Goal: Task Accomplishment & Management: Manage account settings

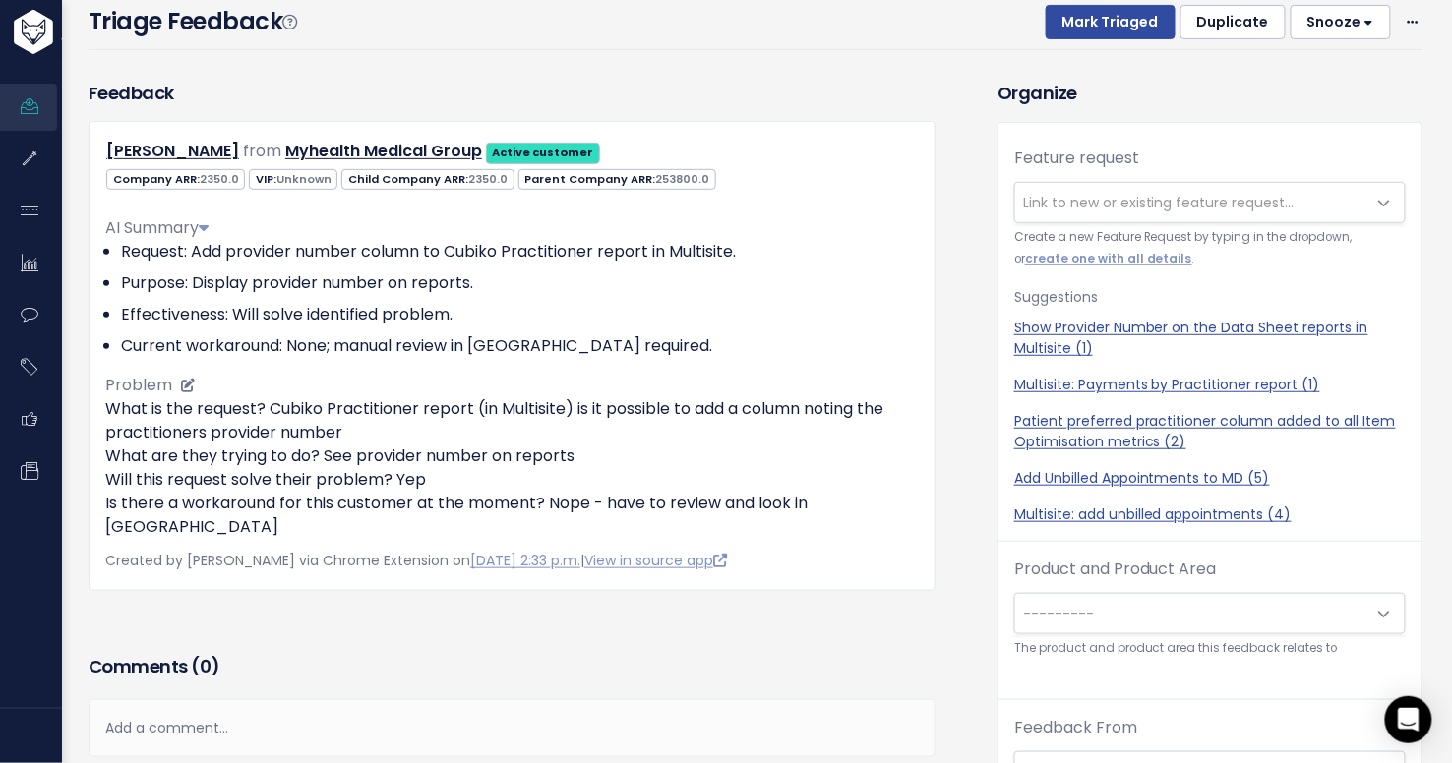
scroll to position [126, 0]
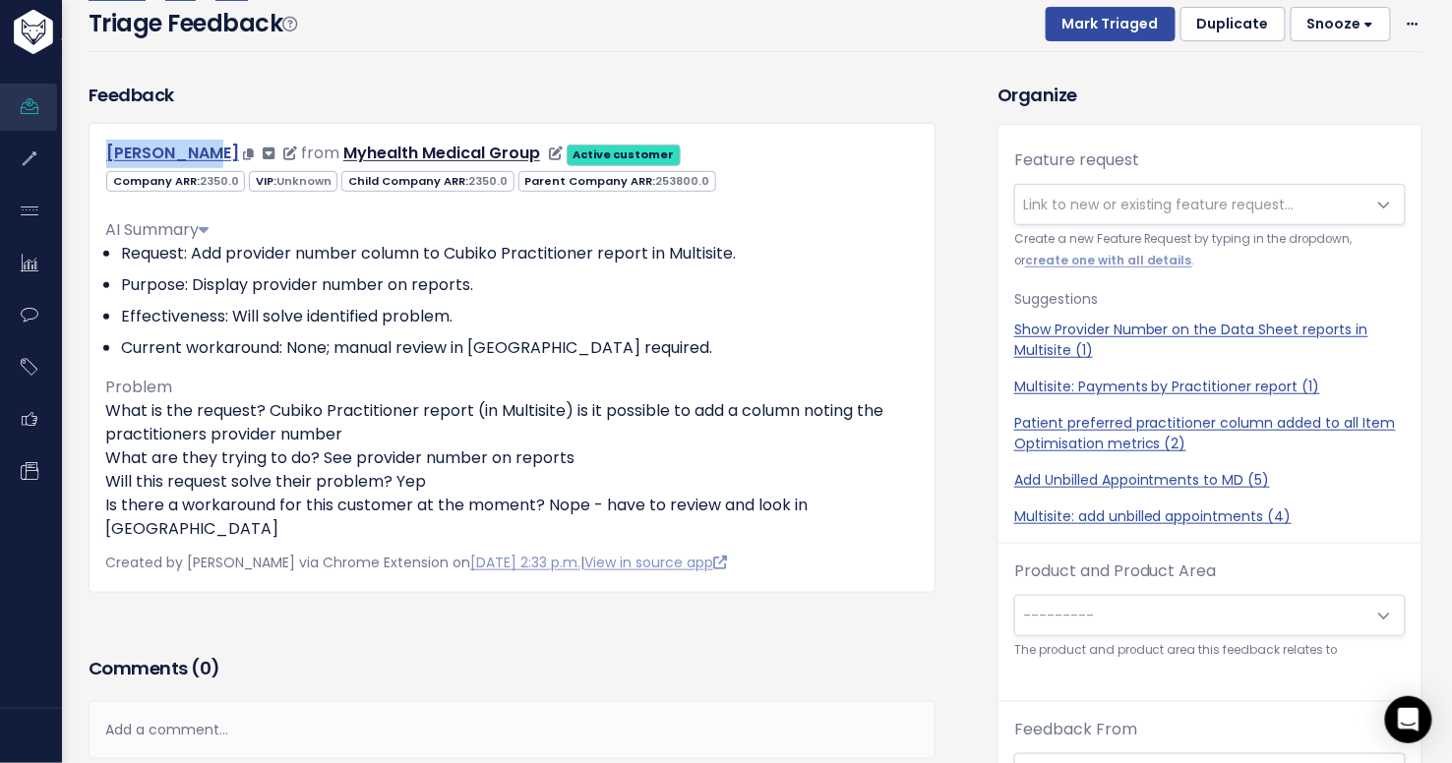
drag, startPoint x: 95, startPoint y: 146, endPoint x: 205, endPoint y: 151, distance: 109.4
click at [205, 151] on div "Simon Ralph from Myhealth Medical Group Active customer" at bounding box center [512, 154] width 843 height 29
copy link "Simon Ralph"
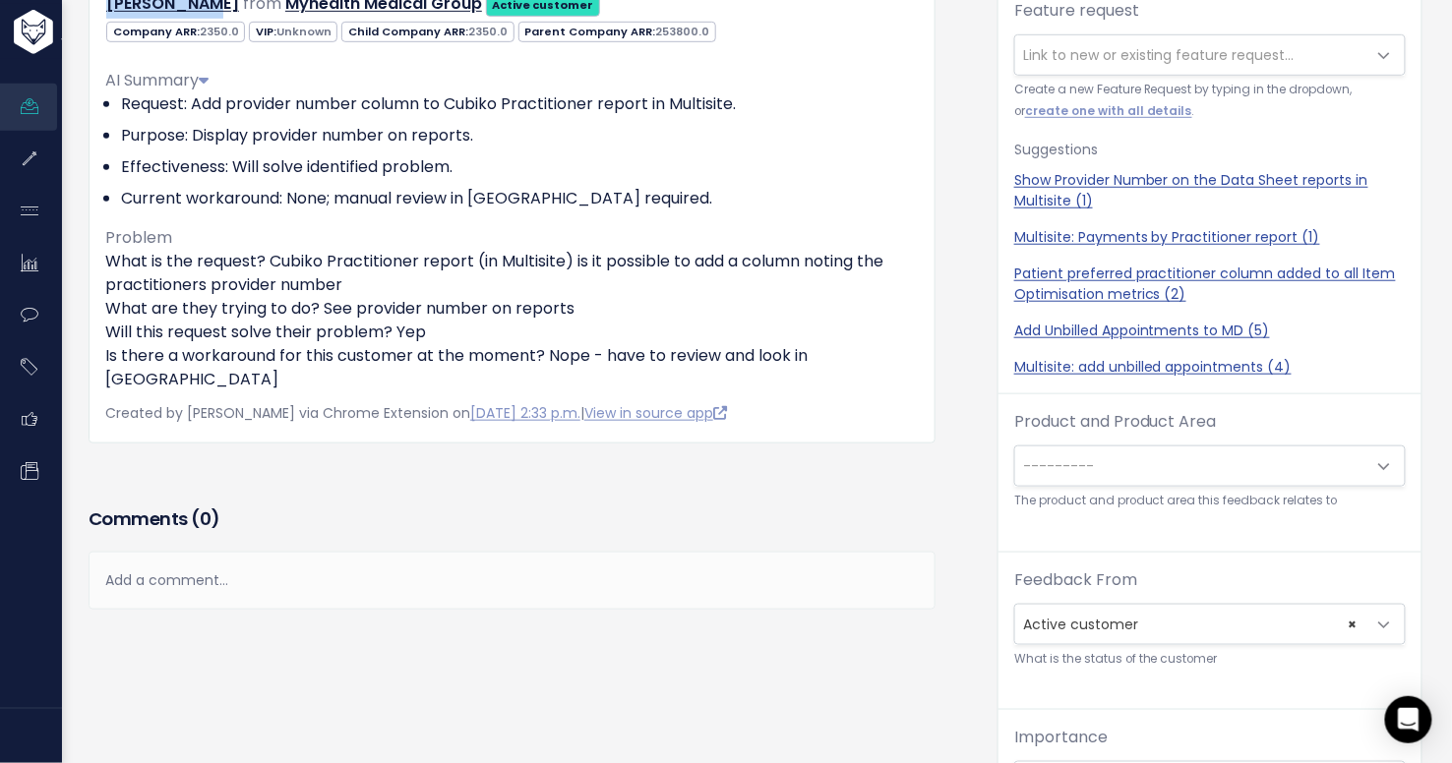
scroll to position [305, 0]
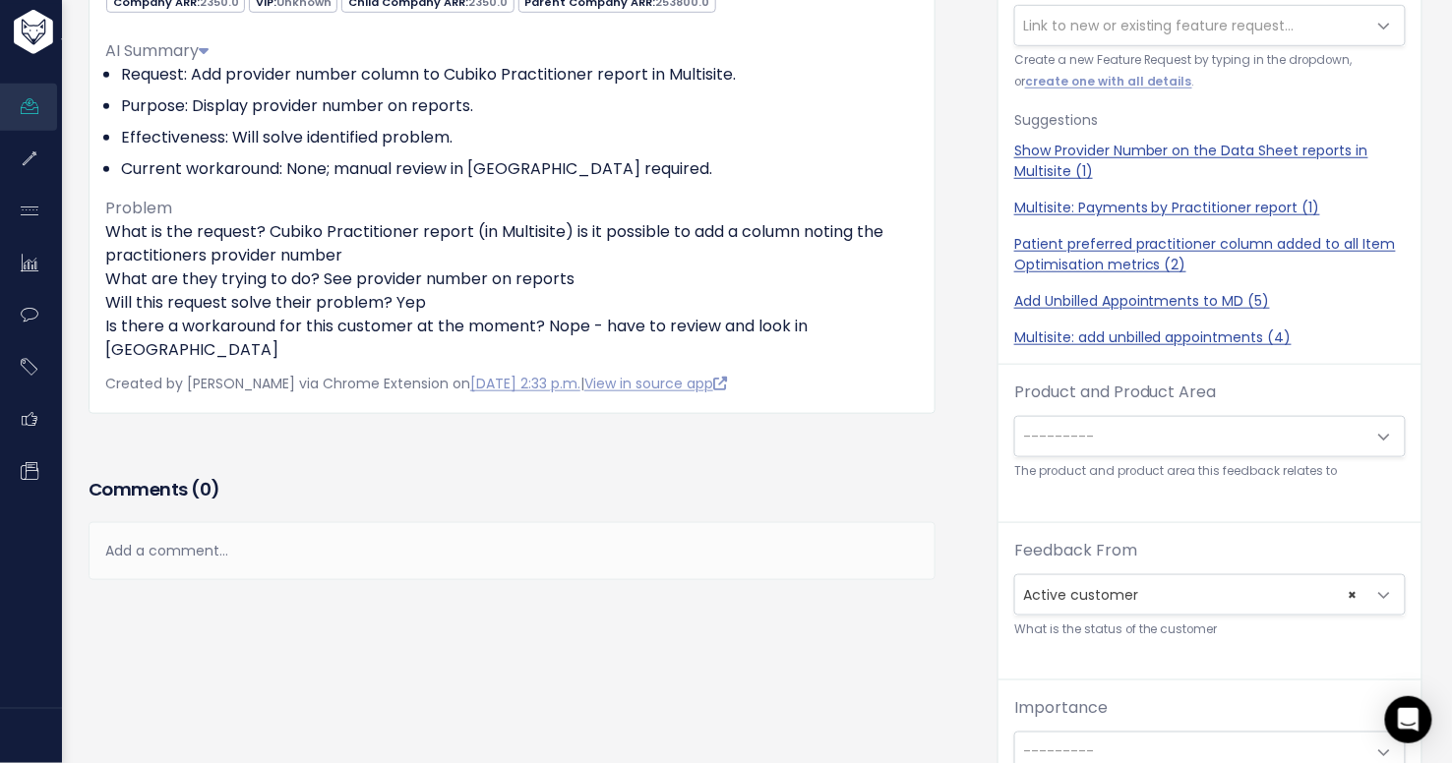
click at [402, 536] on div "Add a comment..." at bounding box center [512, 551] width 847 height 58
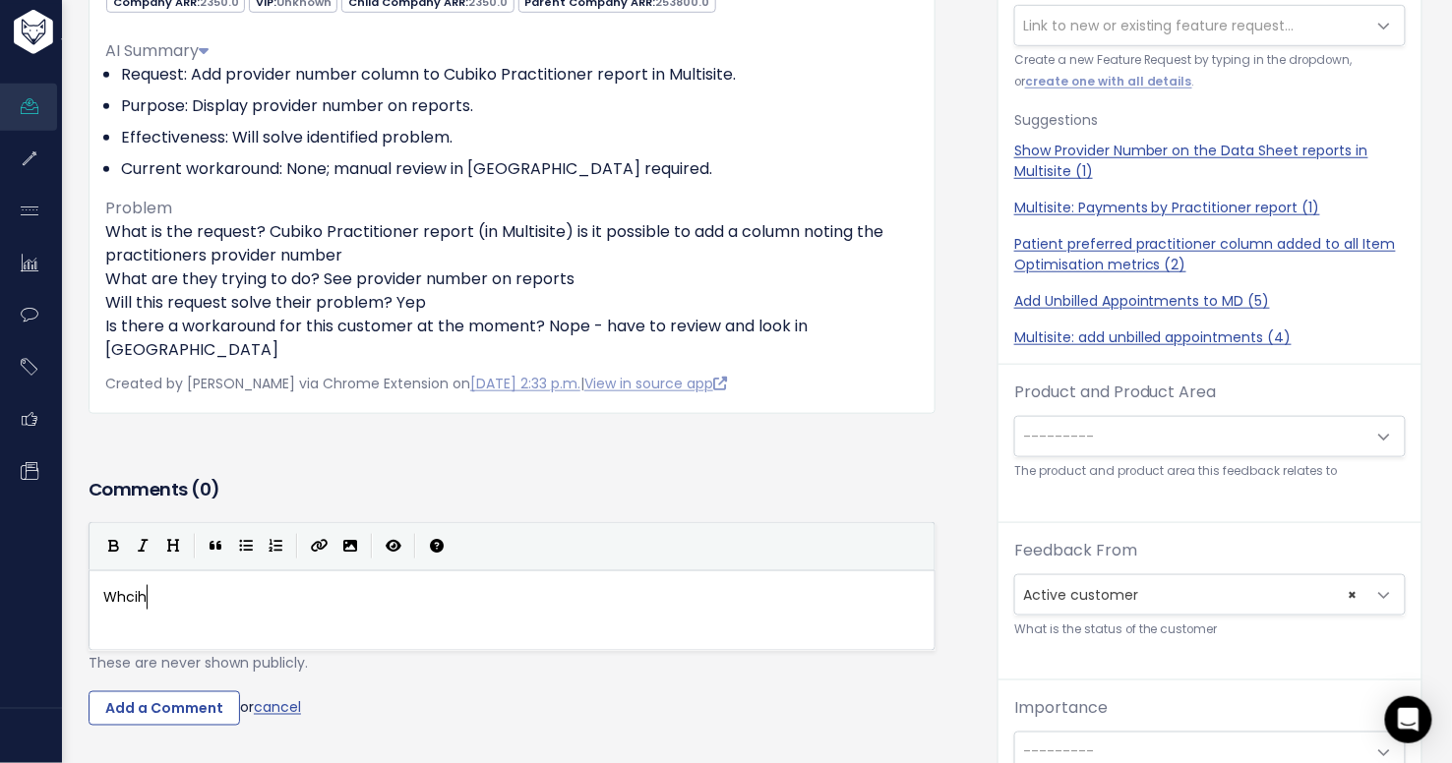
type textarea "Whcih"
type textarea "ich reports :)"
click at [196, 692] on input "Add a Comment" at bounding box center [164, 709] width 151 height 35
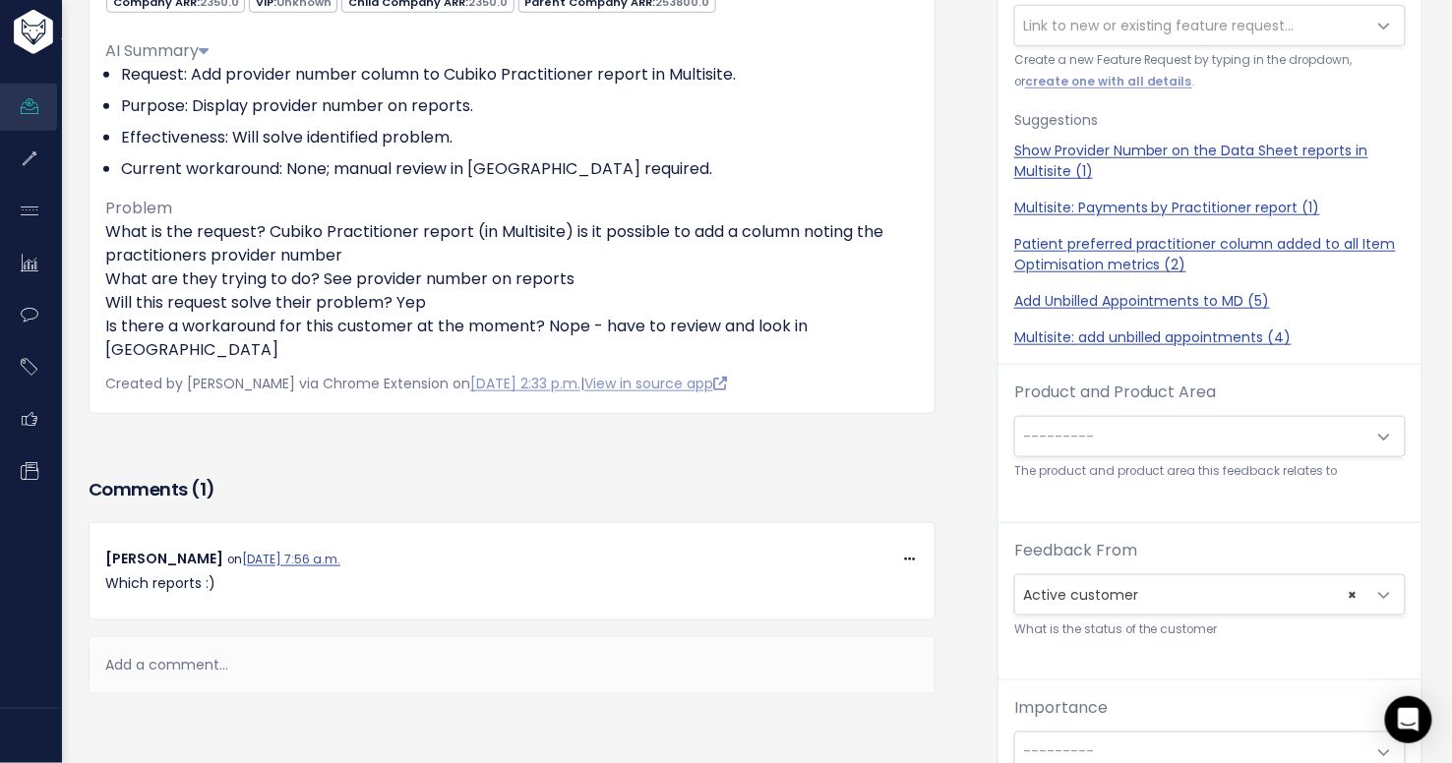
scroll to position [0, 0]
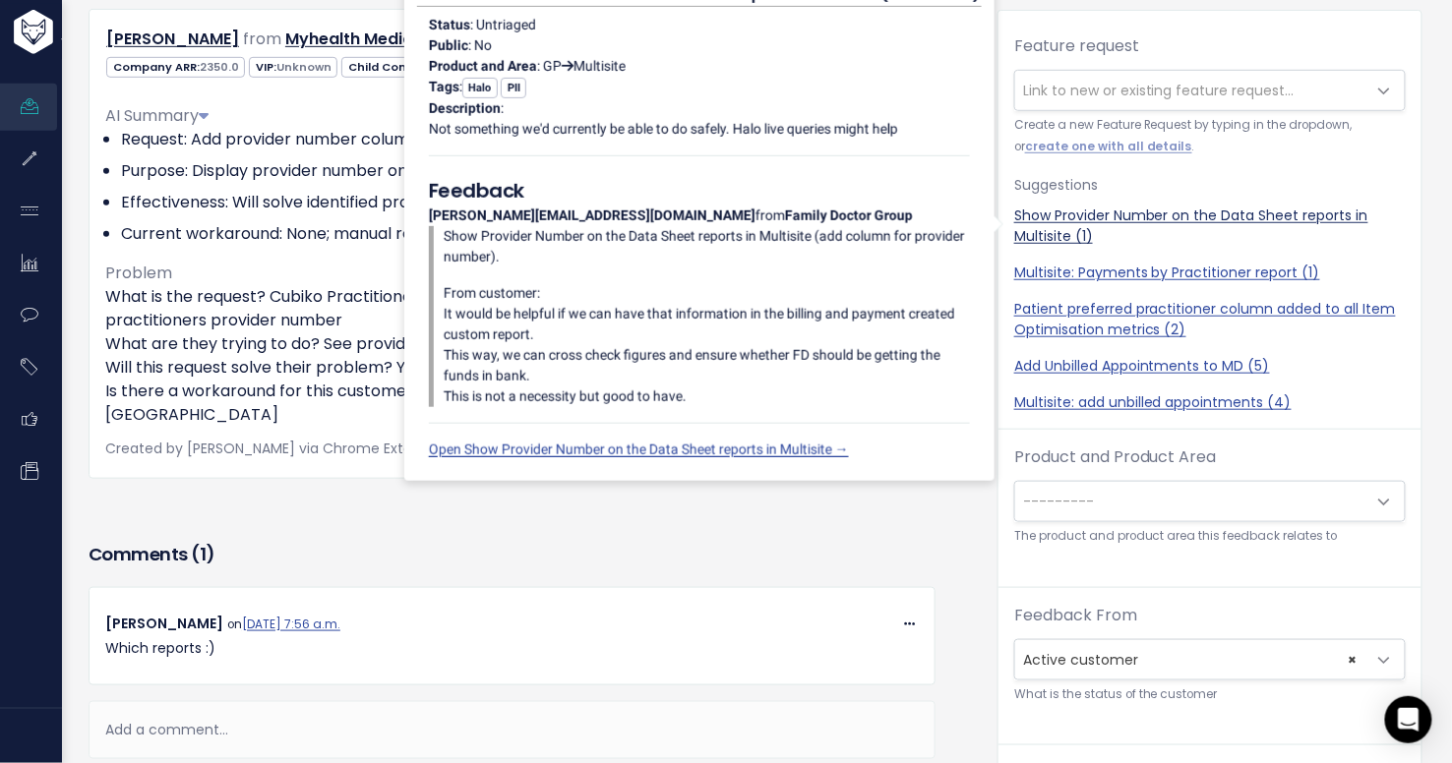
click at [1073, 219] on link "Show Provider Number on the Data Sheet reports in Multisite (1)" at bounding box center [1210, 226] width 392 height 41
select select "47446"
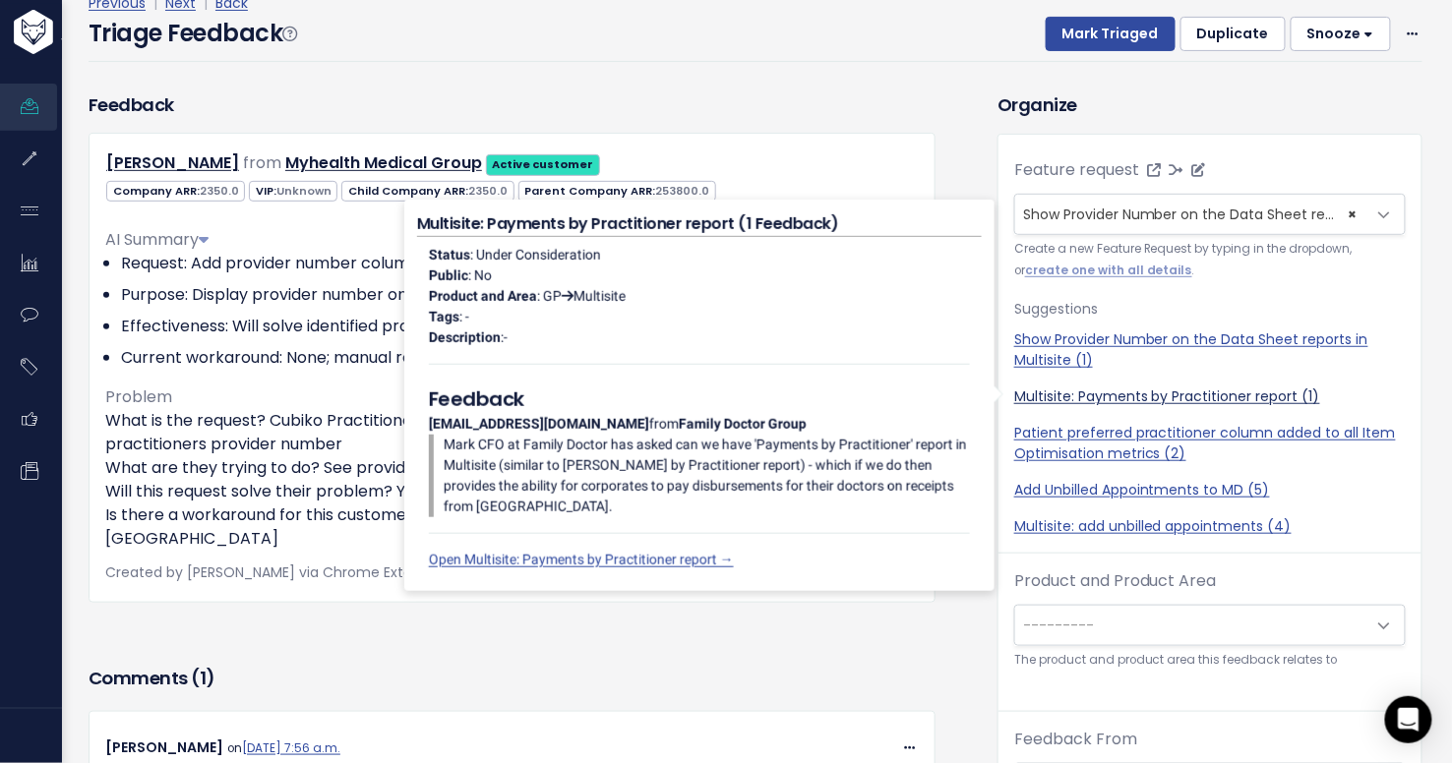
scroll to position [76, 0]
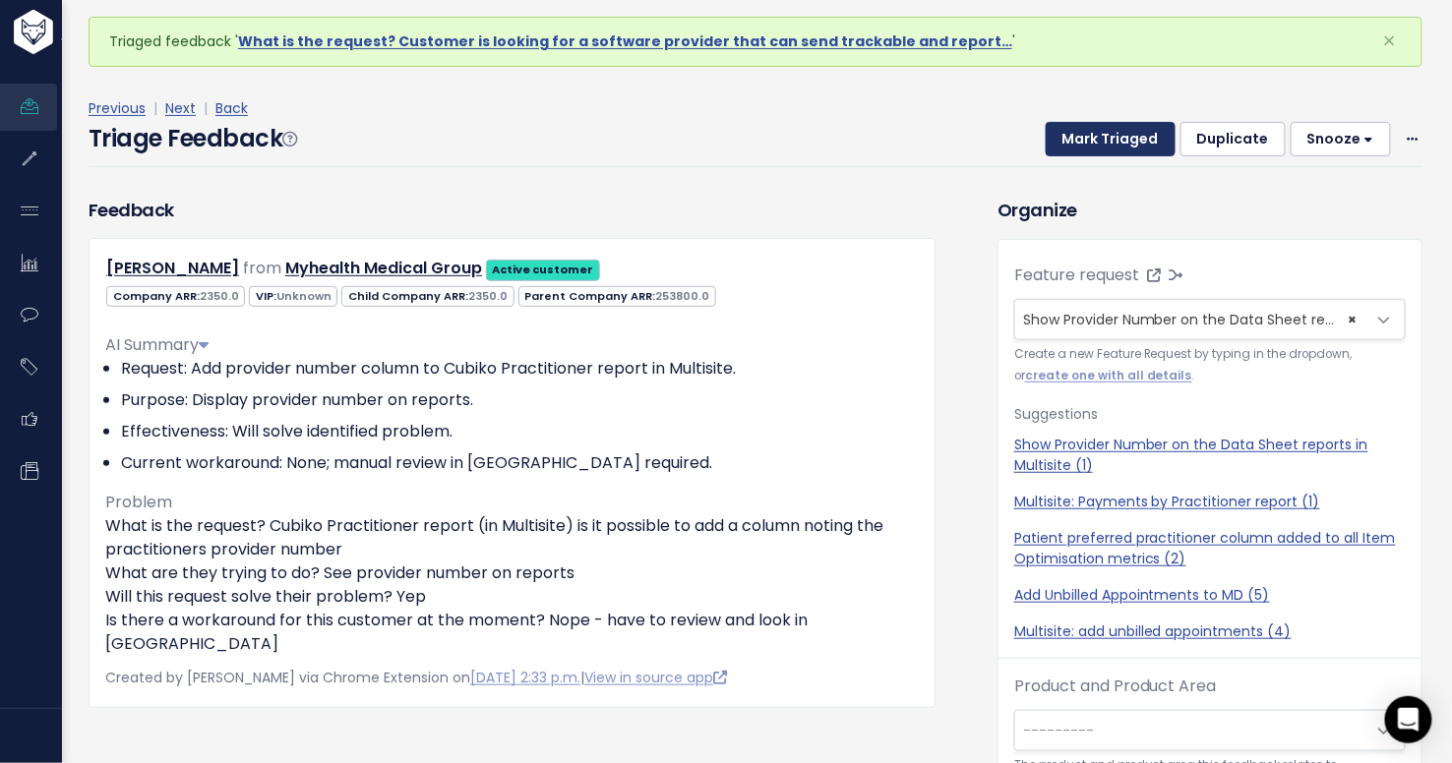
click at [1095, 135] on button "Mark Triaged" at bounding box center [1111, 139] width 130 height 35
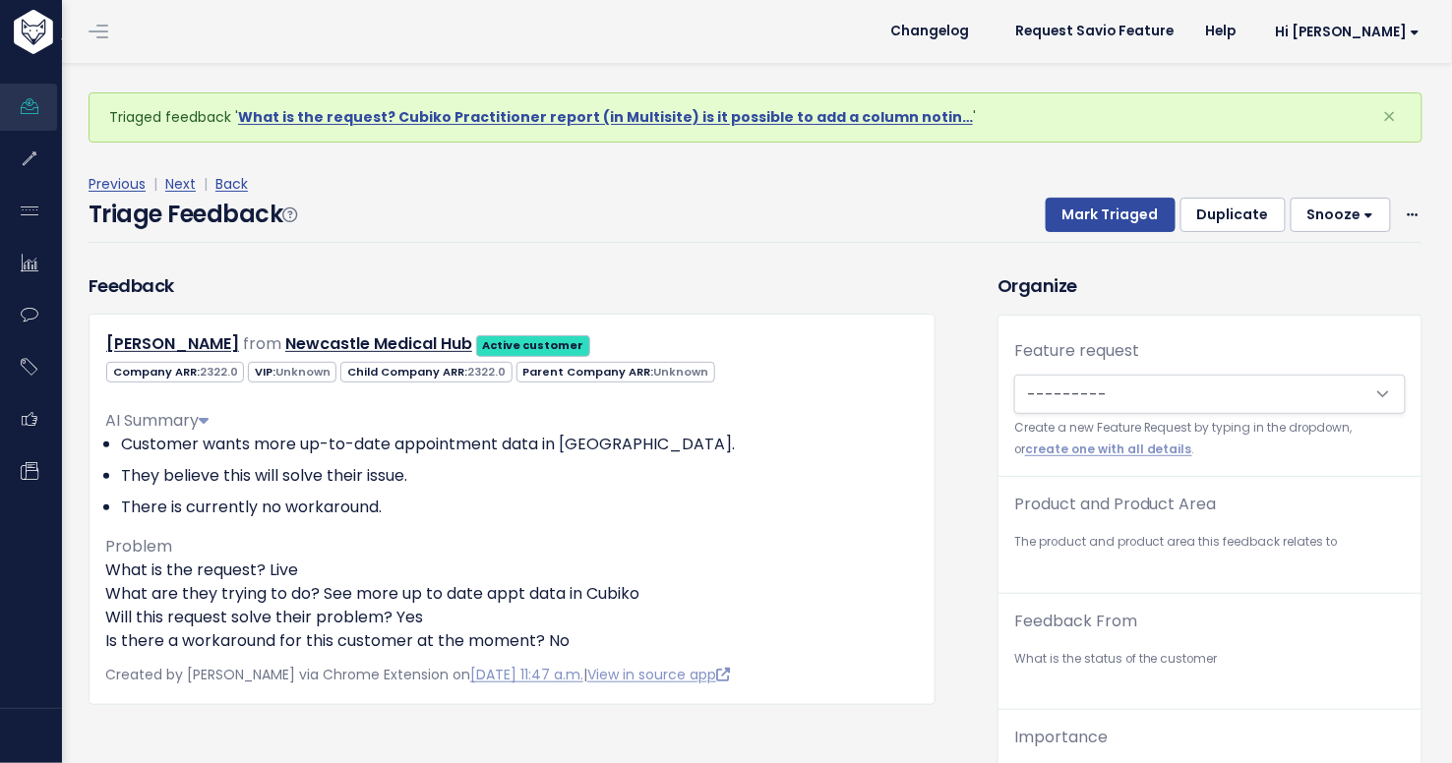
click at [472, 209] on div "Triage Feedback Mark Triaged Duplicate Snooze 1 day 3 days 7 days 14 days Edit …" at bounding box center [756, 220] width 1334 height 46
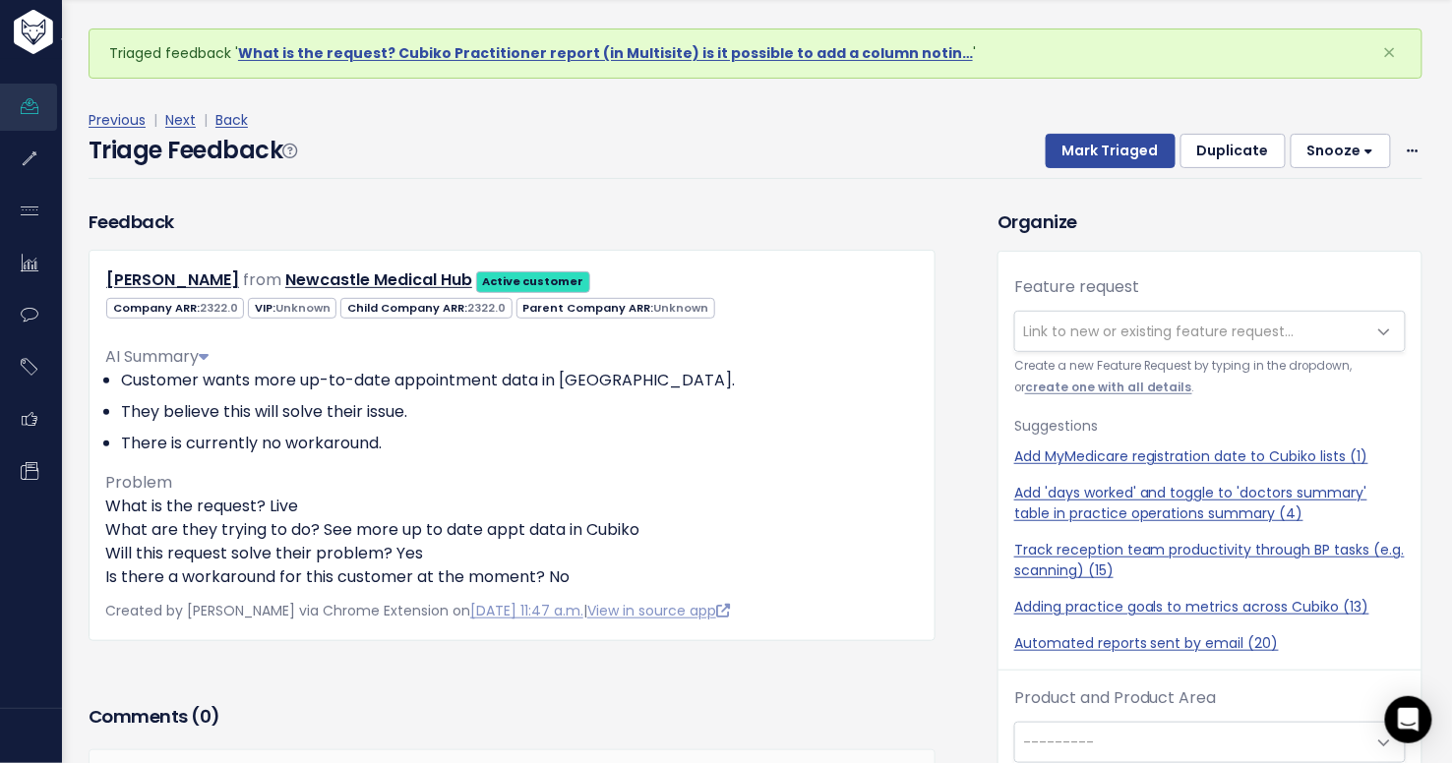
scroll to position [65, 0]
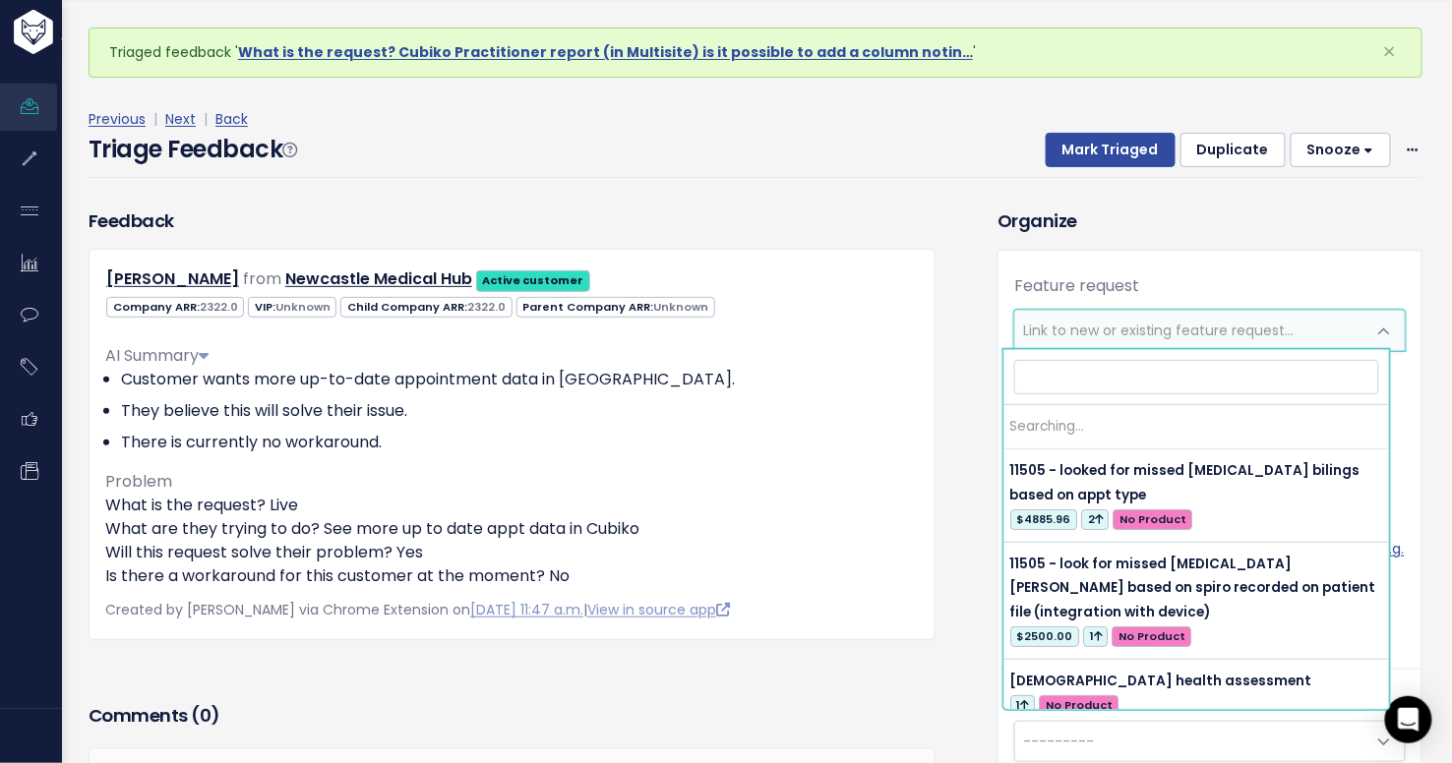
click at [1095, 321] on span "Link to new or existing feature request..." at bounding box center [1159, 331] width 272 height 20
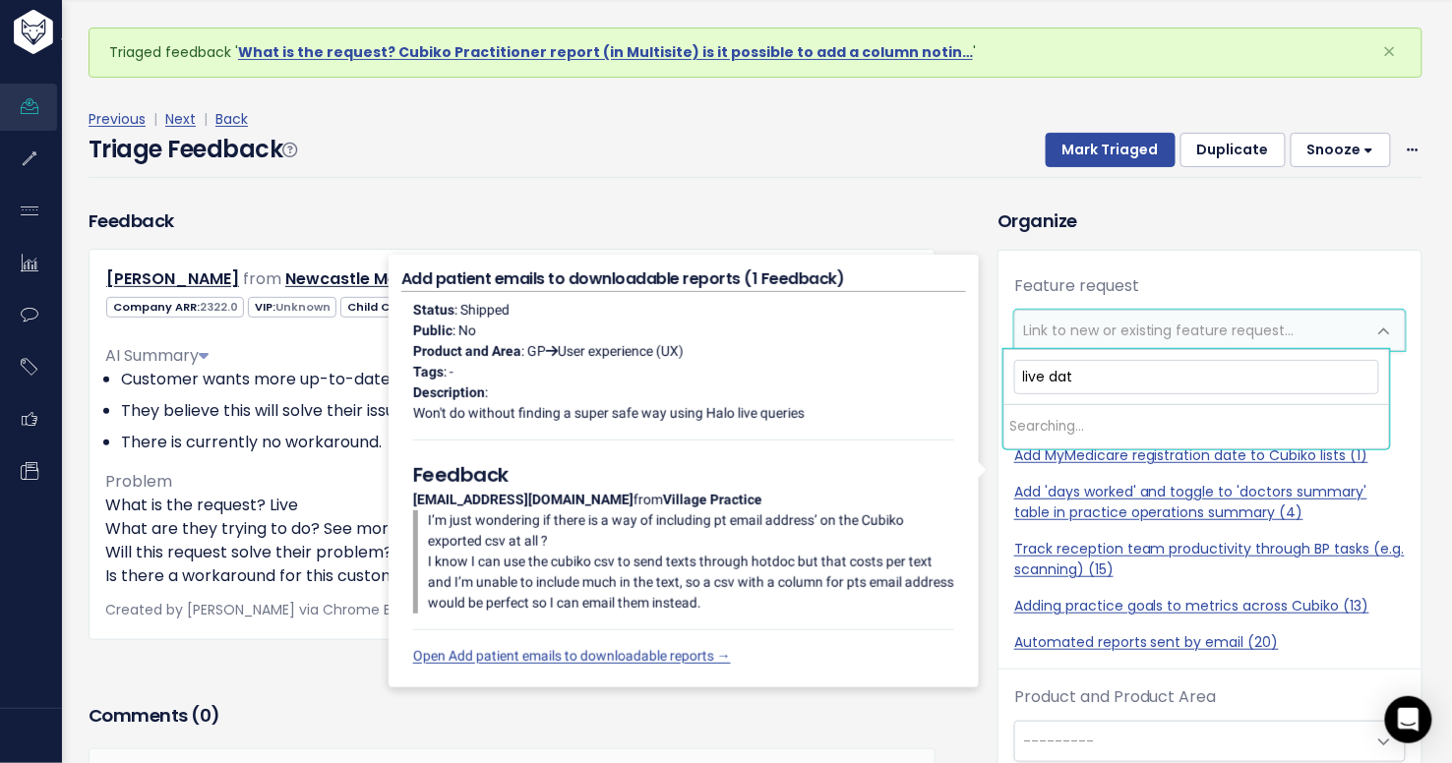
type input "live data"
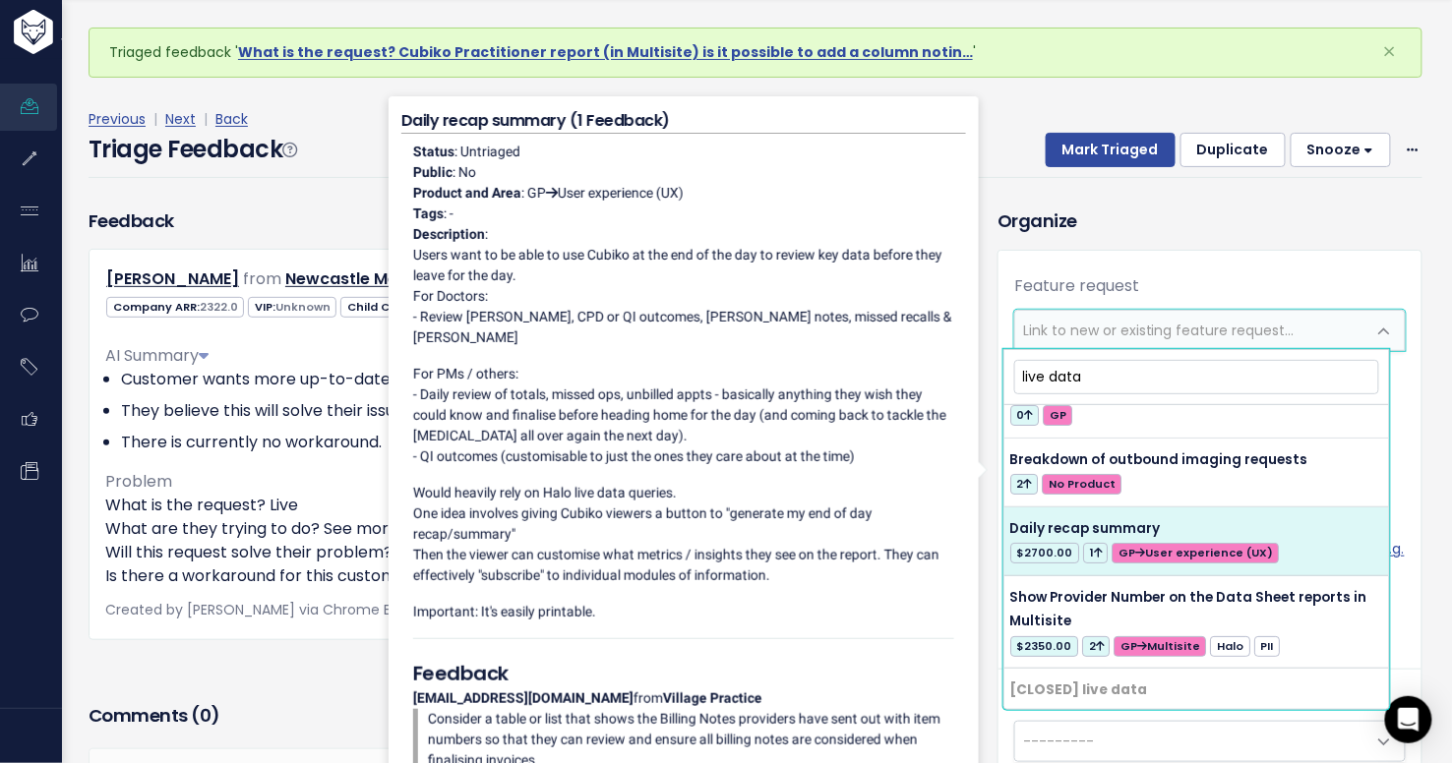
scroll to position [0, 0]
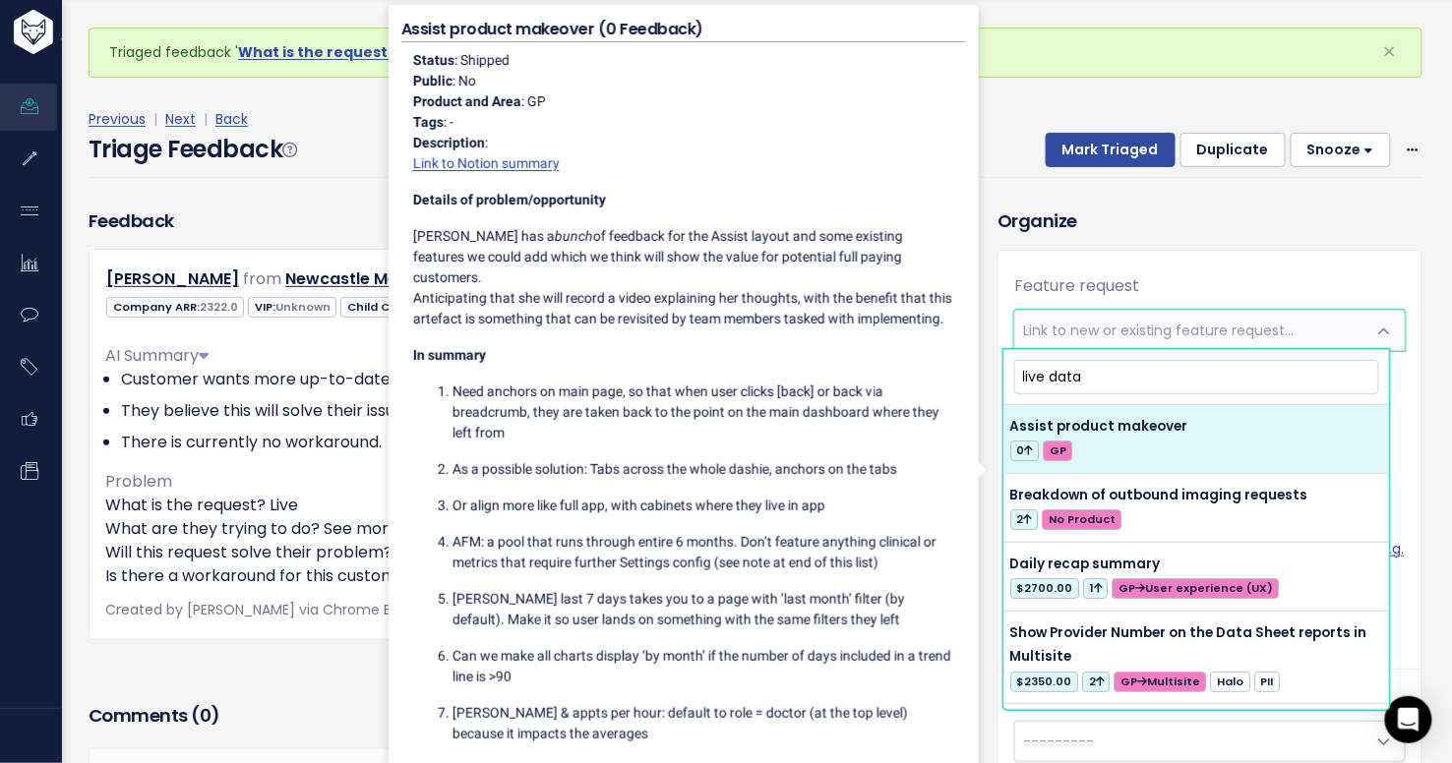
click at [1133, 284] on div "Feature request --------- Link to new or existing feature request... Create a n…" at bounding box center [1209, 471] width 423 height 395
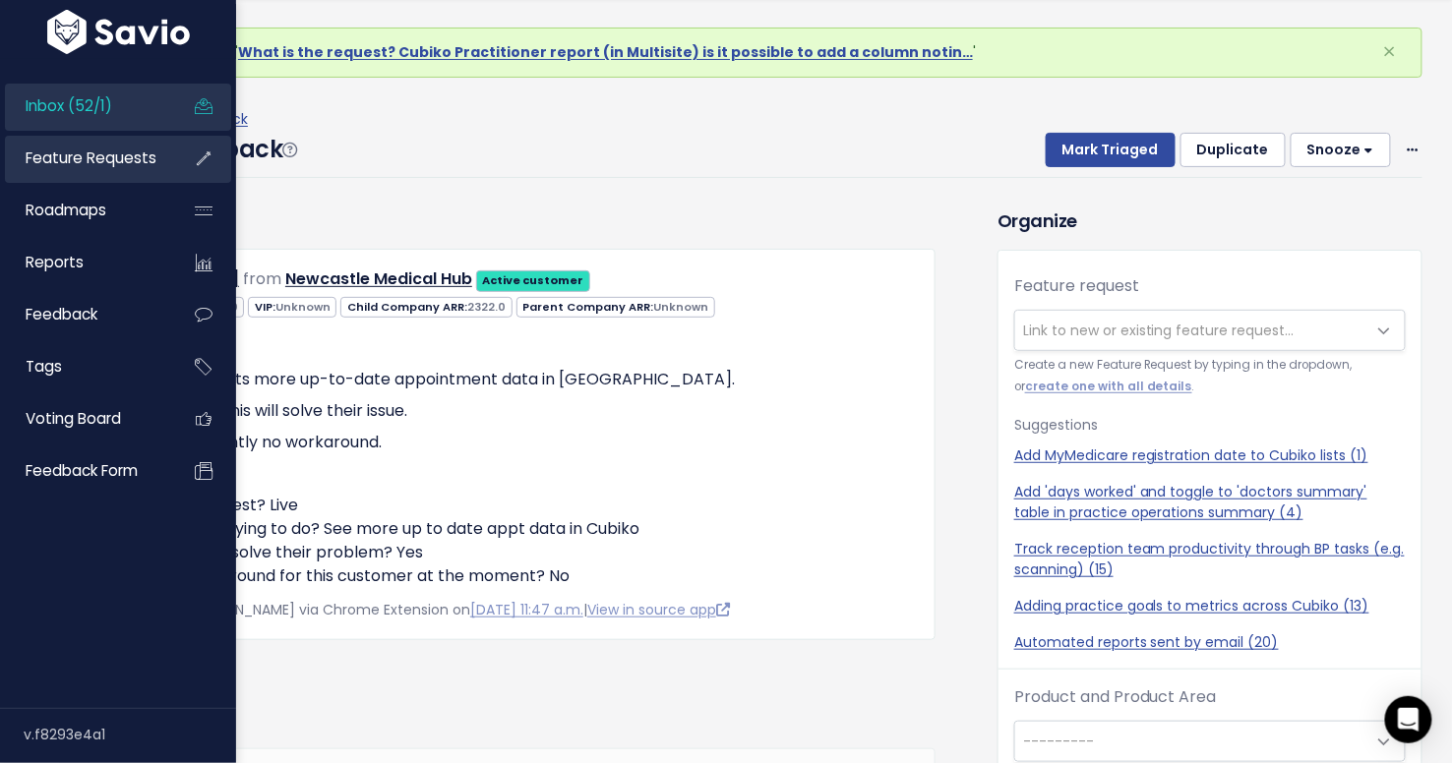
click at [41, 163] on span "Feature Requests" at bounding box center [91, 158] width 131 height 21
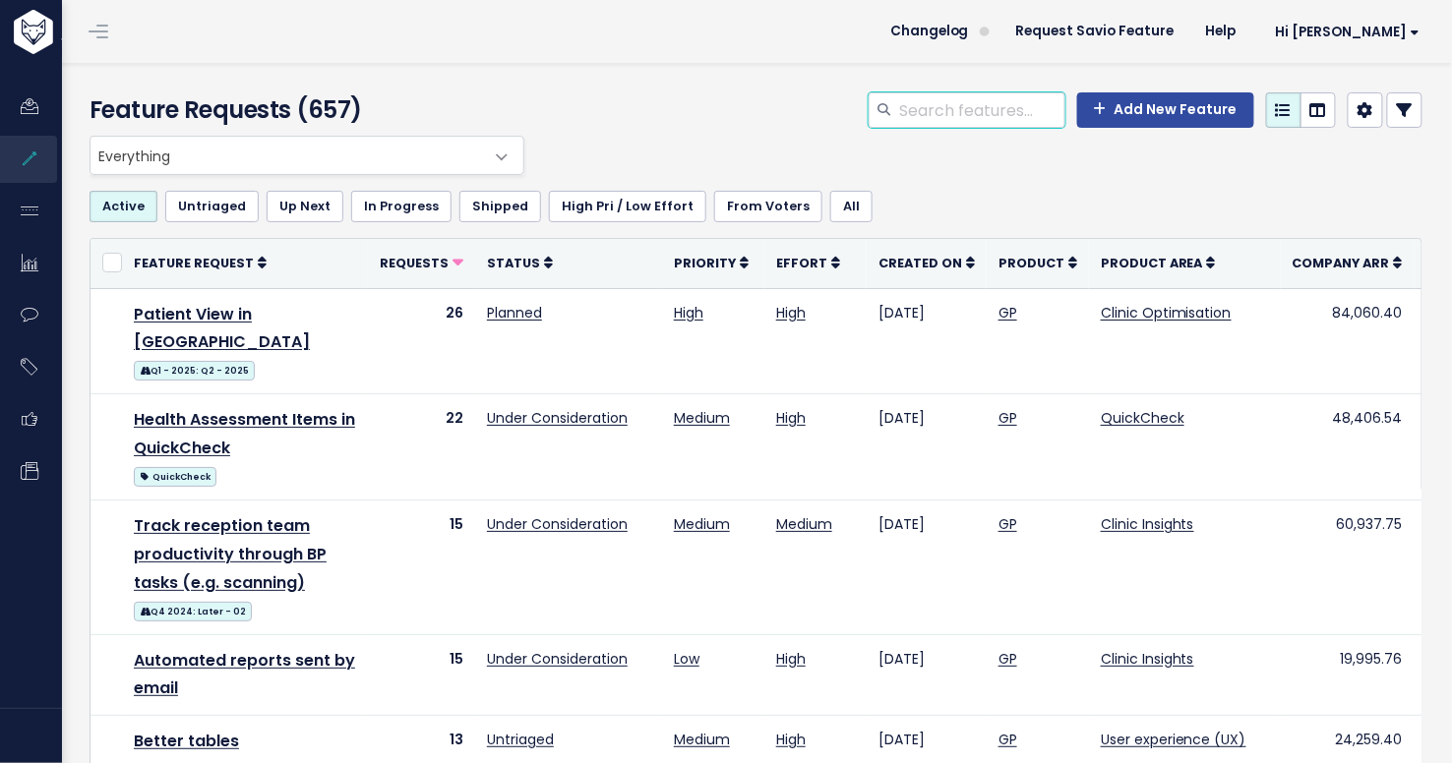
click at [997, 110] on input "search" at bounding box center [981, 109] width 168 height 35
type input "live data"
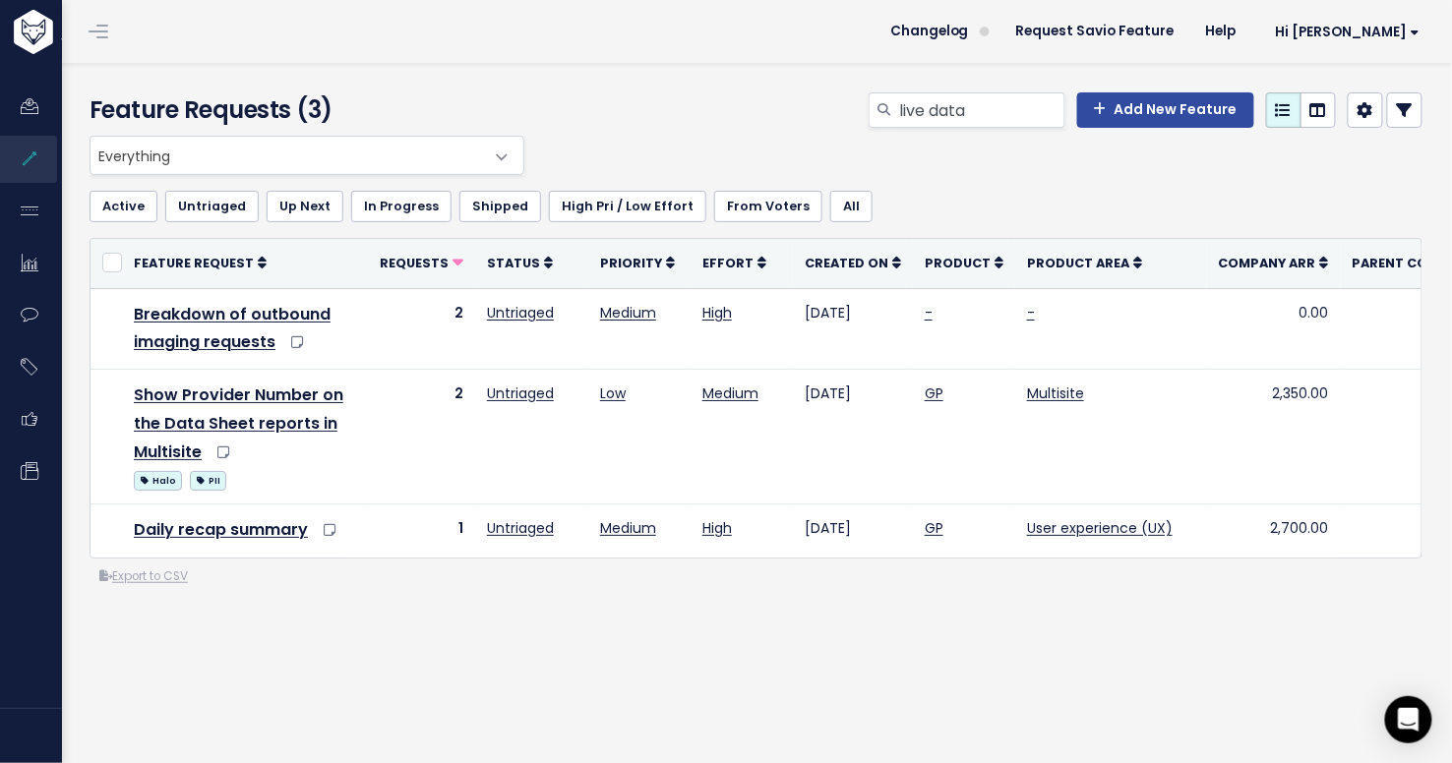
click at [649, 167] on div "Everything Any Product: Any Product Area Any Product: No Product Area No Produc…" at bounding box center [751, 155] width 1333 height 39
click at [1397, 114] on icon at bounding box center [1405, 110] width 16 height 16
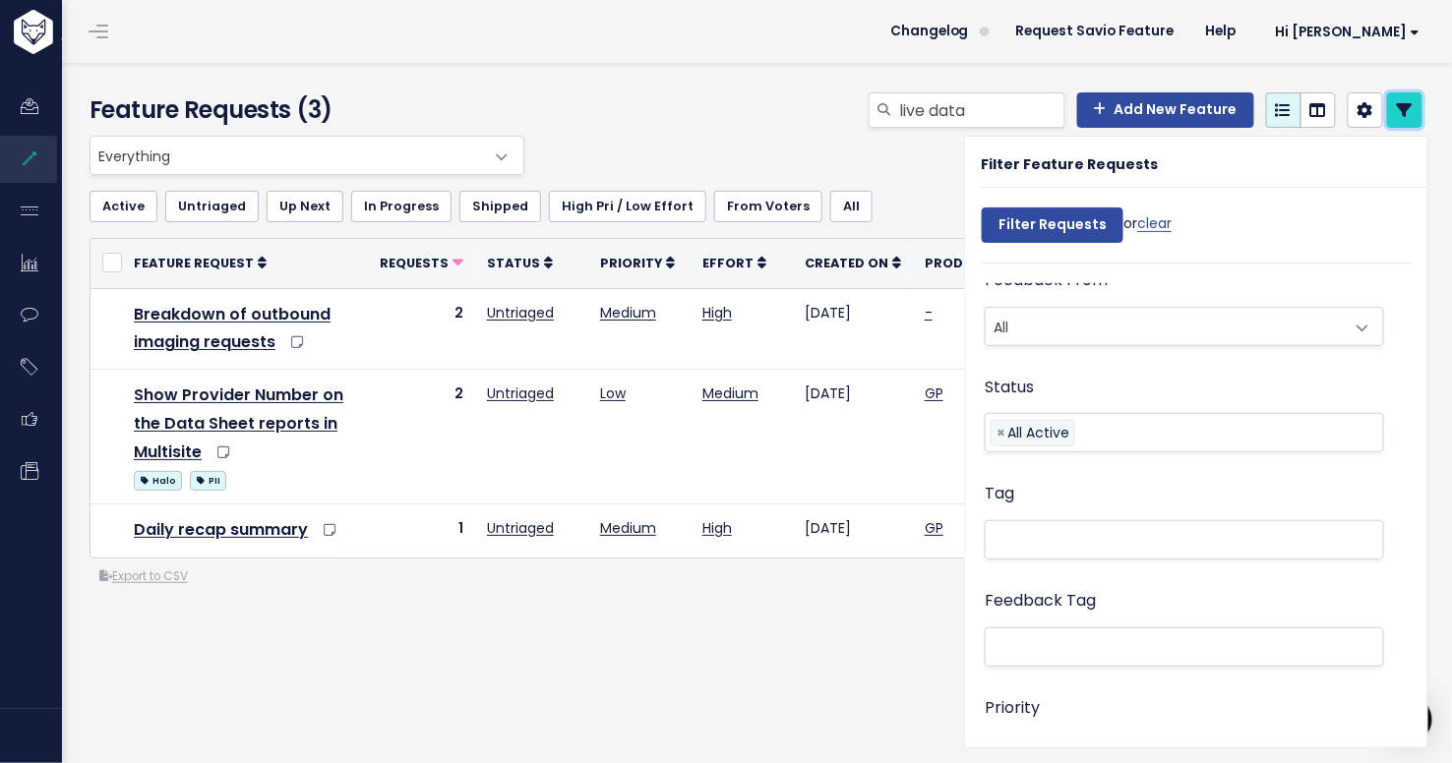
scroll to position [458, 0]
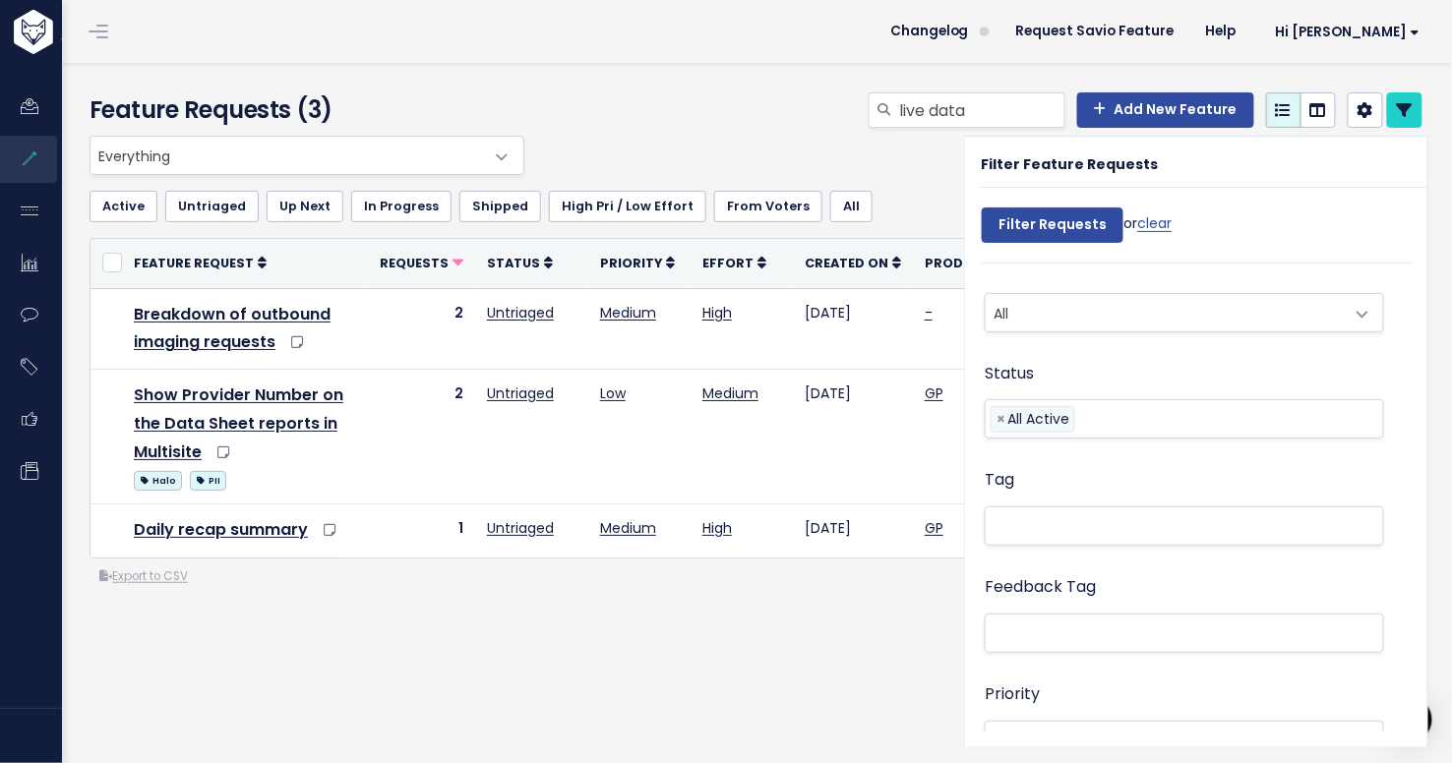
click at [1080, 419] on input "search" at bounding box center [1085, 419] width 11 height 25
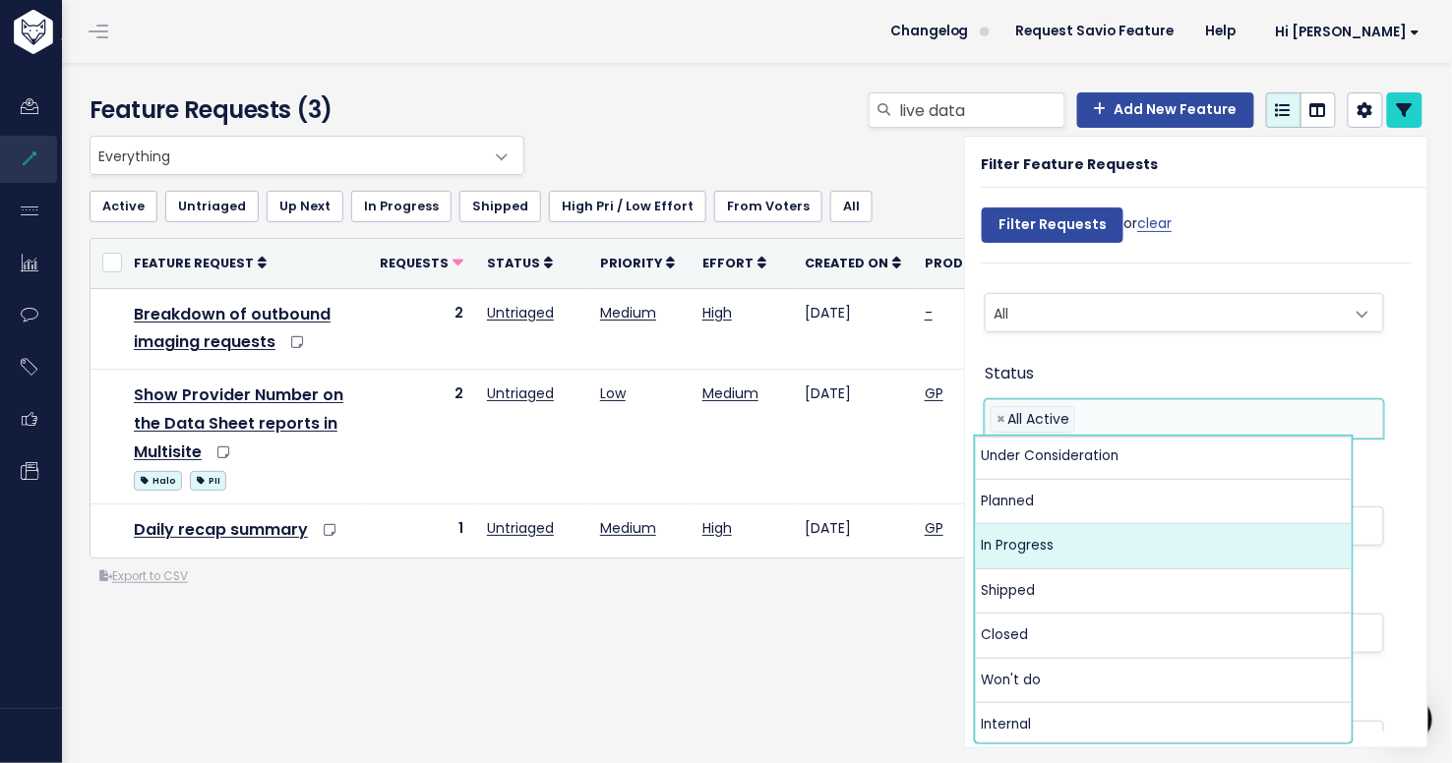
scroll to position [92, 0]
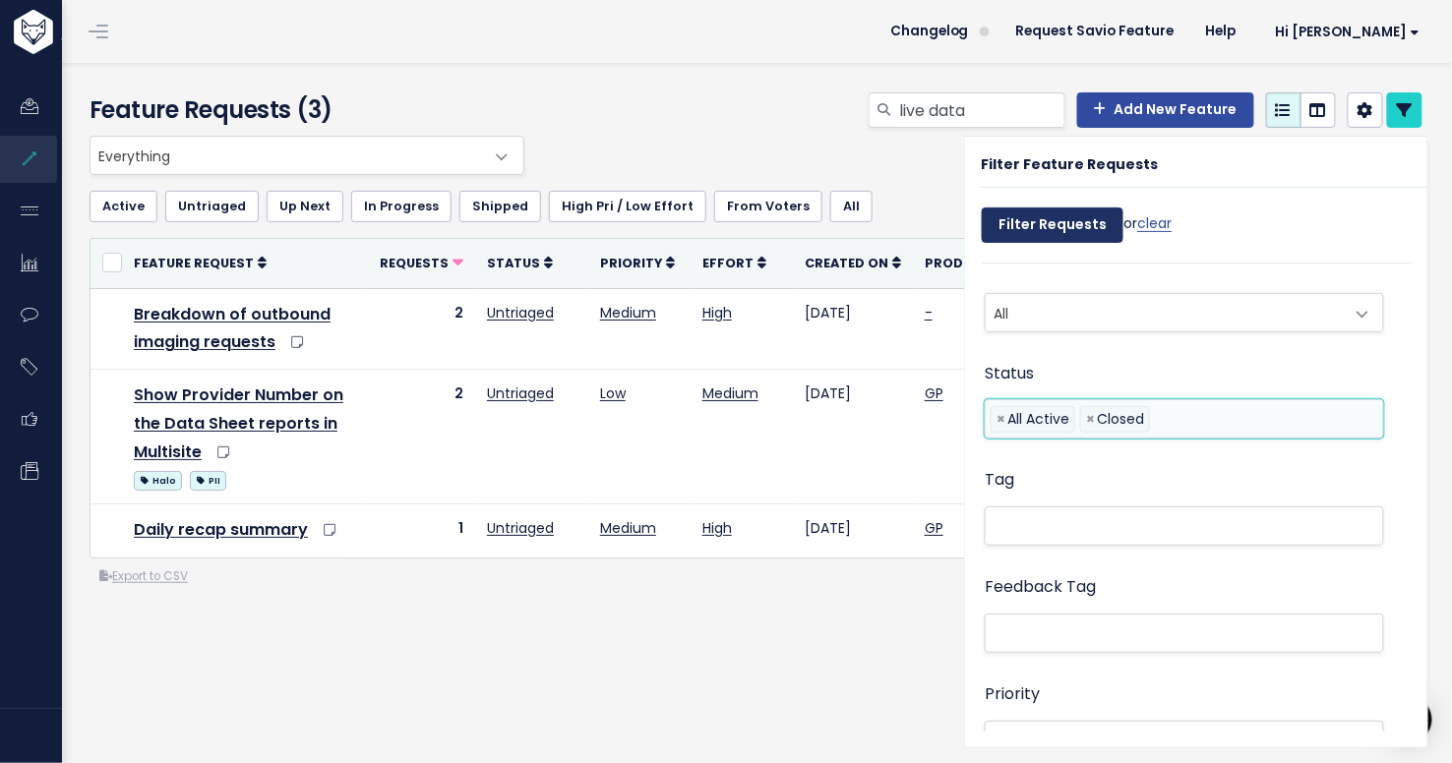
click at [1016, 221] on input "Filter Requests" at bounding box center [1053, 225] width 142 height 35
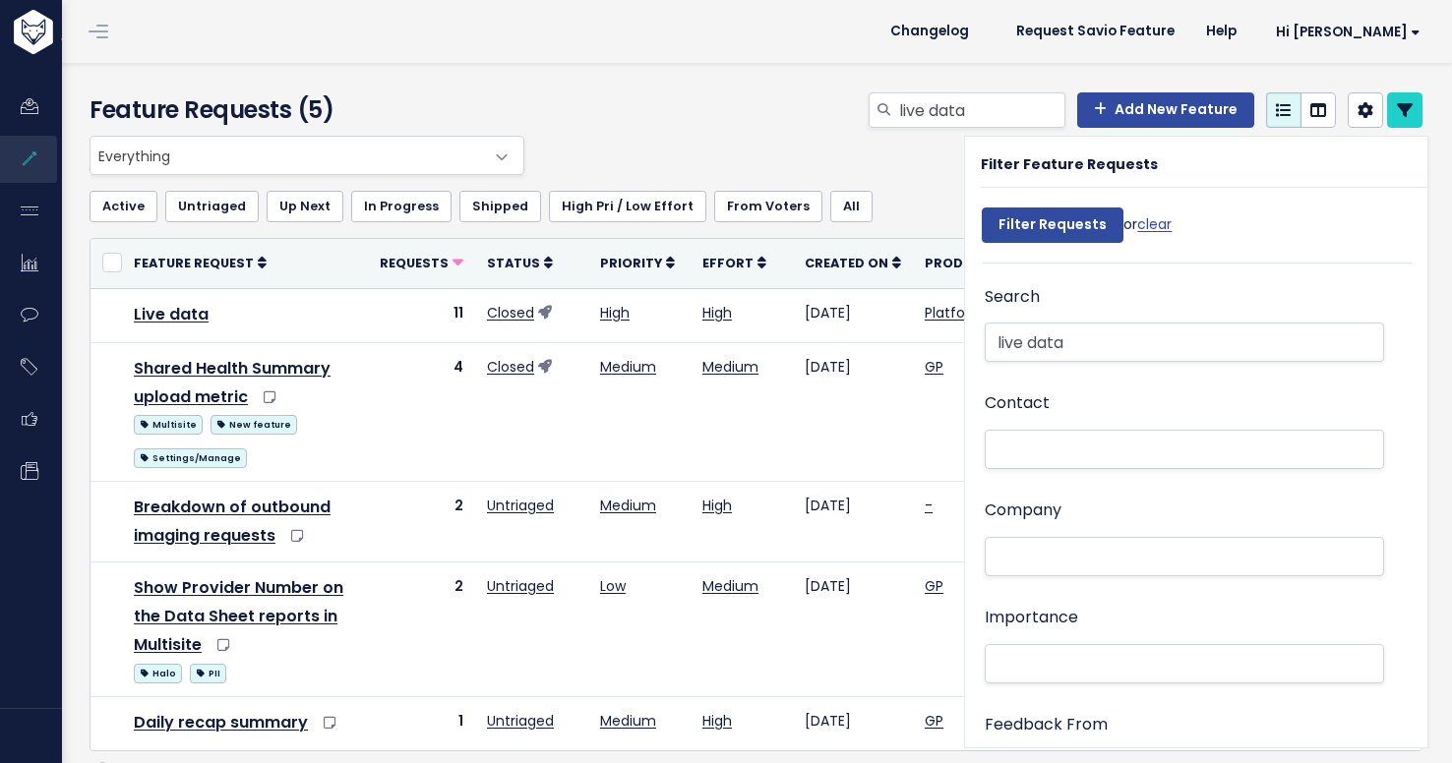
select select
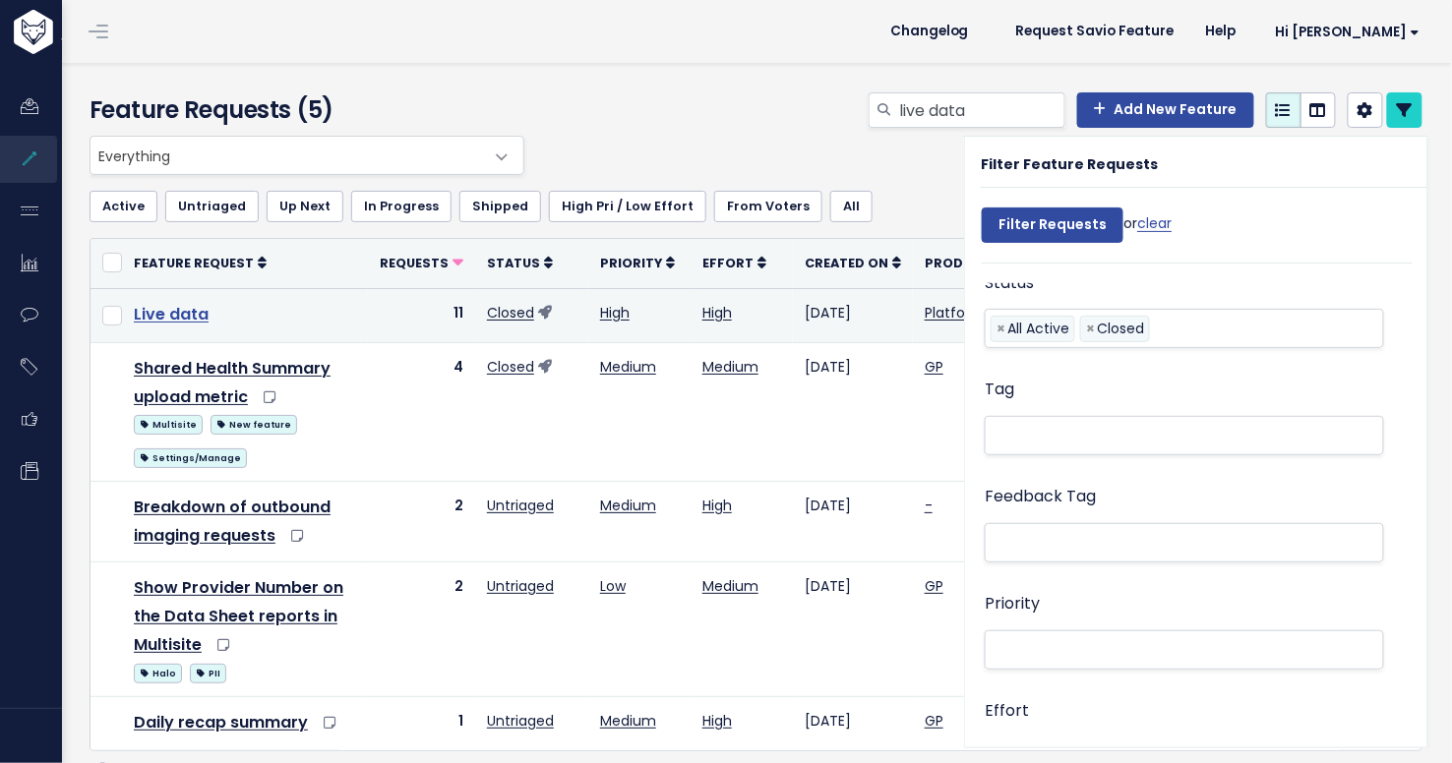
click at [178, 316] on link "Live data" at bounding box center [171, 314] width 75 height 23
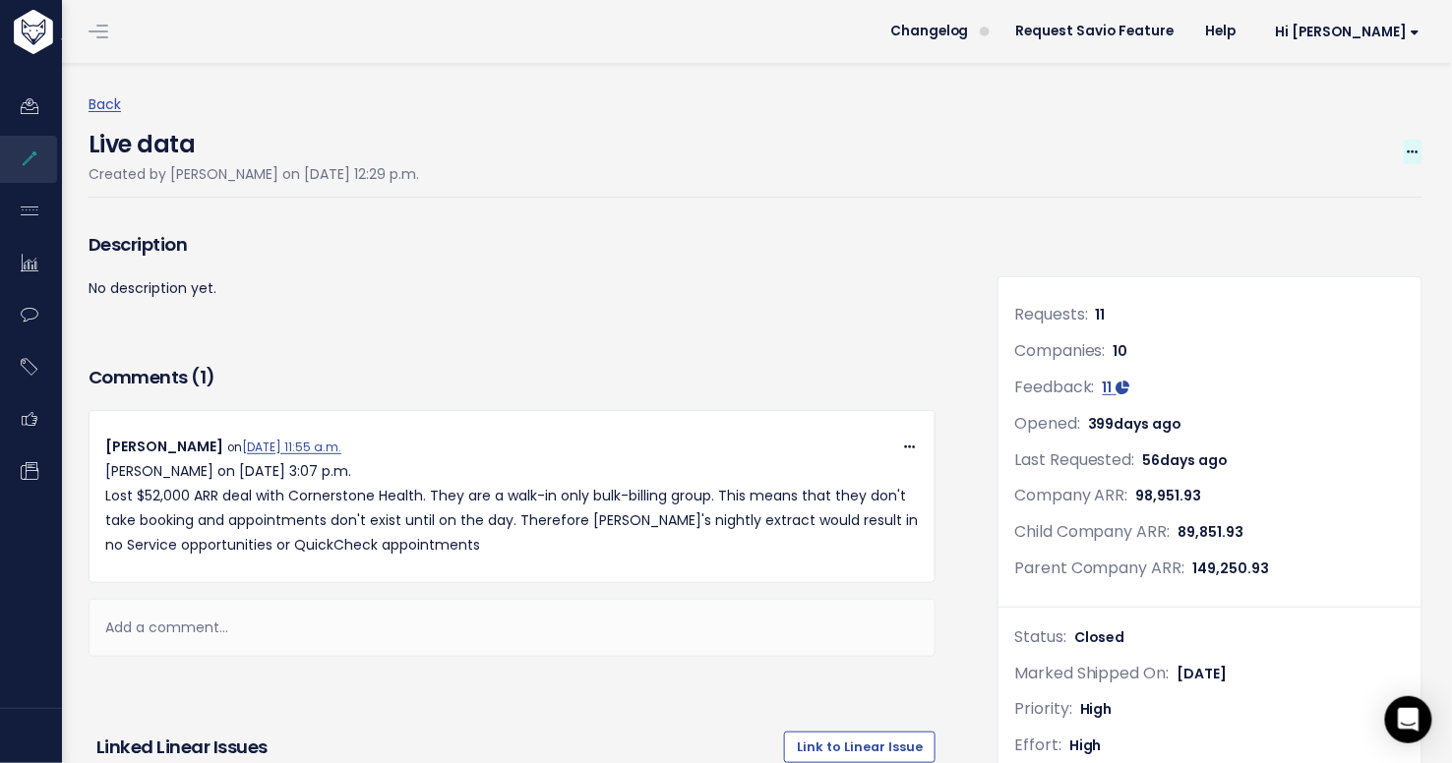
click at [1408, 156] on icon at bounding box center [1413, 153] width 11 height 13
click at [912, 272] on div "Description" at bounding box center [512, 251] width 847 height 49
click at [1404, 150] on span at bounding box center [1413, 152] width 19 height 25
click at [1308, 209] on link "Edit" at bounding box center [1347, 207] width 146 height 38
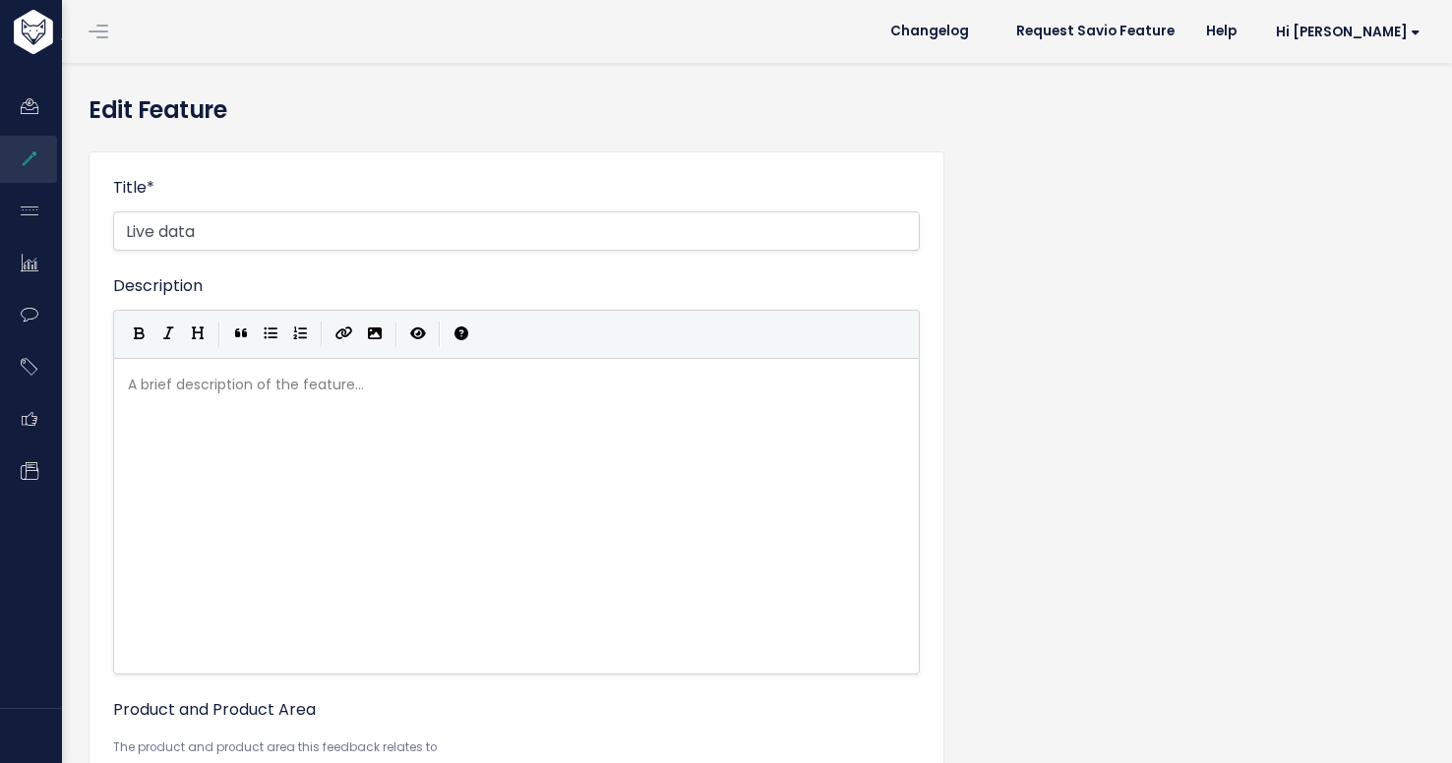
select select
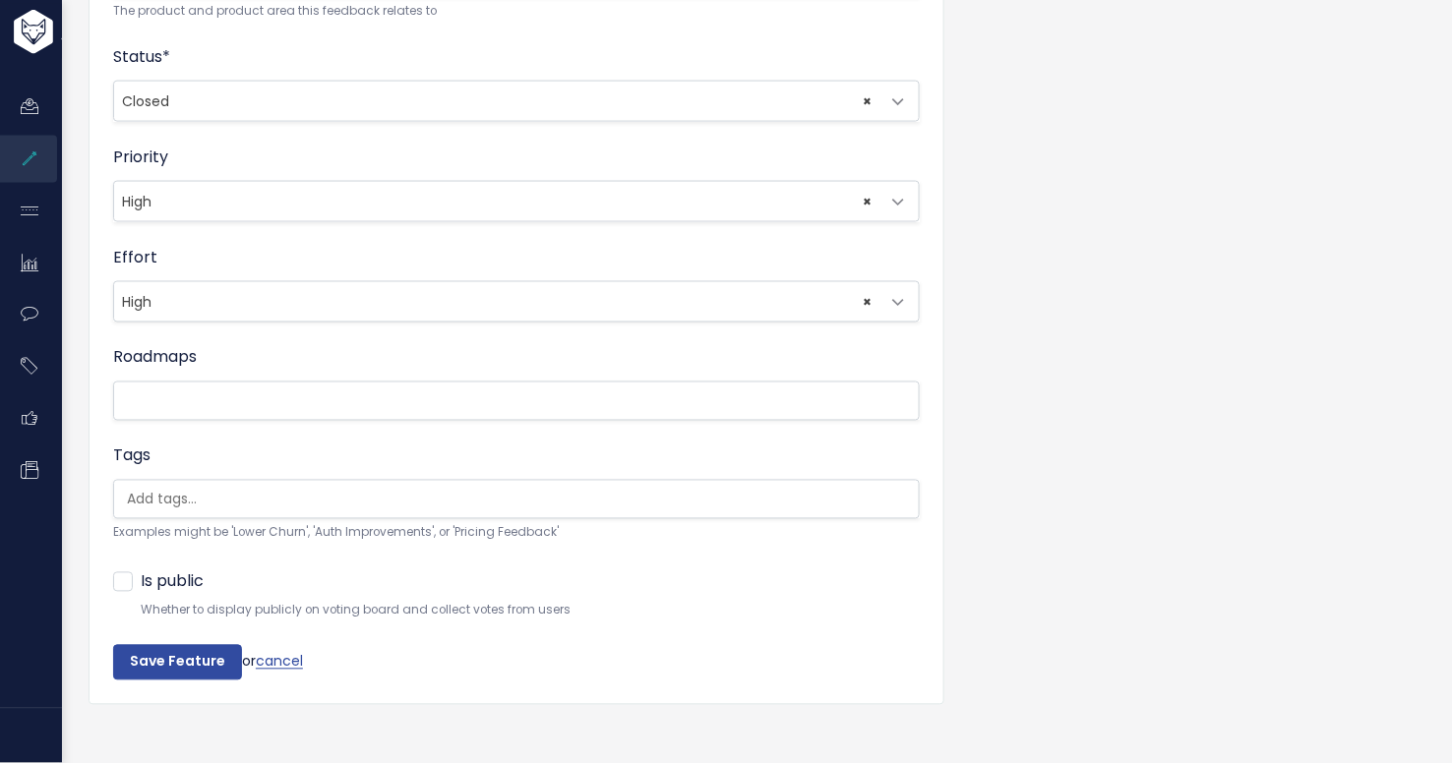
scroll to position [805, 0]
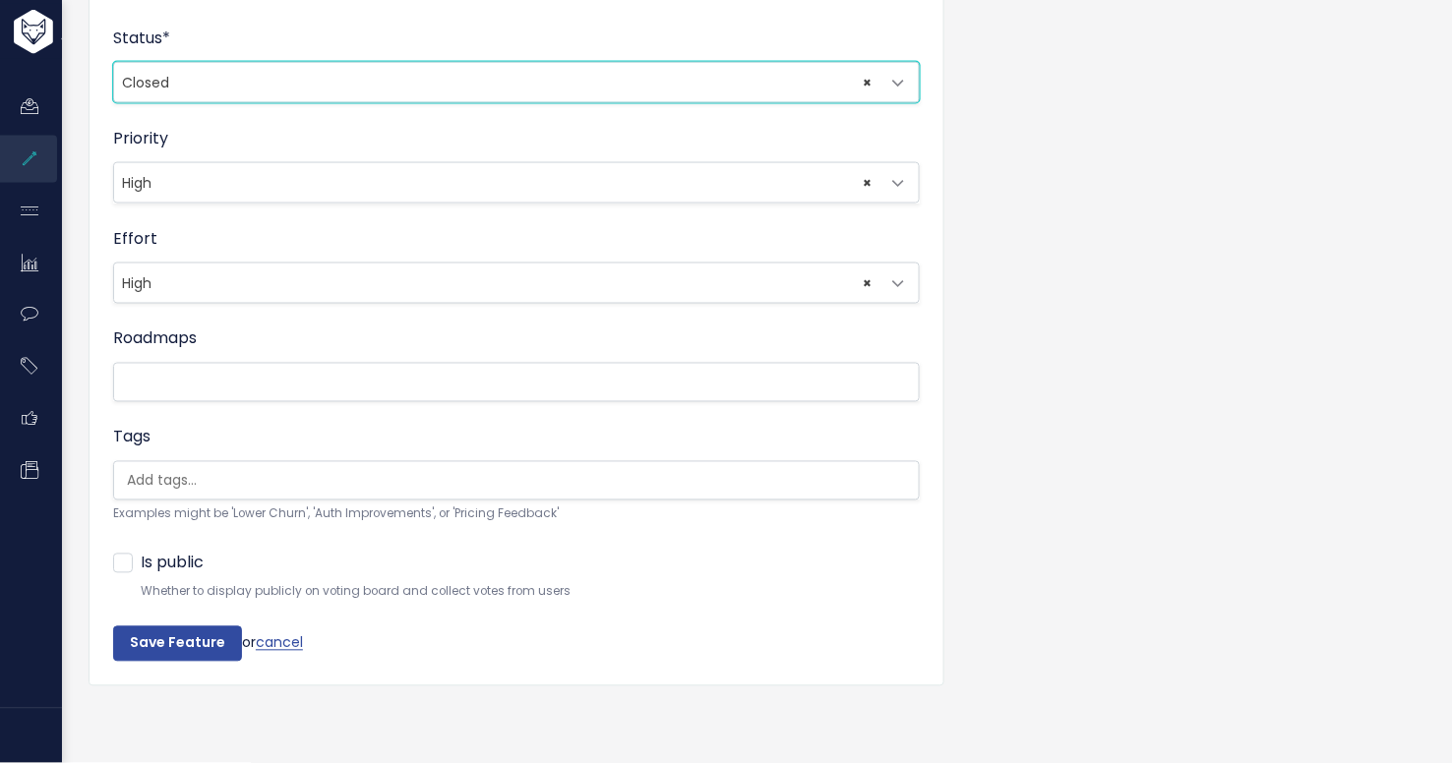
click at [403, 71] on span "× Closed" at bounding box center [496, 82] width 765 height 39
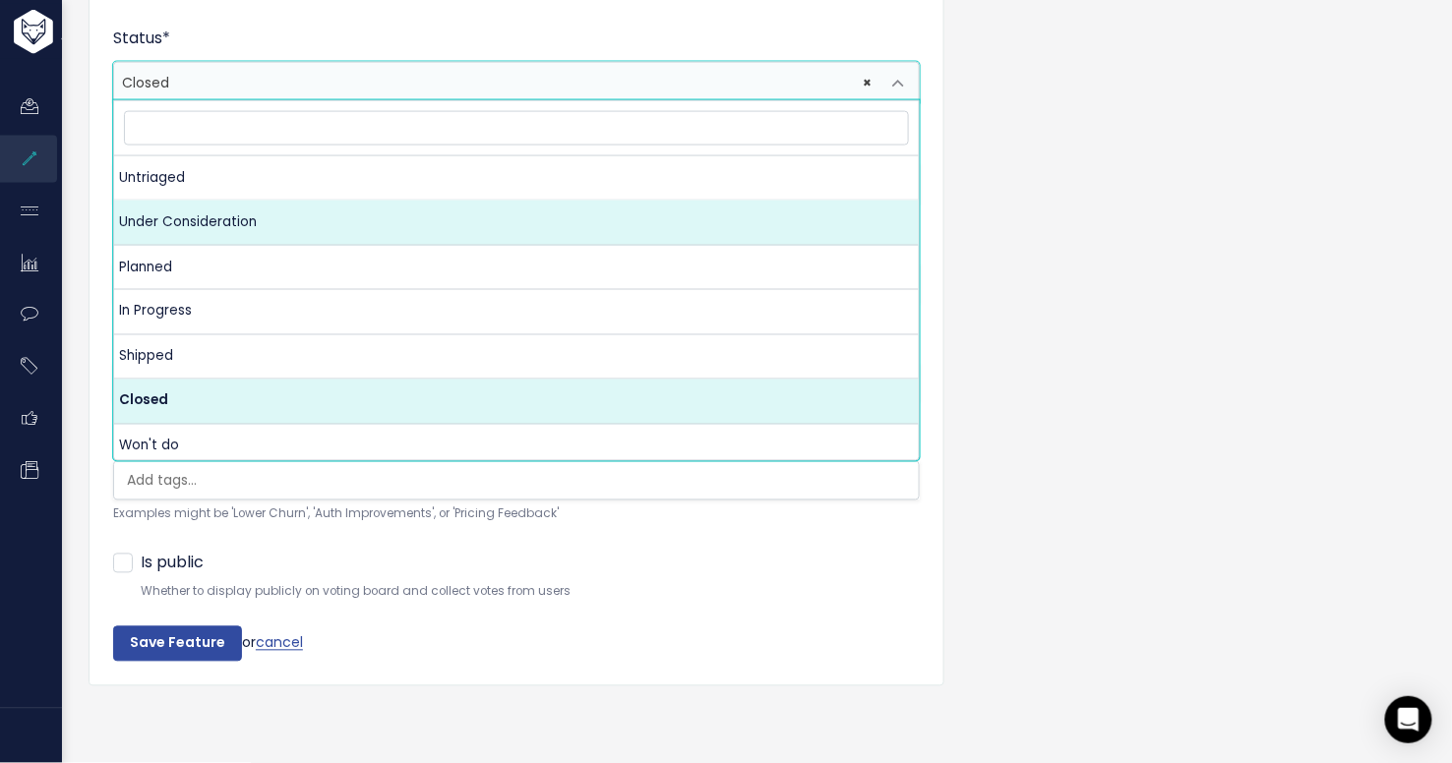
select select "UNDER_CONSIDERATION"
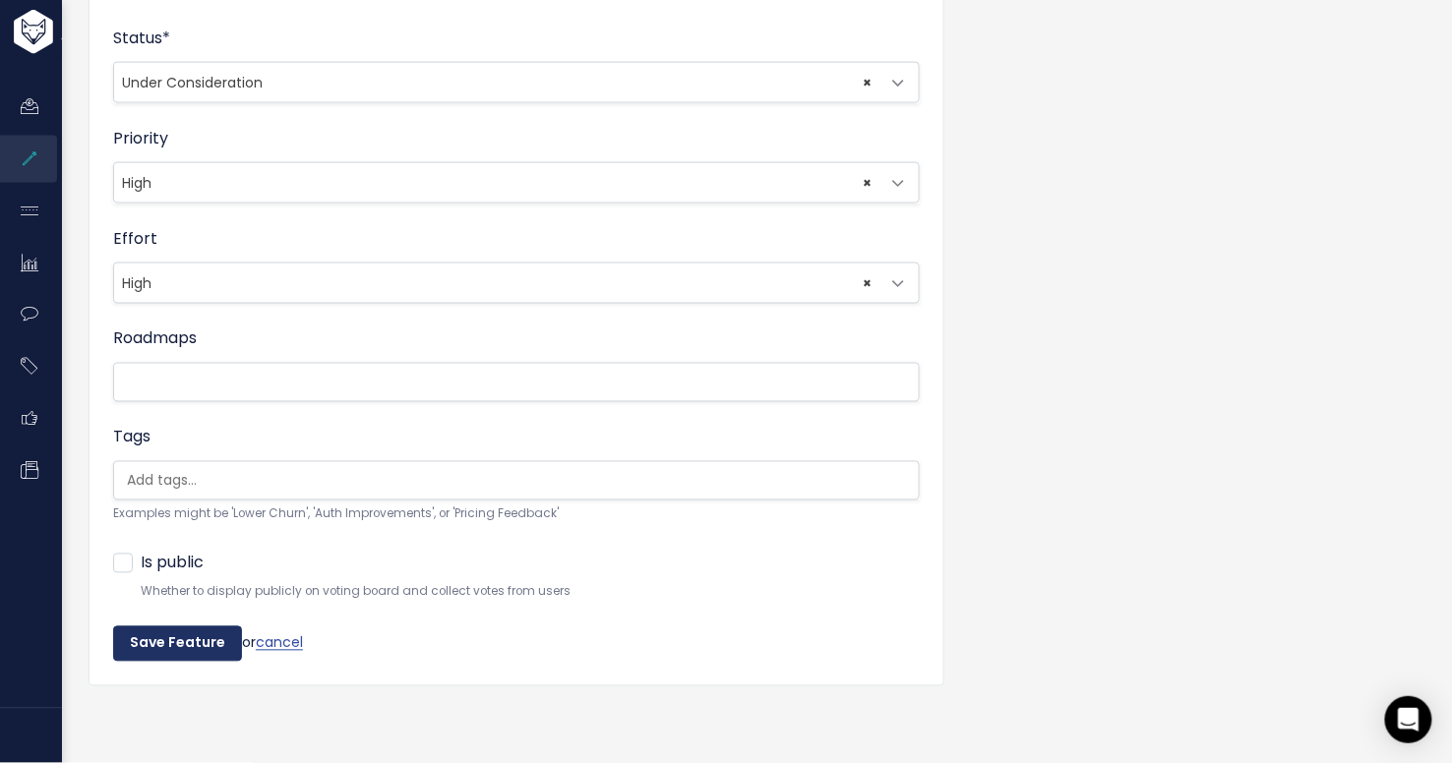
click at [168, 632] on input "Save Feature" at bounding box center [177, 644] width 129 height 35
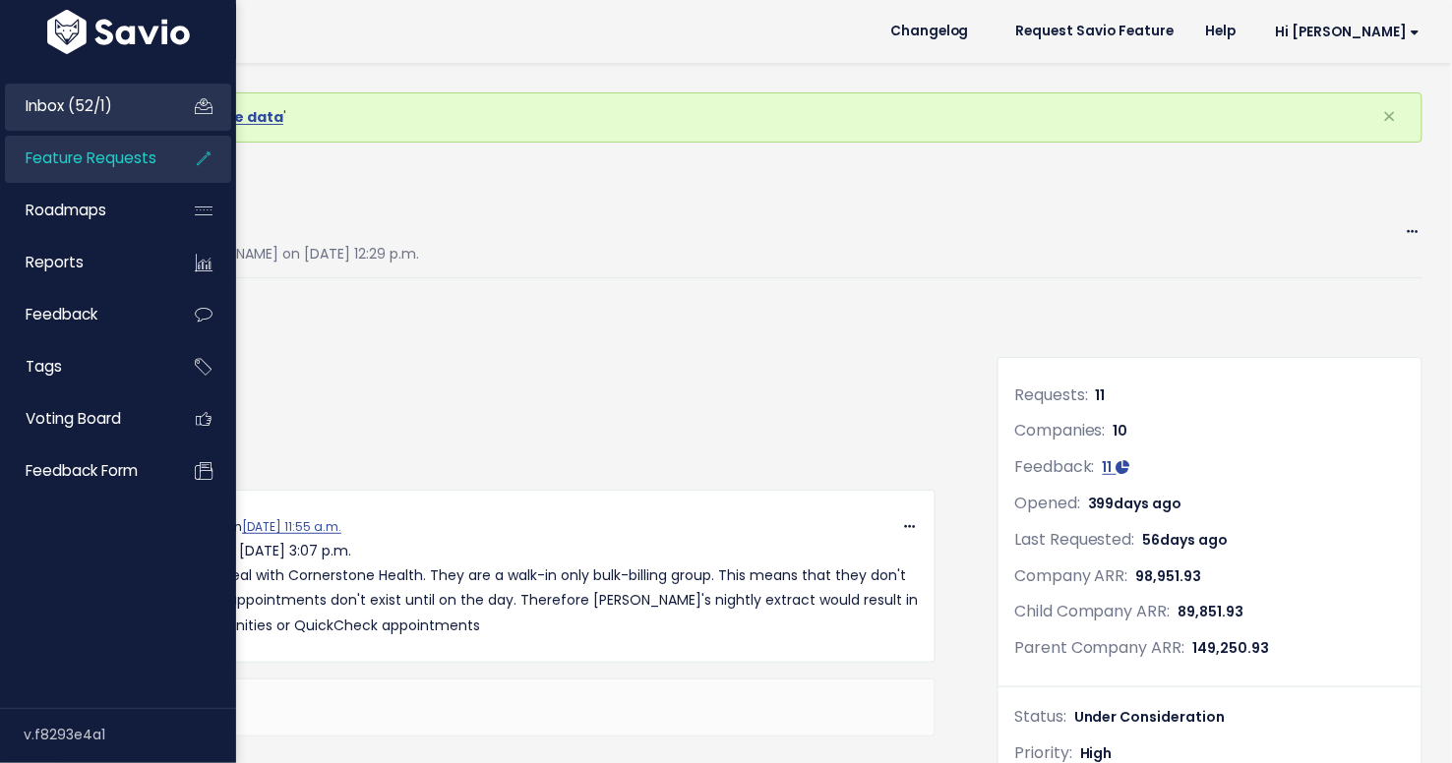
click at [42, 114] on span "Inbox (52/1)" at bounding box center [69, 105] width 87 height 21
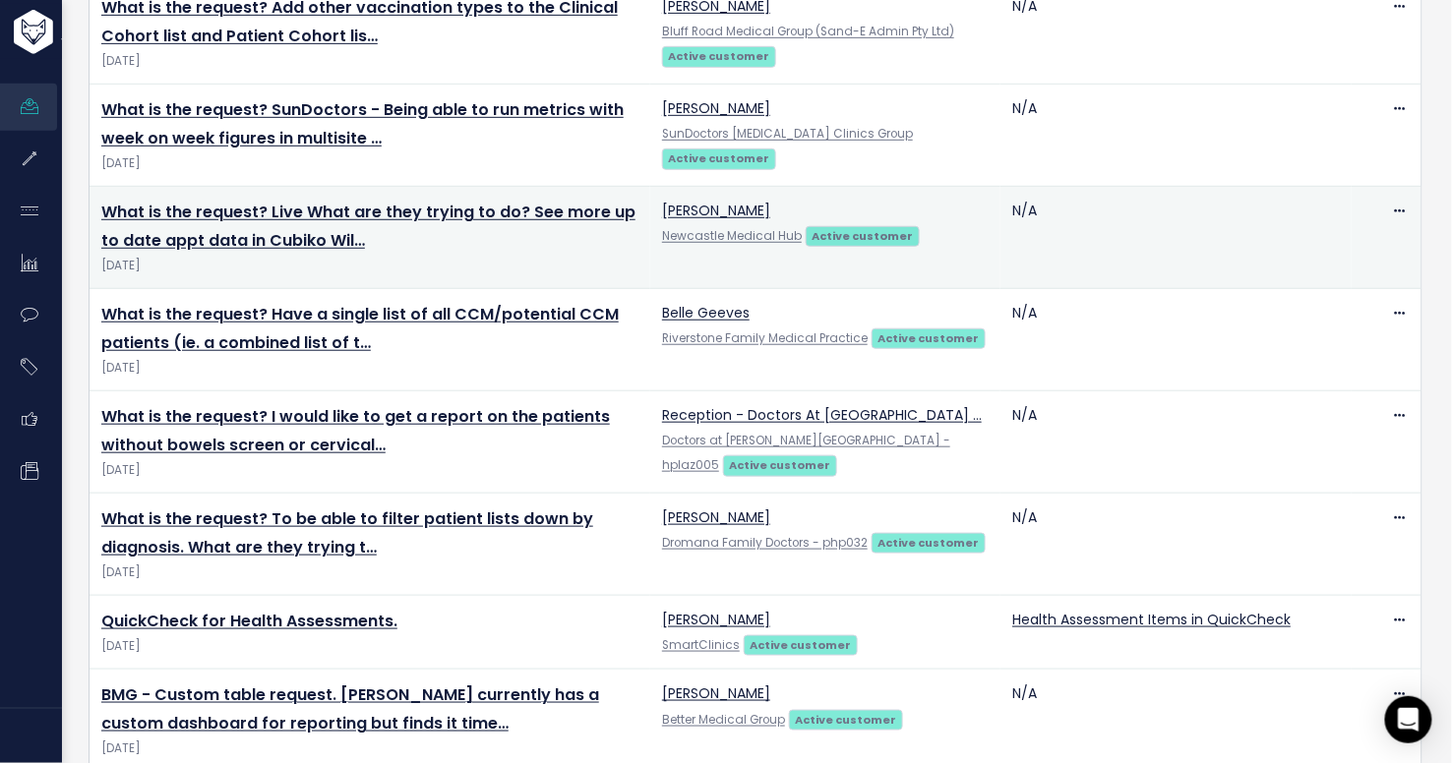
scroll to position [299, 0]
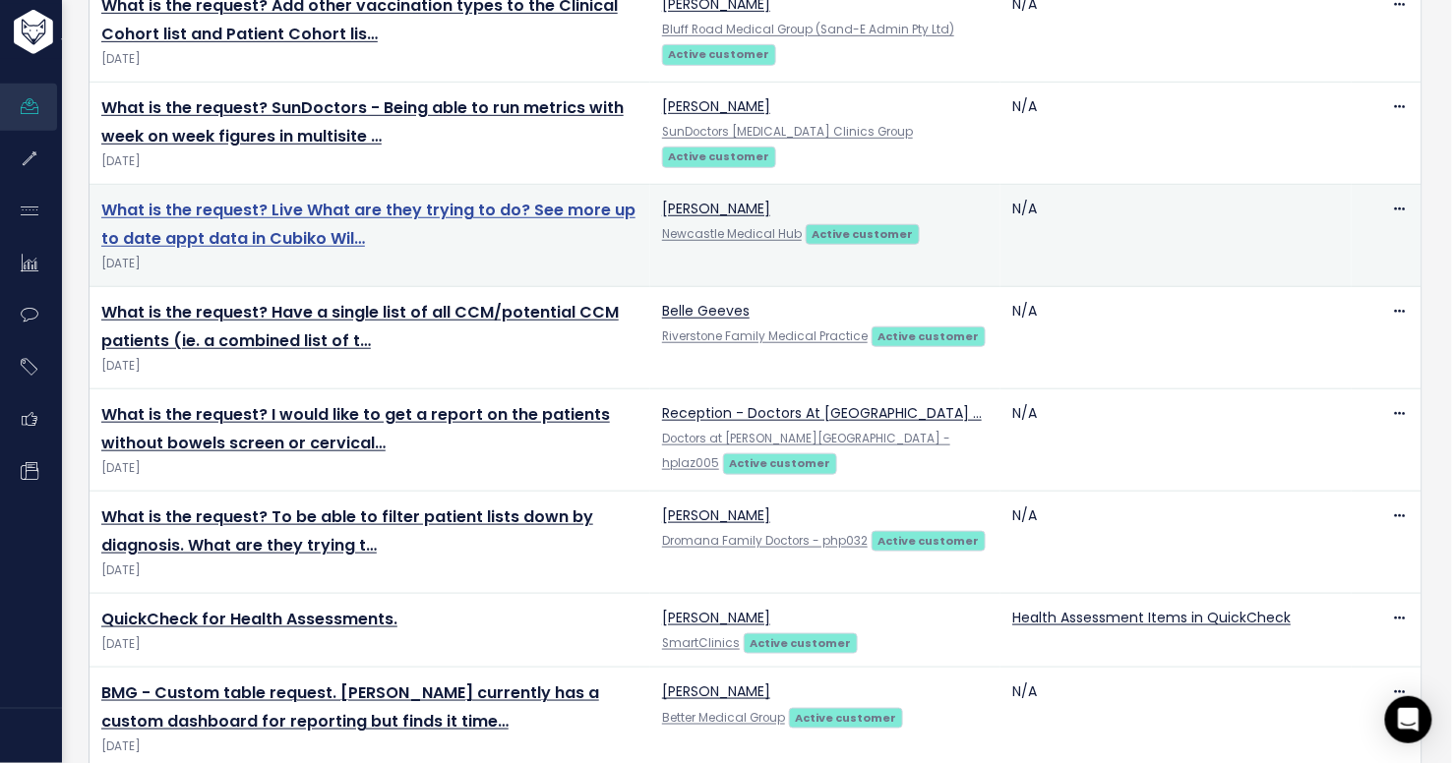
click at [322, 209] on link "What is the request? Live What are they trying to do? See more up to date appt …" at bounding box center [368, 224] width 534 height 51
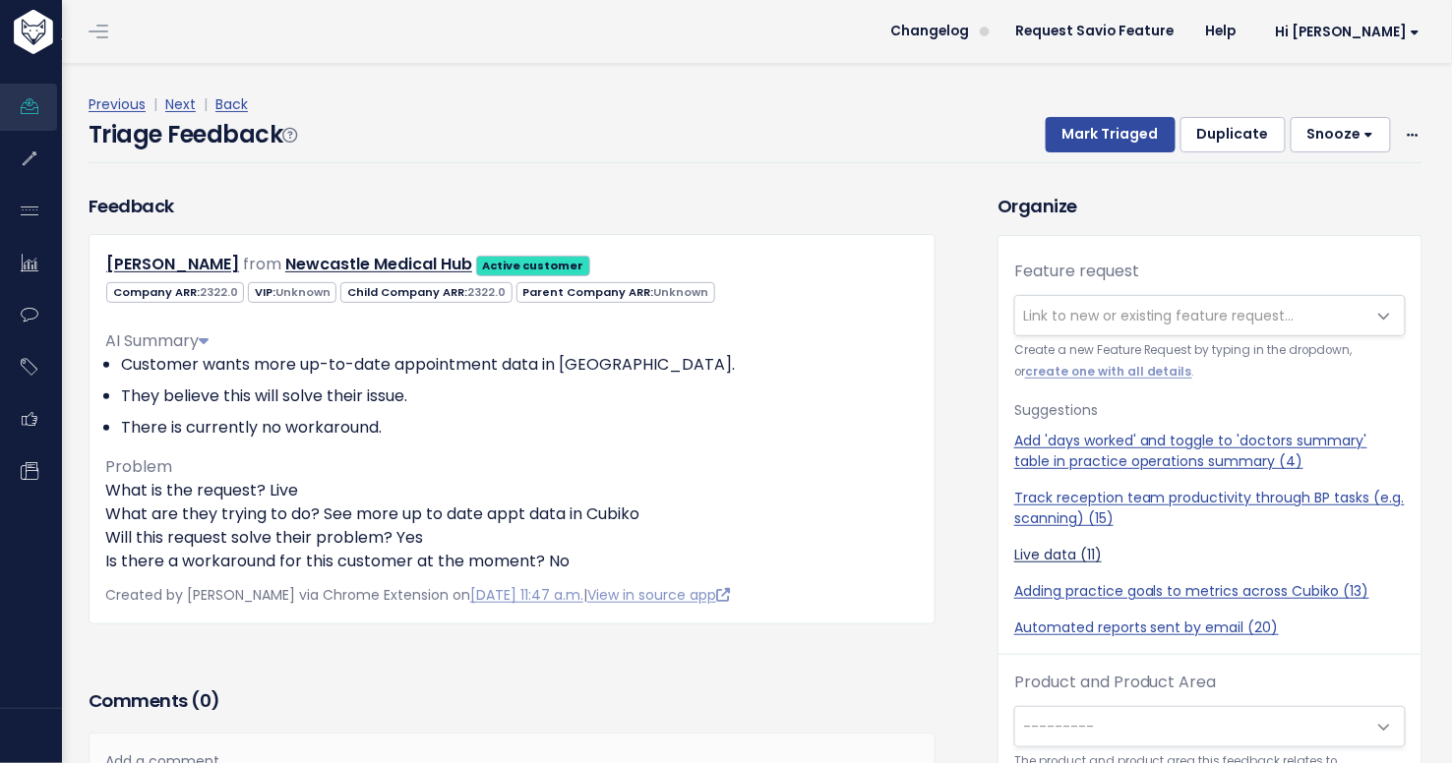
click at [1042, 556] on link "Live data (11)" at bounding box center [1210, 555] width 392 height 21
select select "48198"
click at [1101, 137] on button "Mark Triaged" at bounding box center [1111, 134] width 130 height 35
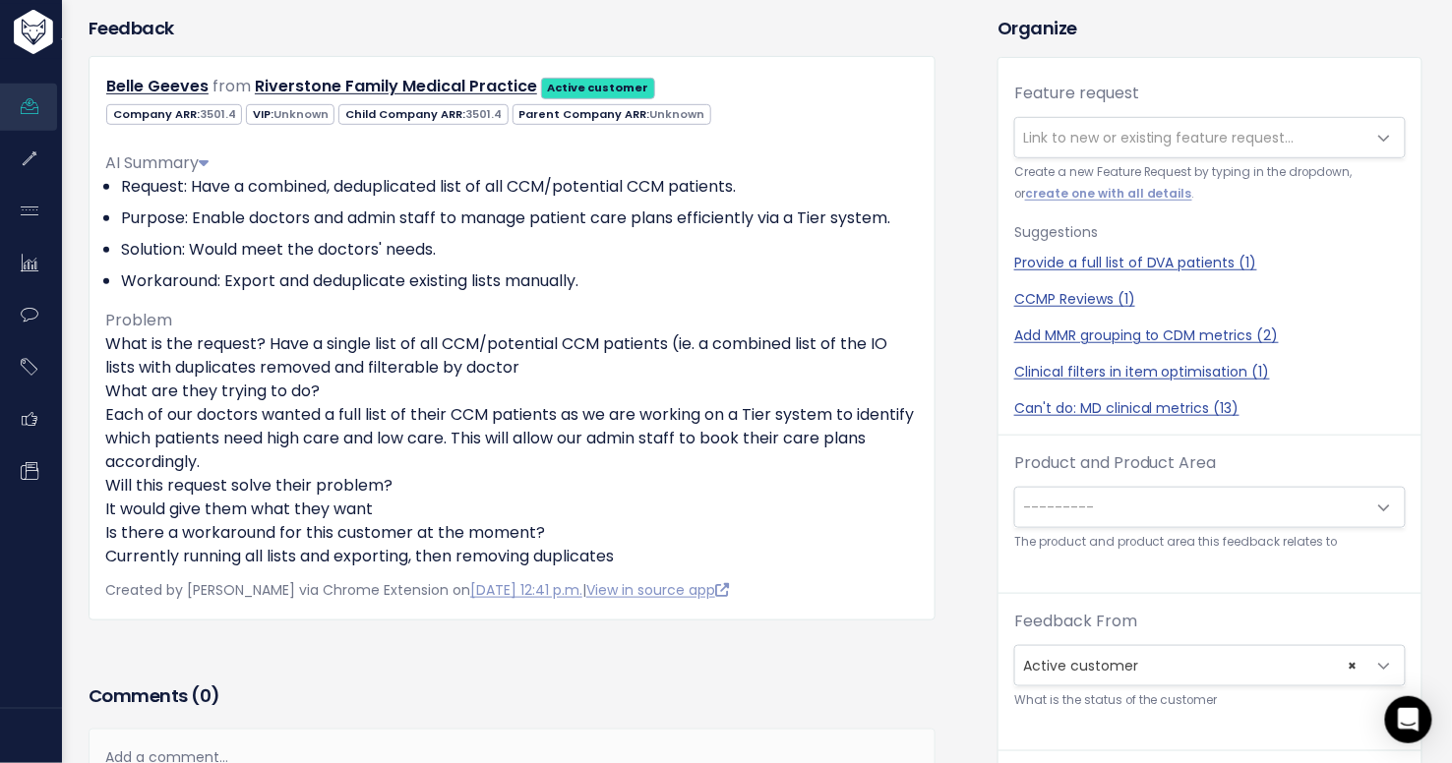
scroll to position [195, 0]
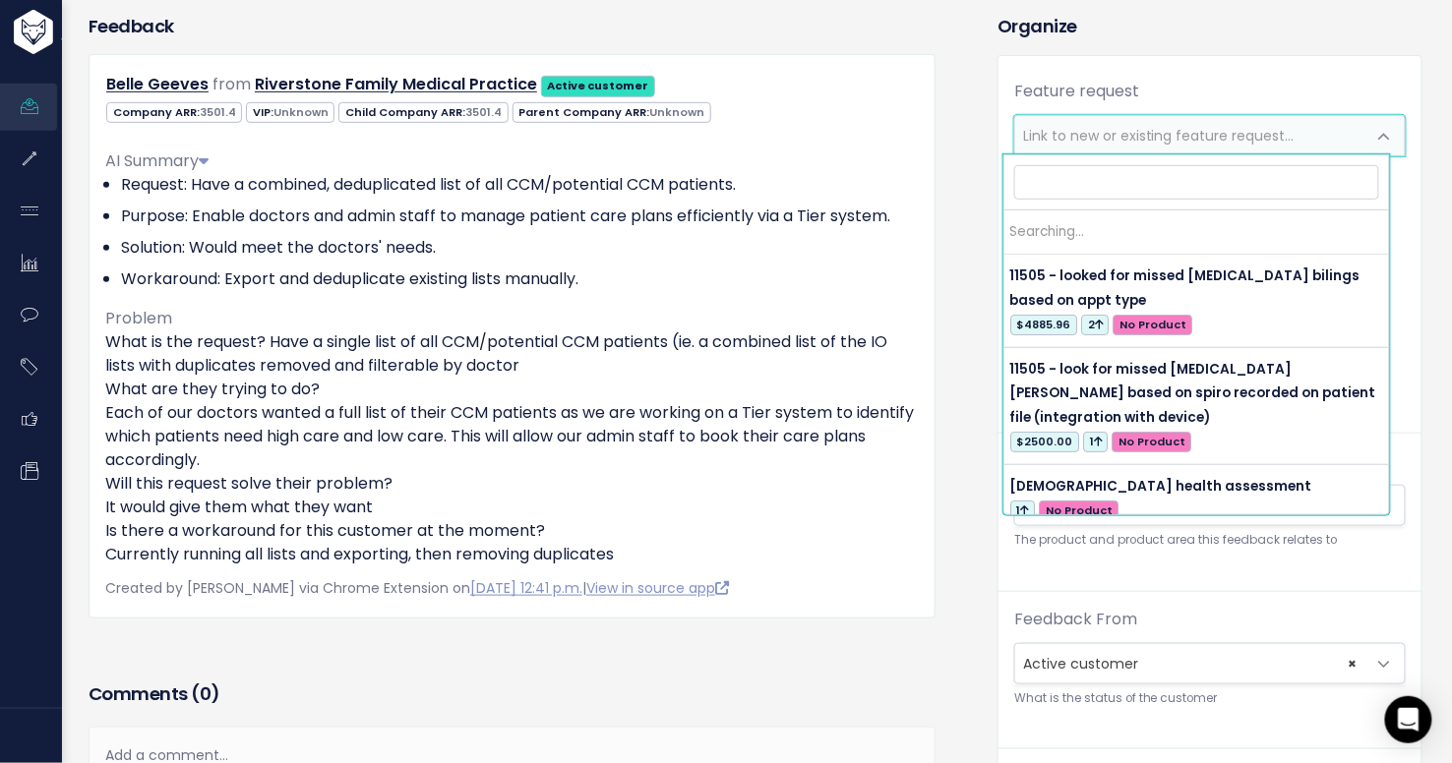
click at [1043, 141] on span "Link to new or existing feature request..." at bounding box center [1159, 136] width 272 height 20
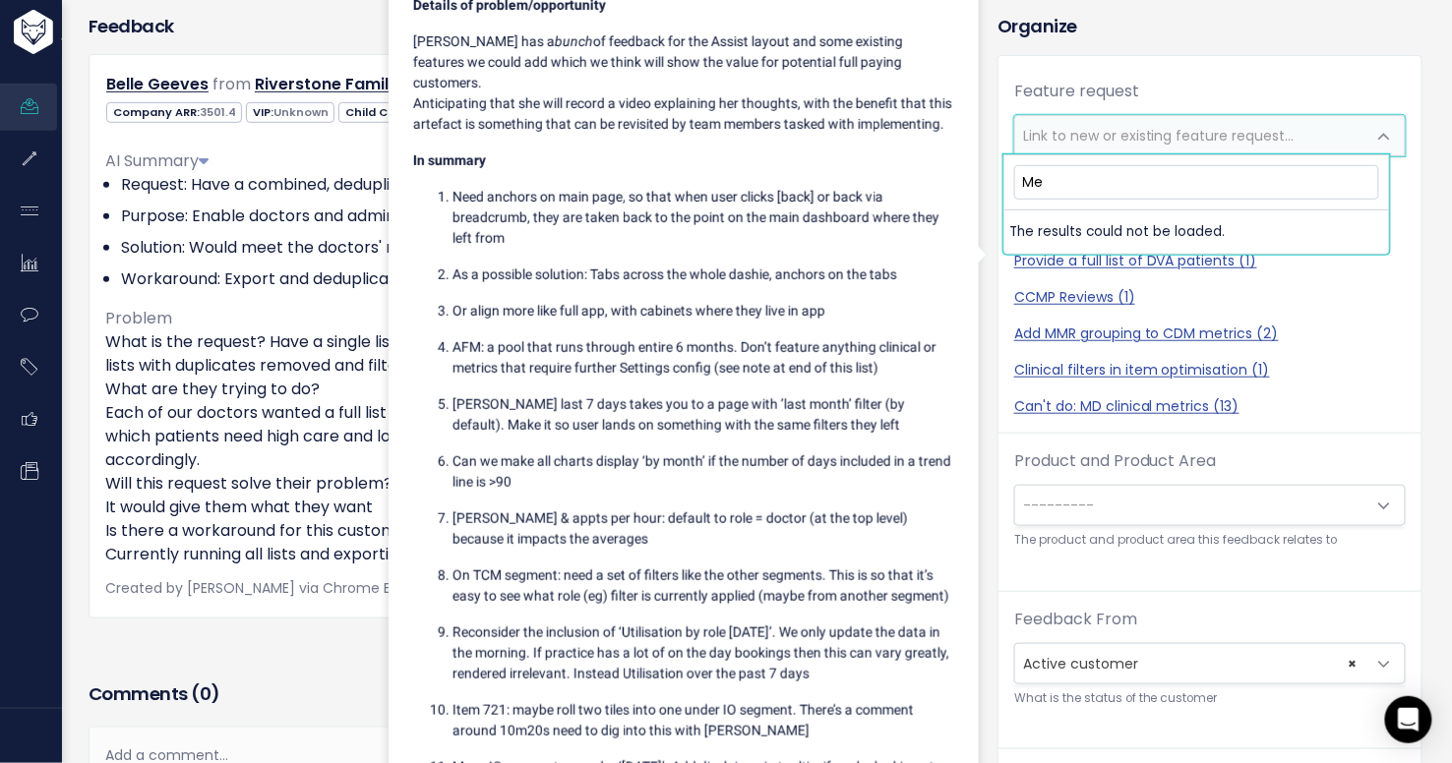
type input "M"
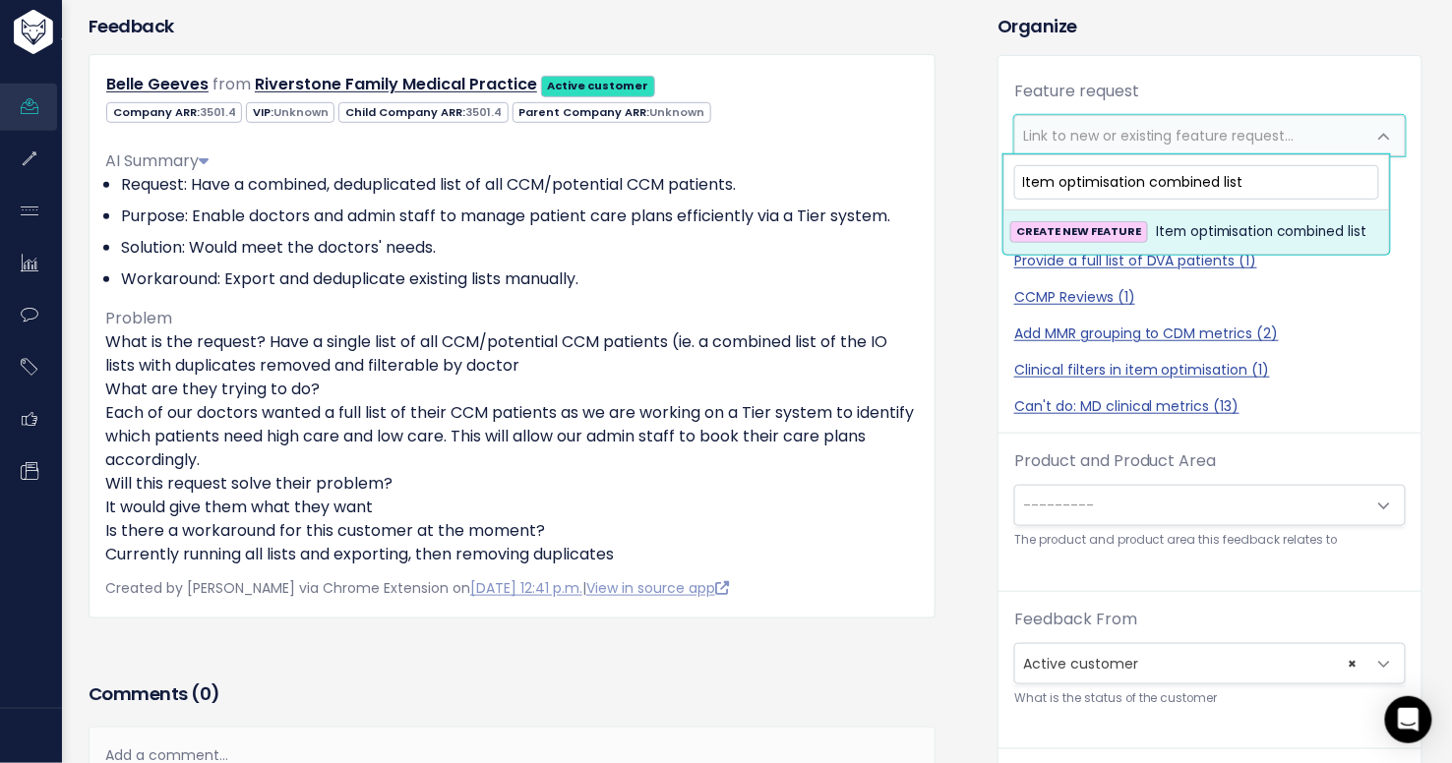
type input "Item optimisation combined list"
click at [1114, 233] on strong "CREATE NEW FEATURE" at bounding box center [1078, 231] width 125 height 16
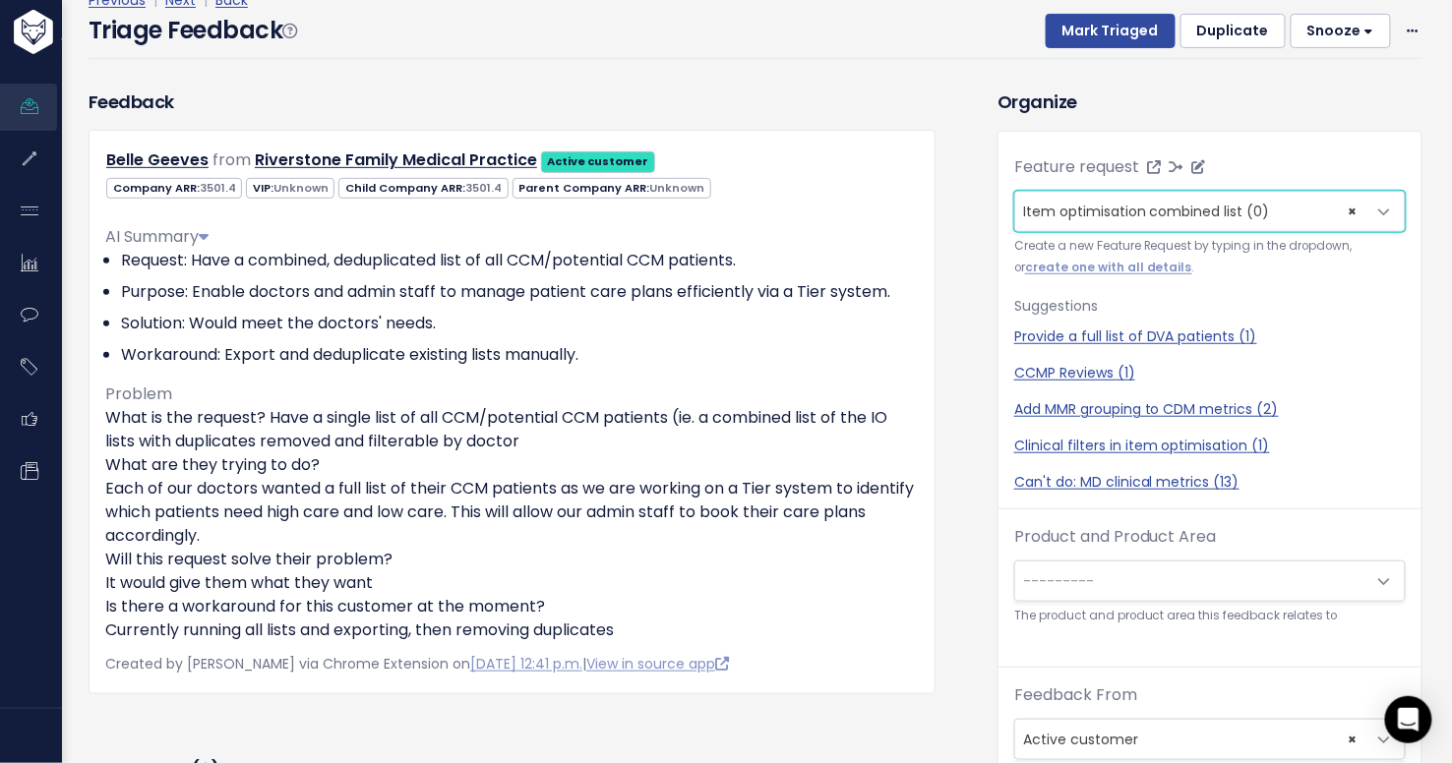
scroll to position [0, 0]
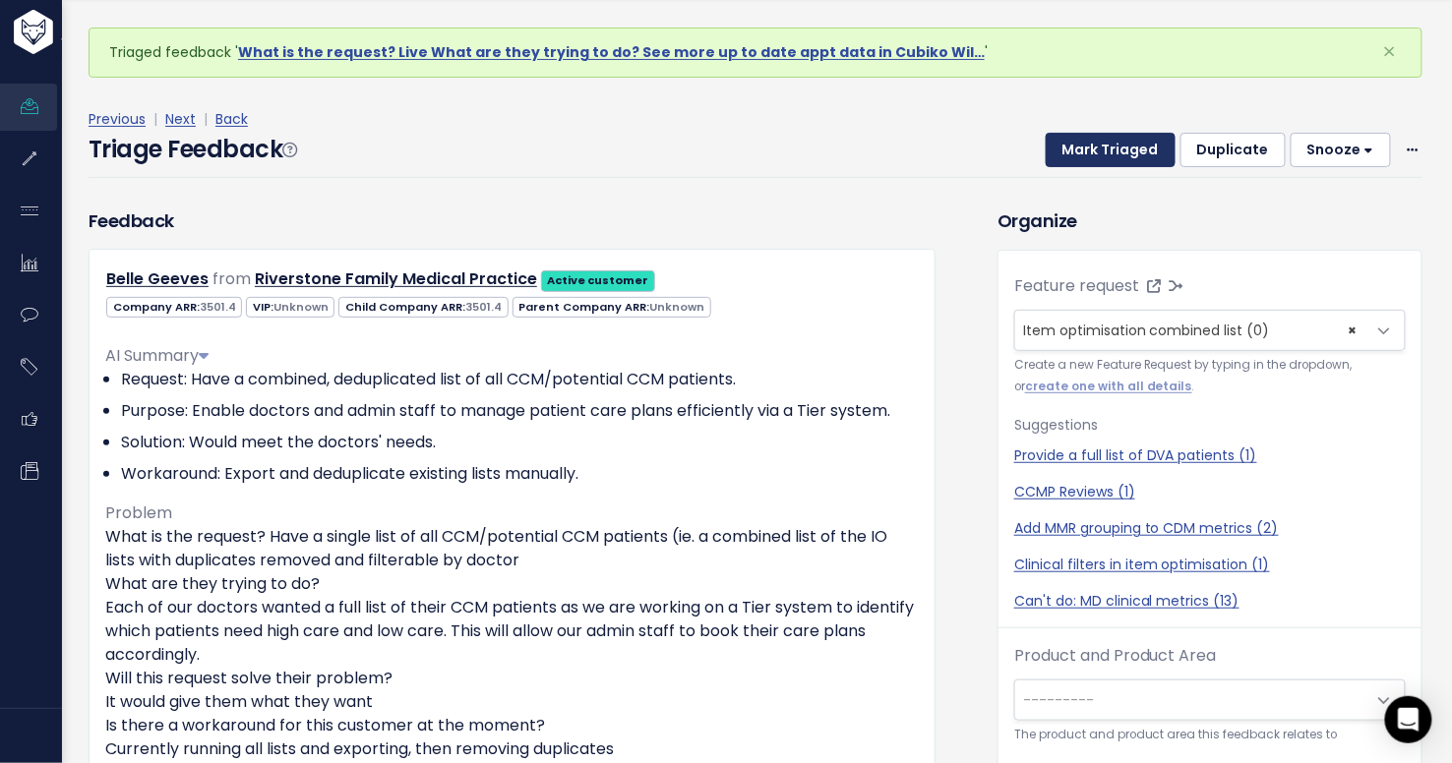
click at [1114, 147] on button "Mark Triaged" at bounding box center [1111, 150] width 130 height 35
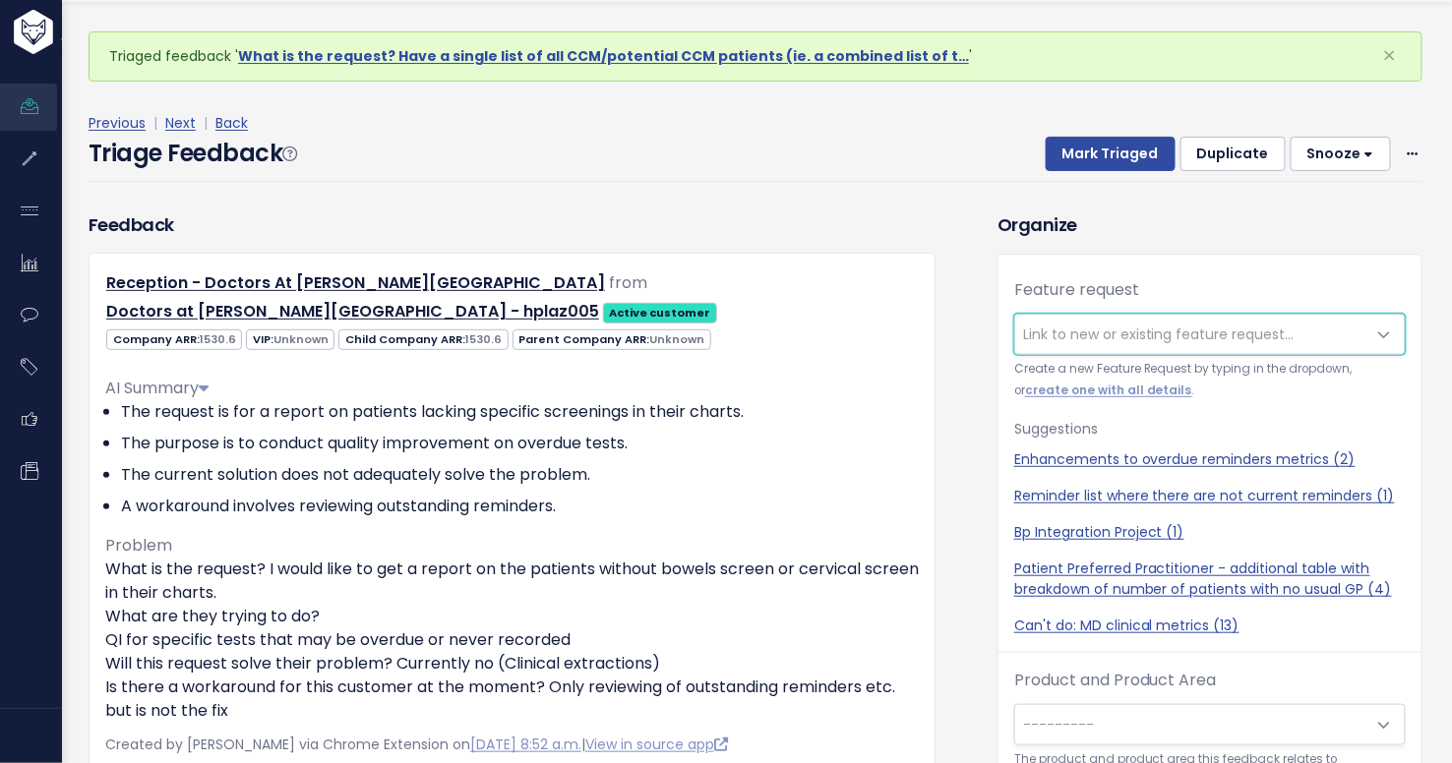
scroll to position [65, 0]
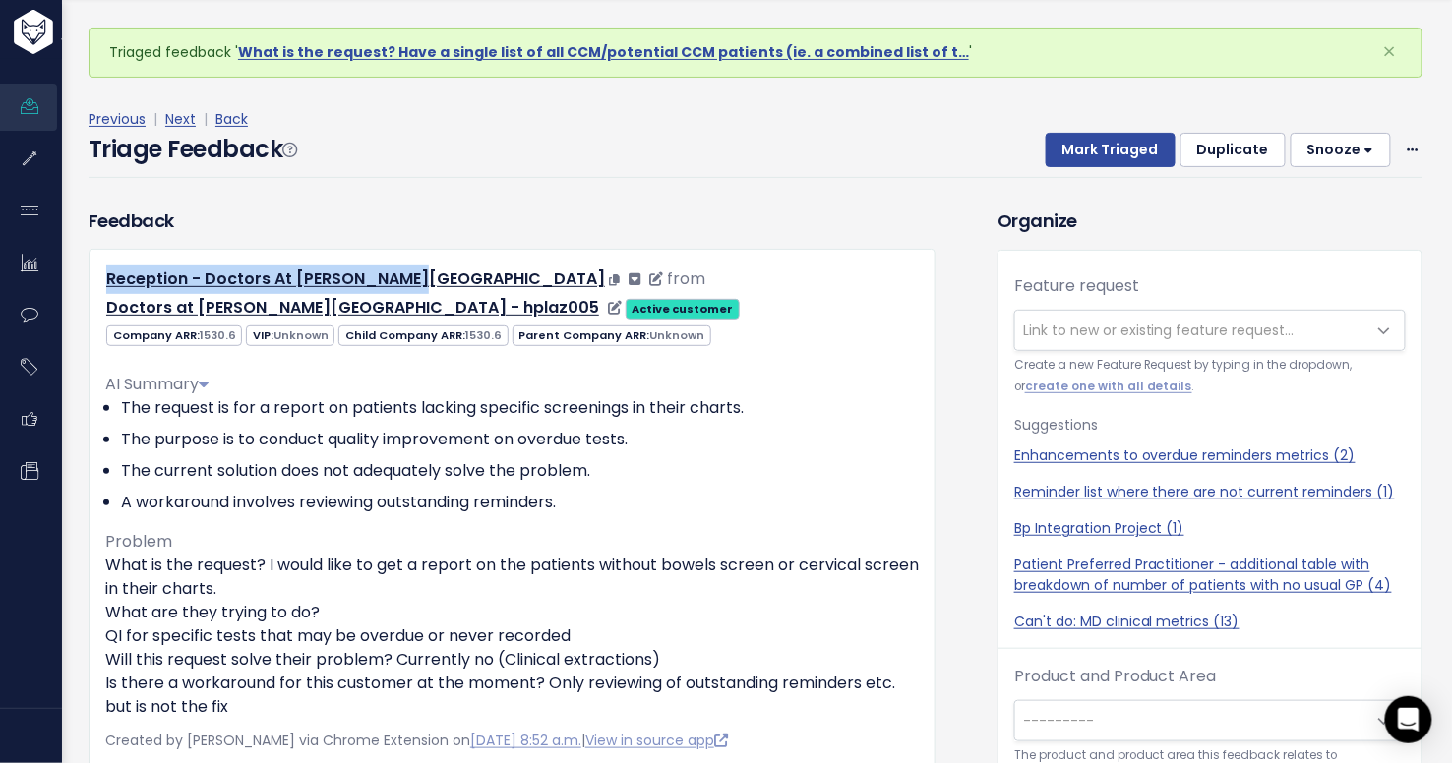
drag, startPoint x: 100, startPoint y: 272, endPoint x: 405, endPoint y: 277, distance: 305.0
click at [405, 277] on div "Reception - Doctors At Logan Reserve from Doctors at Logan Reserve - hplaz005 A…" at bounding box center [512, 294] width 843 height 57
copy link "Reception - Doctors At Logan Reserve"
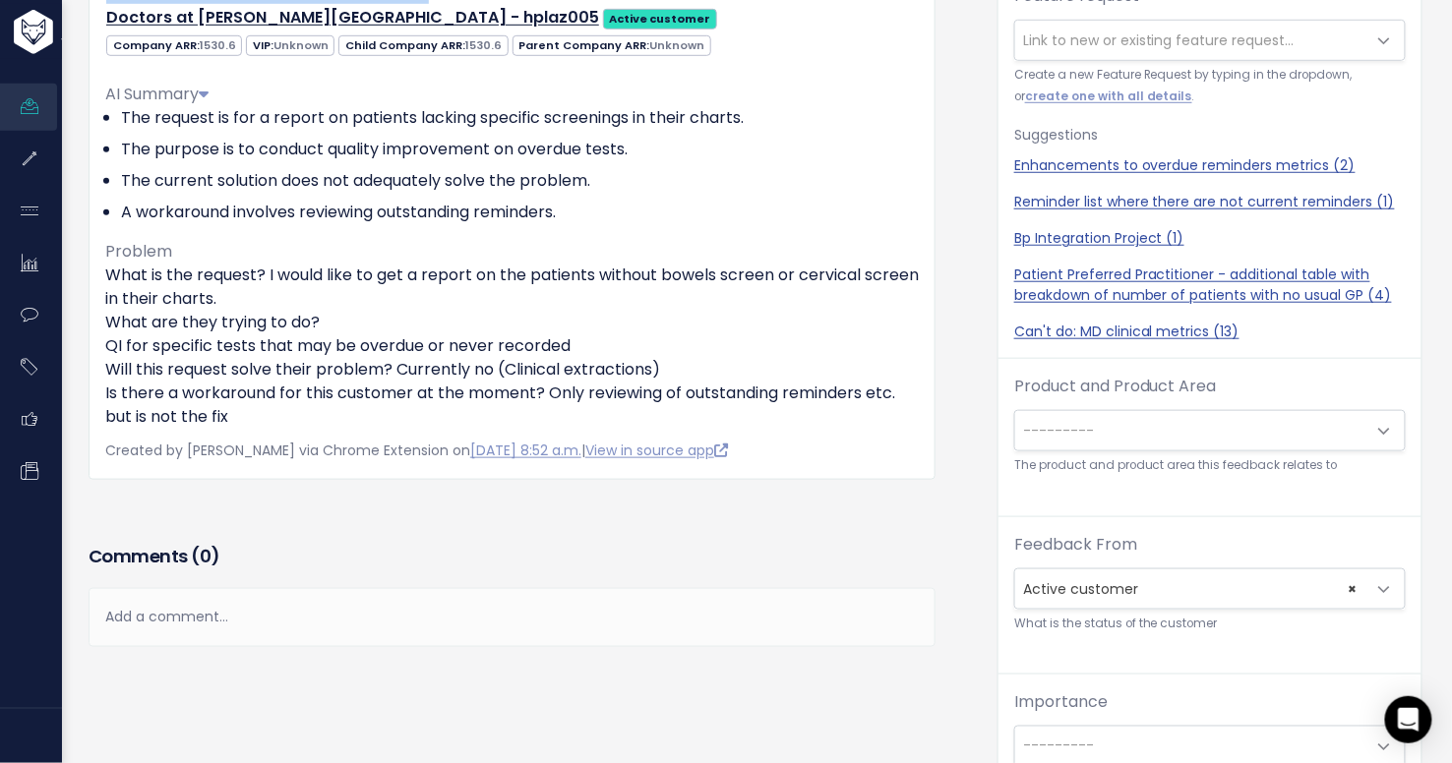
scroll to position [305, 0]
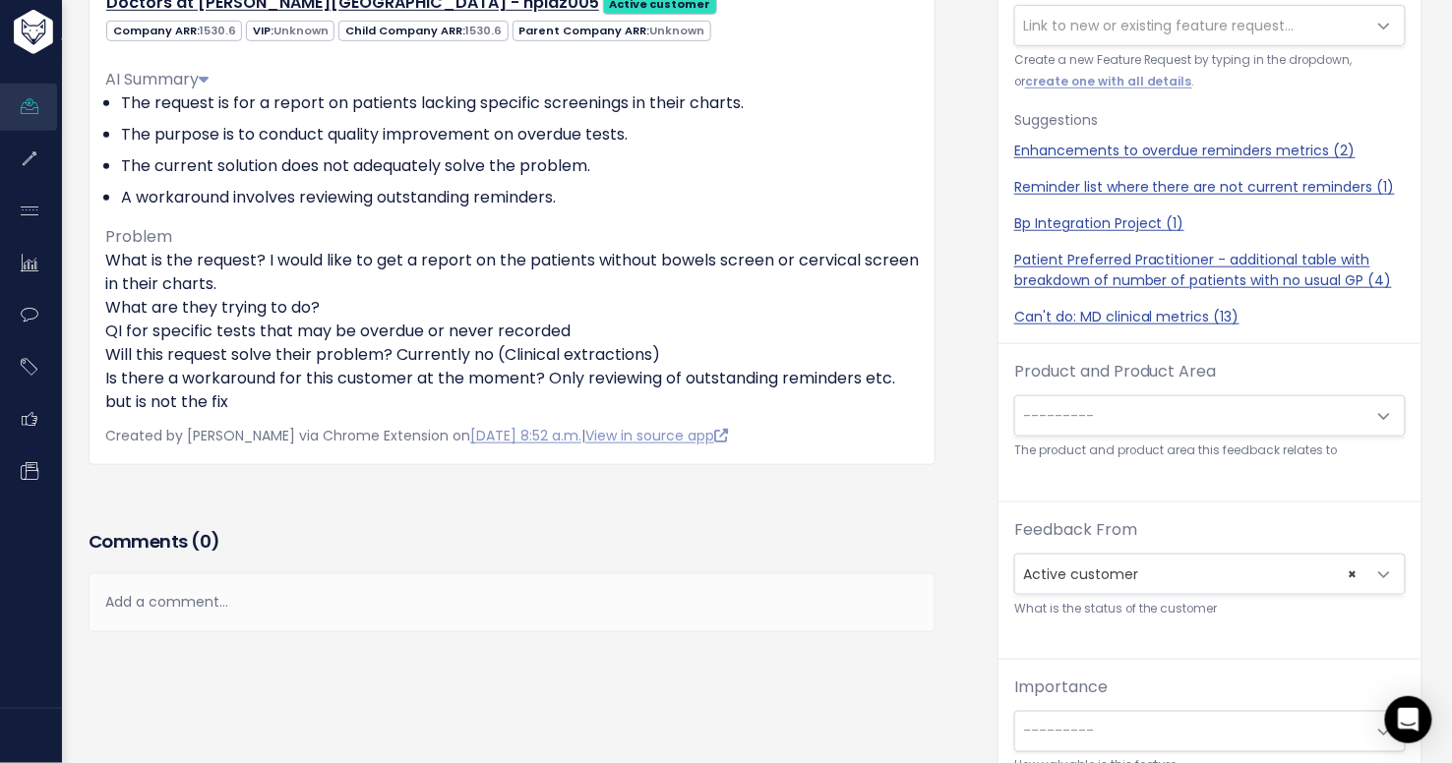
click at [287, 574] on div "Add a comment..." at bounding box center [512, 603] width 847 height 58
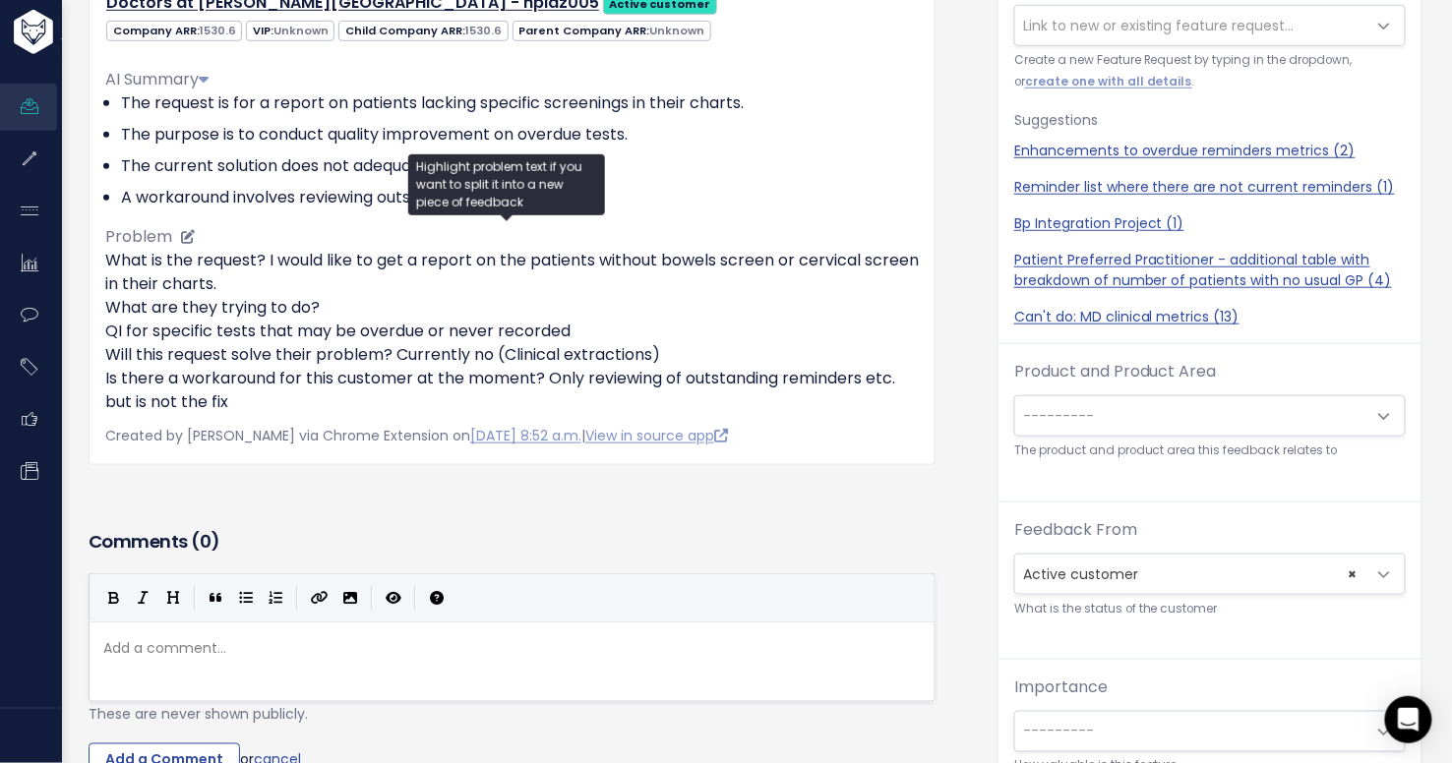
scroll to position [0, 0]
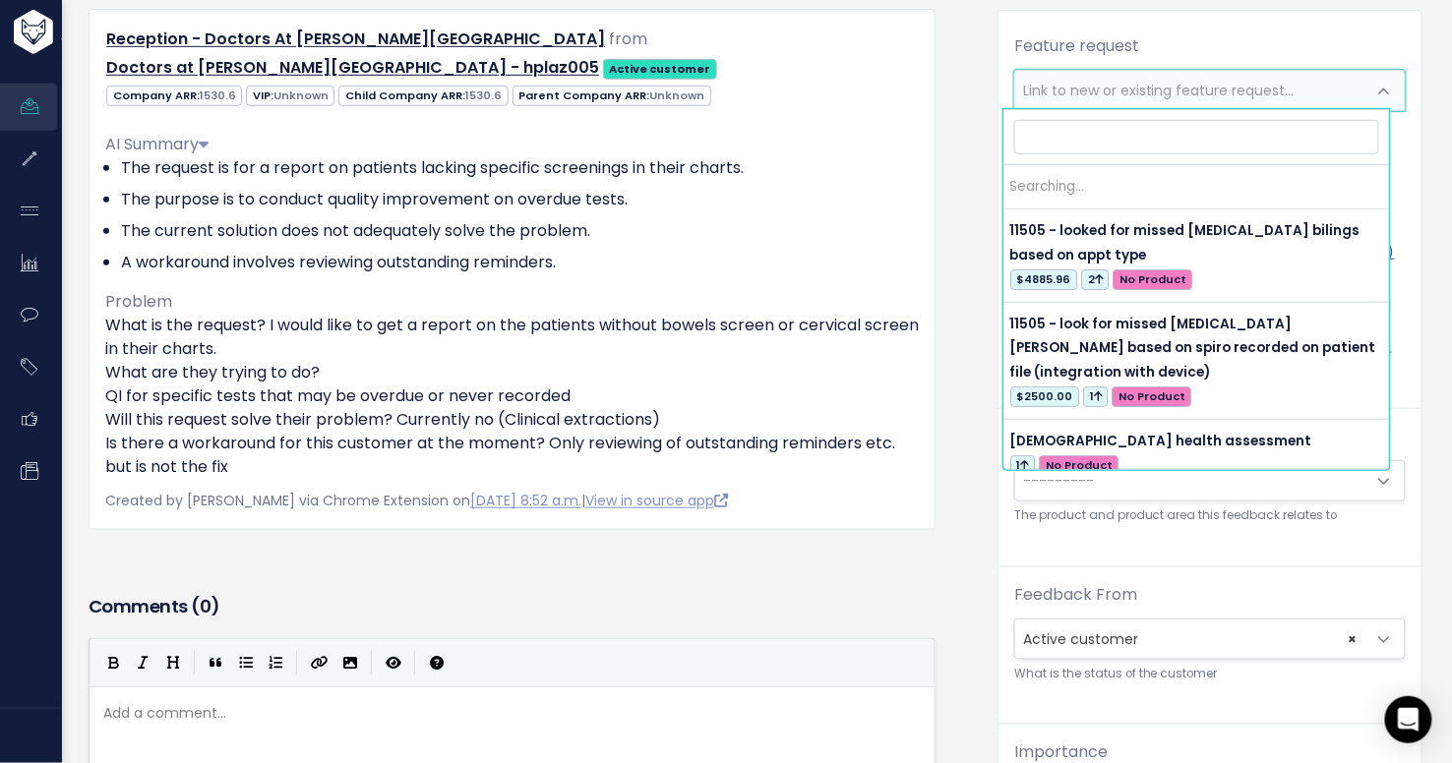
click at [1076, 94] on span "Link to new or existing feature request..." at bounding box center [1159, 91] width 272 height 20
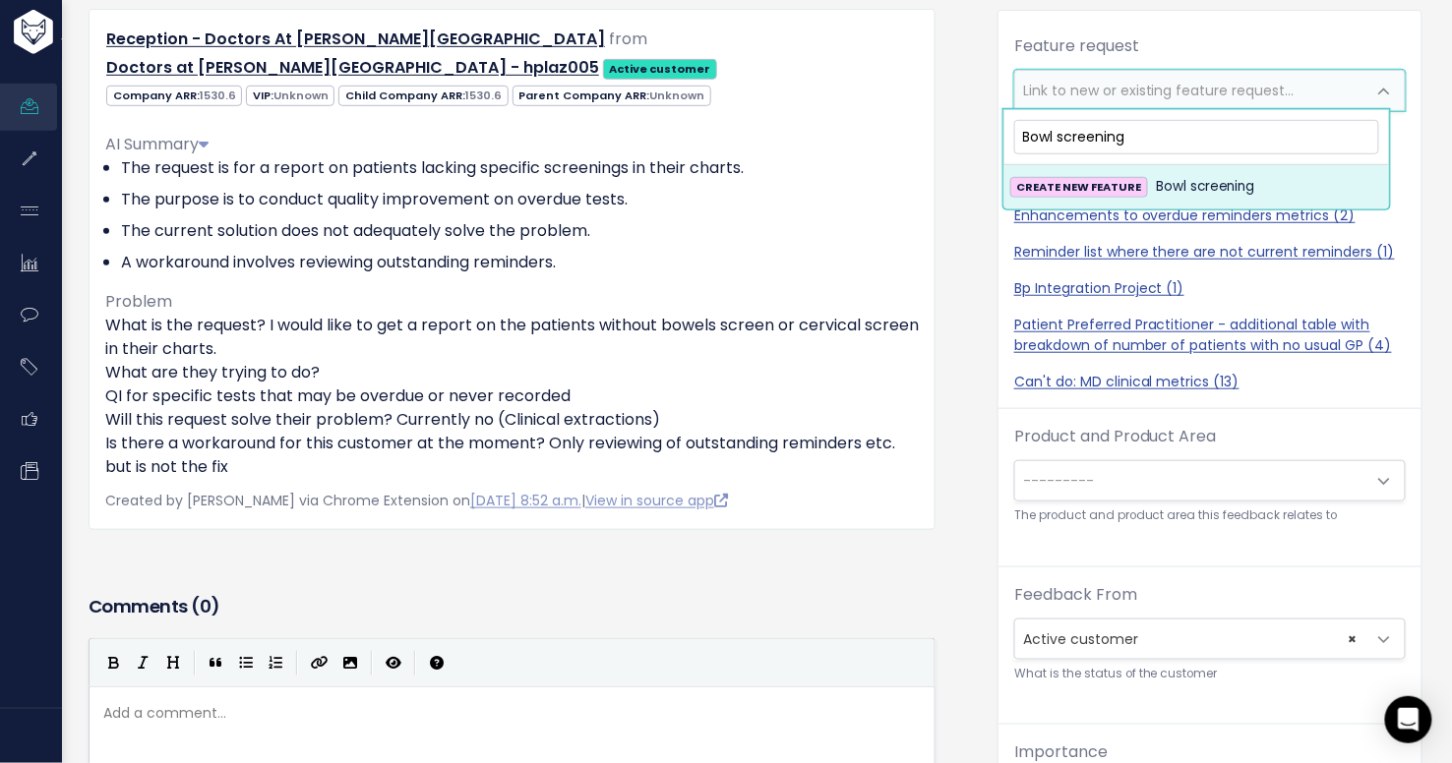
type input "Bowl screening"
click at [1156, 176] on span "Bowl screening" at bounding box center [1205, 187] width 99 height 24
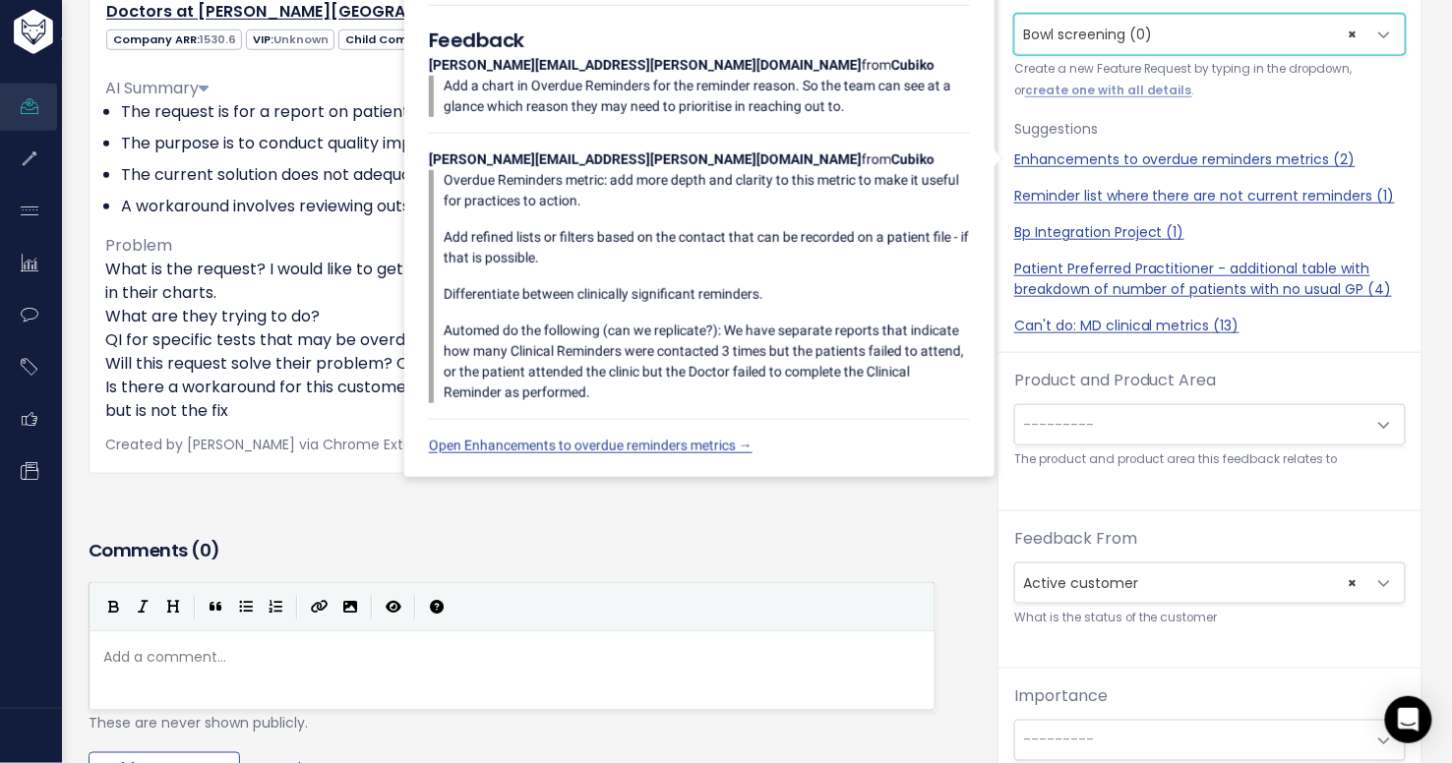
scroll to position [352, 0]
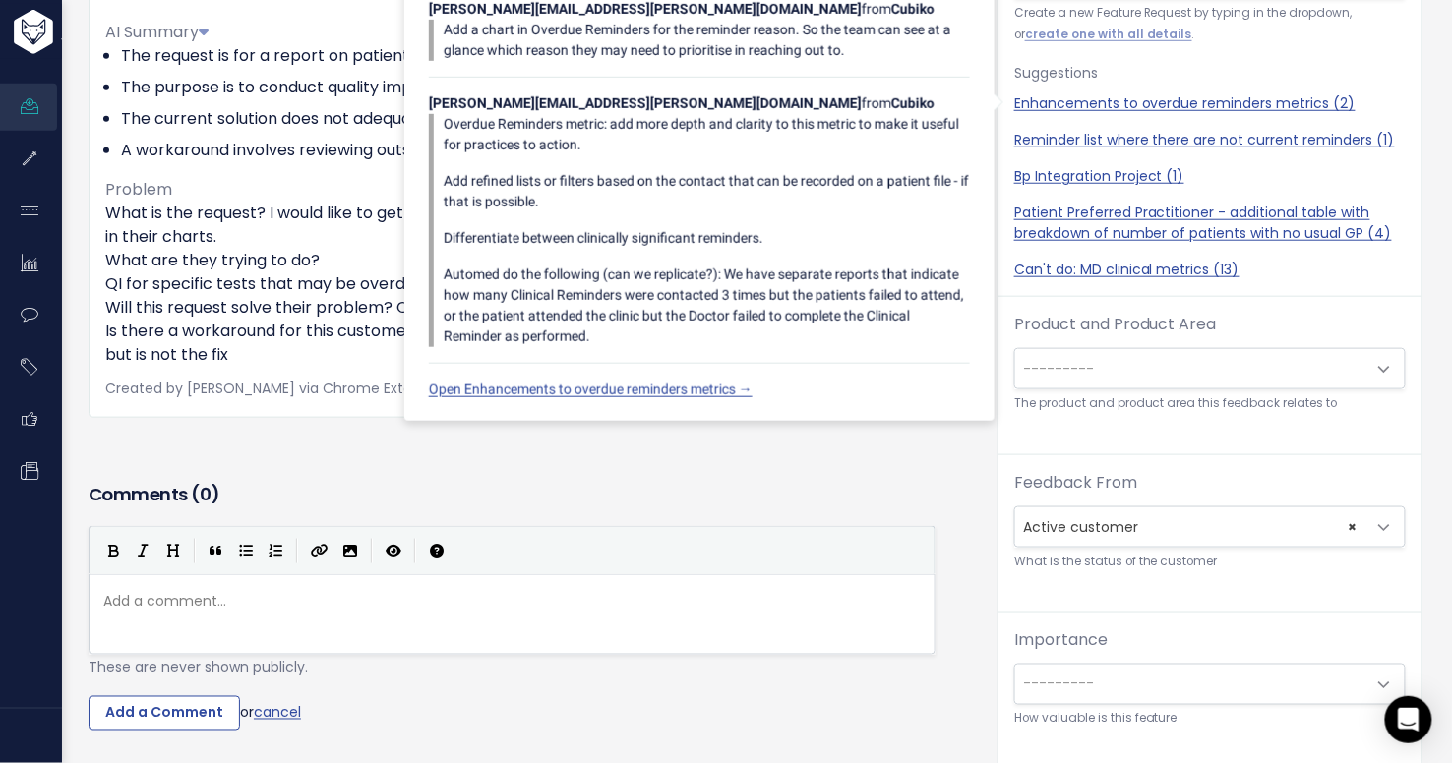
click at [325, 589] on pre "​" at bounding box center [519, 601] width 841 height 25
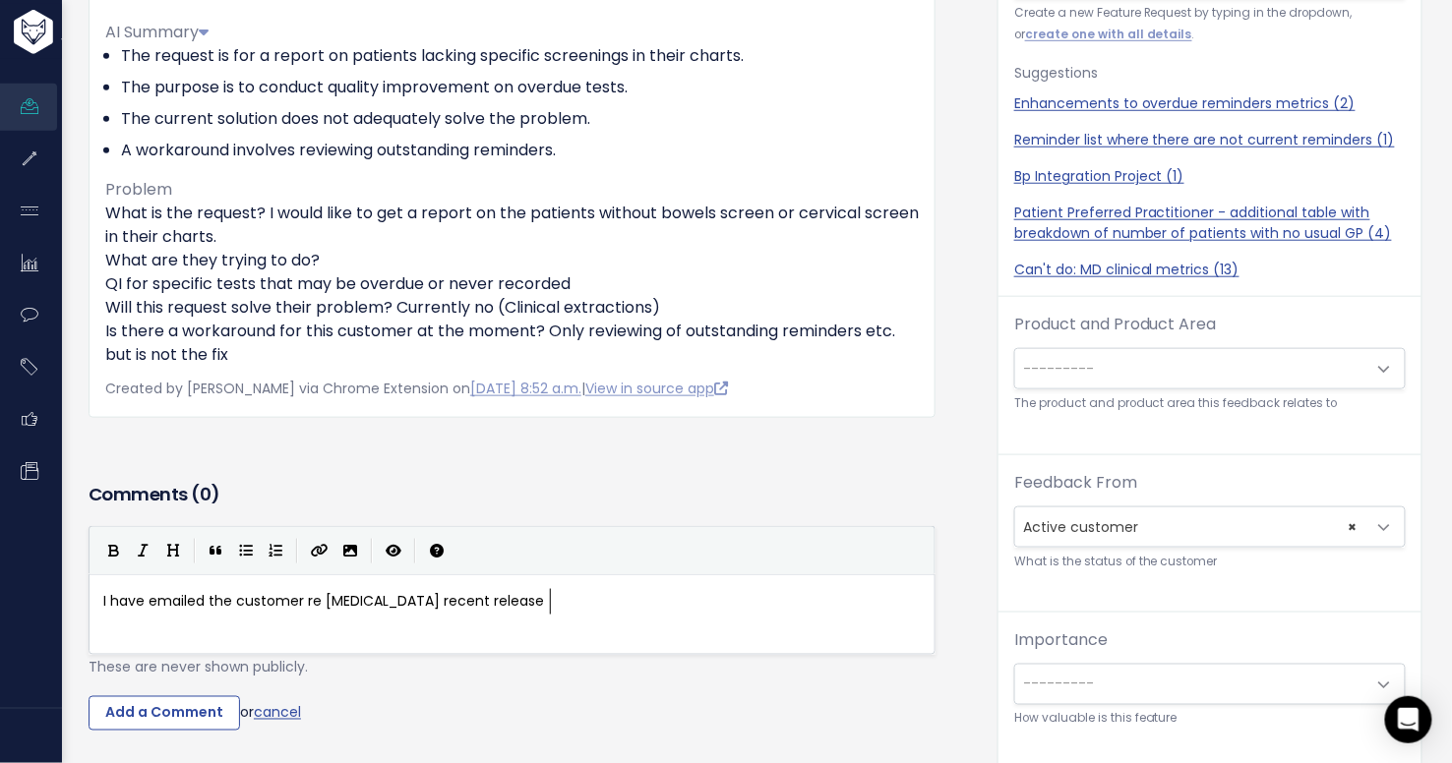
scroll to position [7, 446]
type textarea "I have emailed the customer re cervical screening recent release"
click at [200, 696] on input "Add a Comment" at bounding box center [164, 713] width 151 height 35
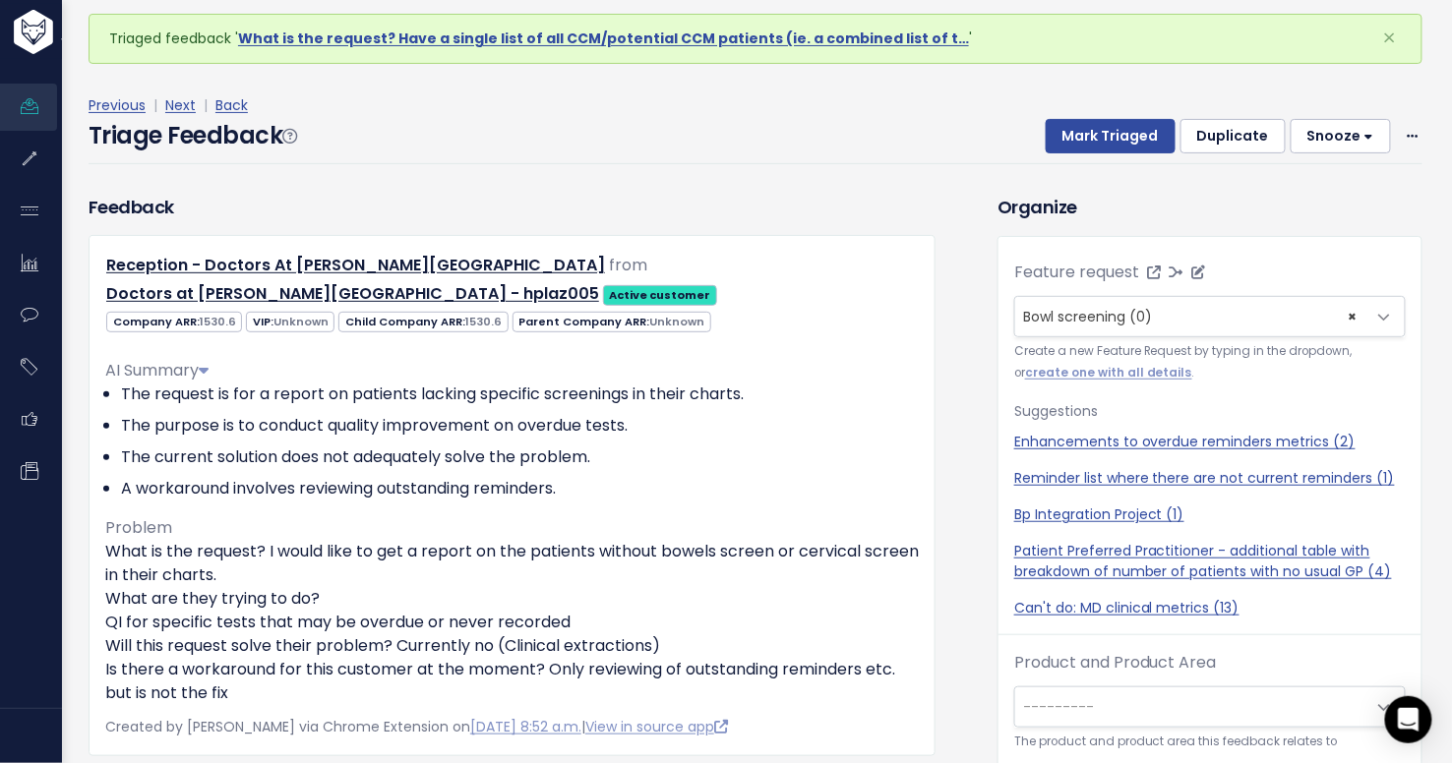
scroll to position [0, 0]
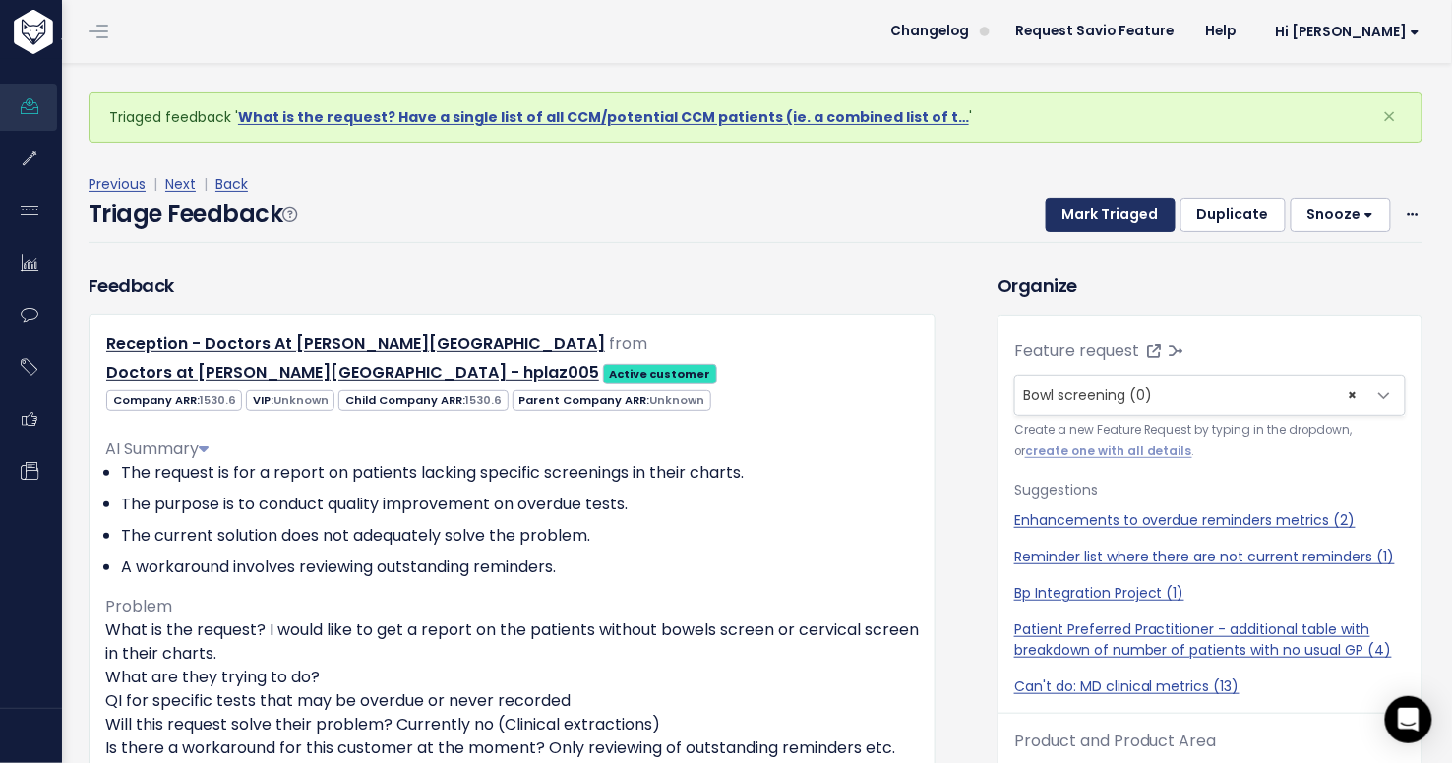
click at [1131, 229] on button "Mark Triaged" at bounding box center [1111, 215] width 130 height 35
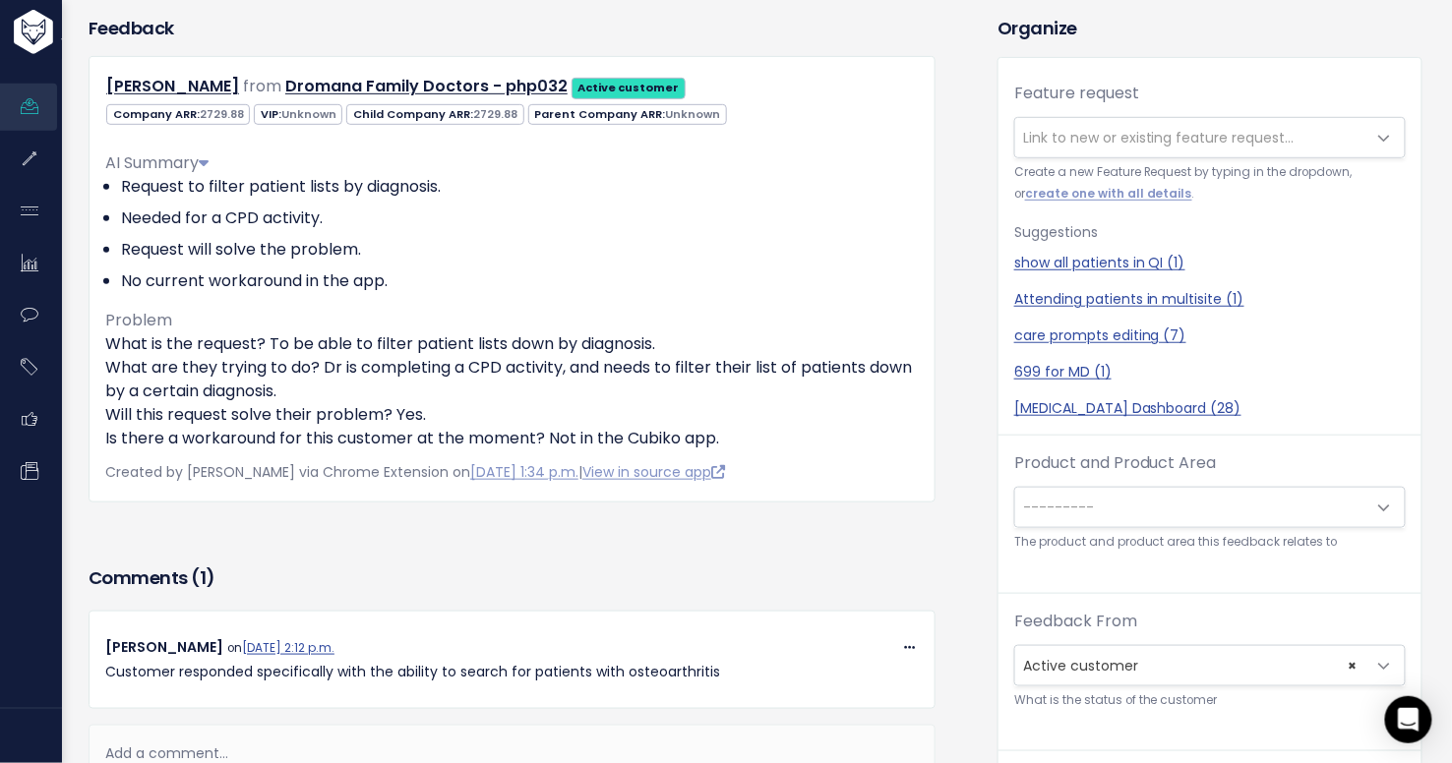
drag, startPoint x: 242, startPoint y: 89, endPoint x: 102, endPoint y: 77, distance: 140.2
click at [102, 77] on div "[PERSON_NAME] from Dromana Family Doctors - php032 Active customer" at bounding box center [512, 87] width 843 height 29
copy link "[PERSON_NAME]"
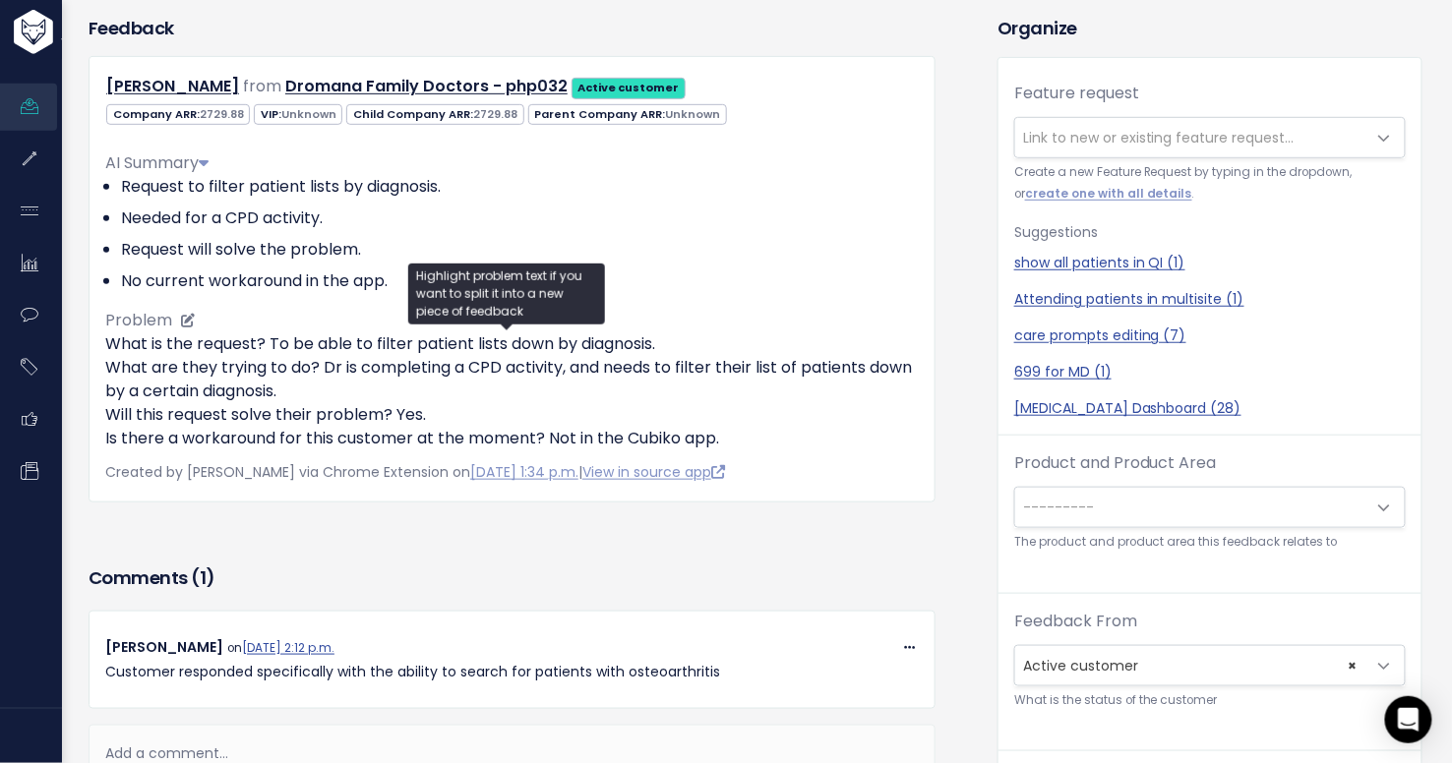
scroll to position [65, 0]
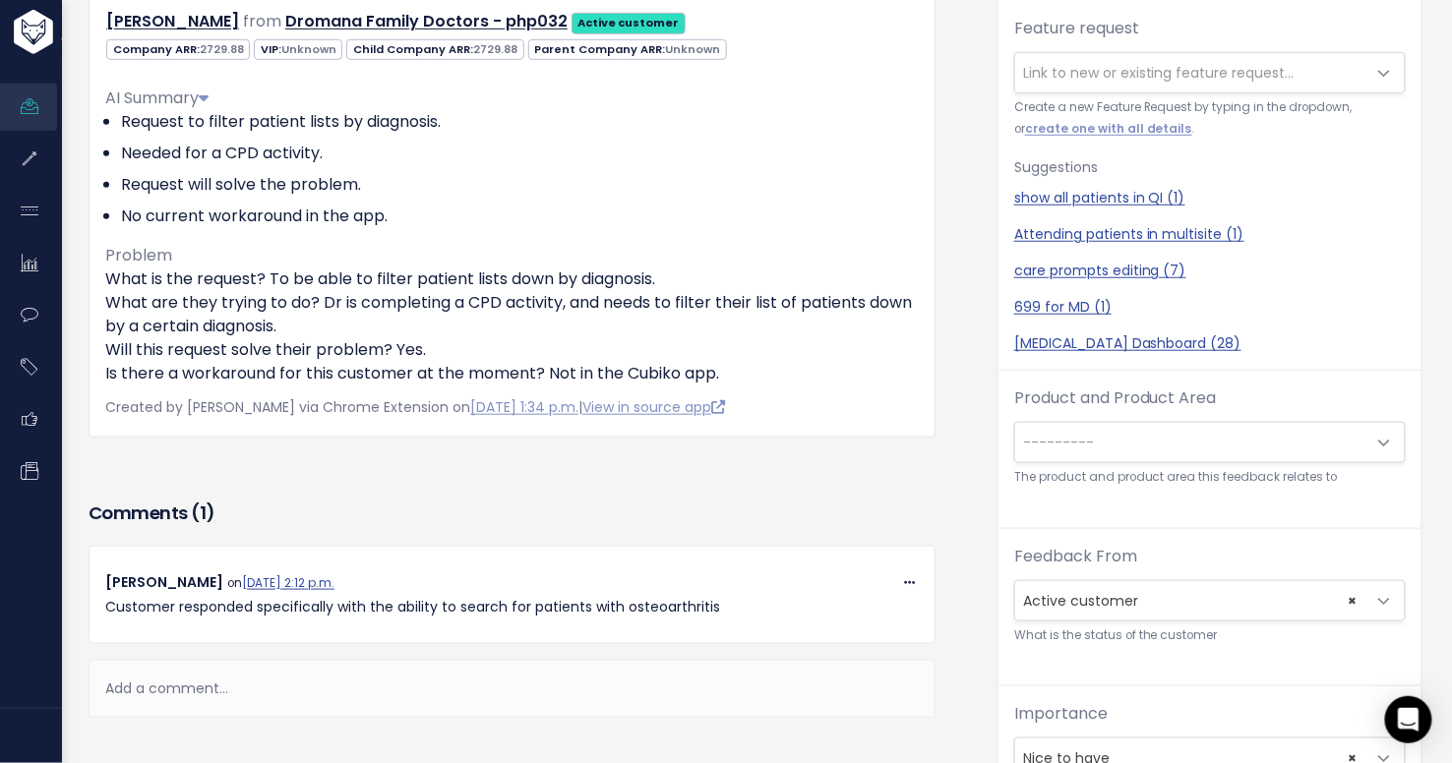
click at [340, 676] on div "Add a comment..." at bounding box center [512, 689] width 847 height 58
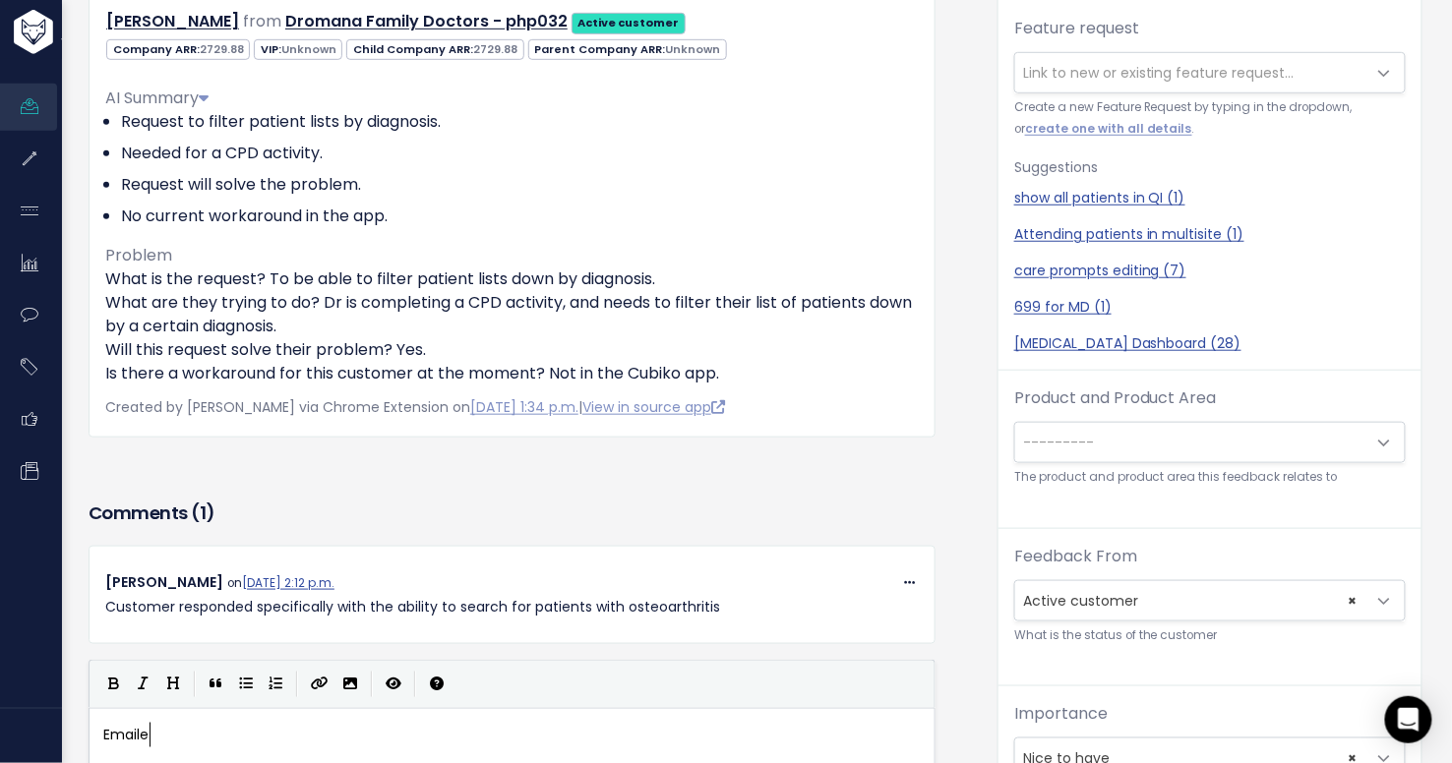
type textarea "Emaile"
type textarea "d cusotmer"
type textarea "tomer about Patient Explorere"
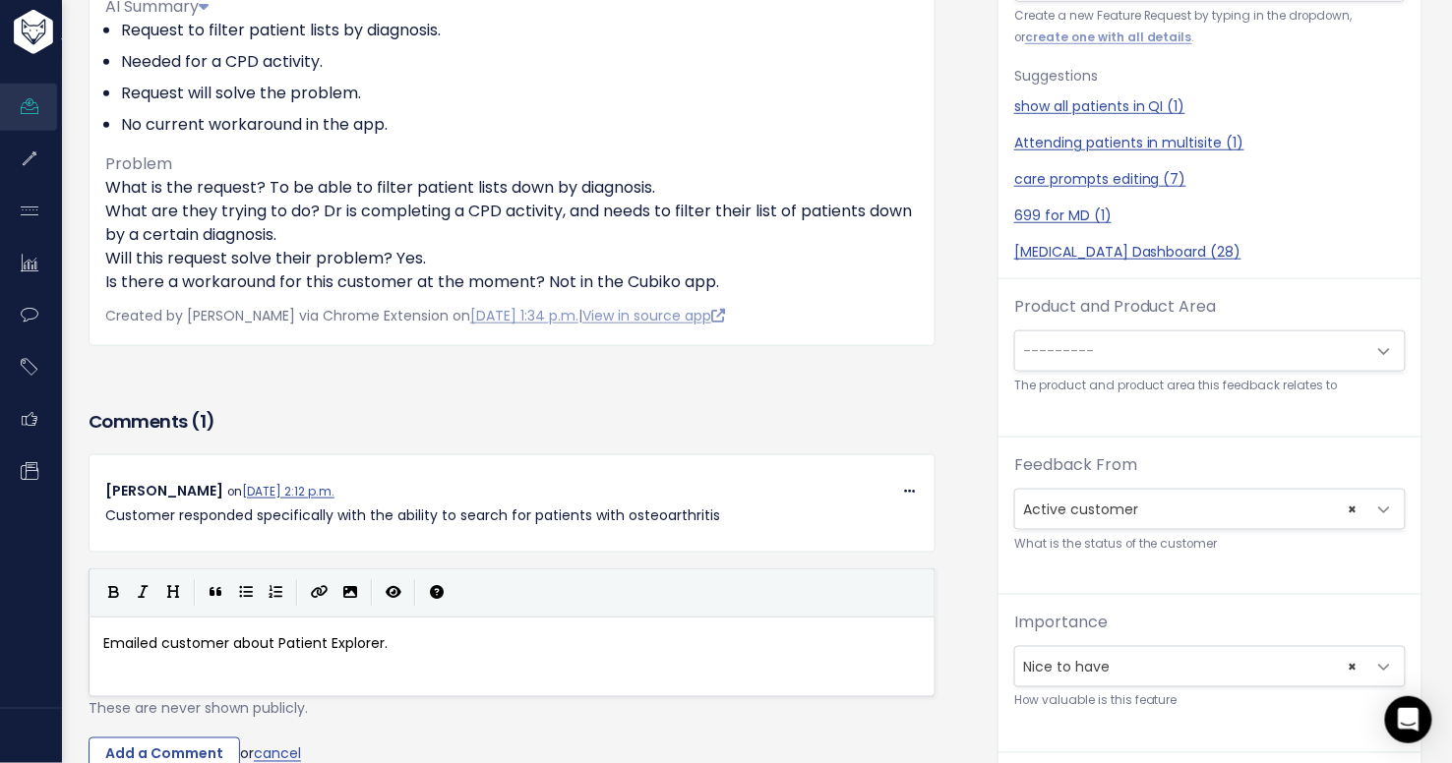
scroll to position [360, 0]
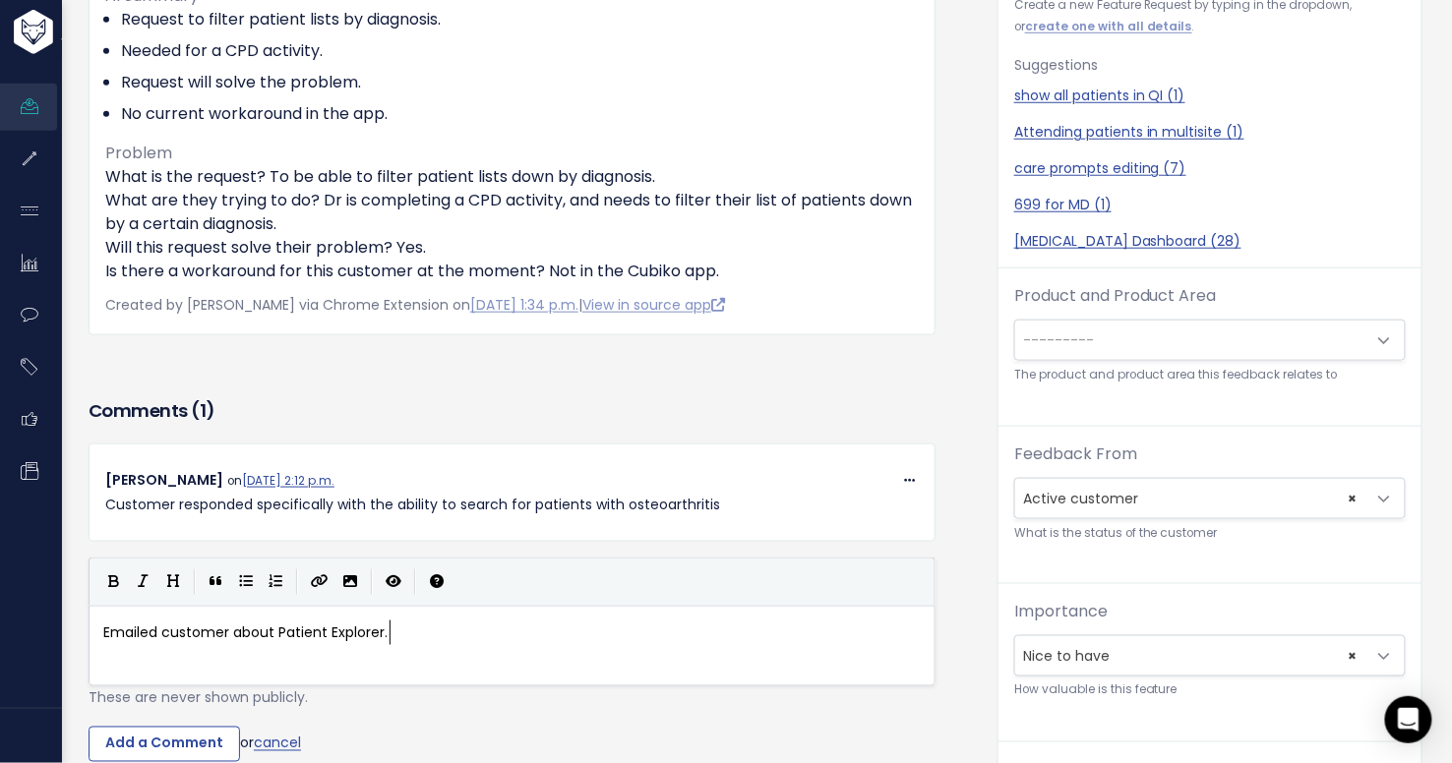
type textarea "."
click at [158, 758] on div "Comments ( 1 ) Copy Link Quote Reply Jessica Harrison on Sept. 1, 2025, 2:12 p.…" at bounding box center [512, 607] width 876 height 427
click at [169, 746] on input "Add a Comment" at bounding box center [164, 744] width 151 height 35
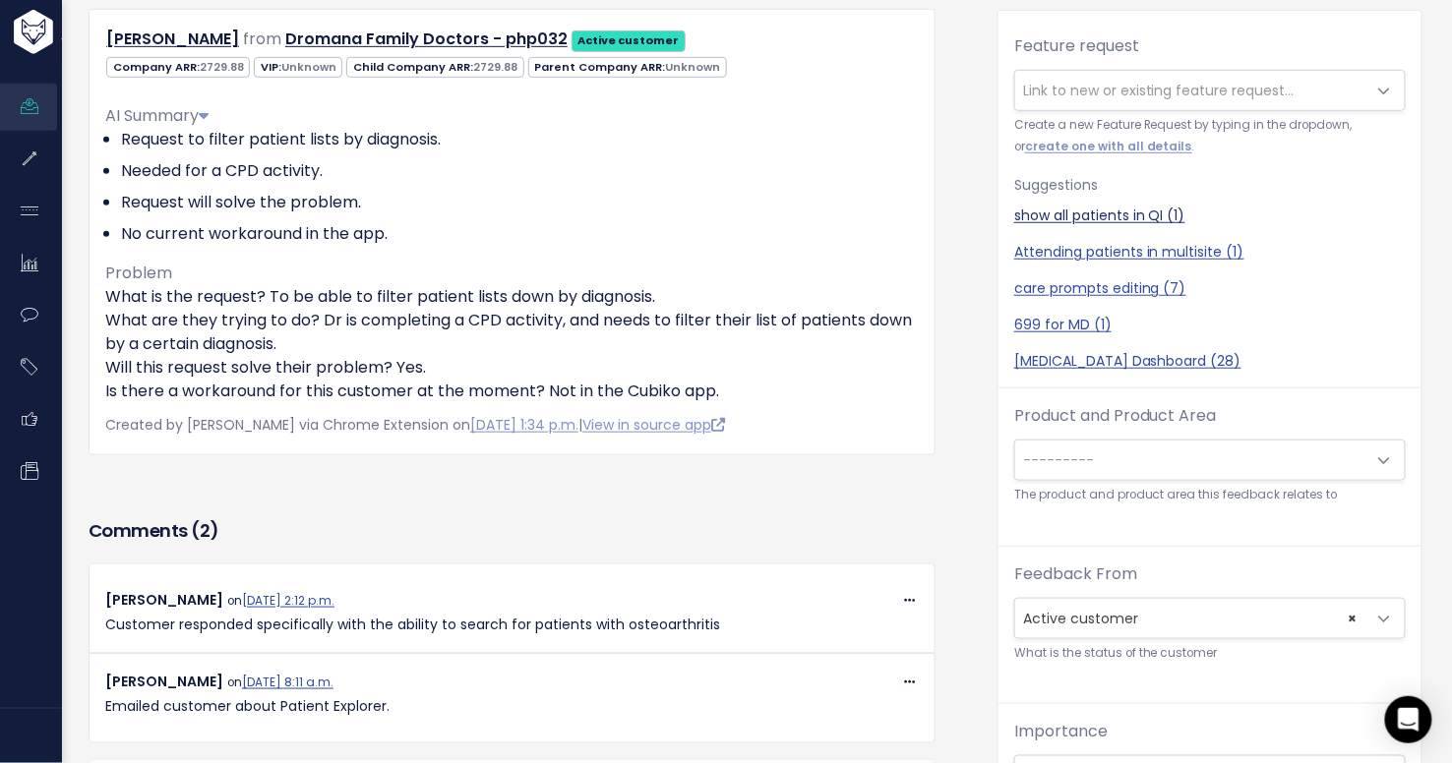
scroll to position [303, 0]
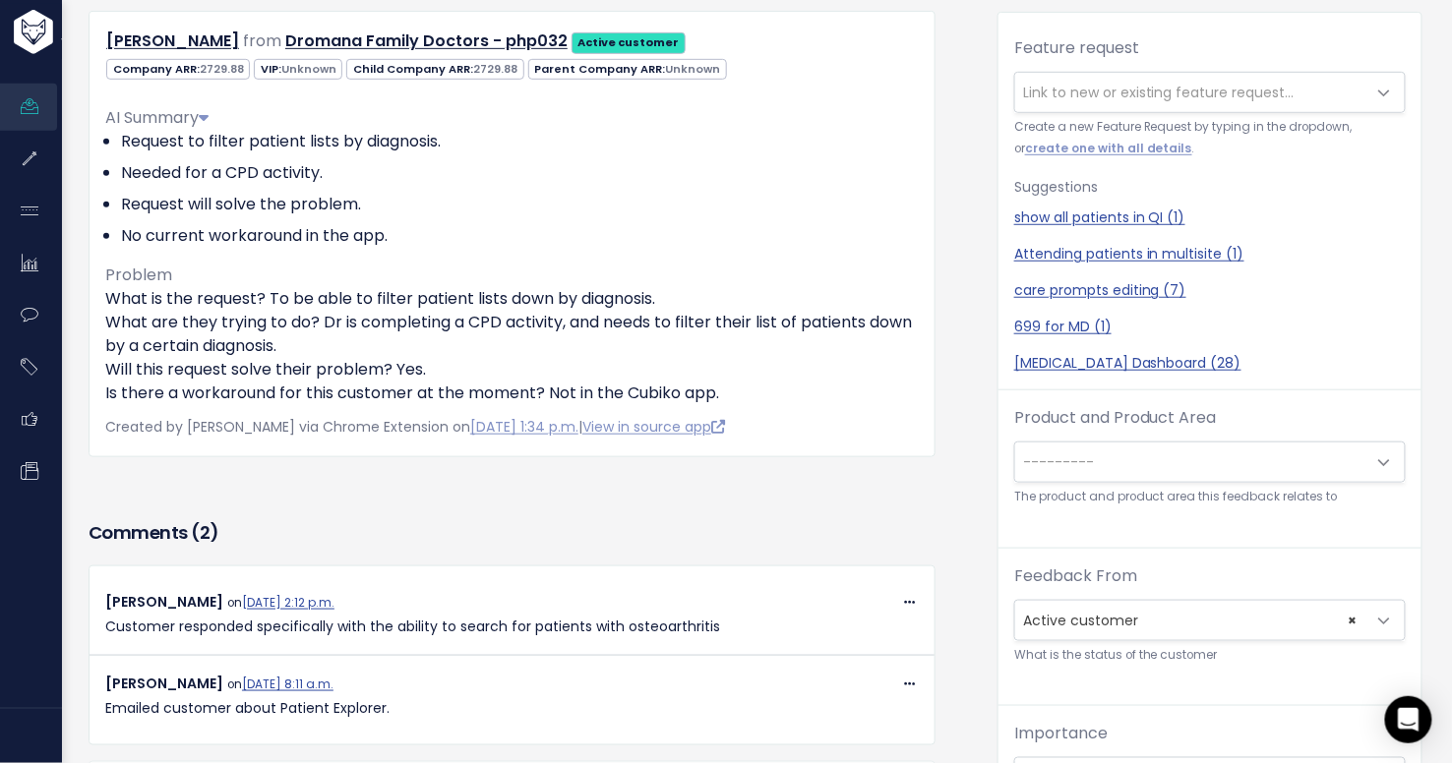
click at [1127, 94] on span "Link to new or existing feature request..." at bounding box center [1159, 93] width 272 height 20
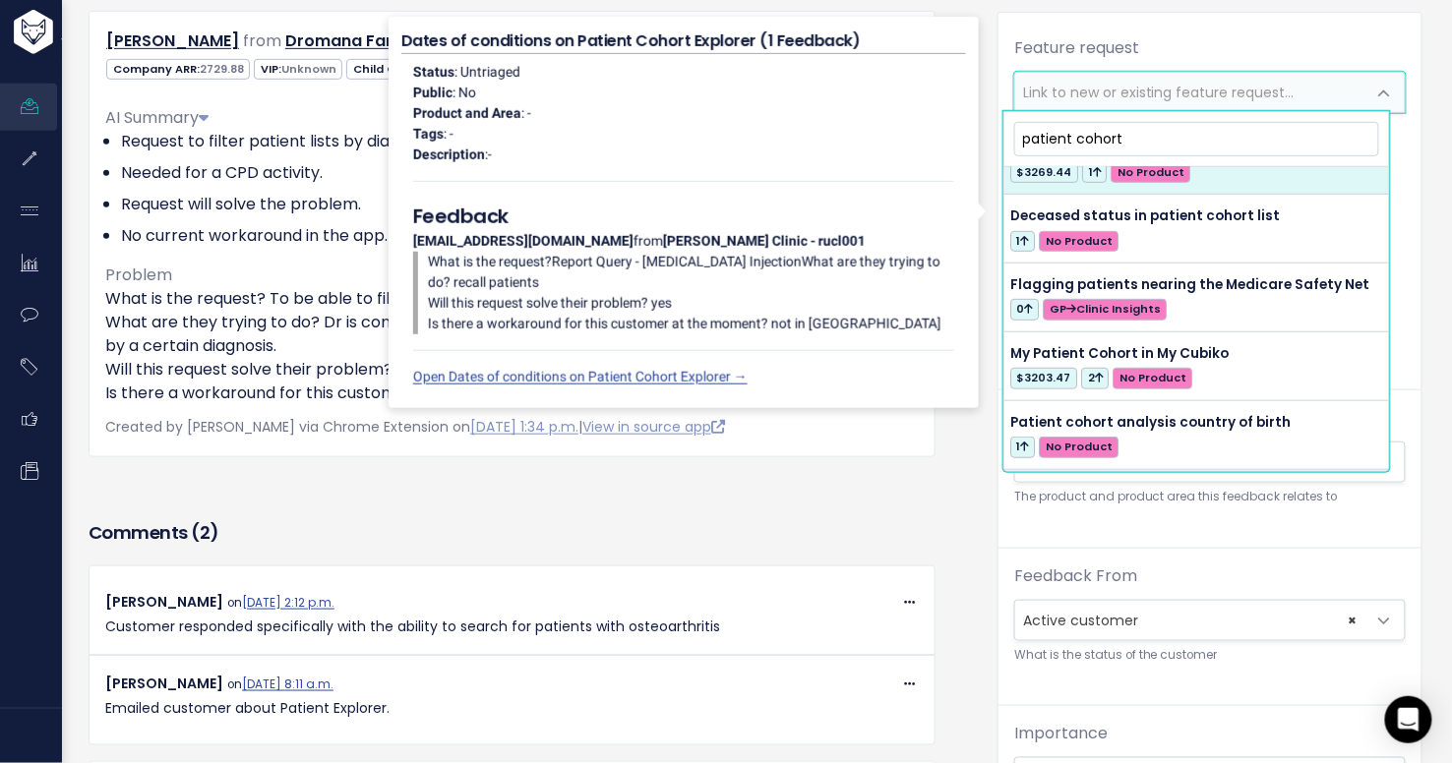
scroll to position [357, 0]
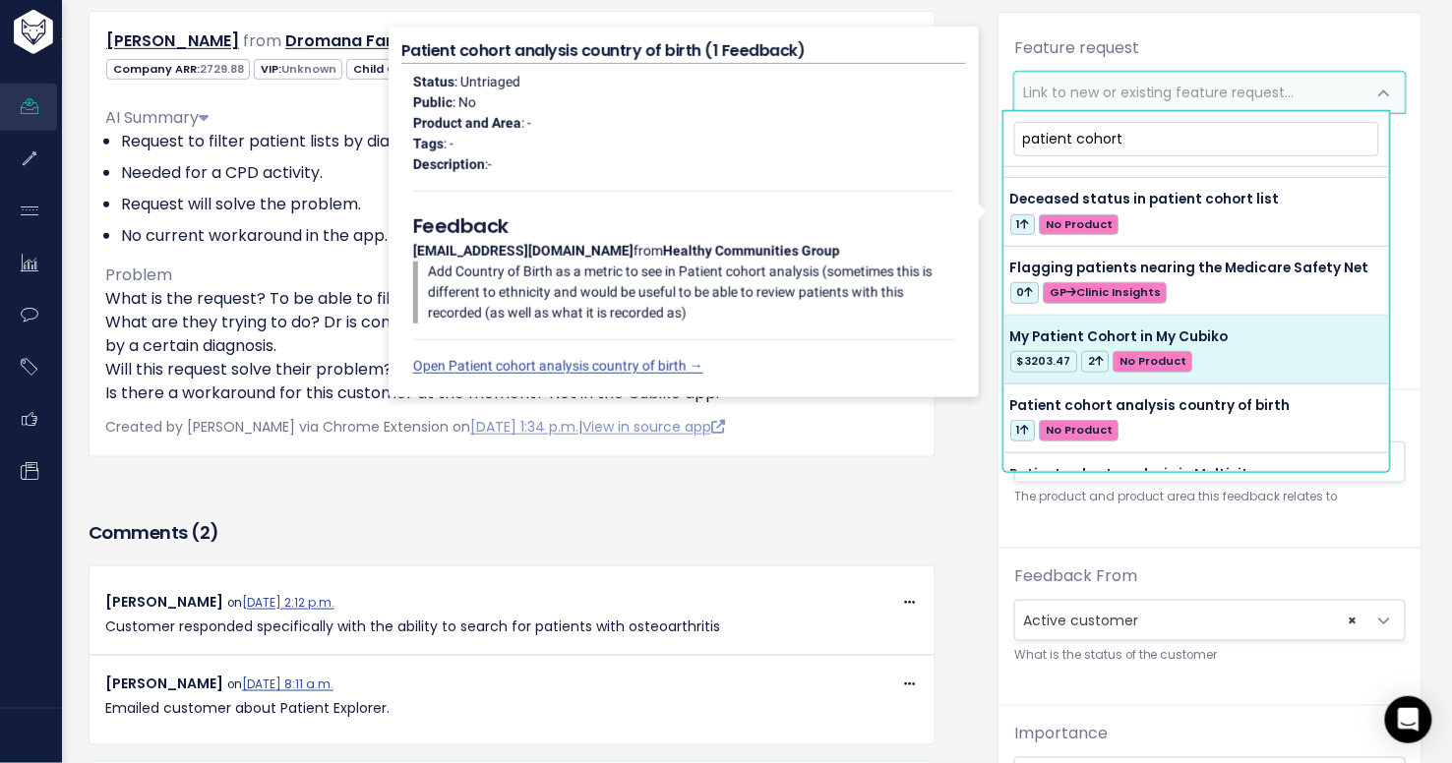
type input "patient cohort"
select select "56202"
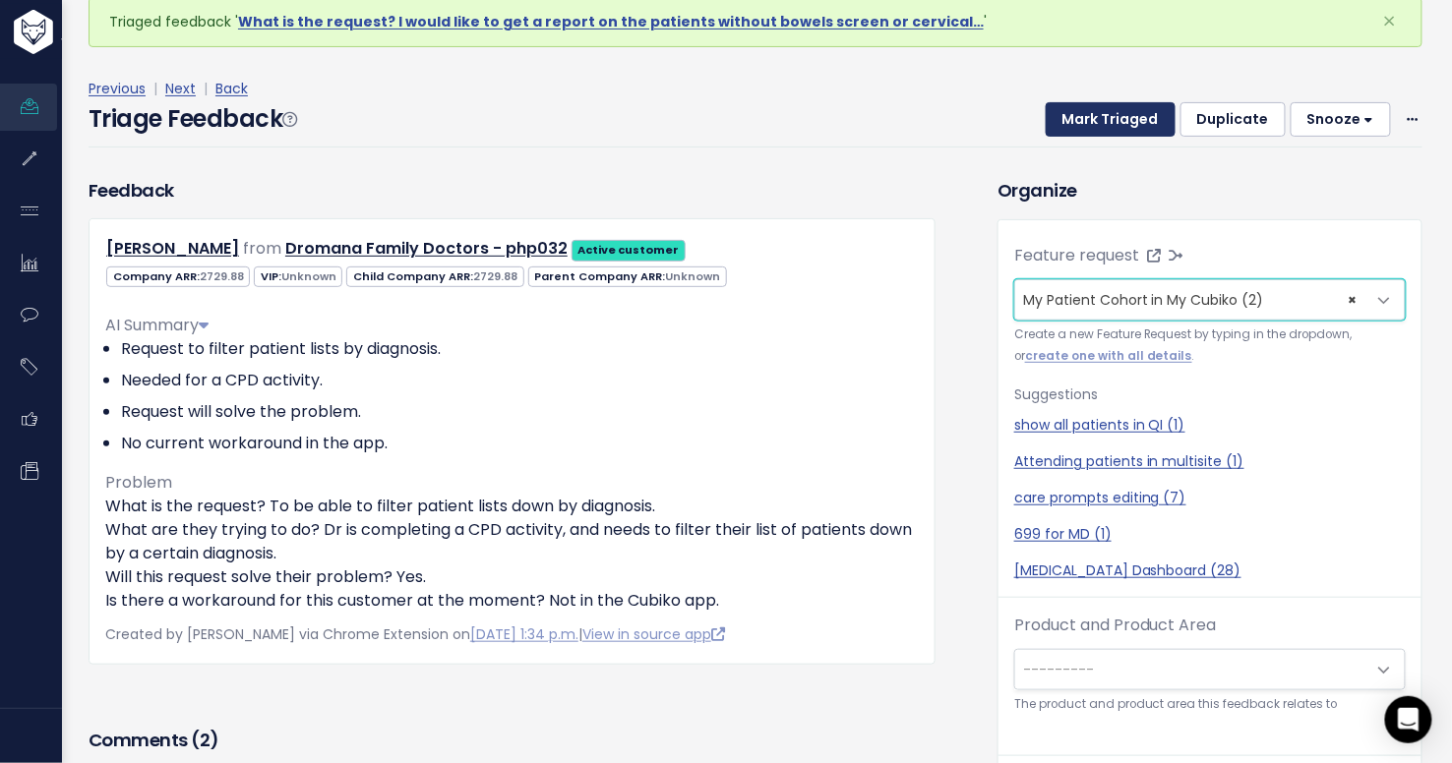
scroll to position [94, 0]
click at [1116, 118] on button "Mark Triaged" at bounding box center [1111, 120] width 130 height 35
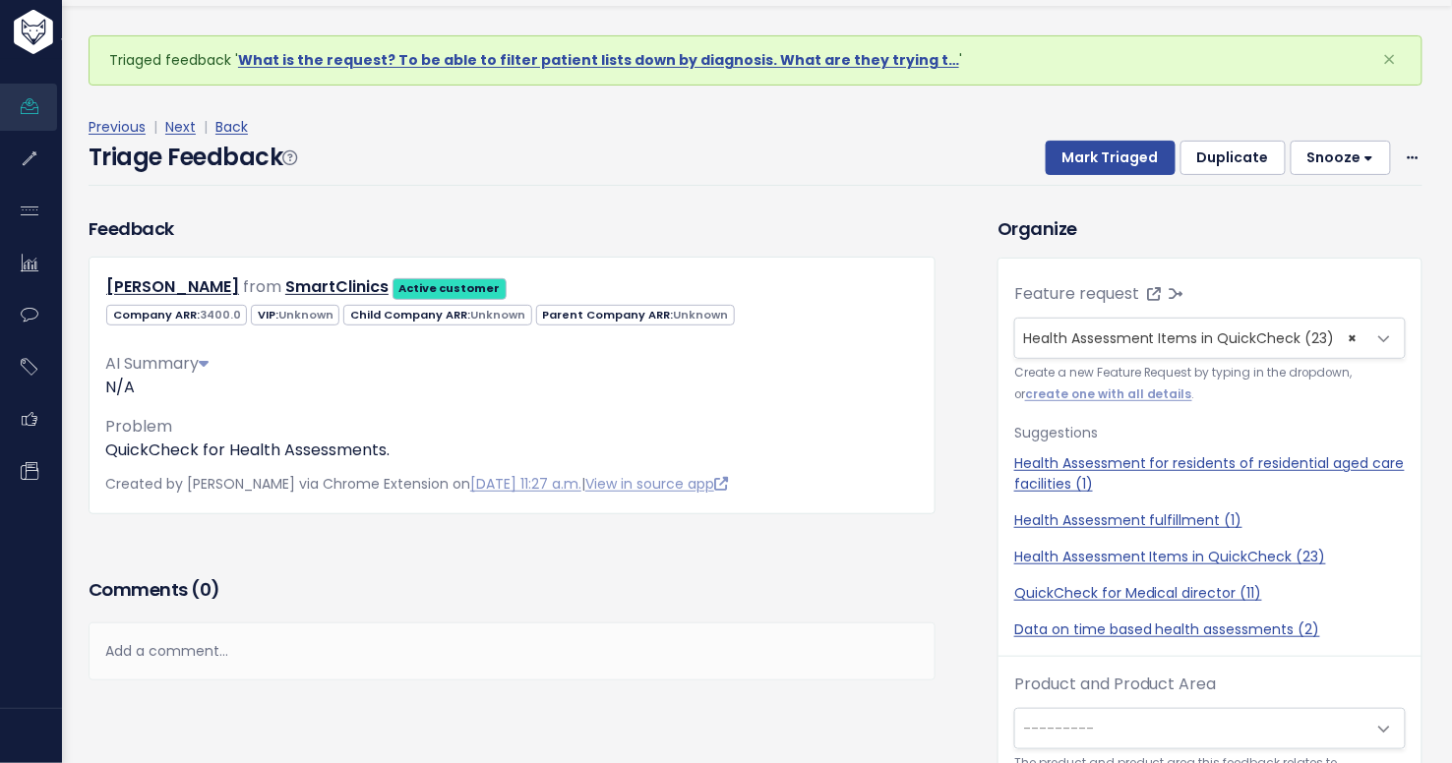
scroll to position [65, 0]
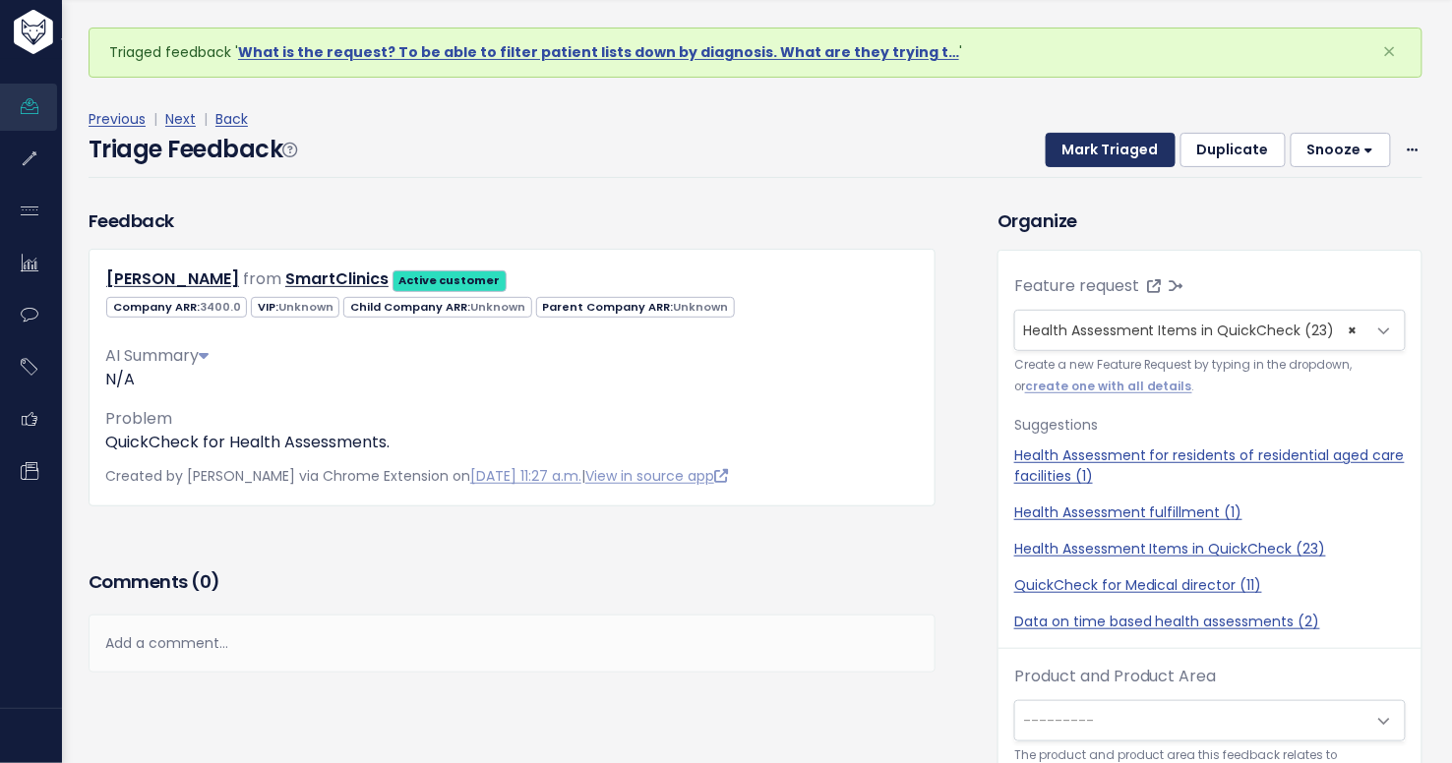
click at [1100, 145] on button "Mark Triaged" at bounding box center [1111, 150] width 130 height 35
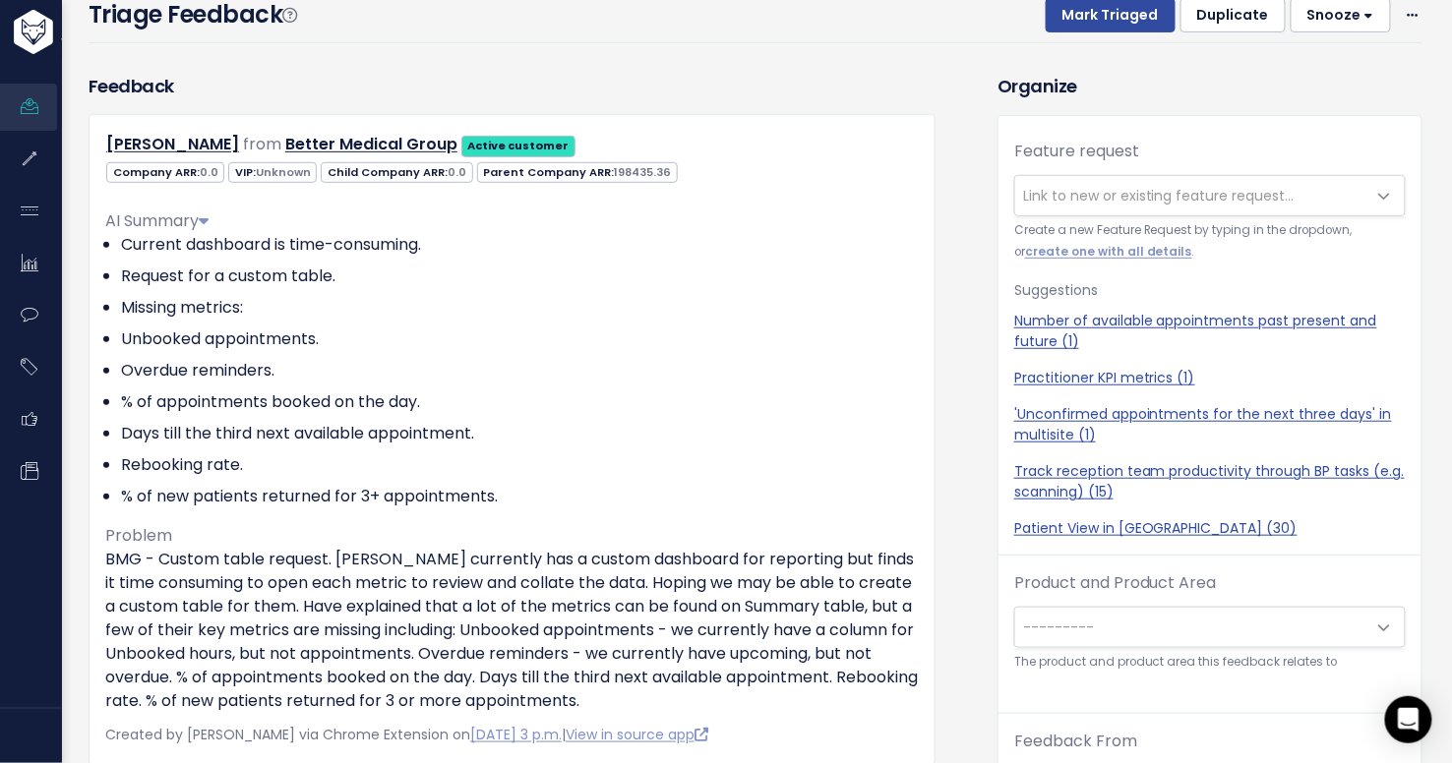
scroll to position [133, 0]
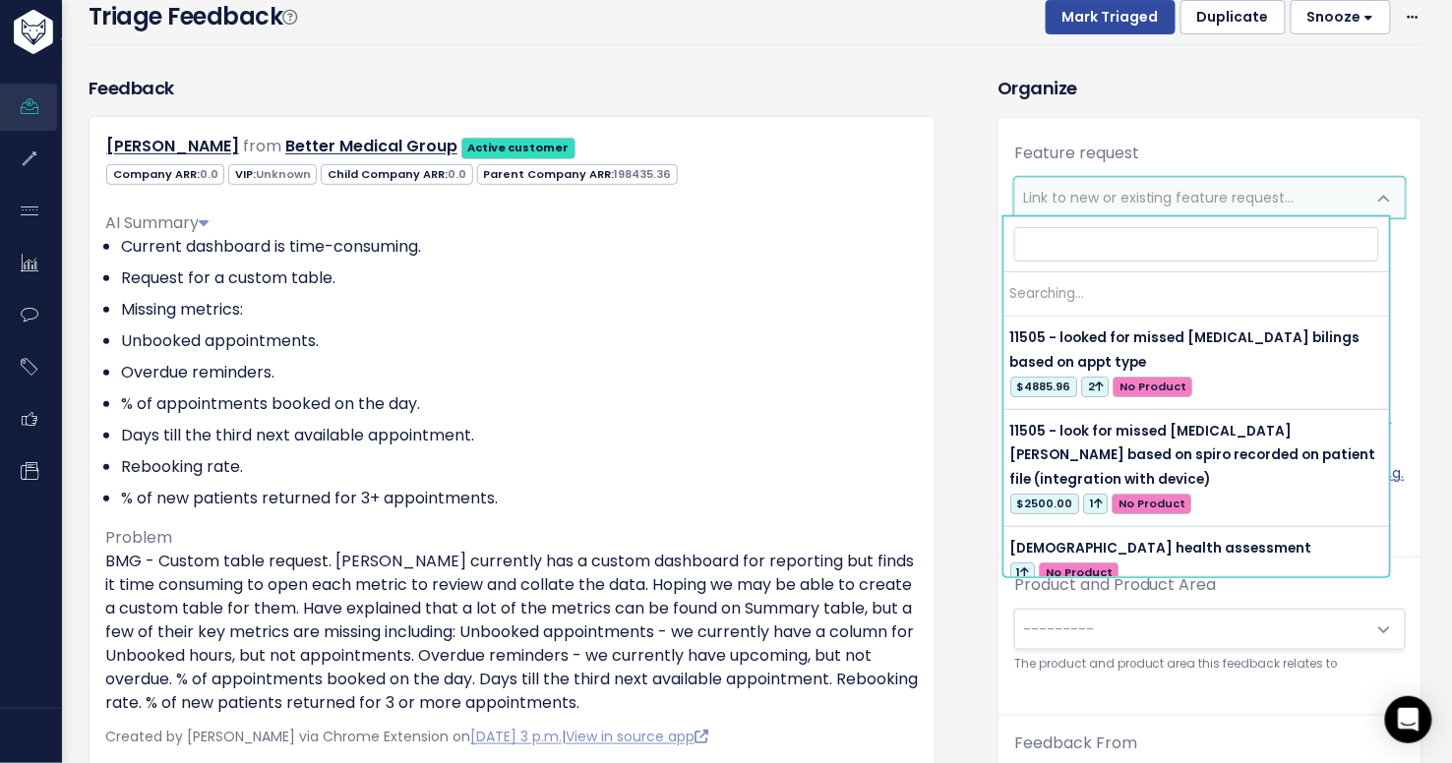
click at [1064, 197] on span "Link to new or existing feature request..." at bounding box center [1159, 198] width 272 height 20
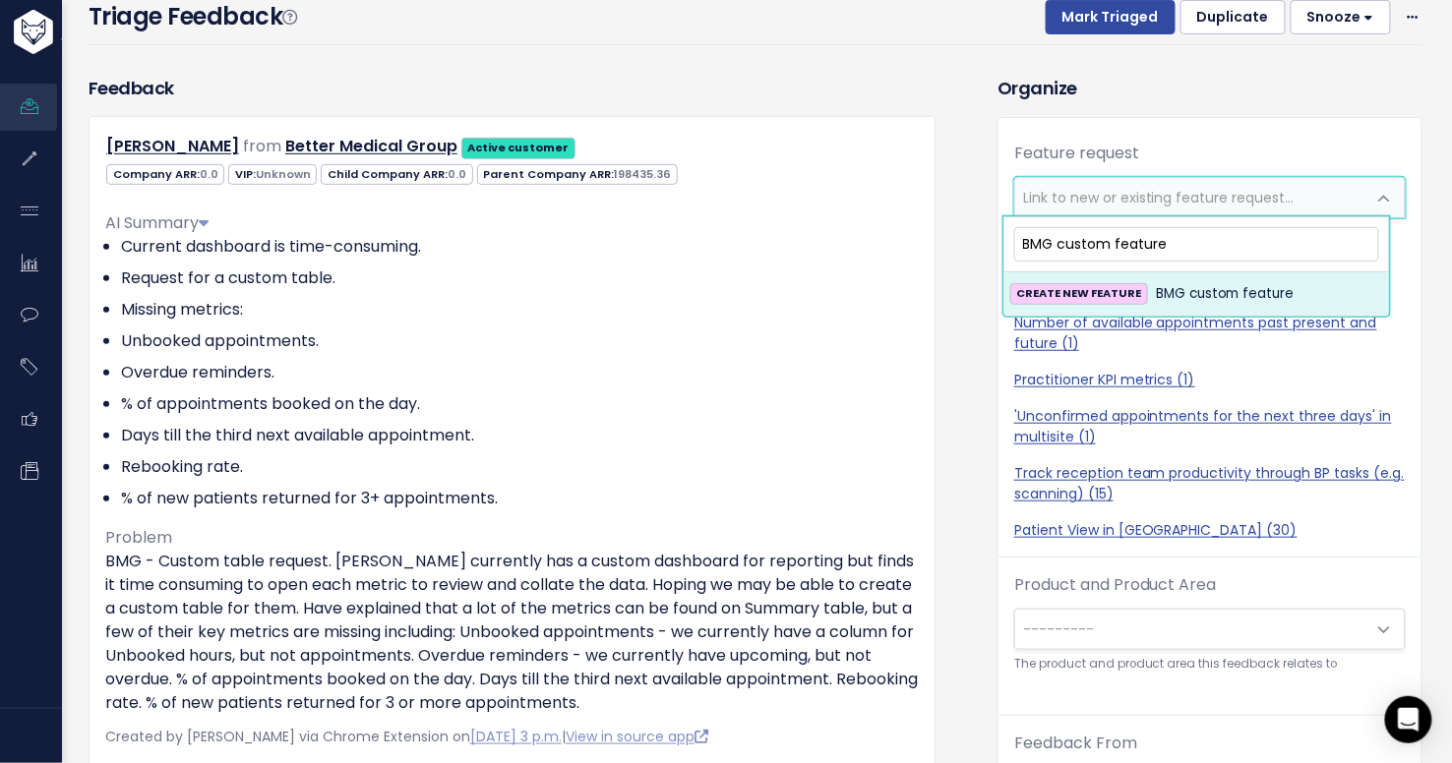
type input "BMG custom feature"
click at [1136, 296] on span "CREATE NEW FEATURE" at bounding box center [1079, 293] width 138 height 21
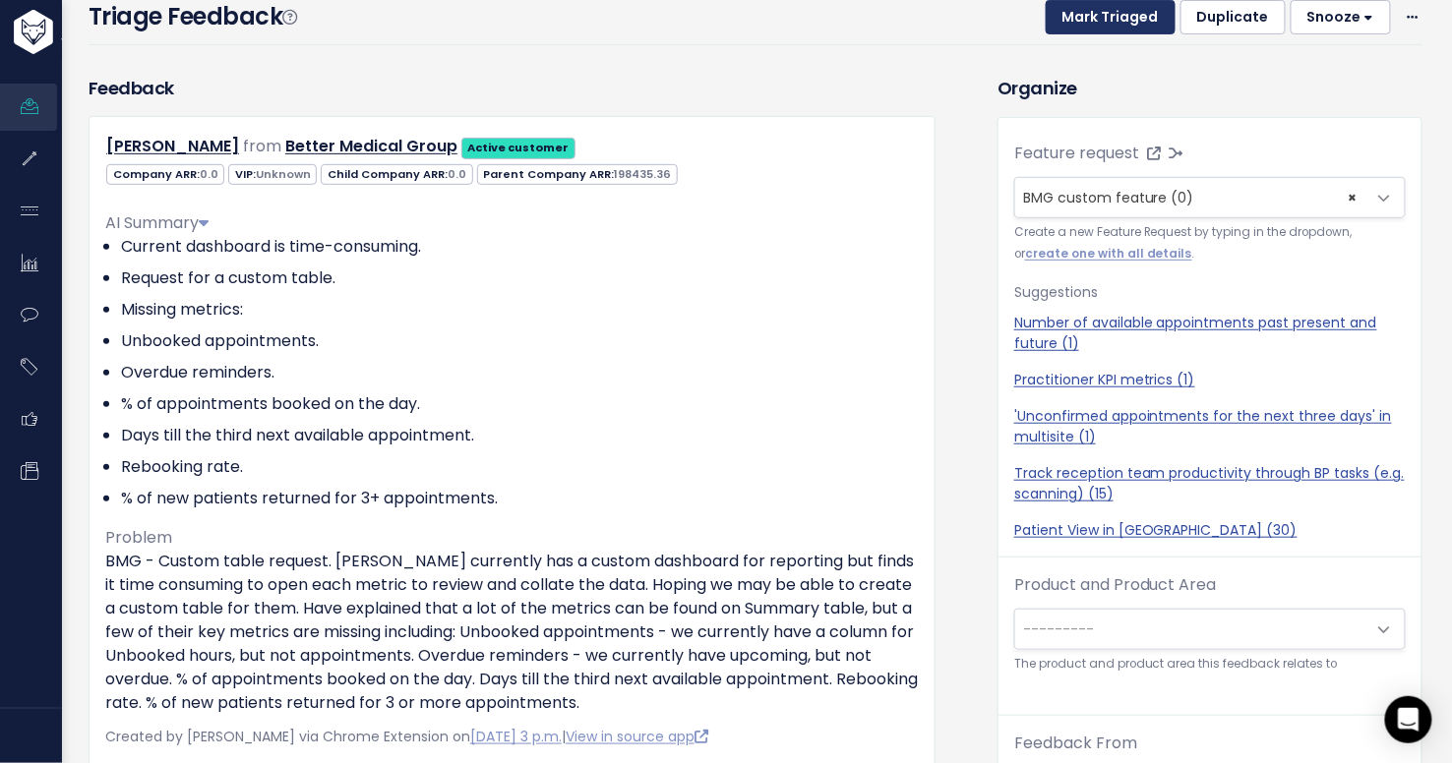
click at [1111, 17] on button "Mark Triaged" at bounding box center [1111, 17] width 130 height 35
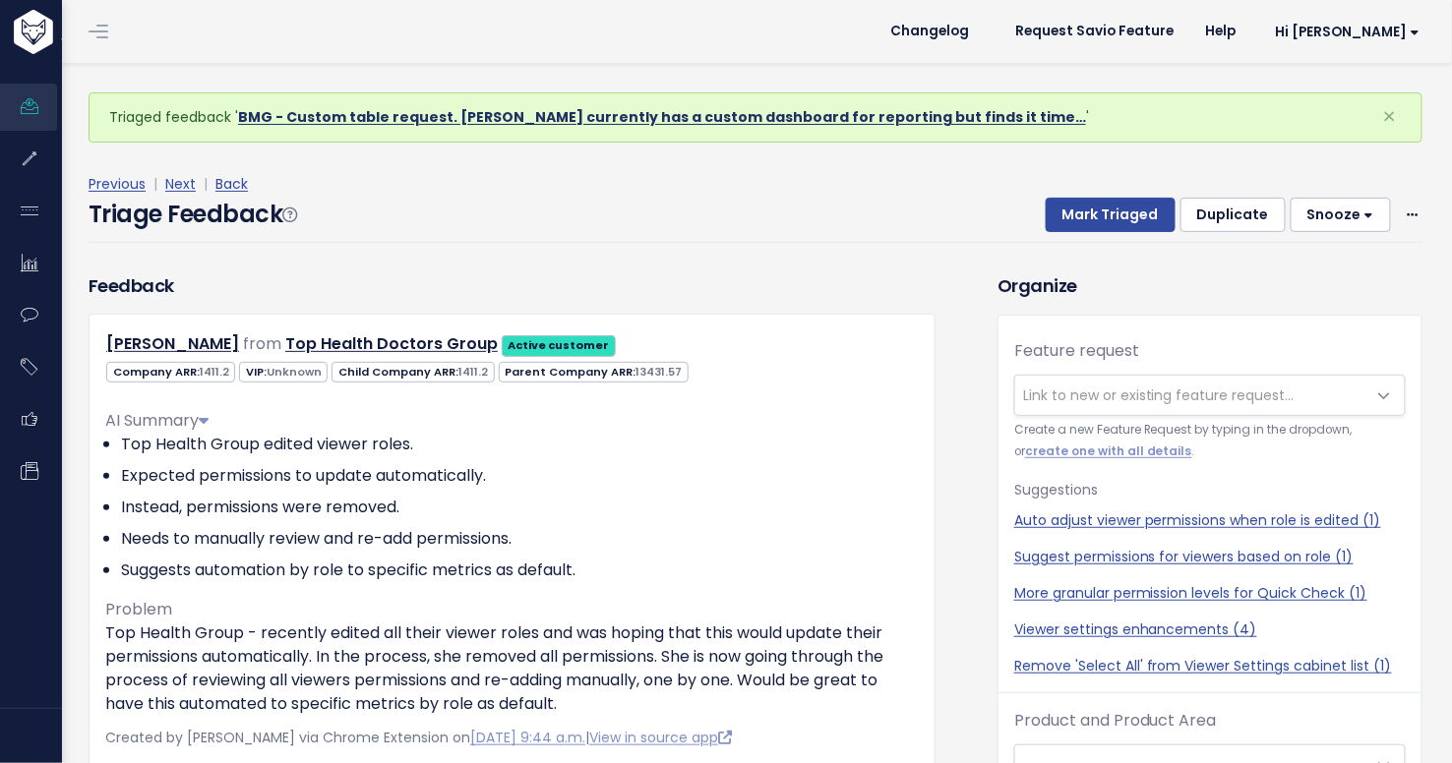
click at [620, 120] on link "BMG - Custom table request. Kristy currently has a custom dashboard for reporti…" at bounding box center [662, 117] width 848 height 20
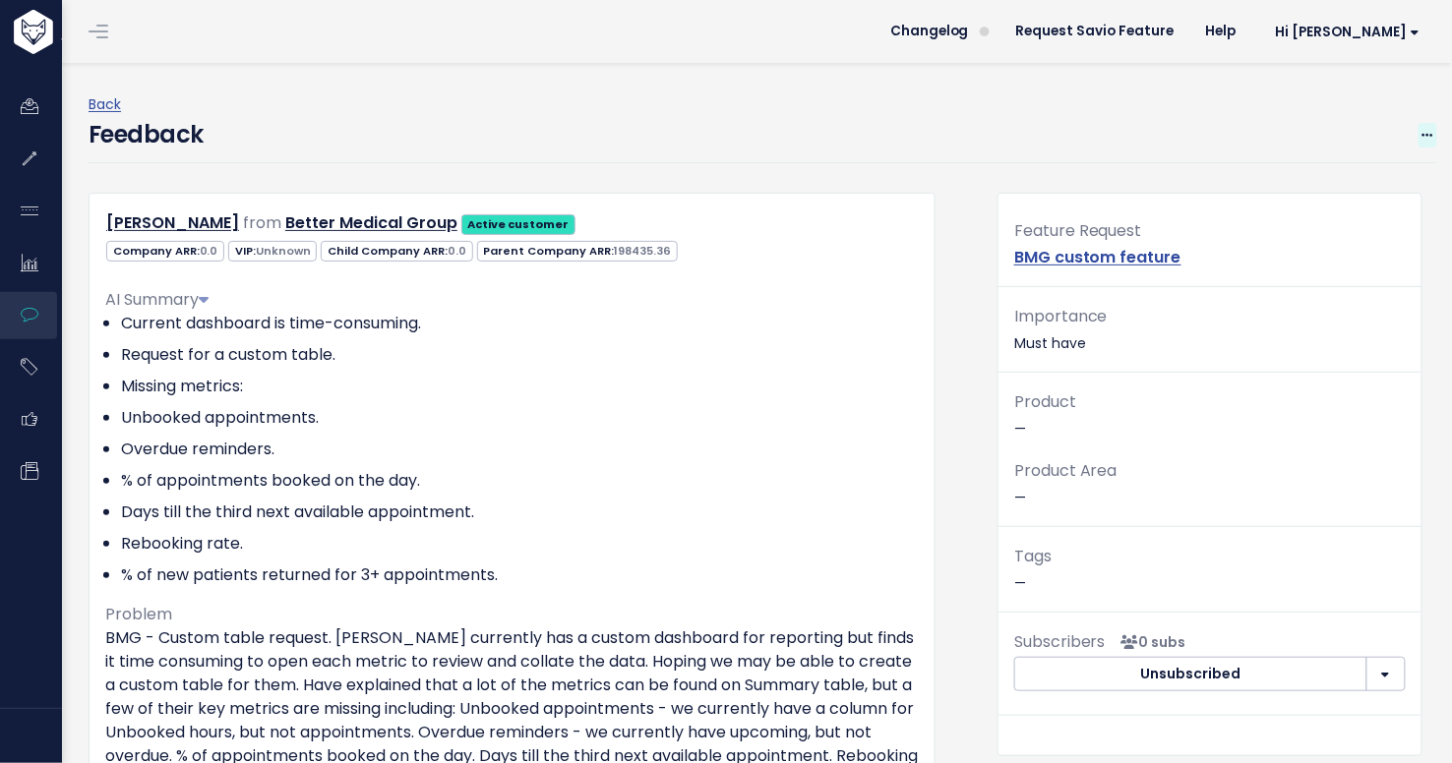
click at [1422, 133] on icon at bounding box center [1427, 136] width 11 height 13
click at [1365, 193] on link "Edit" at bounding box center [1350, 189] width 142 height 38
click at [1024, 264] on link "BMG custom feature" at bounding box center [1097, 257] width 167 height 23
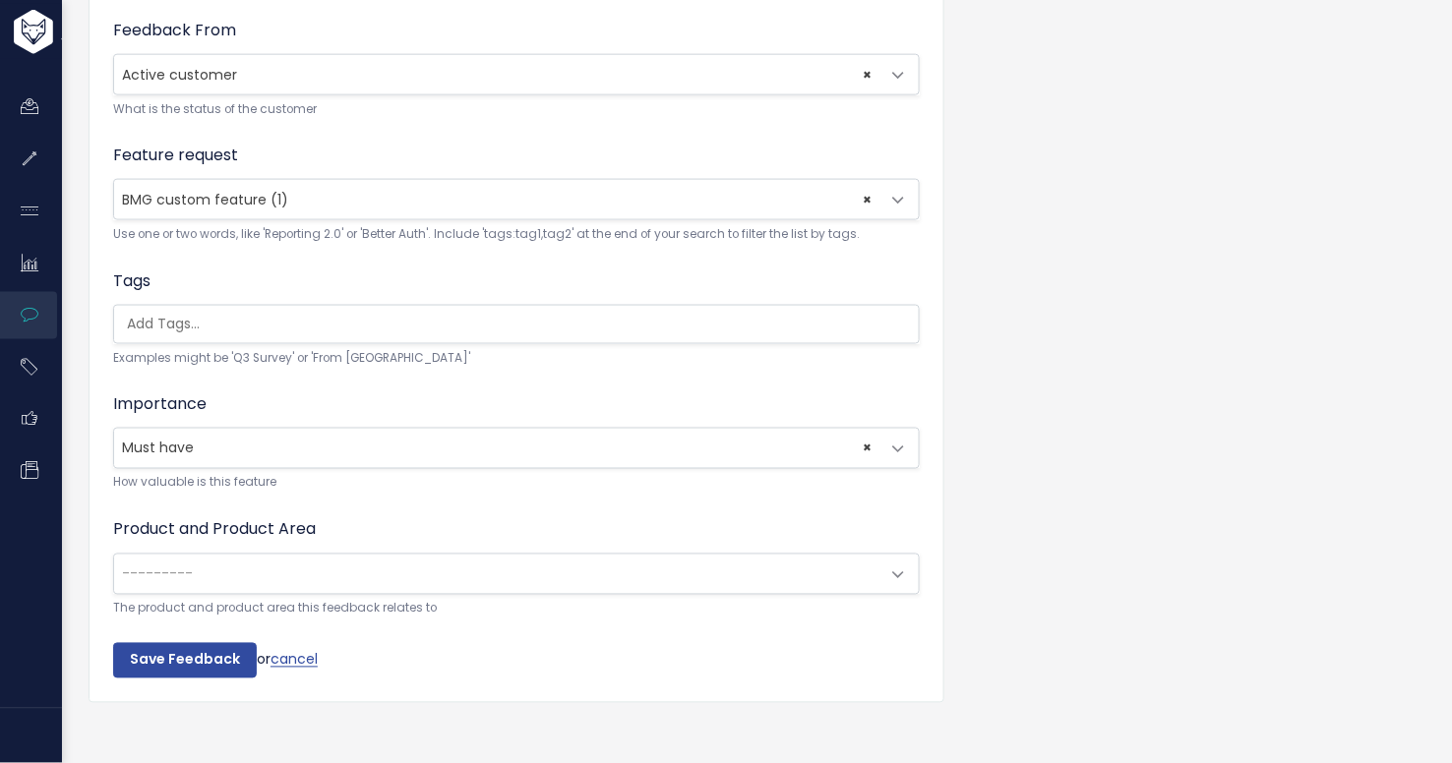
scroll to position [700, 0]
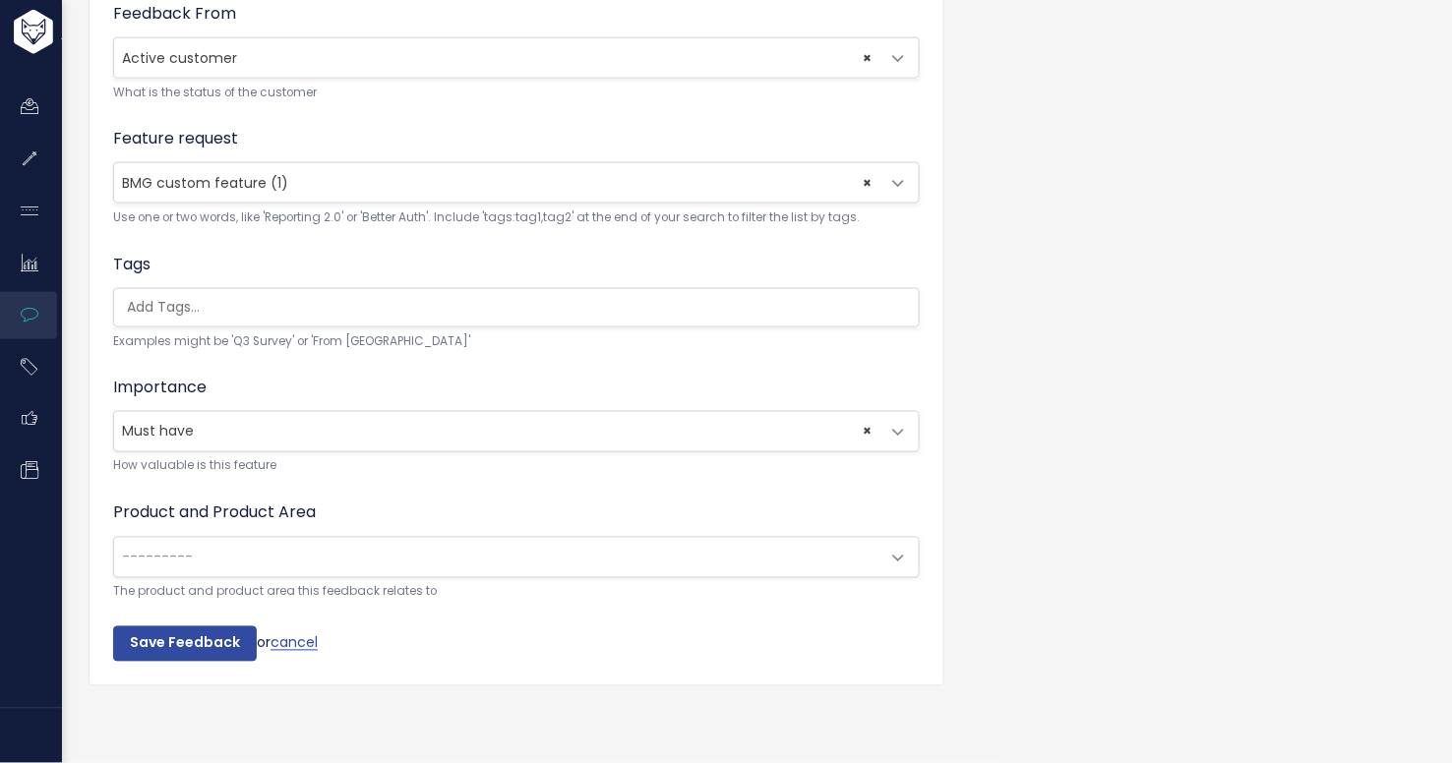
click at [419, 419] on span "× Must have" at bounding box center [496, 431] width 765 height 39
click at [399, 354] on form "Customer Problem * BMG - Custom table request. Kristy currently has a custom da…" at bounding box center [516, 72] width 807 height 1179
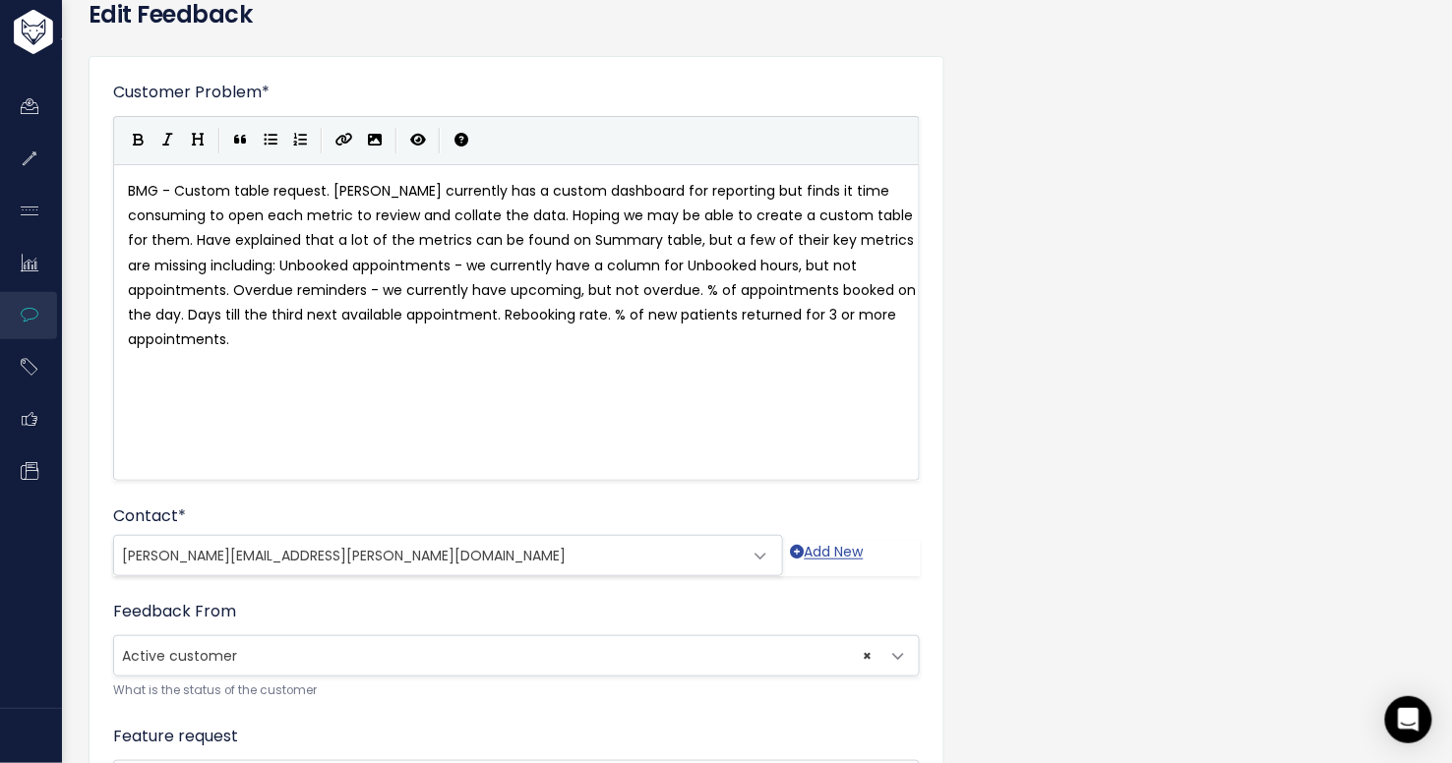
scroll to position [0, 0]
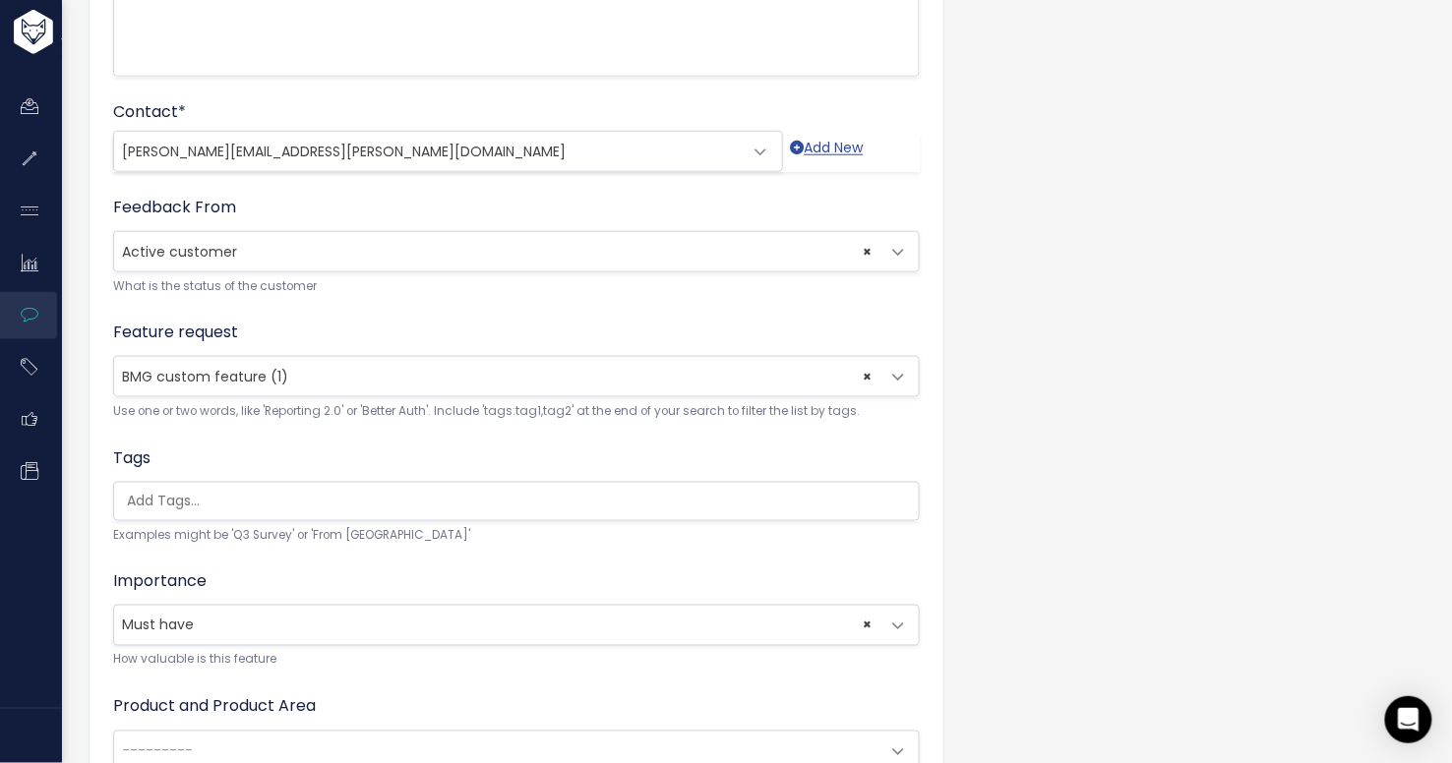
scroll to position [594, 0]
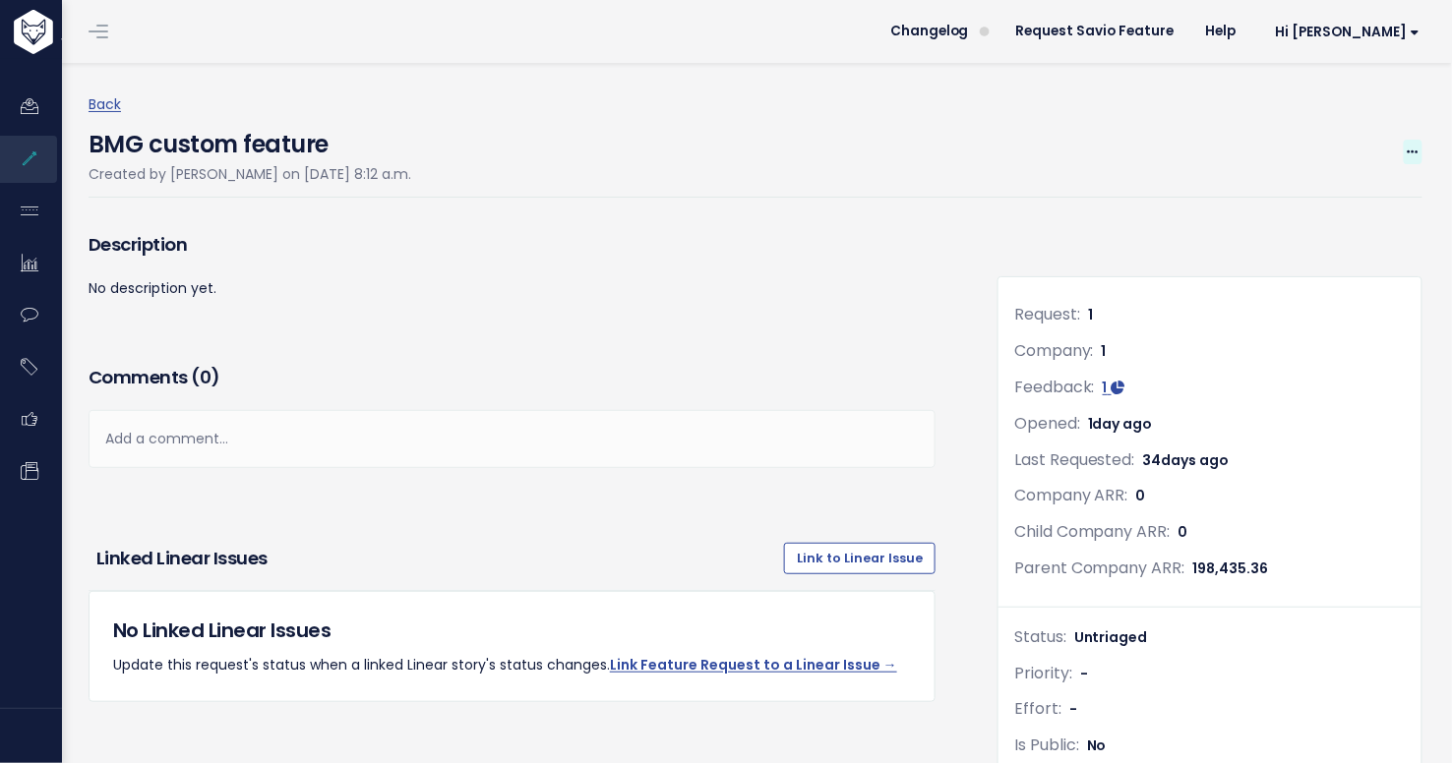
click at [1404, 140] on span at bounding box center [1413, 152] width 19 height 25
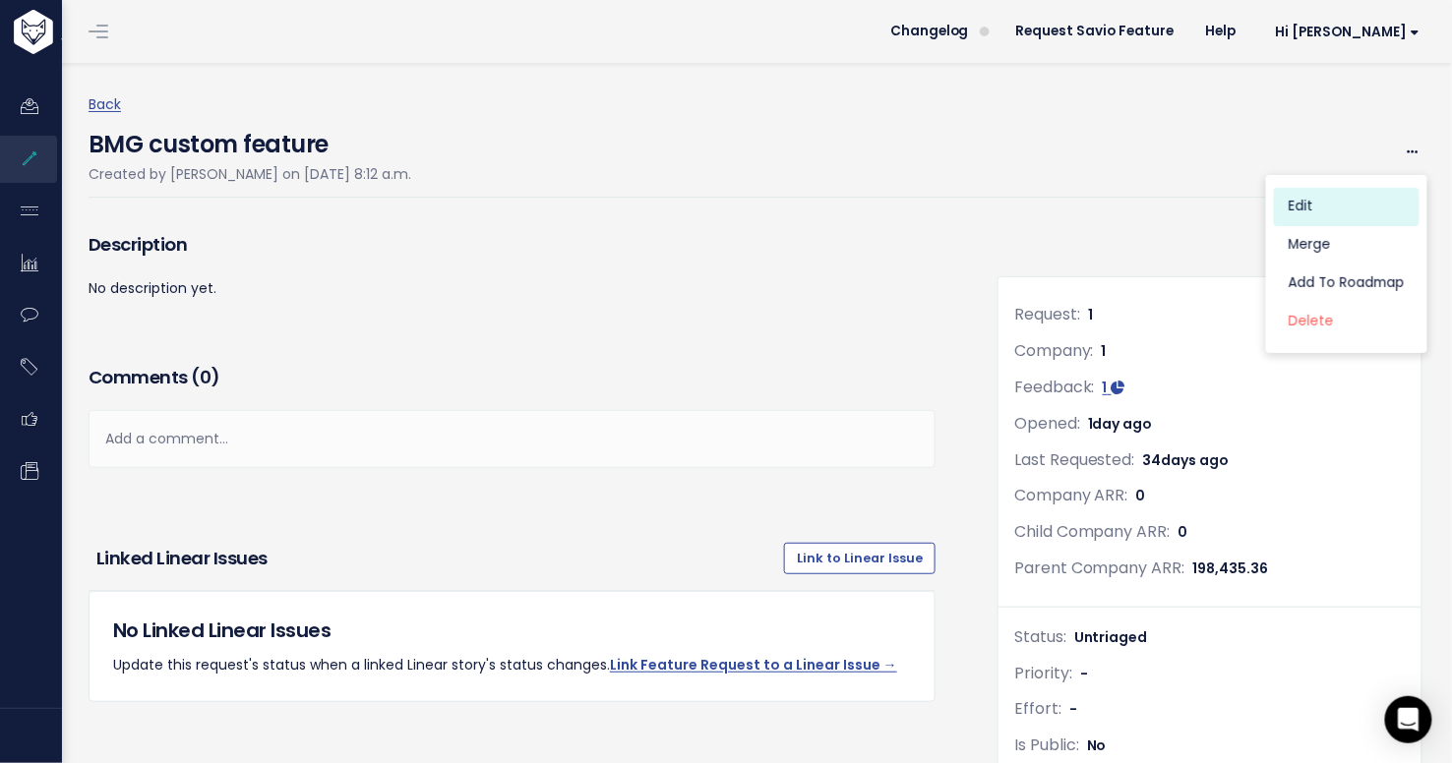
click at [1326, 202] on link "Edit" at bounding box center [1347, 207] width 146 height 38
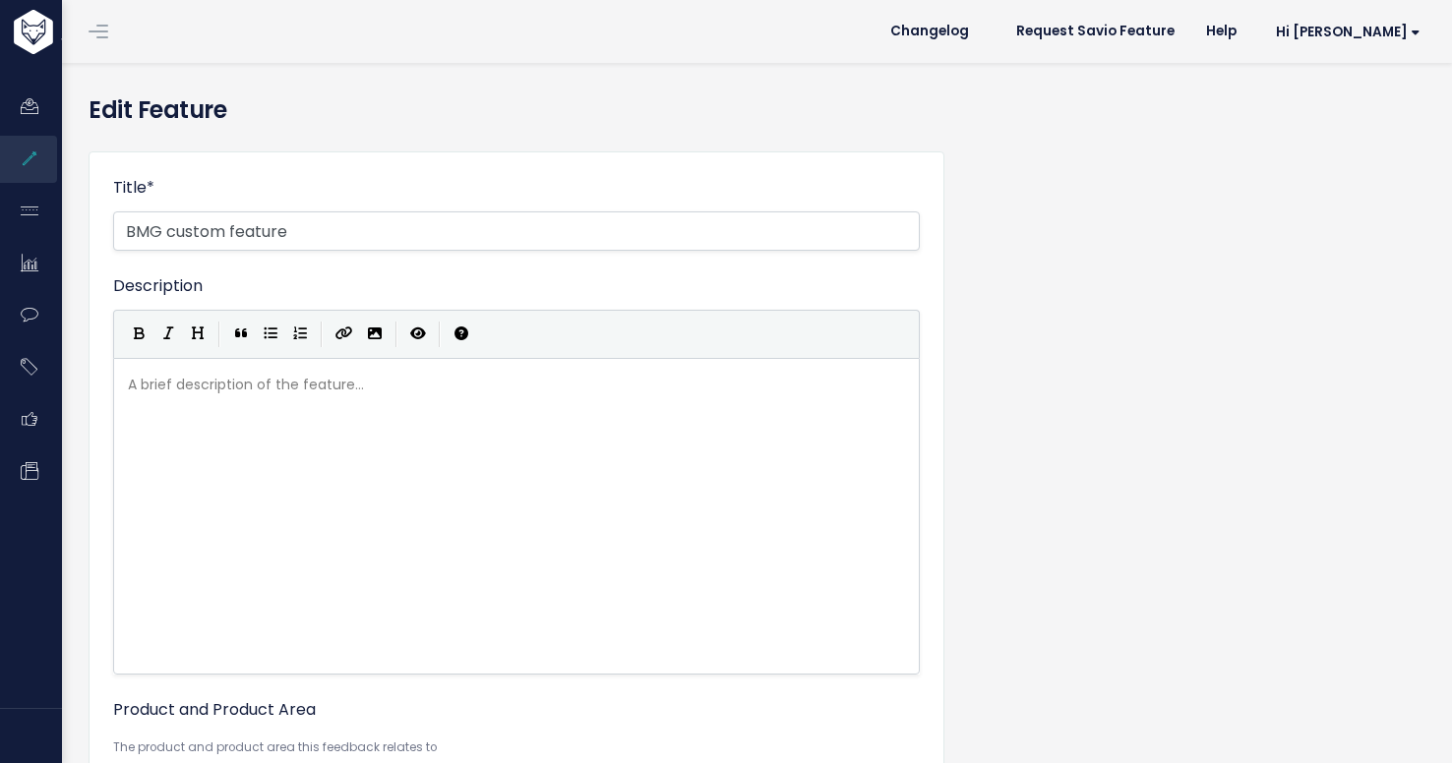
select select
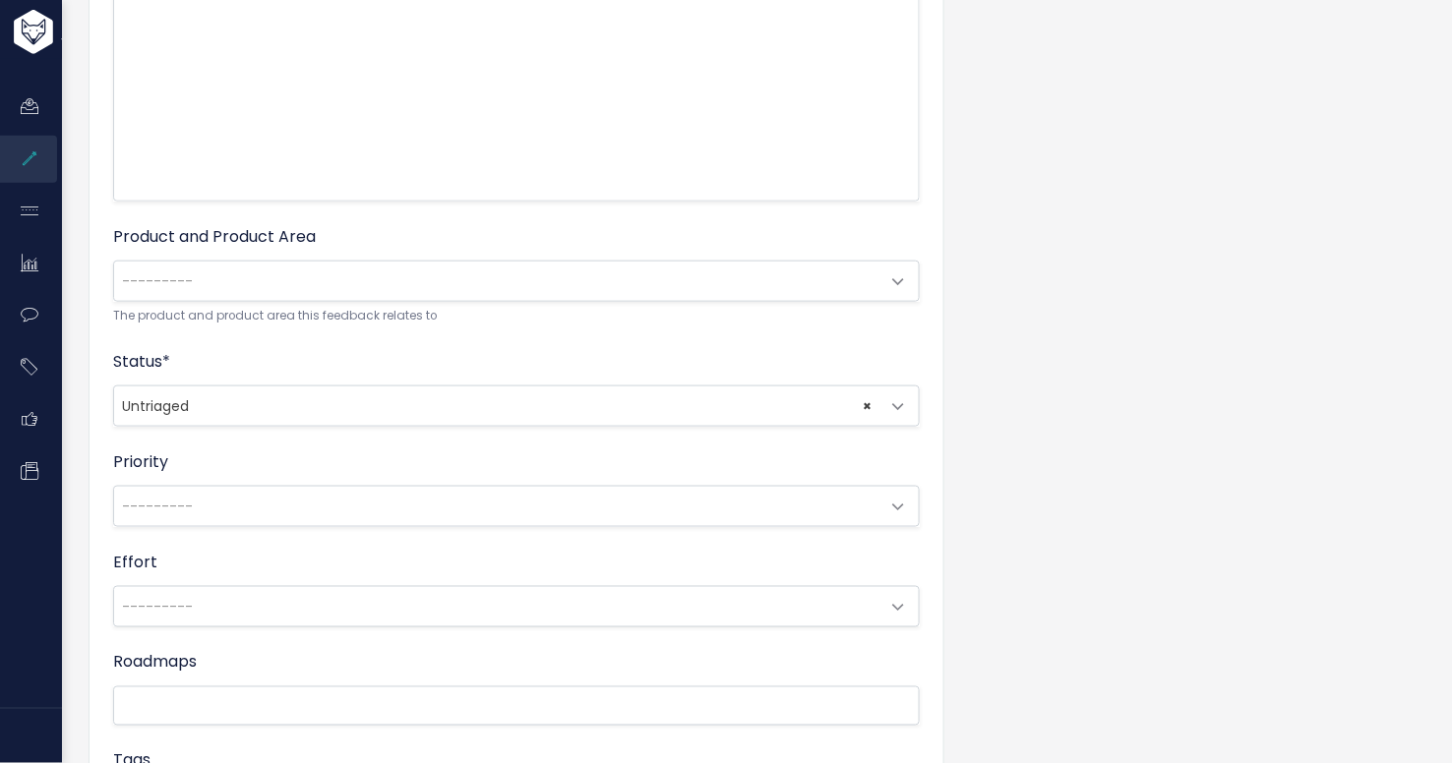
scroll to position [477, 0]
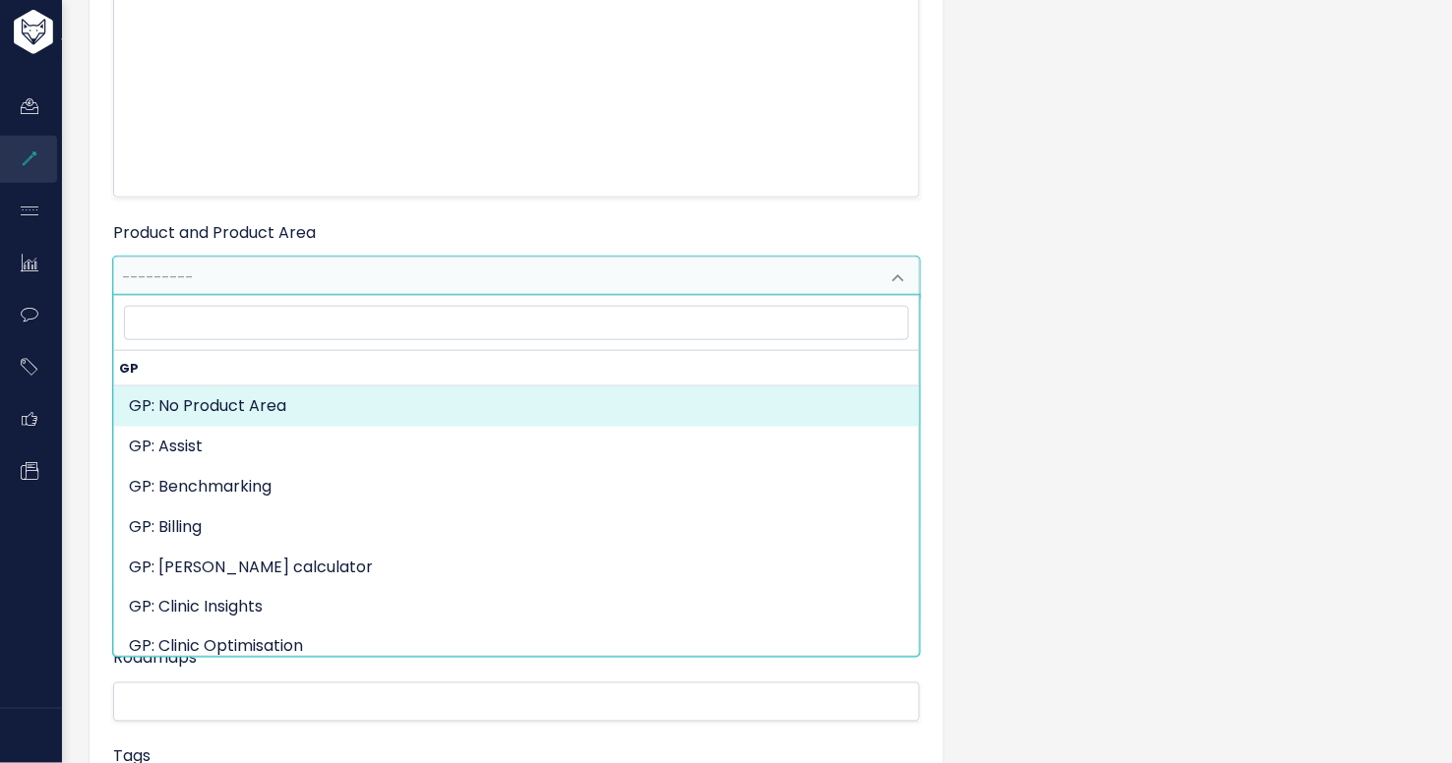
click at [755, 275] on span "---------" at bounding box center [496, 277] width 765 height 39
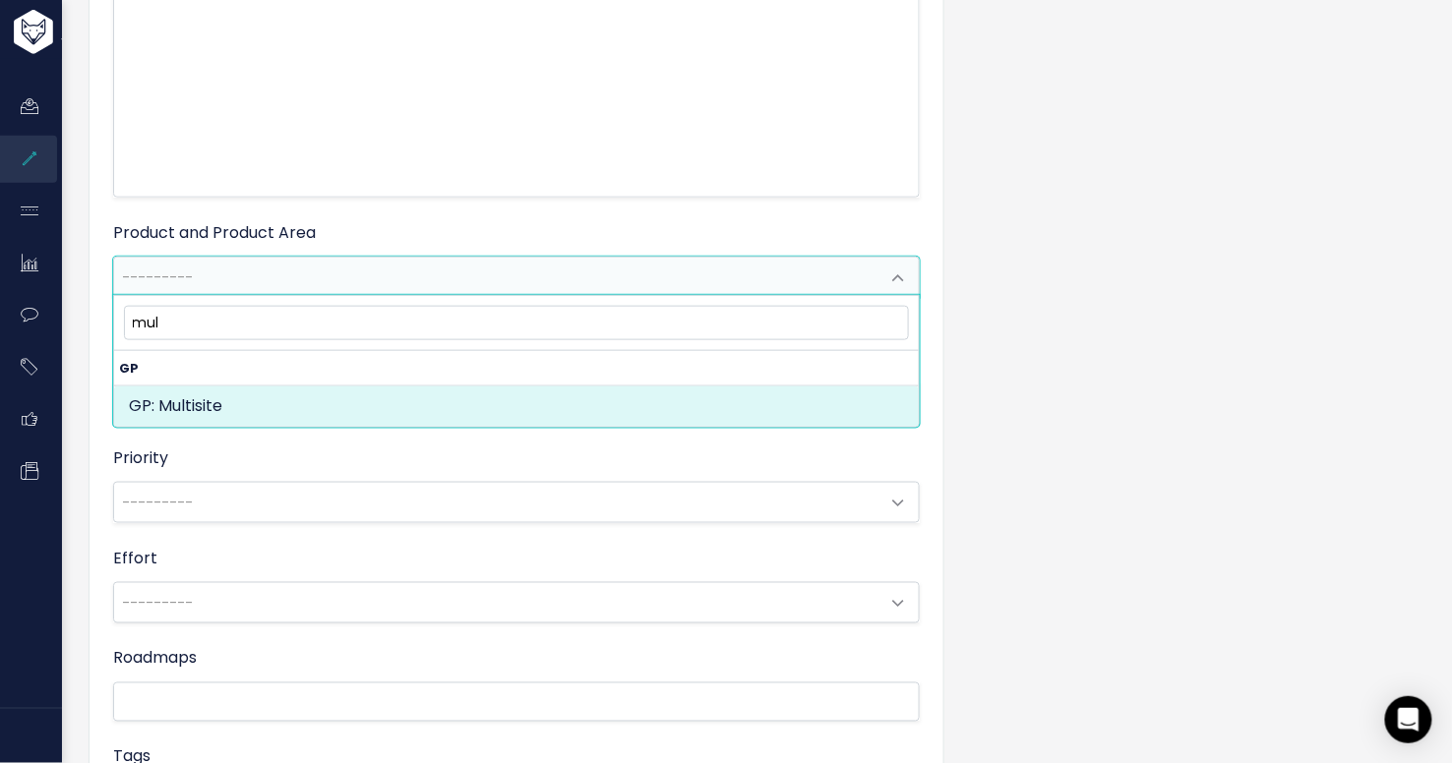
type input "mul"
select select "MAIN:MULTISITE"
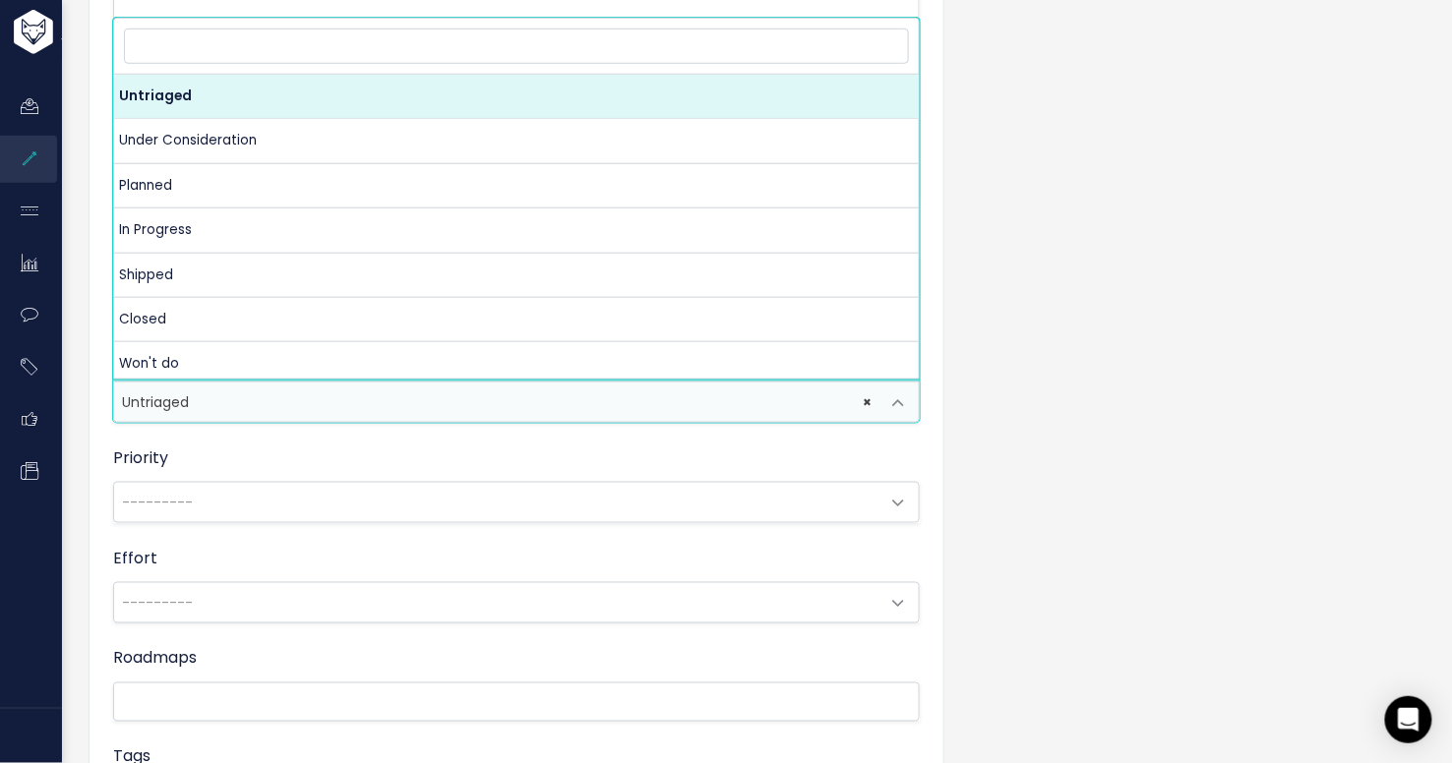
click at [389, 400] on span "× Untriaged" at bounding box center [496, 402] width 765 height 39
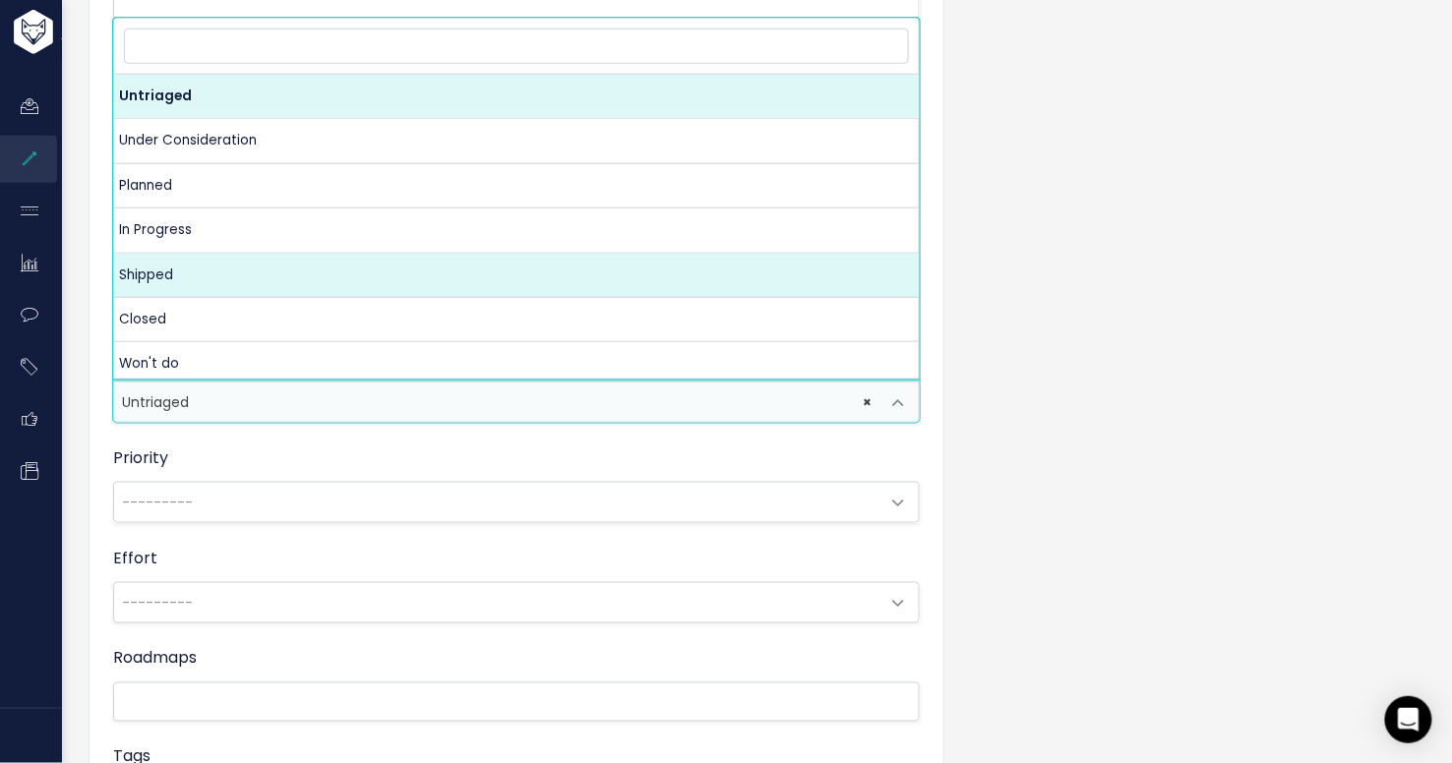
select select "SHIPPED"
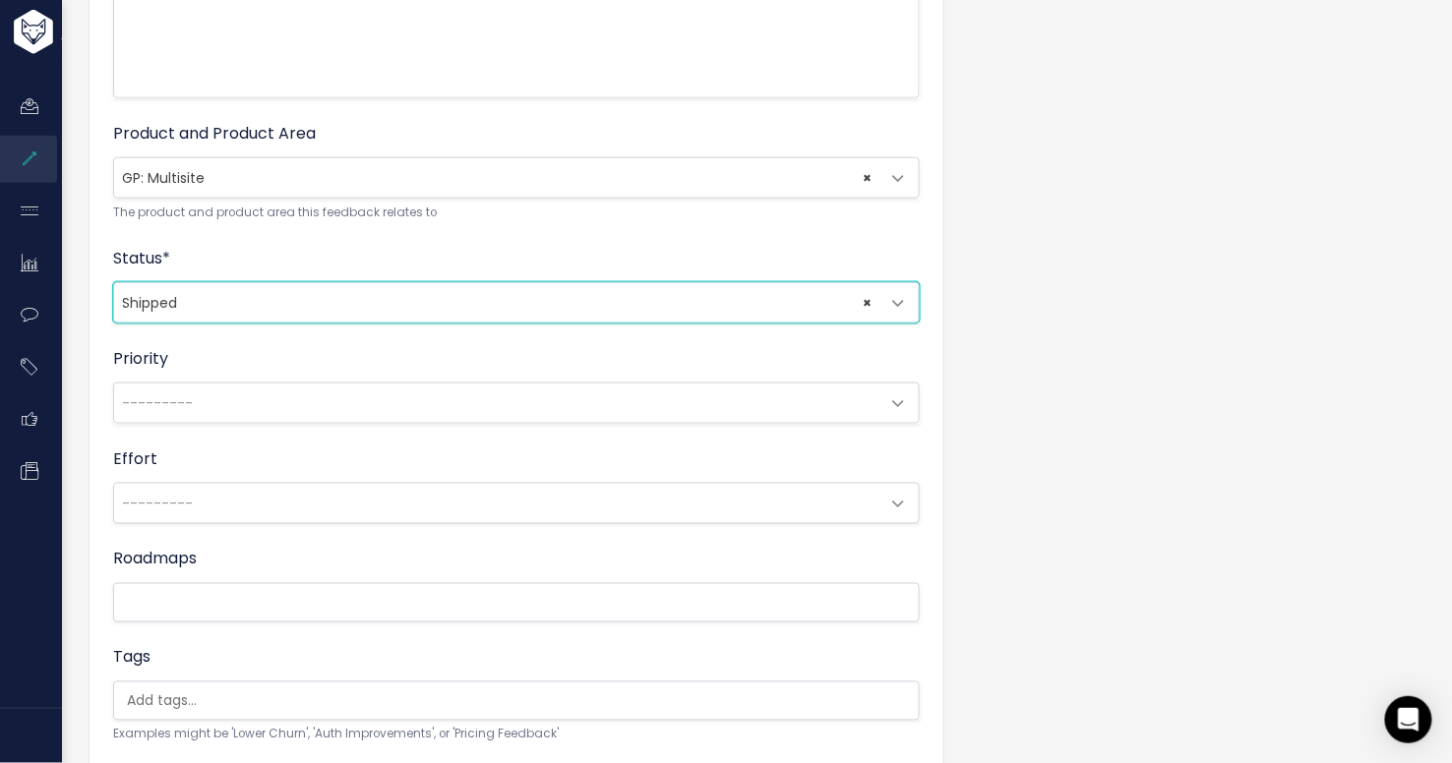
scroll to position [595, 0]
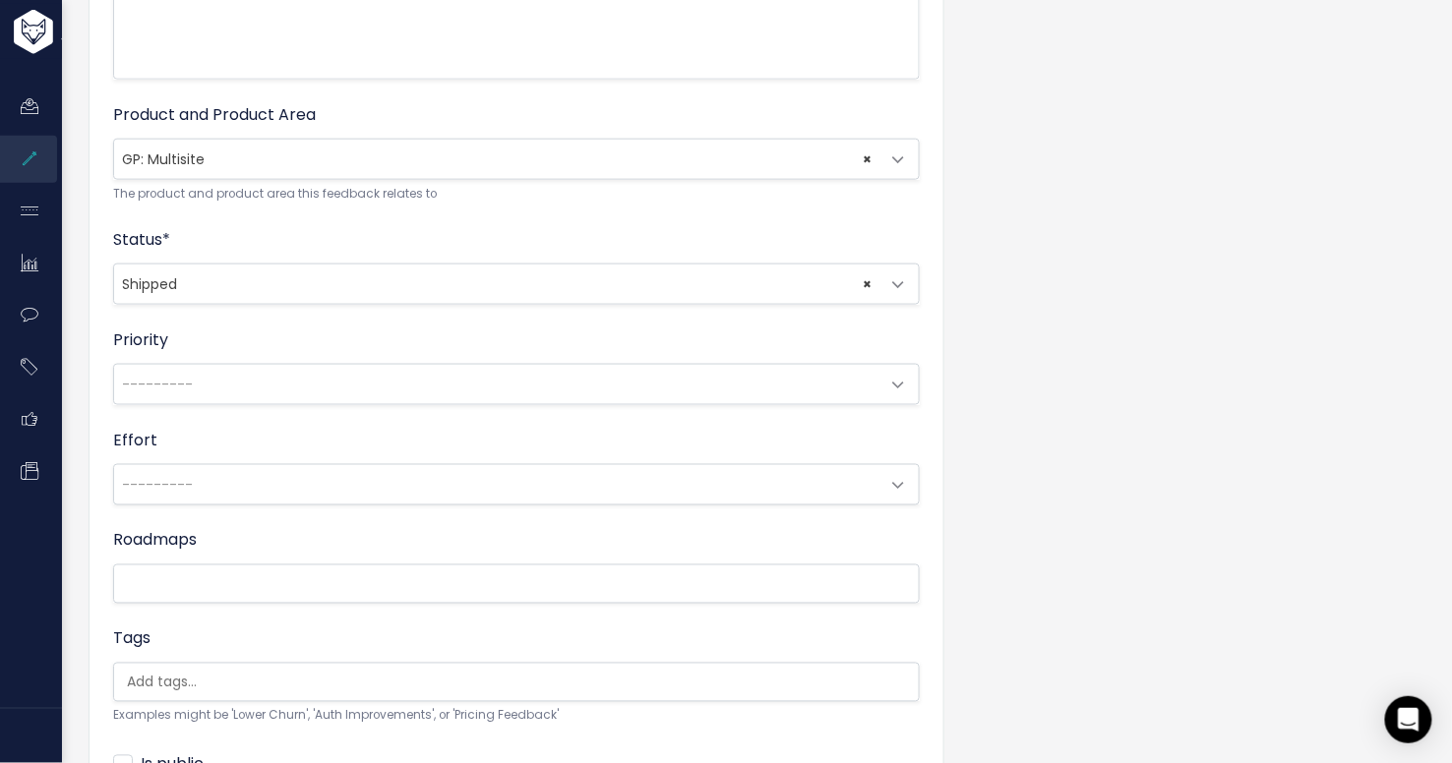
click at [573, 381] on span "---------" at bounding box center [496, 384] width 765 height 39
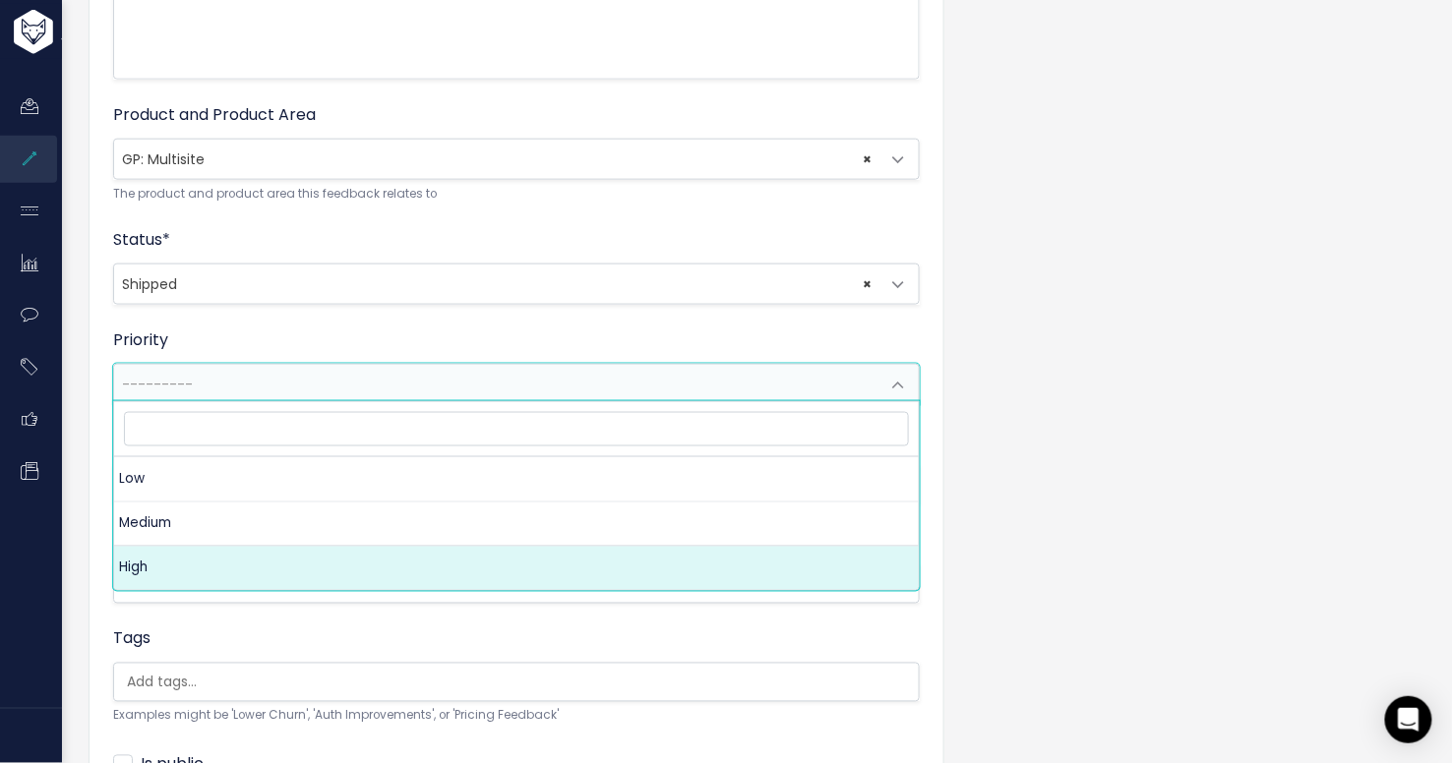
select select "3_HIGH"
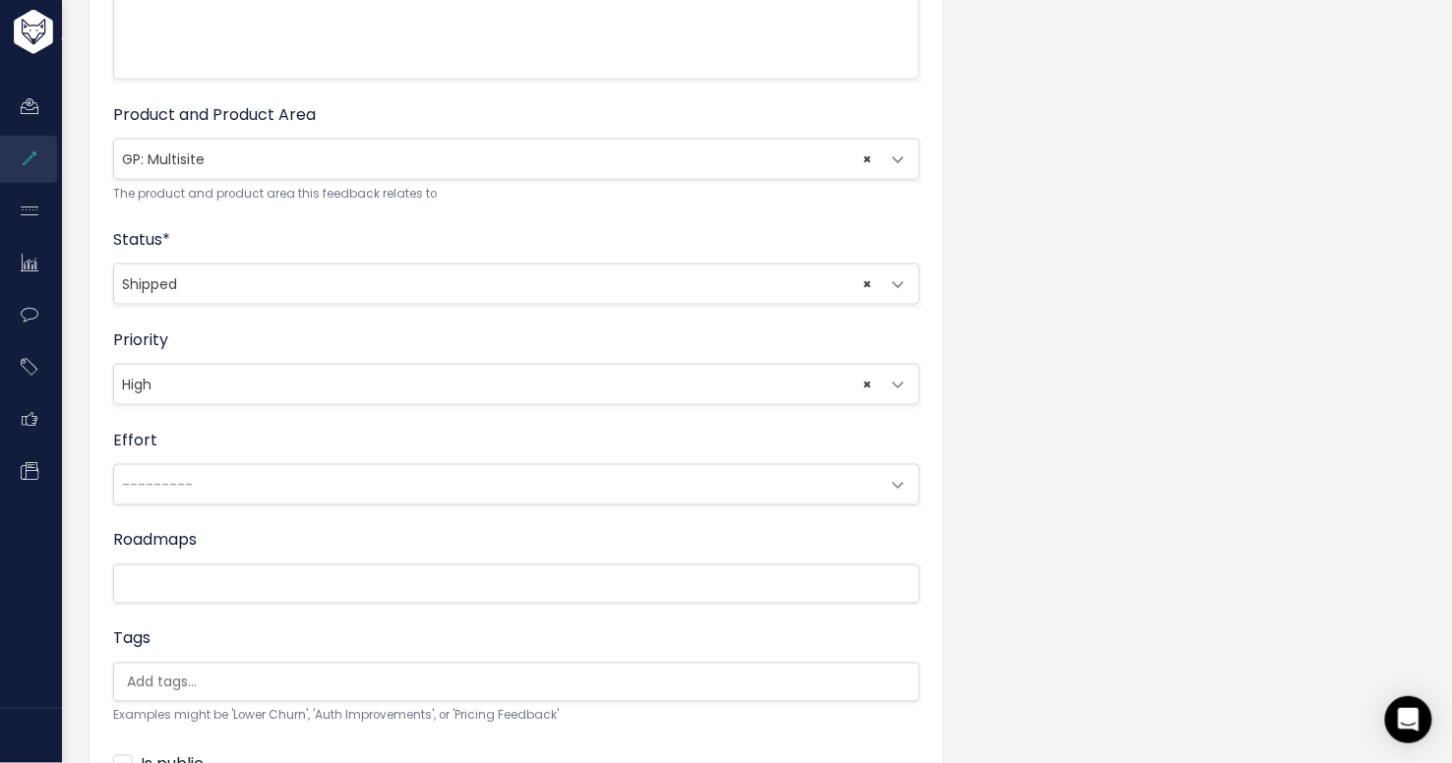
click at [476, 566] on ul at bounding box center [516, 584] width 805 height 37
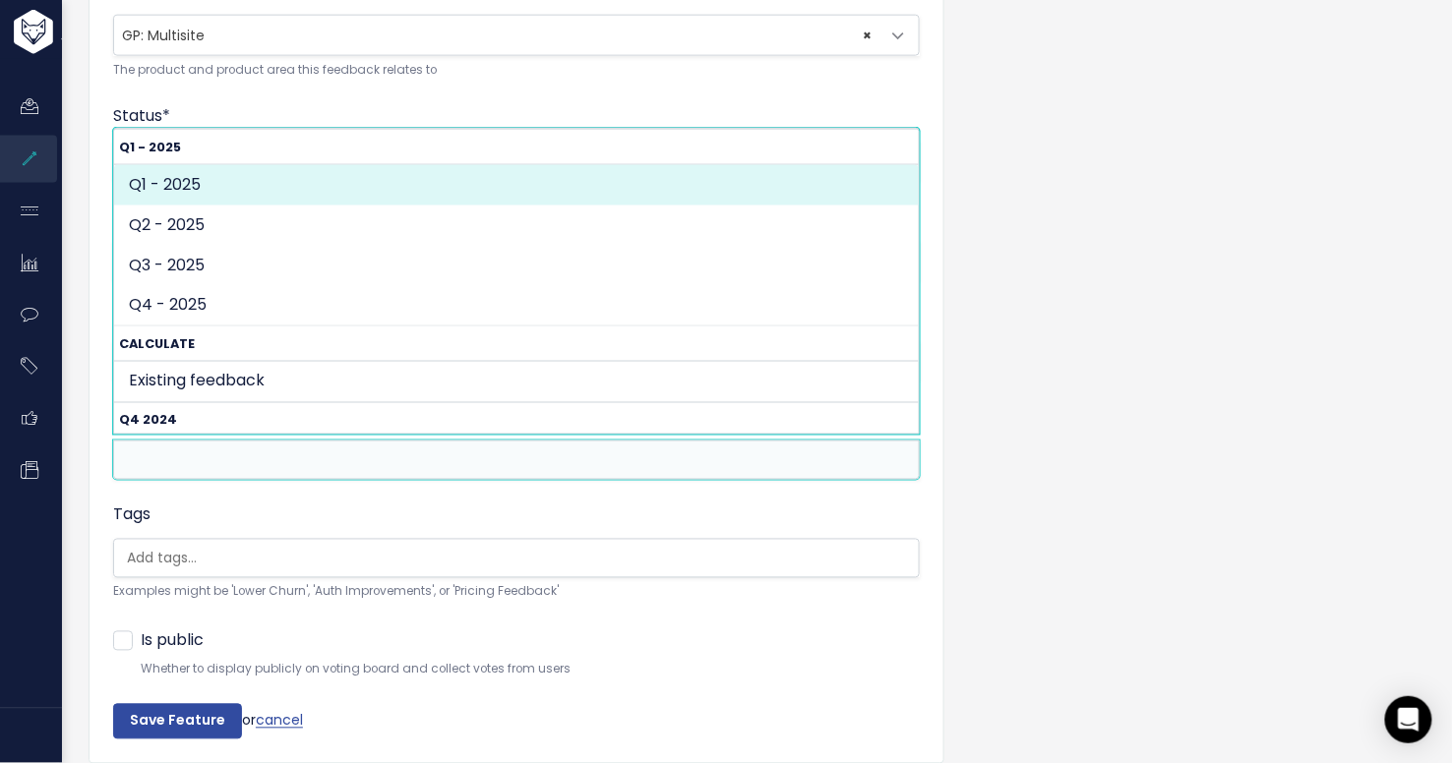
scroll to position [755, 0]
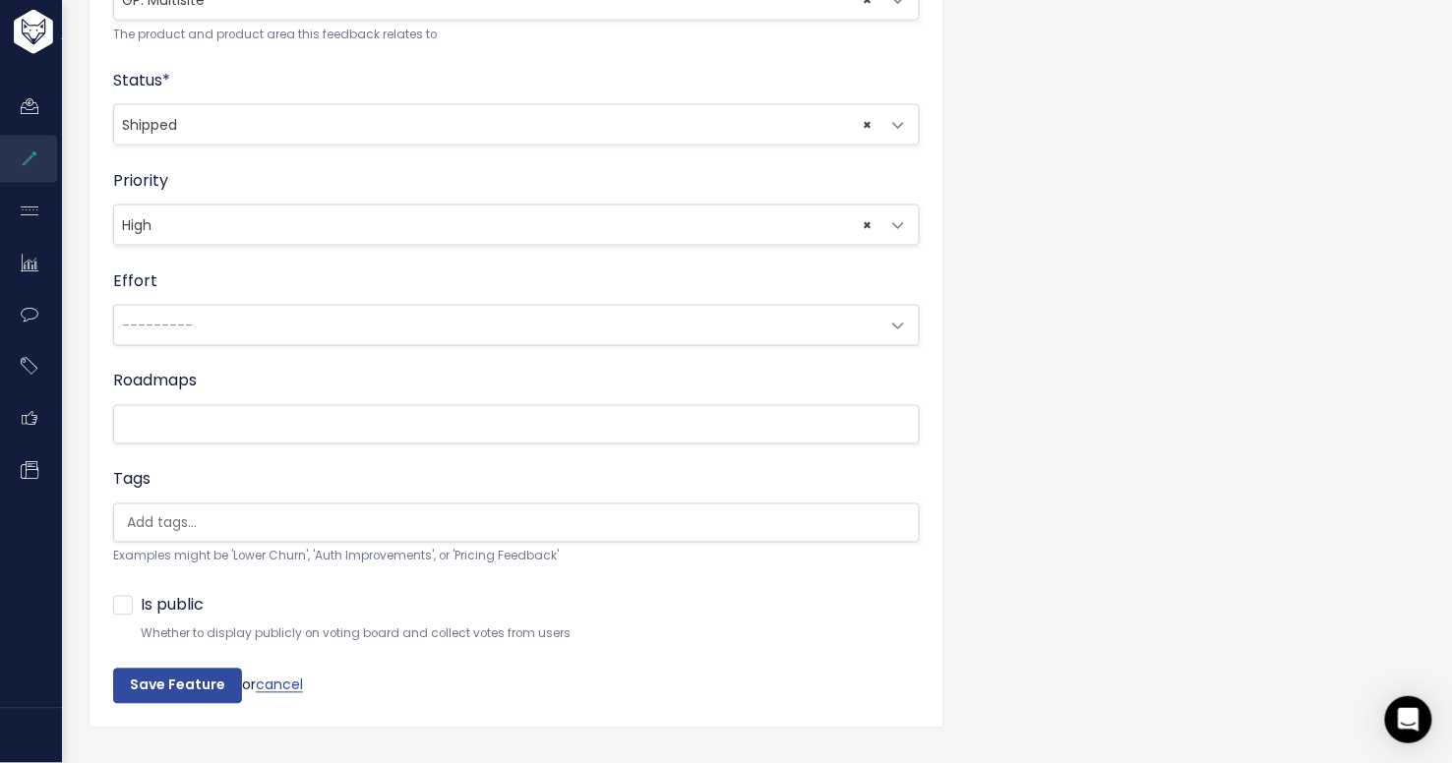
click at [969, 457] on div "Title * BMG custom feature Description | | | | A brief description of the featu…" at bounding box center [755, 77] width 1363 height 1393
click at [675, 329] on span "---------" at bounding box center [496, 325] width 765 height 39
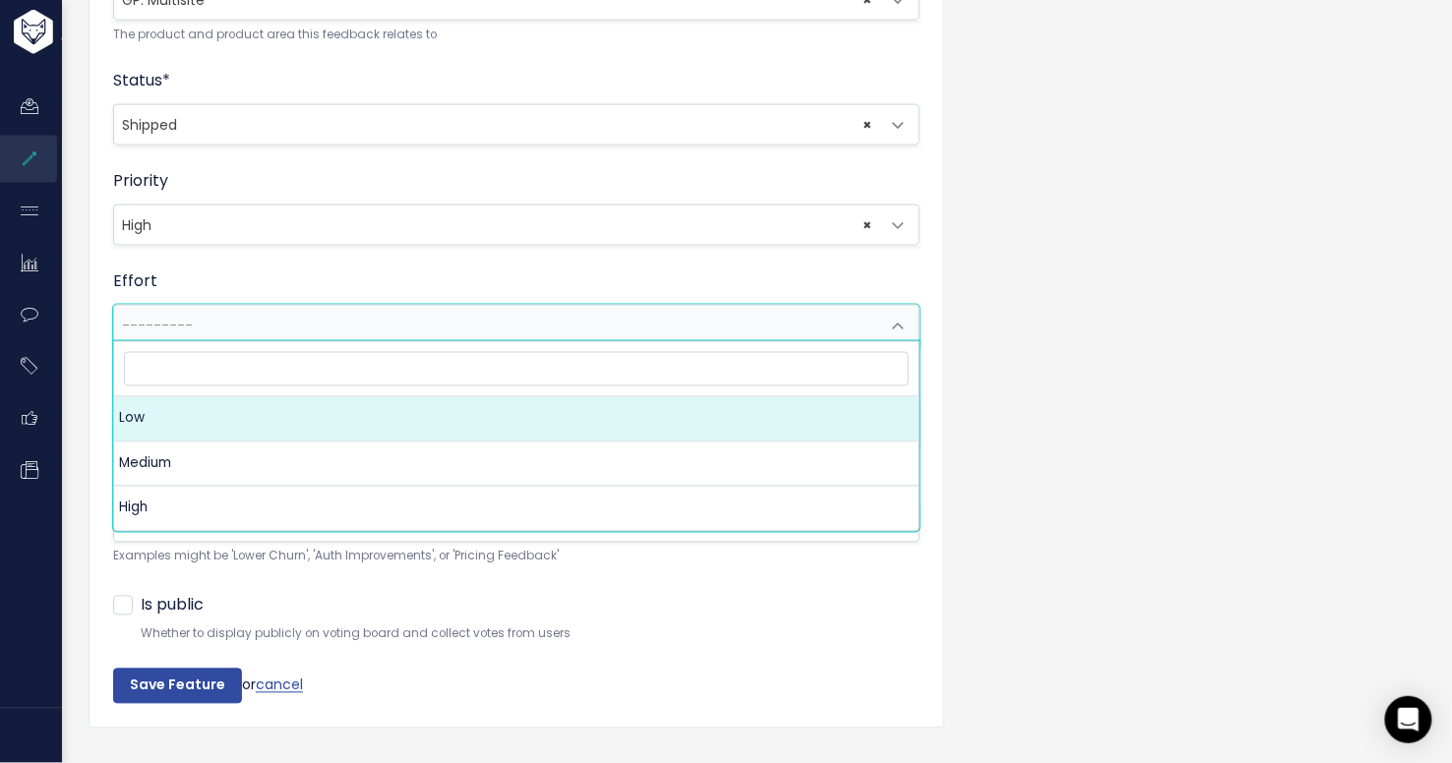
select select "1_LOW"
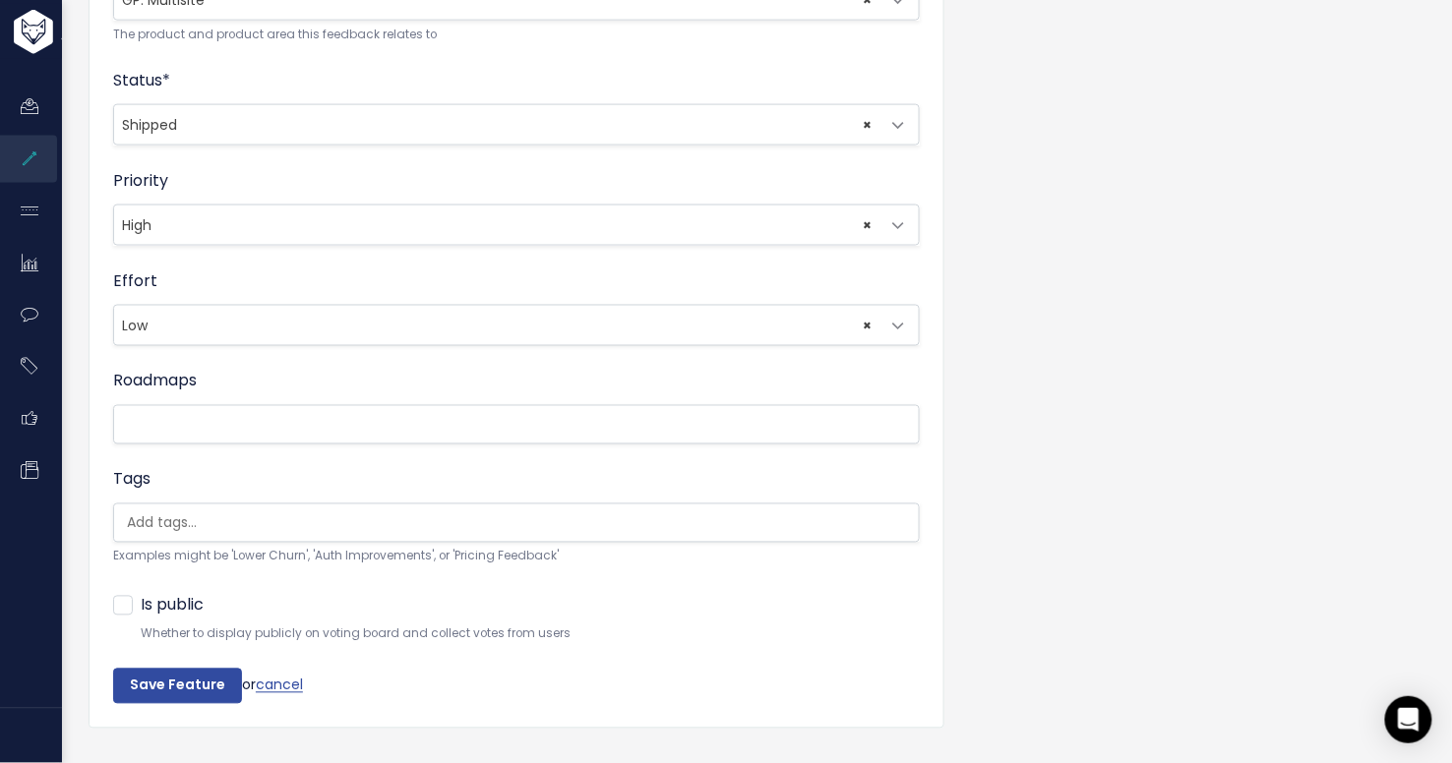
click at [1046, 445] on div "Title * BMG custom feature Description | | | | A brief description of the featu…" at bounding box center [755, 77] width 1363 height 1393
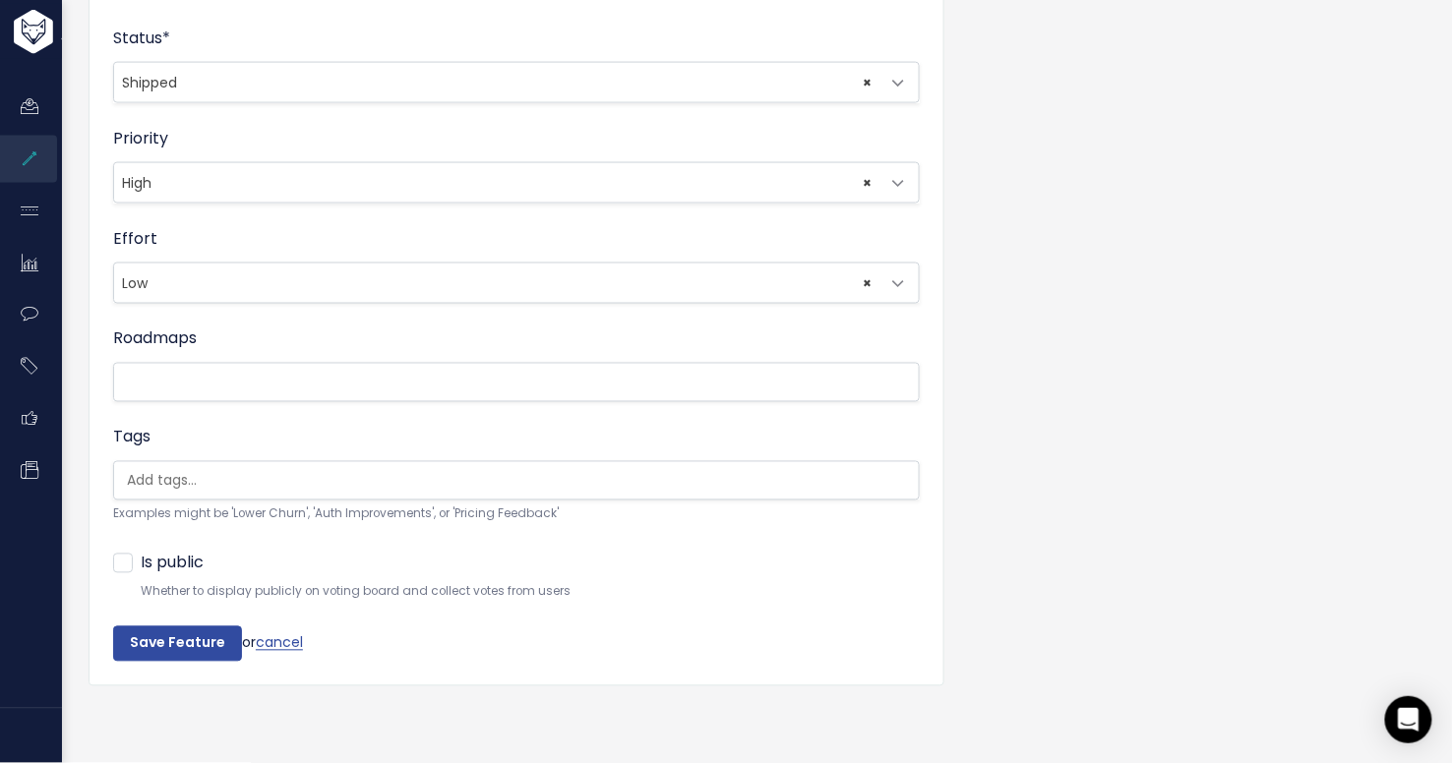
scroll to position [805, 0]
click at [431, 471] on input "search" at bounding box center [528, 481] width 819 height 21
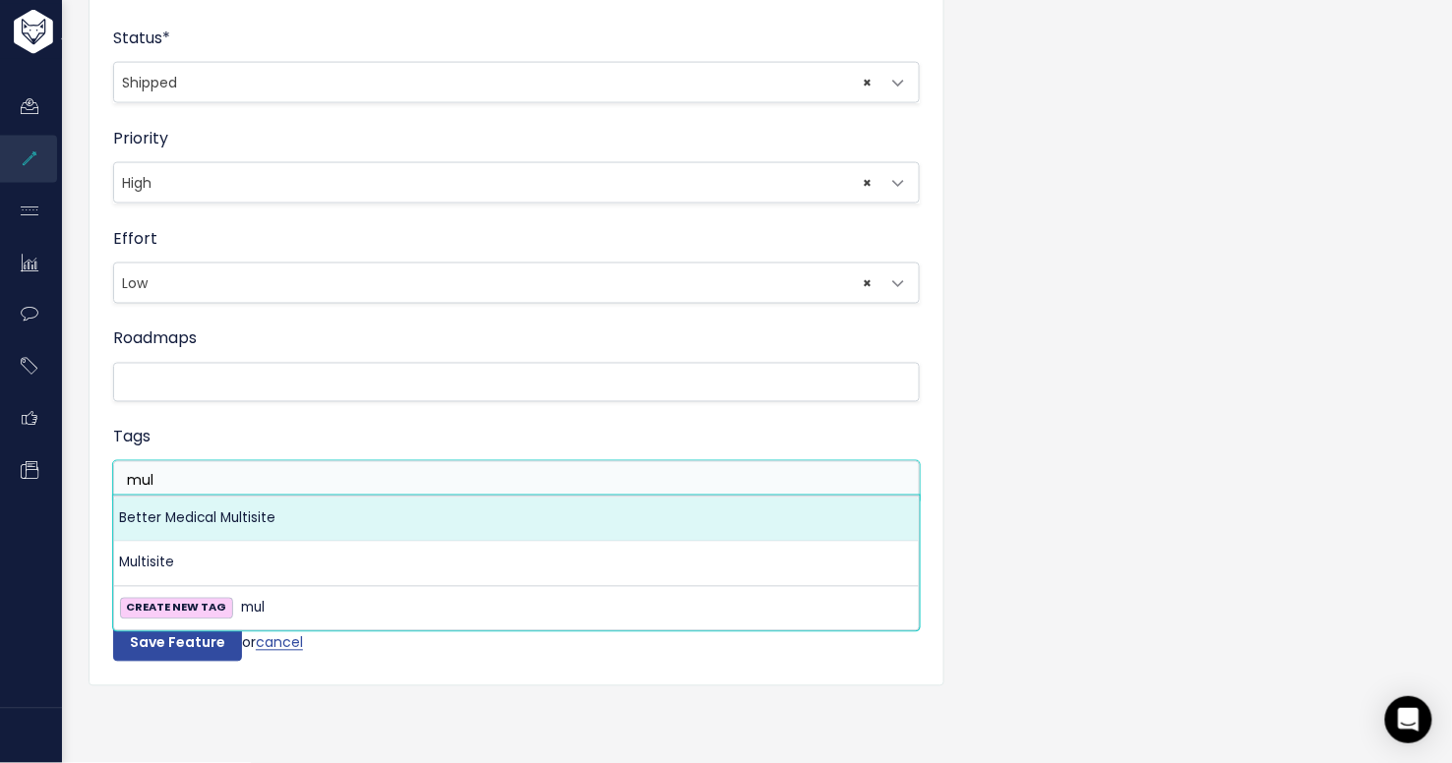
type input "mul"
select select "3244"
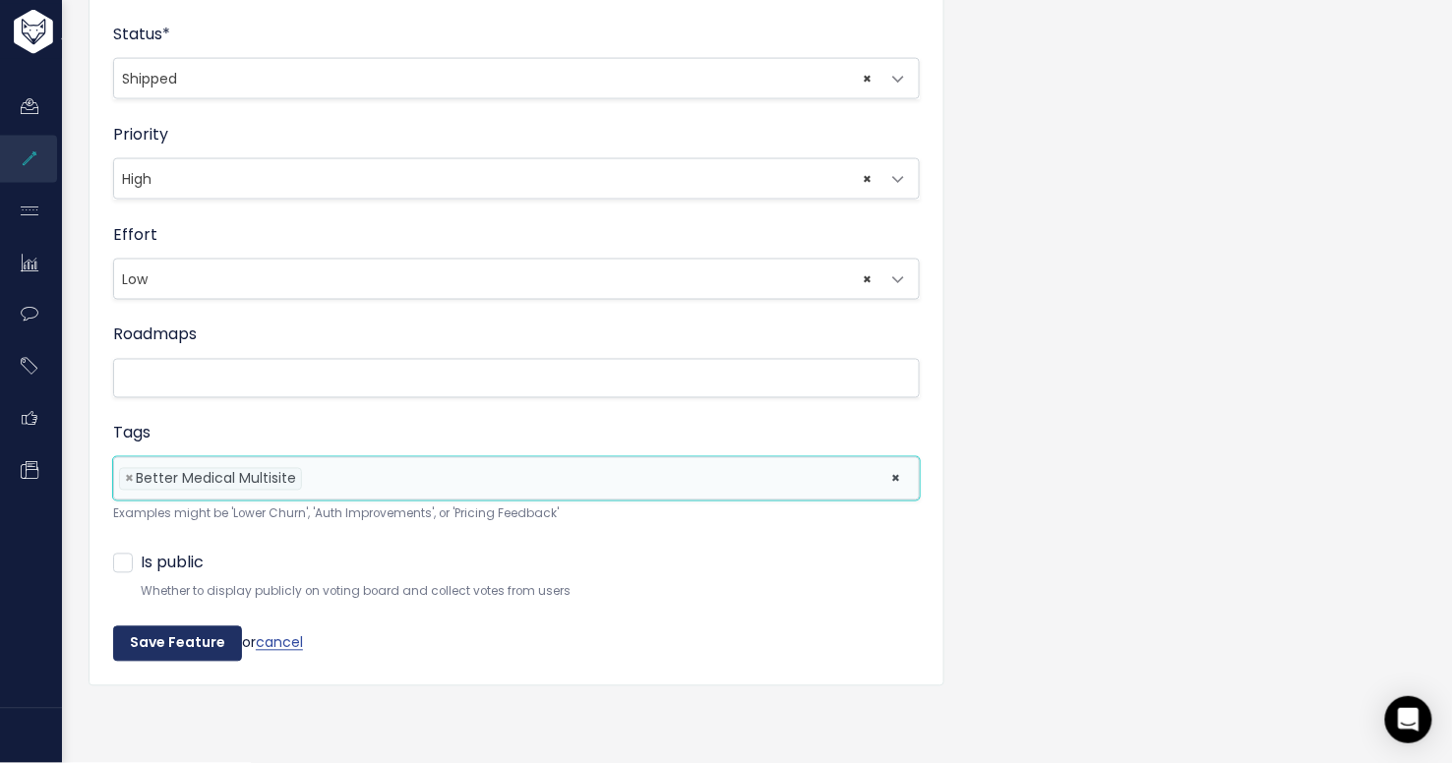
click at [171, 639] on input "Save Feature" at bounding box center [177, 644] width 129 height 35
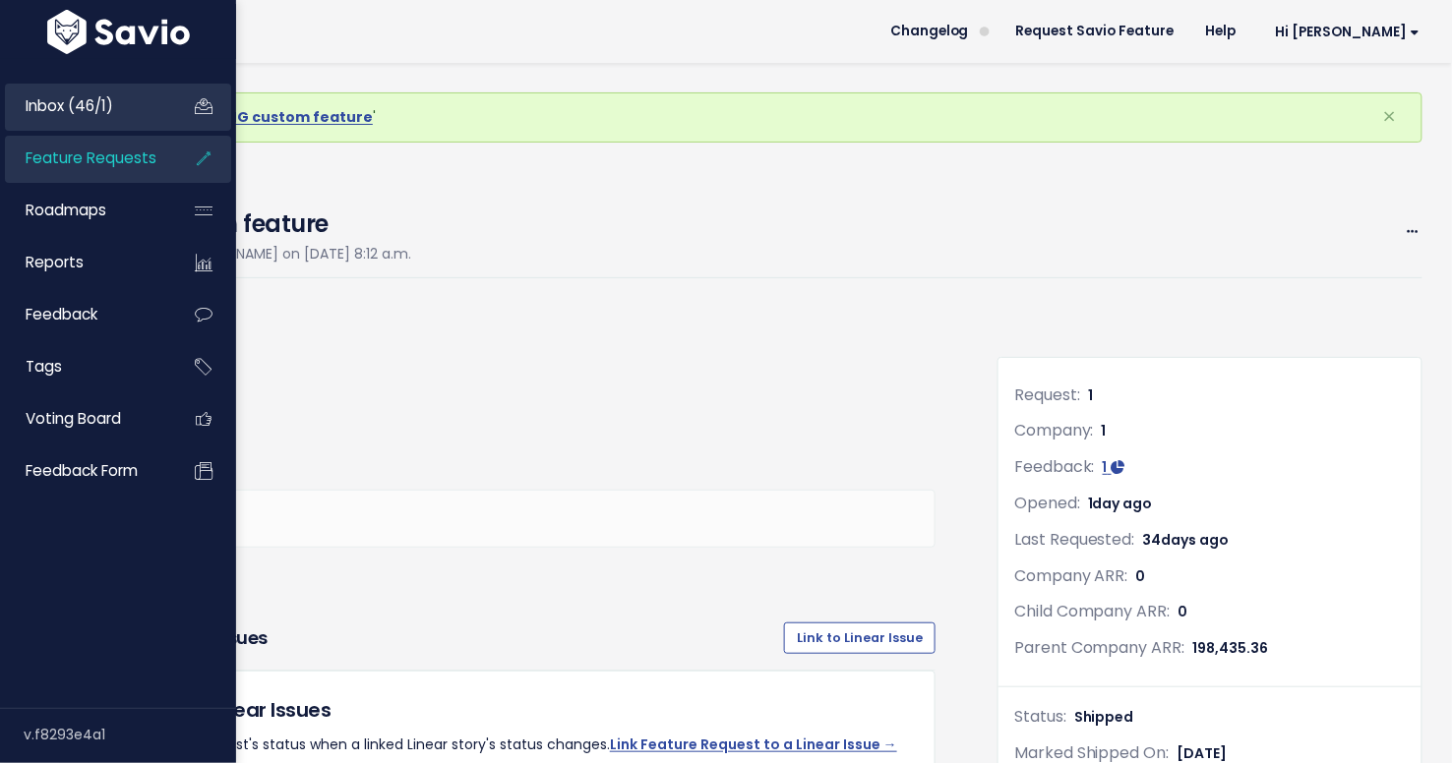
click at [47, 110] on span "Inbox (46/1)" at bounding box center [70, 105] width 88 height 21
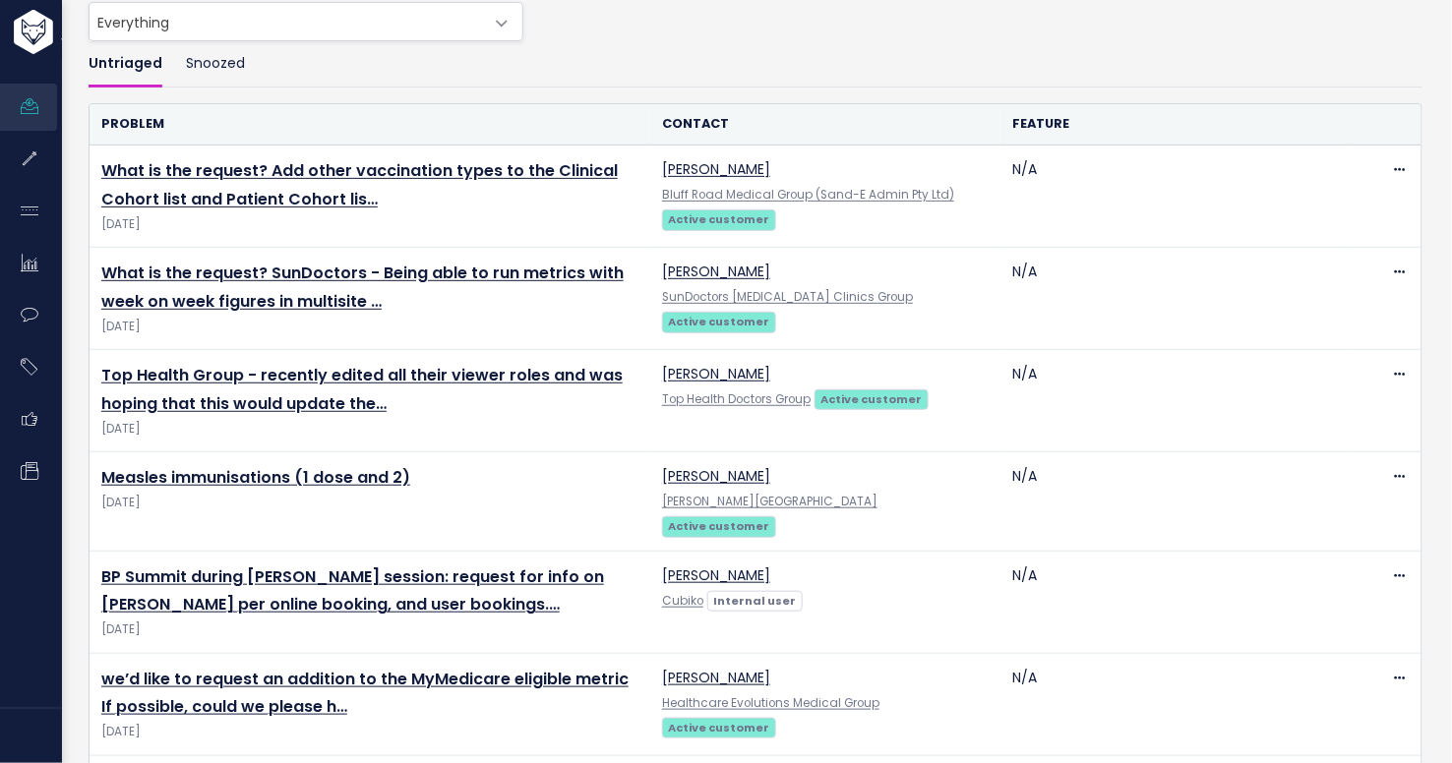
scroll to position [175, 0]
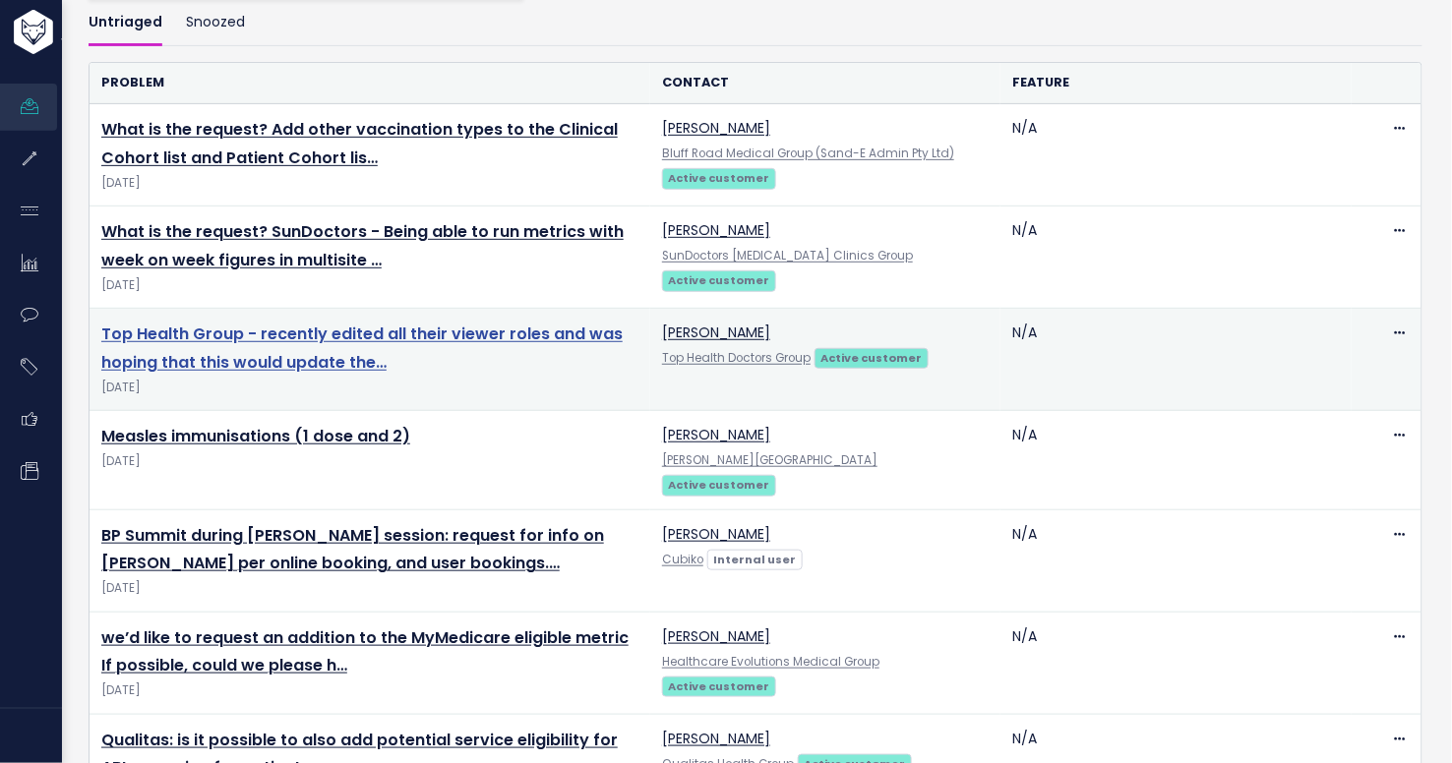
click at [338, 329] on link "Top Health Group - recently edited all their viewer roles and was hoping that t…" at bounding box center [361, 348] width 521 height 51
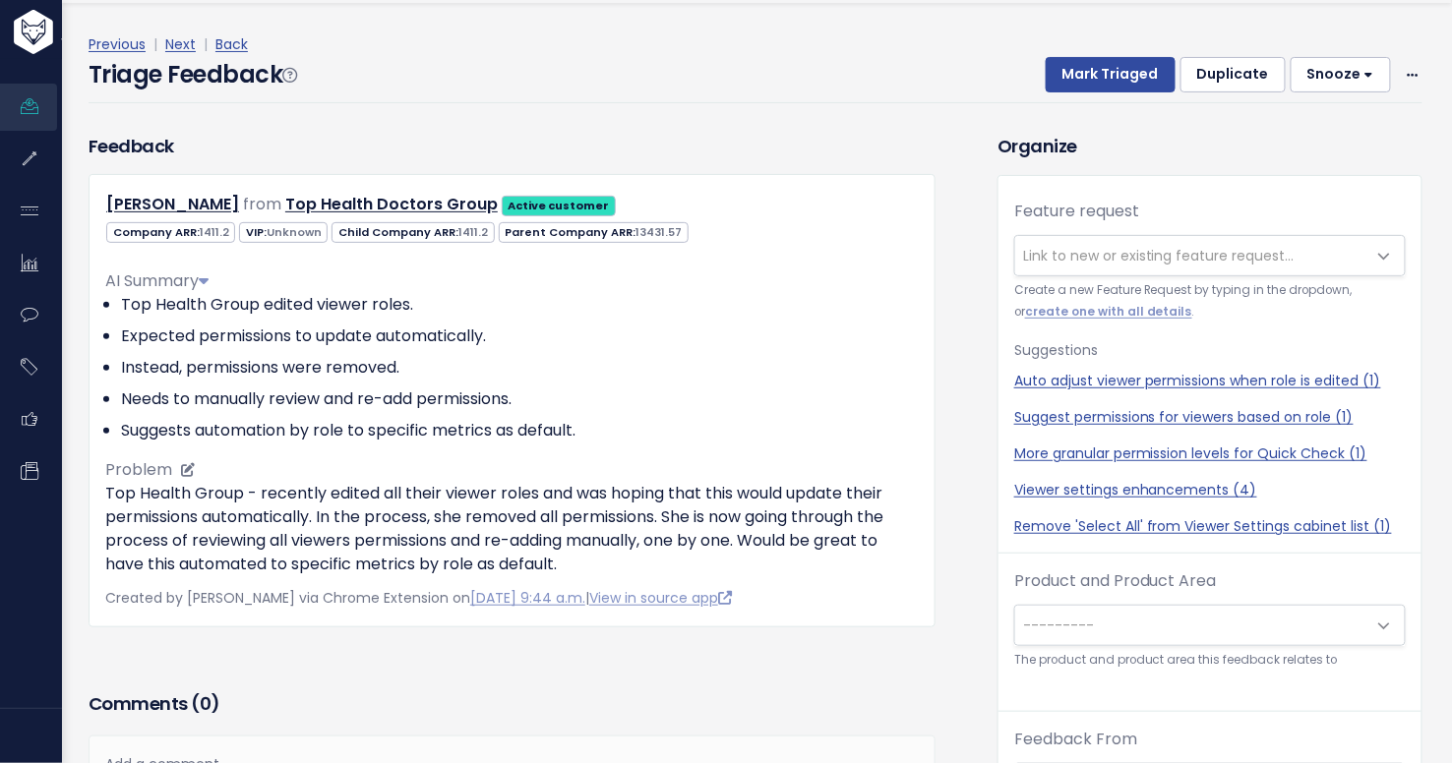
scroll to position [65, 0]
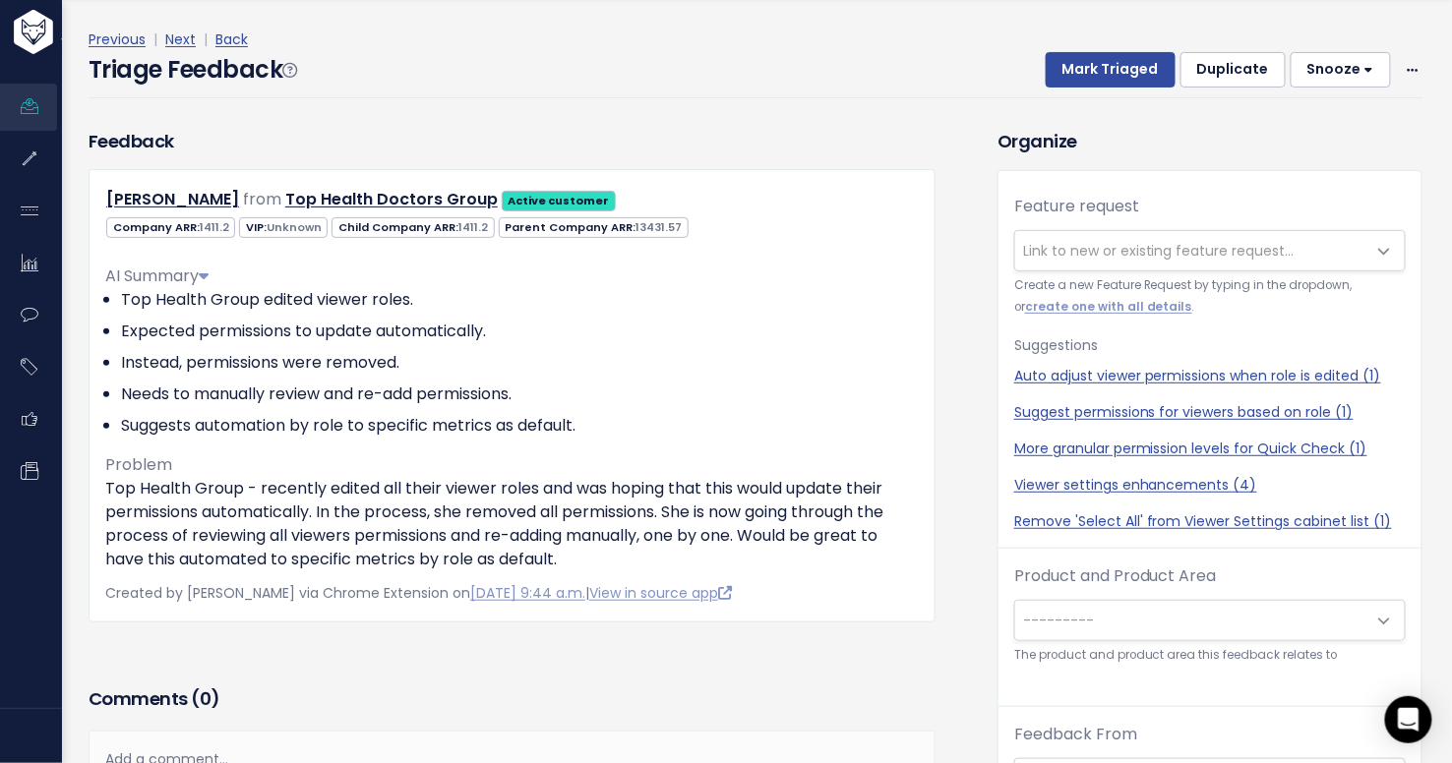
click at [1132, 248] on span "Link to new or existing feature request..." at bounding box center [1159, 251] width 272 height 20
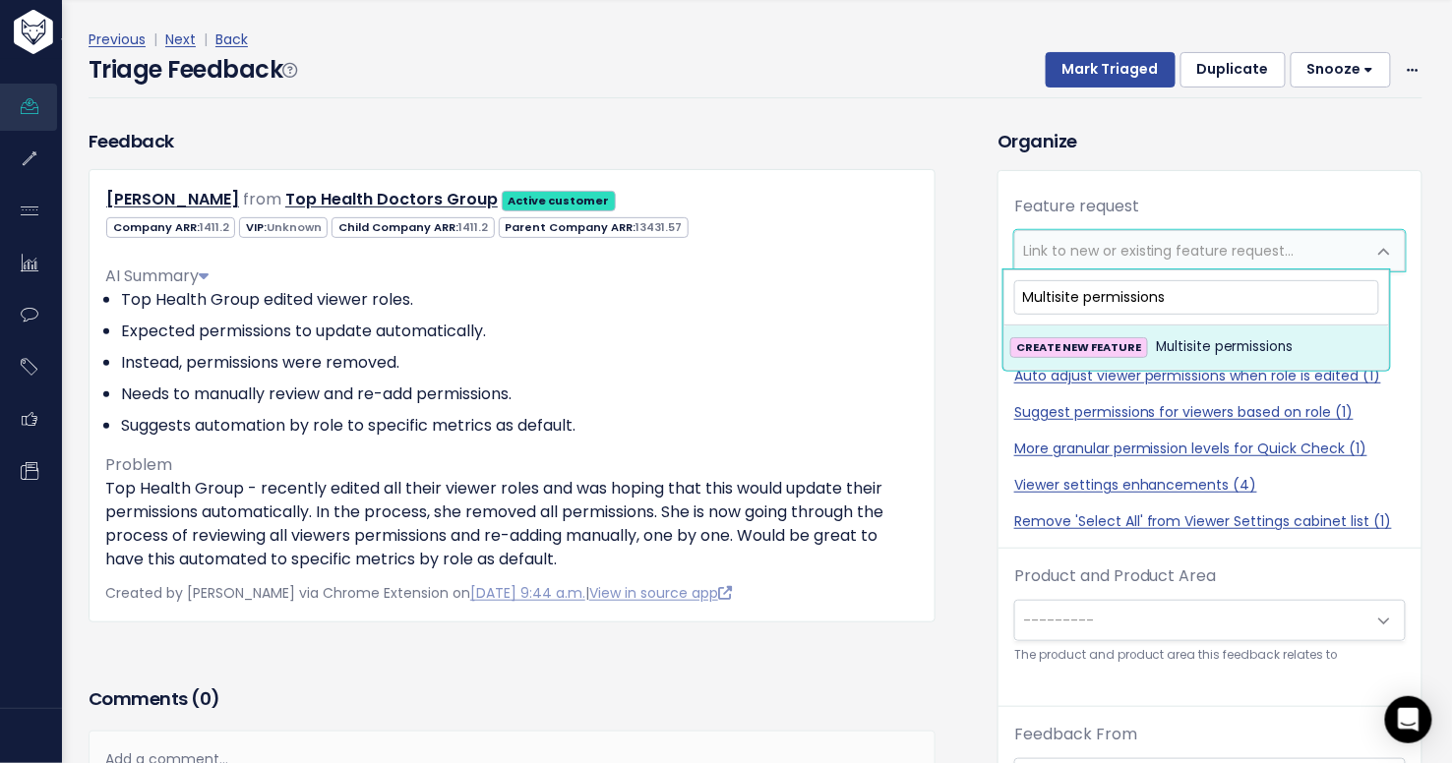
type input "Multisite permissions"
click at [1226, 339] on span "Multisite permissions" at bounding box center [1225, 347] width 138 height 24
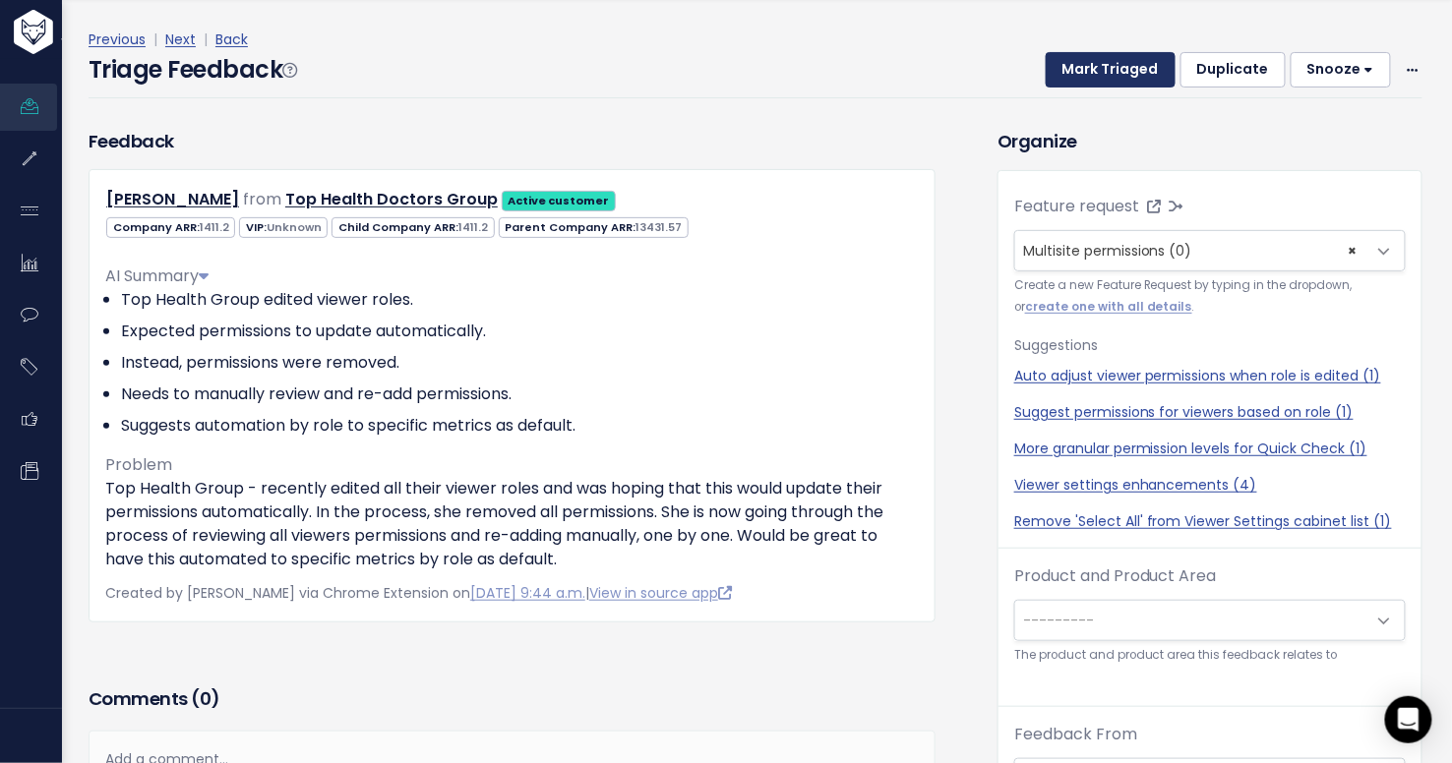
click at [1143, 68] on button "Mark Triaged" at bounding box center [1111, 69] width 130 height 35
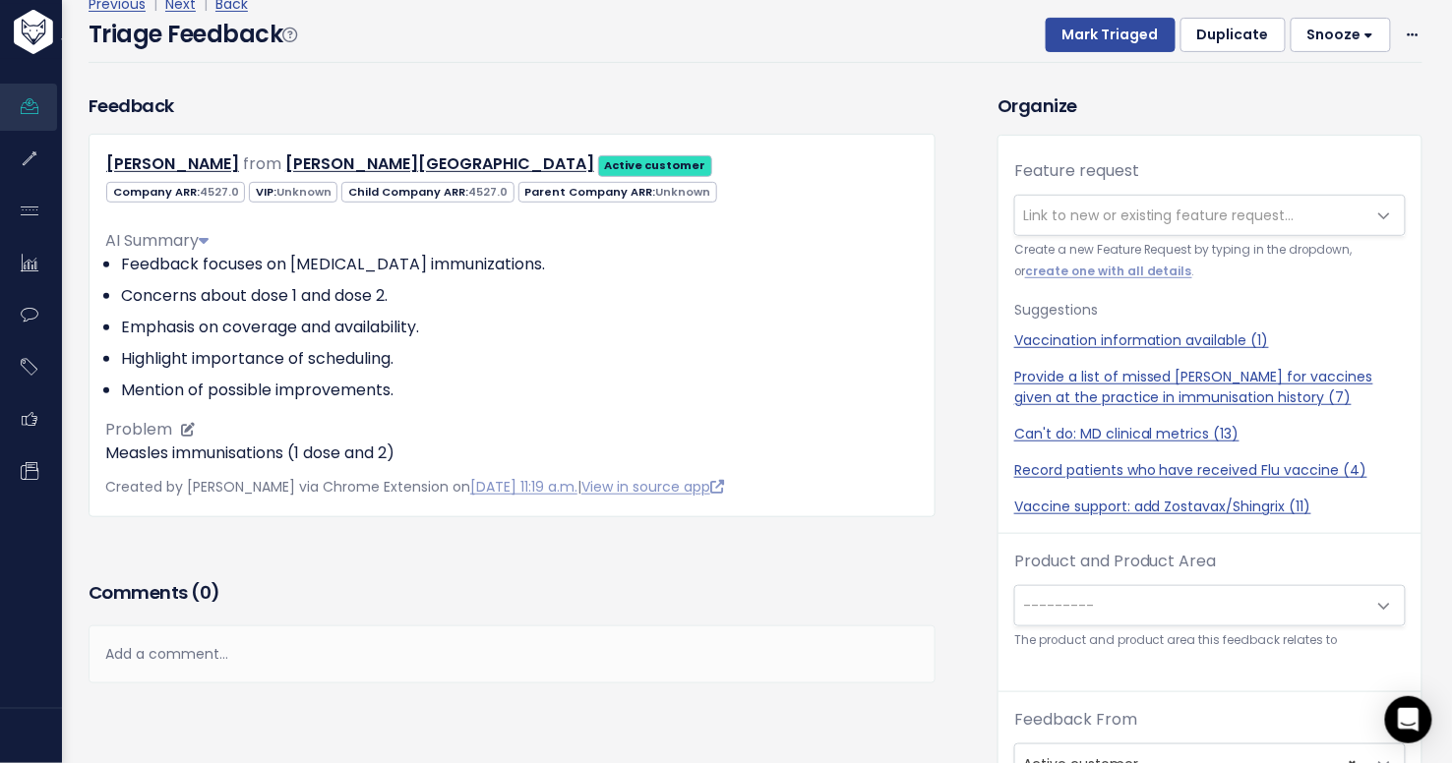
scroll to position [15, 0]
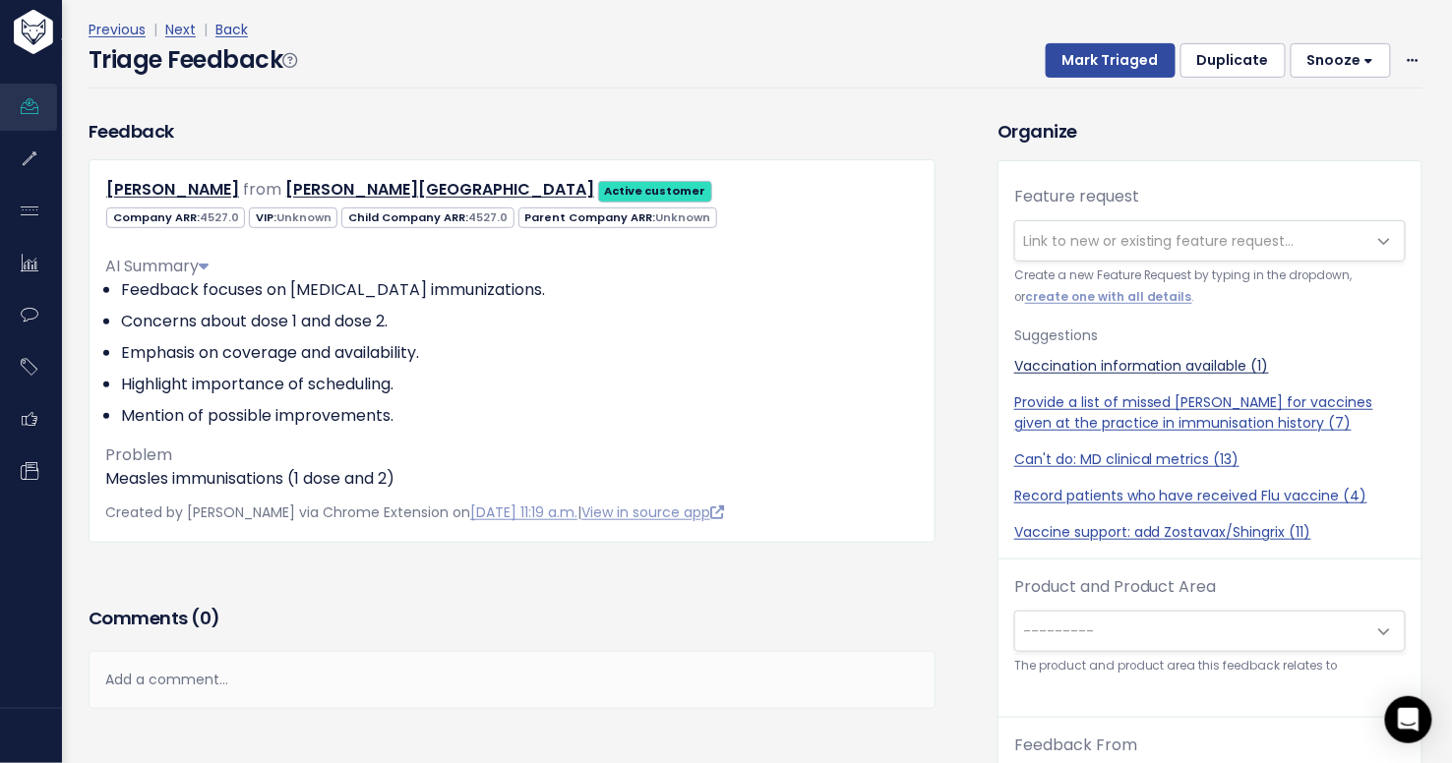
click at [1200, 365] on link "Vaccination information available (1)" at bounding box center [1210, 366] width 392 height 21
select select "50420"
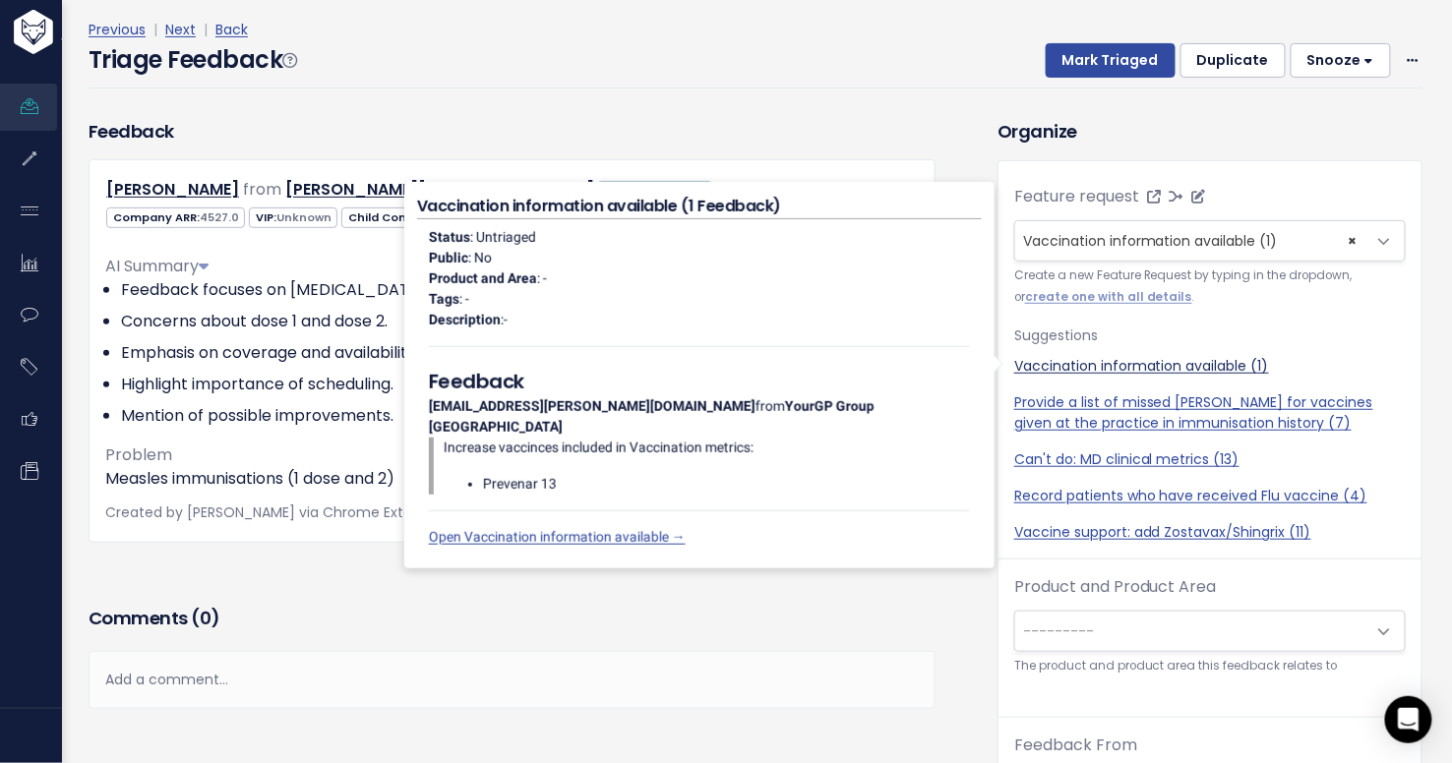
click at [1077, 361] on link "Vaccination information available (1)" at bounding box center [1210, 366] width 392 height 21
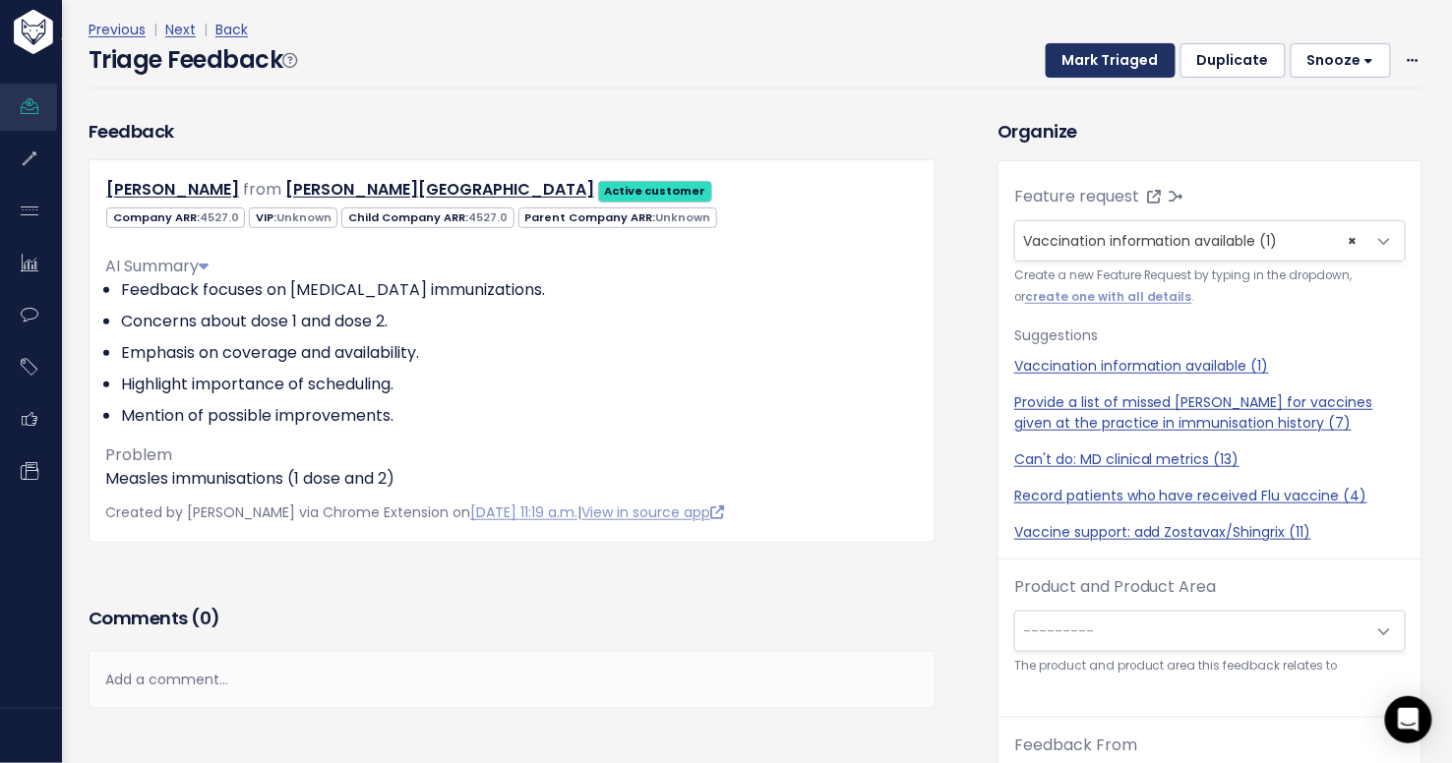
click at [1126, 67] on button "Mark Triaged" at bounding box center [1111, 60] width 130 height 35
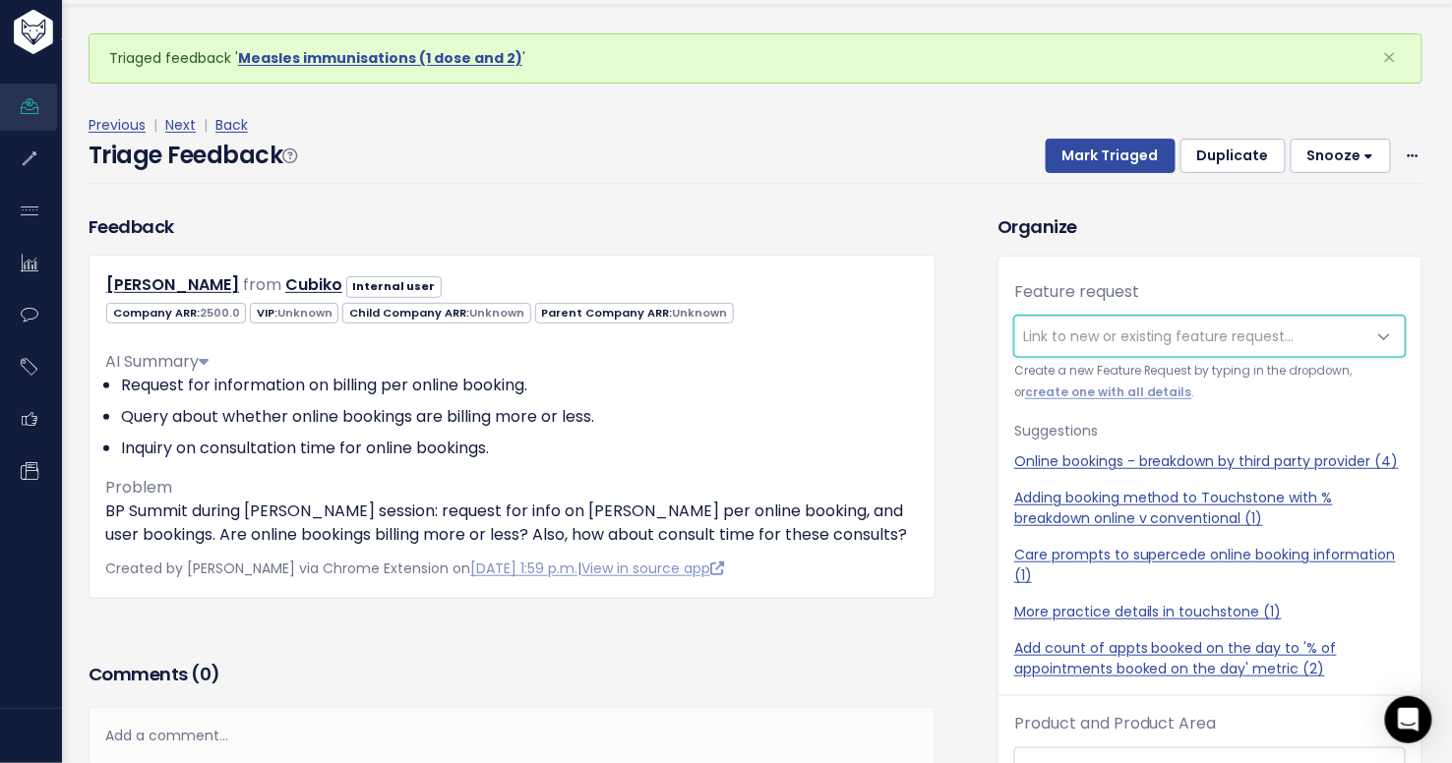
scroll to position [65, 0]
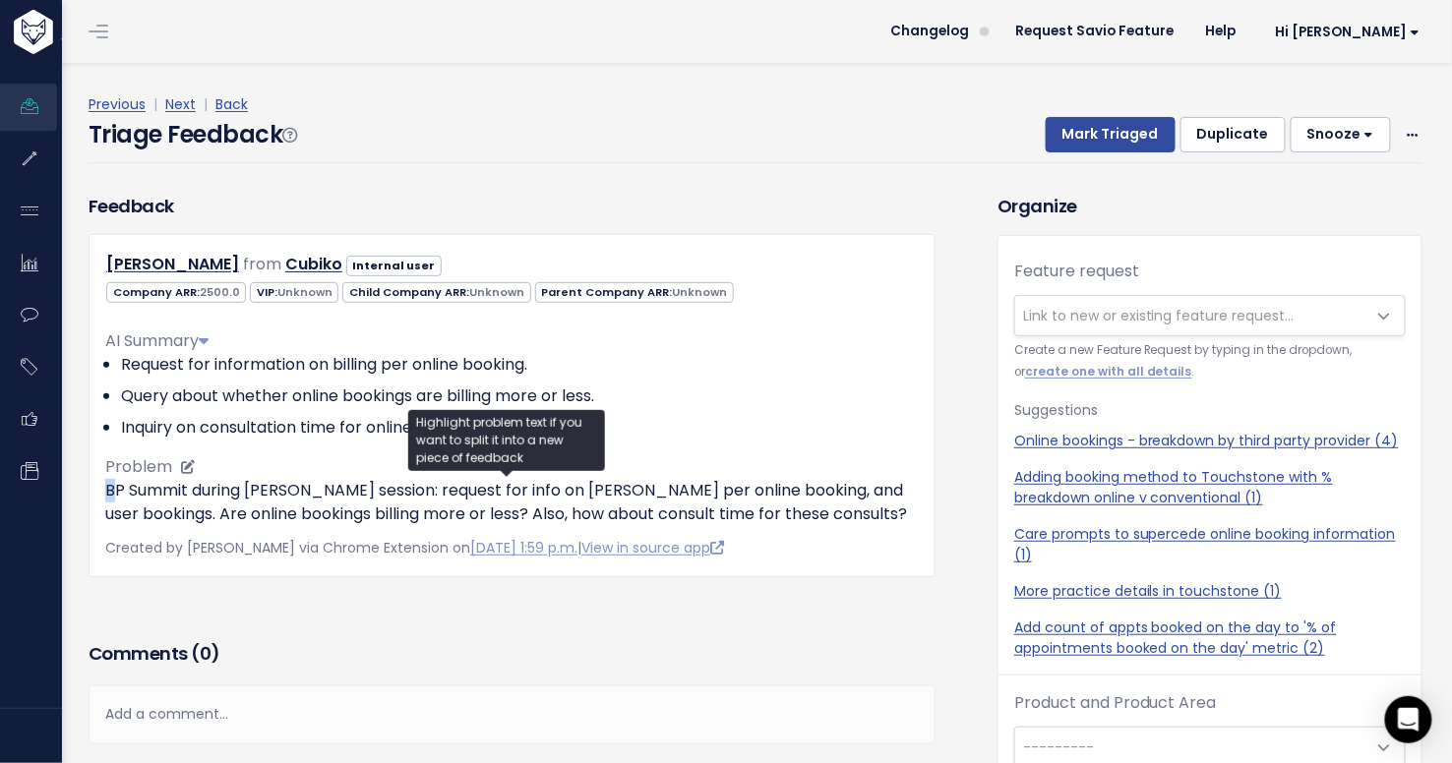
drag, startPoint x: 105, startPoint y: 490, endPoint x: 115, endPoint y: 489, distance: 9.9
click at [116, 490] on p "BP Summit during [PERSON_NAME] session: request for info on [PERSON_NAME] per o…" at bounding box center [512, 502] width 814 height 47
click at [109, 497] on p "BP Summit during [PERSON_NAME] session: request for info on [PERSON_NAME] per o…" at bounding box center [512, 502] width 814 height 47
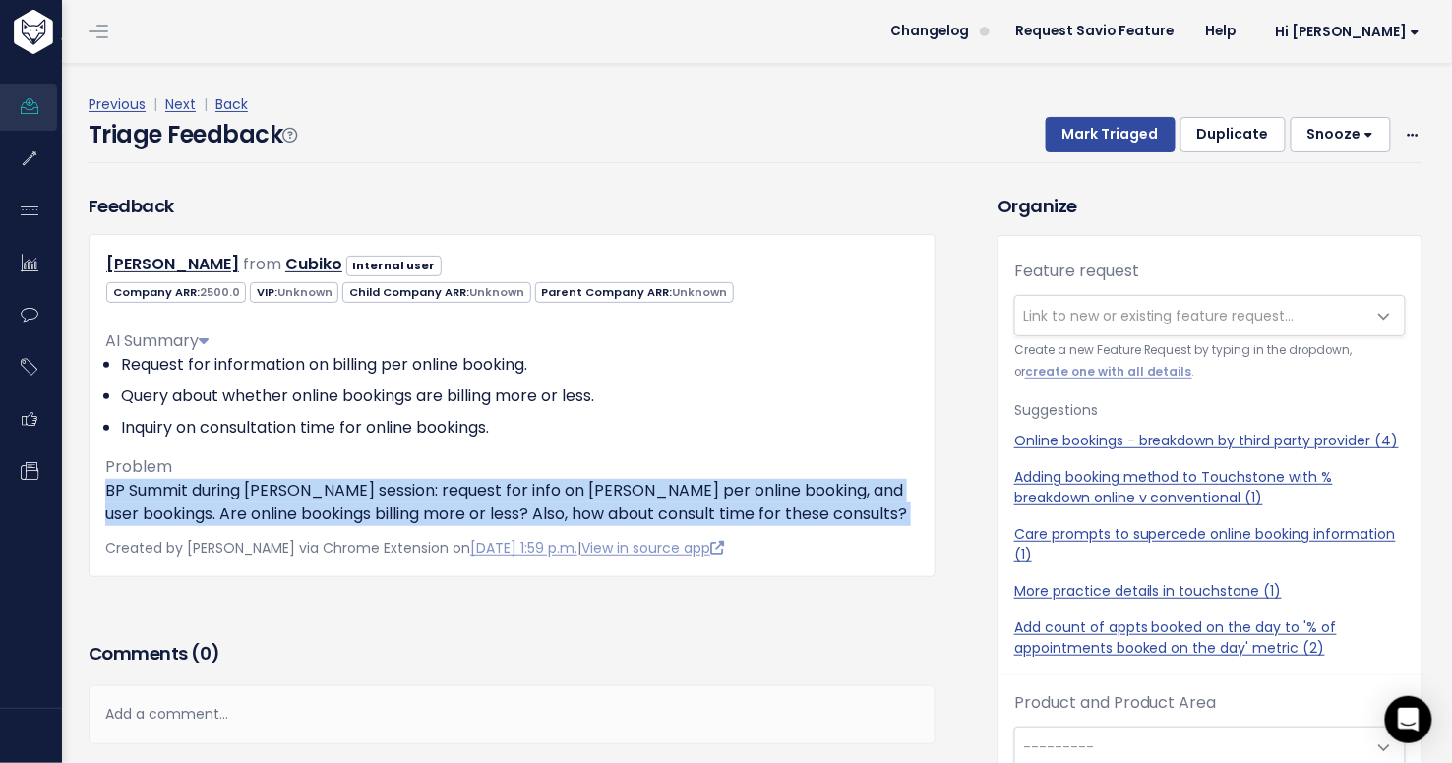
drag, startPoint x: 103, startPoint y: 488, endPoint x: 720, endPoint y: 527, distance: 618.0
click at [720, 527] on div "Roslyn Horsfield from Cubiko Internal user" at bounding box center [512, 405] width 847 height 343
copy p "BP Summit during [PERSON_NAME] session: request for info on [PERSON_NAME] per o…"
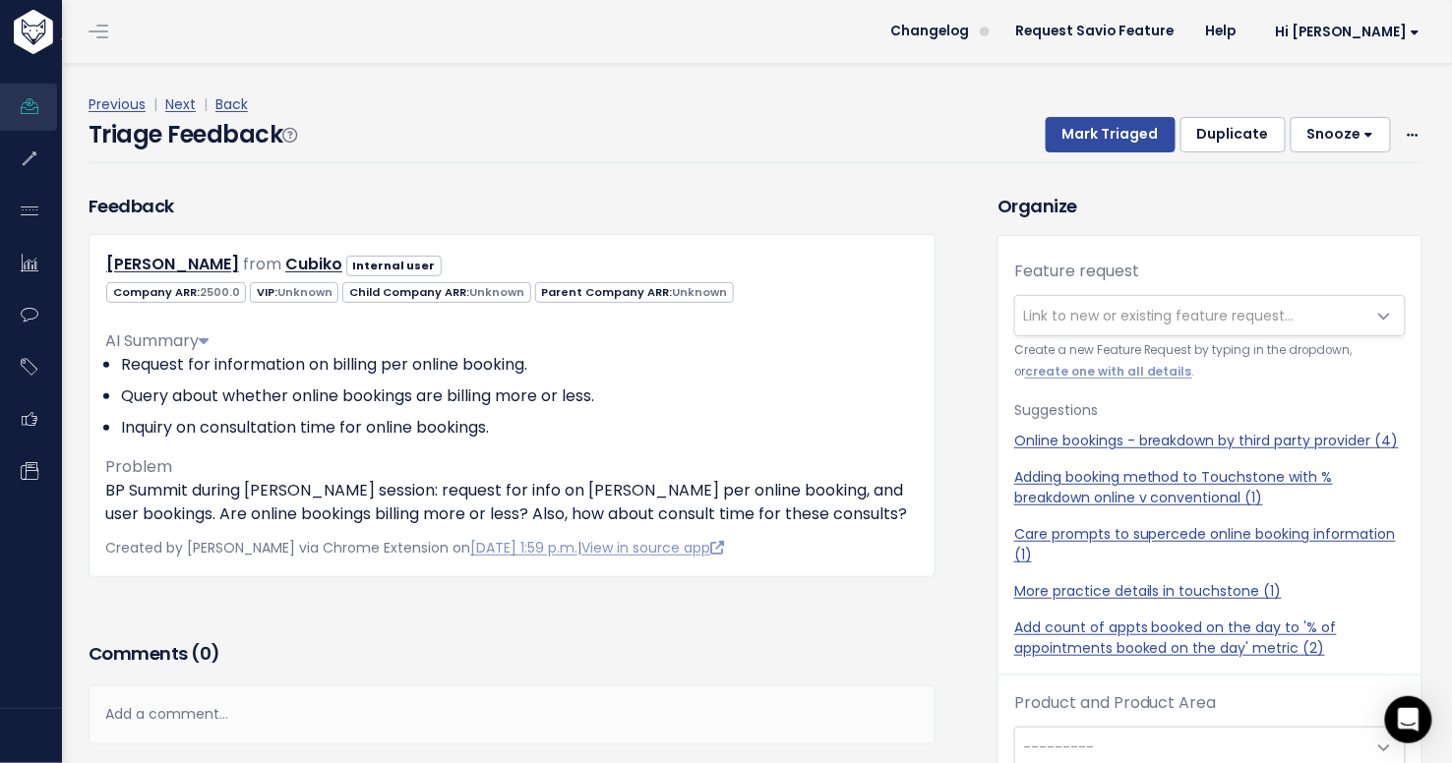
click at [1080, 311] on span "Link to new or existing feature request..." at bounding box center [1159, 316] width 272 height 20
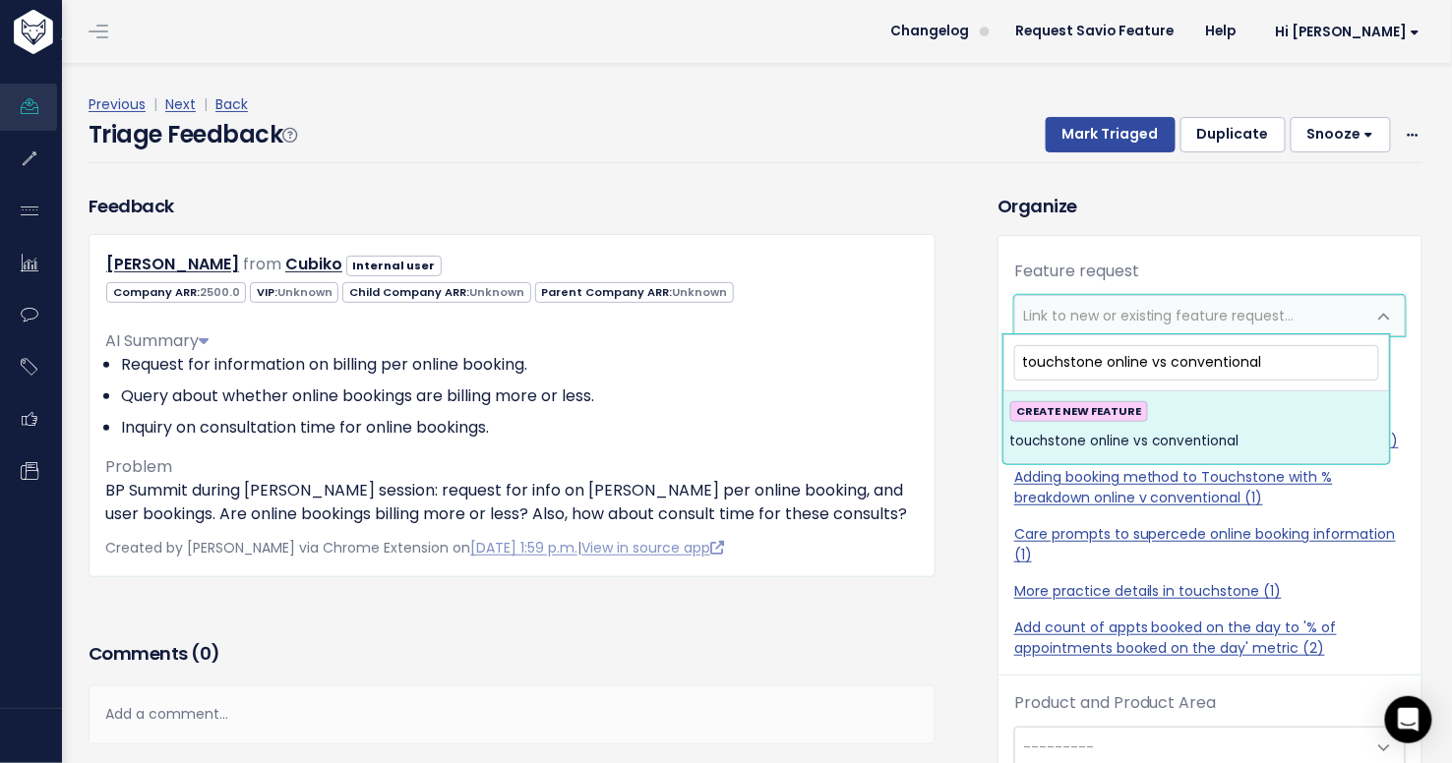
type input "touchstone online vs conventional"
click at [1231, 430] on span "touchstone online vs conventional" at bounding box center [1124, 442] width 229 height 24
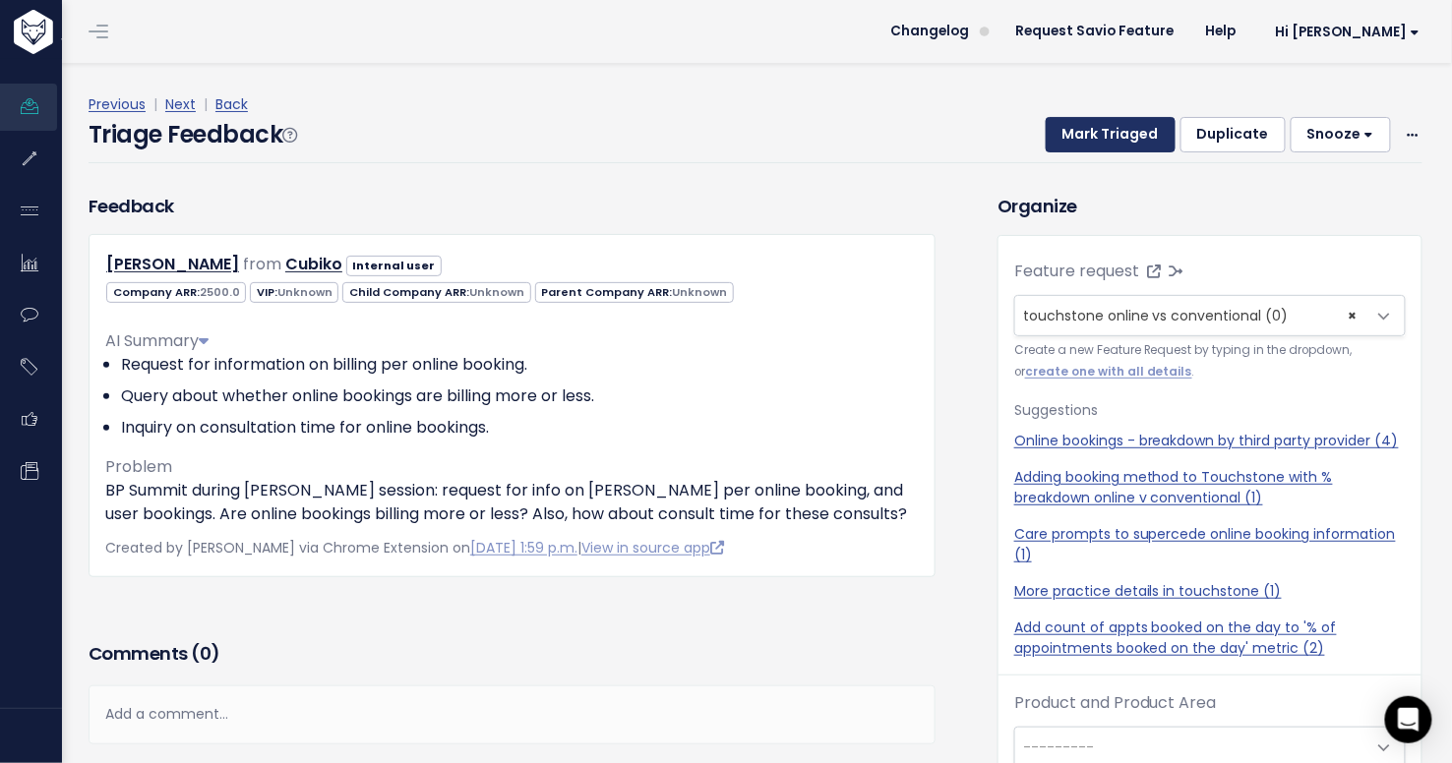
click at [1142, 145] on button "Mark Triaged" at bounding box center [1111, 134] width 130 height 35
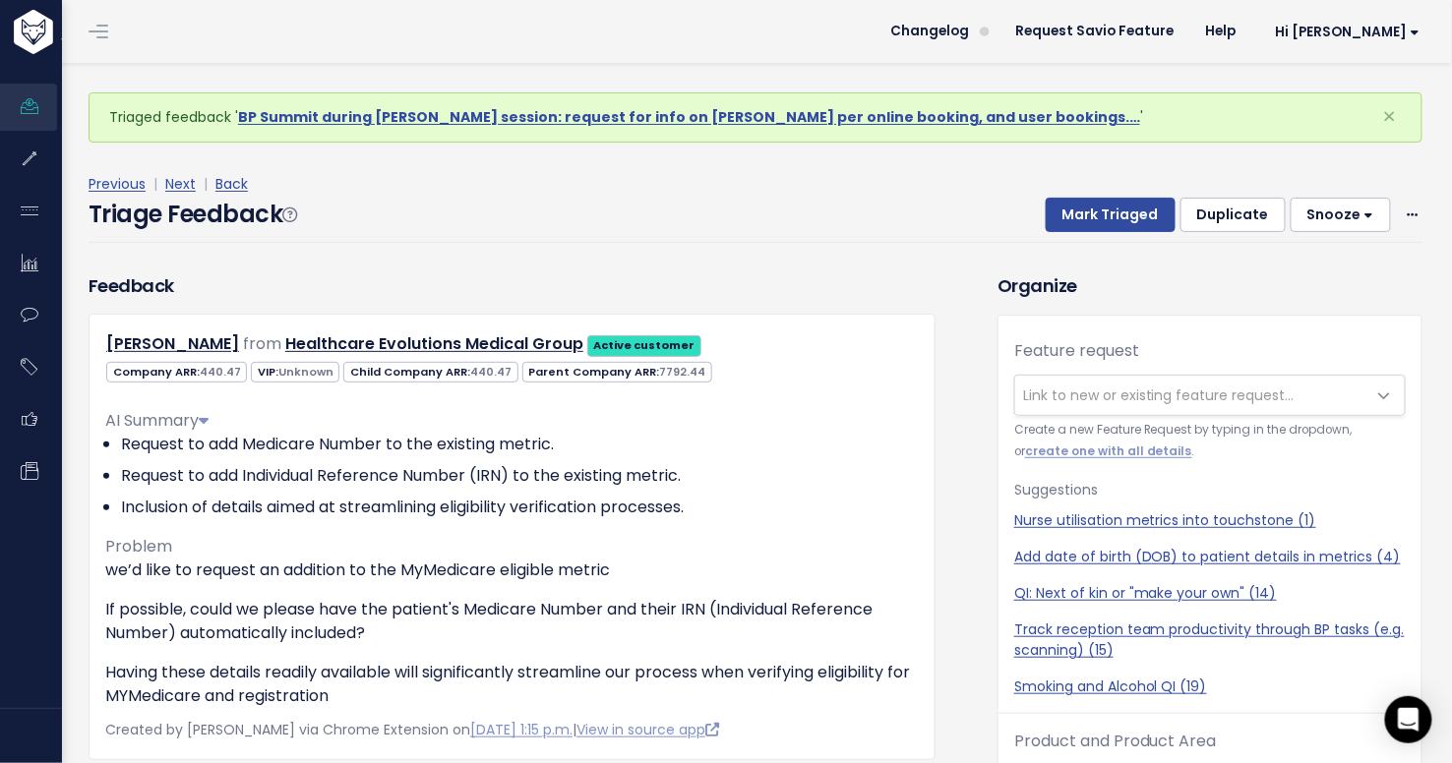
click at [975, 234] on div "Triage Feedback Mark Triaged Duplicate [GEOGRAPHIC_DATA] 1 day 3 days 7 days 14…" at bounding box center [756, 220] width 1334 height 46
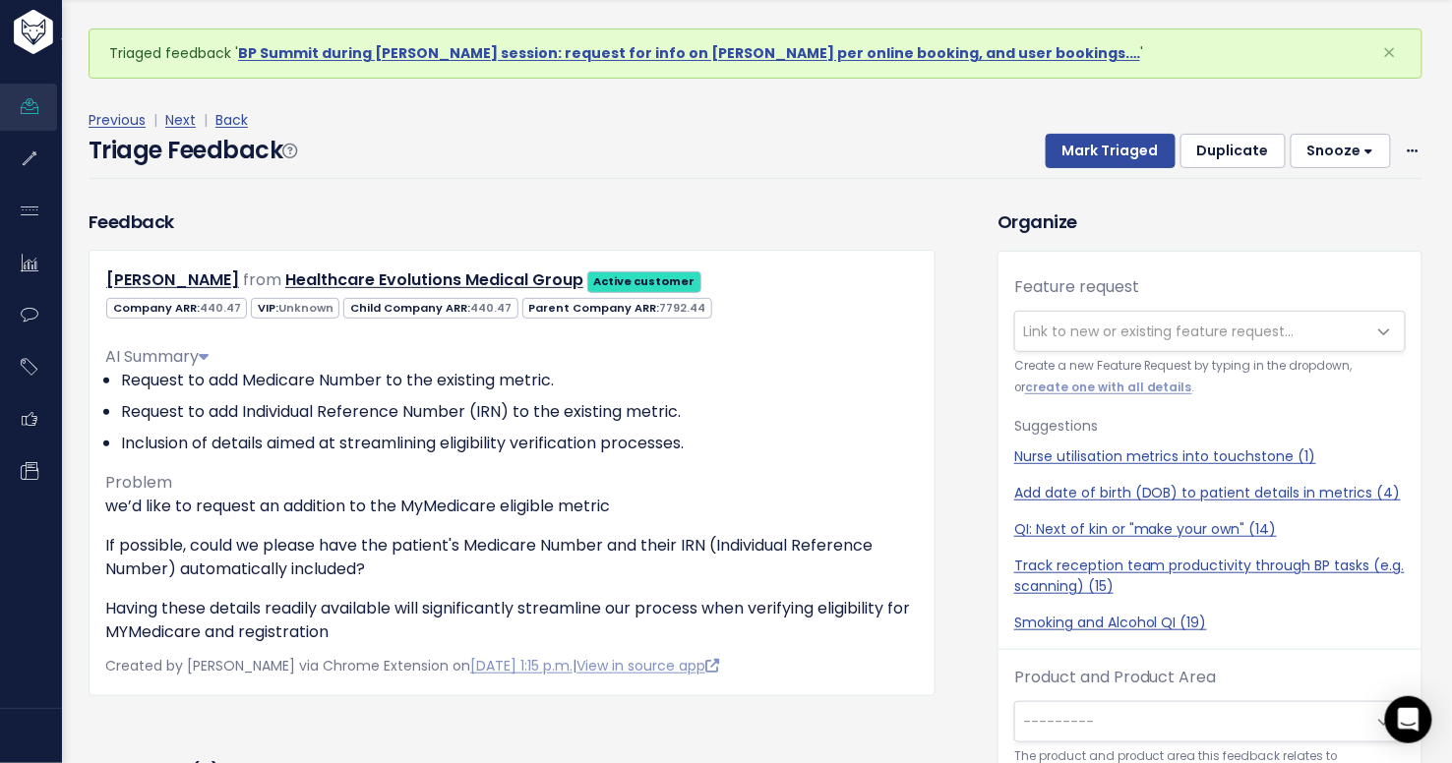
scroll to position [65, 0]
click at [1102, 333] on span "Link to new or existing feature request..." at bounding box center [1159, 331] width 272 height 20
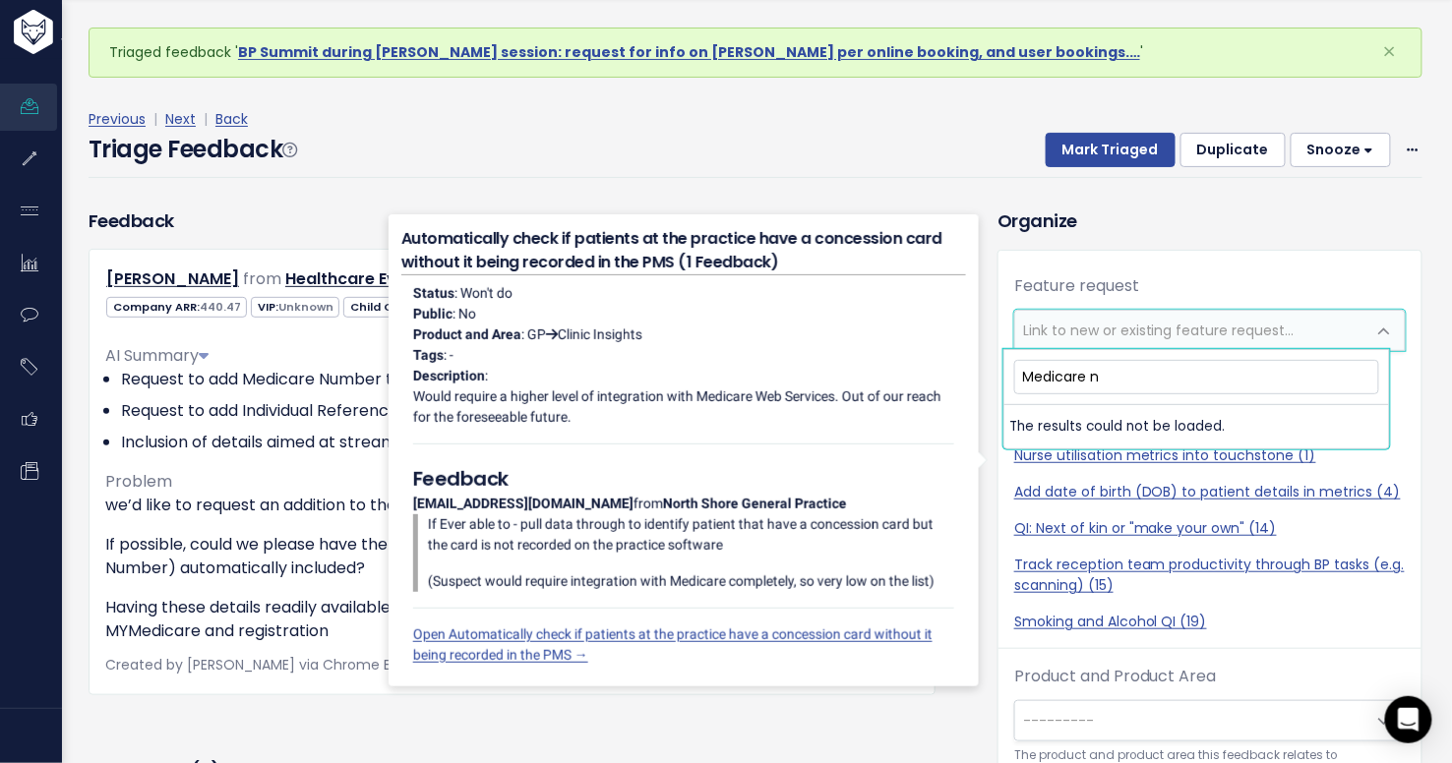
scroll to position [0, 0]
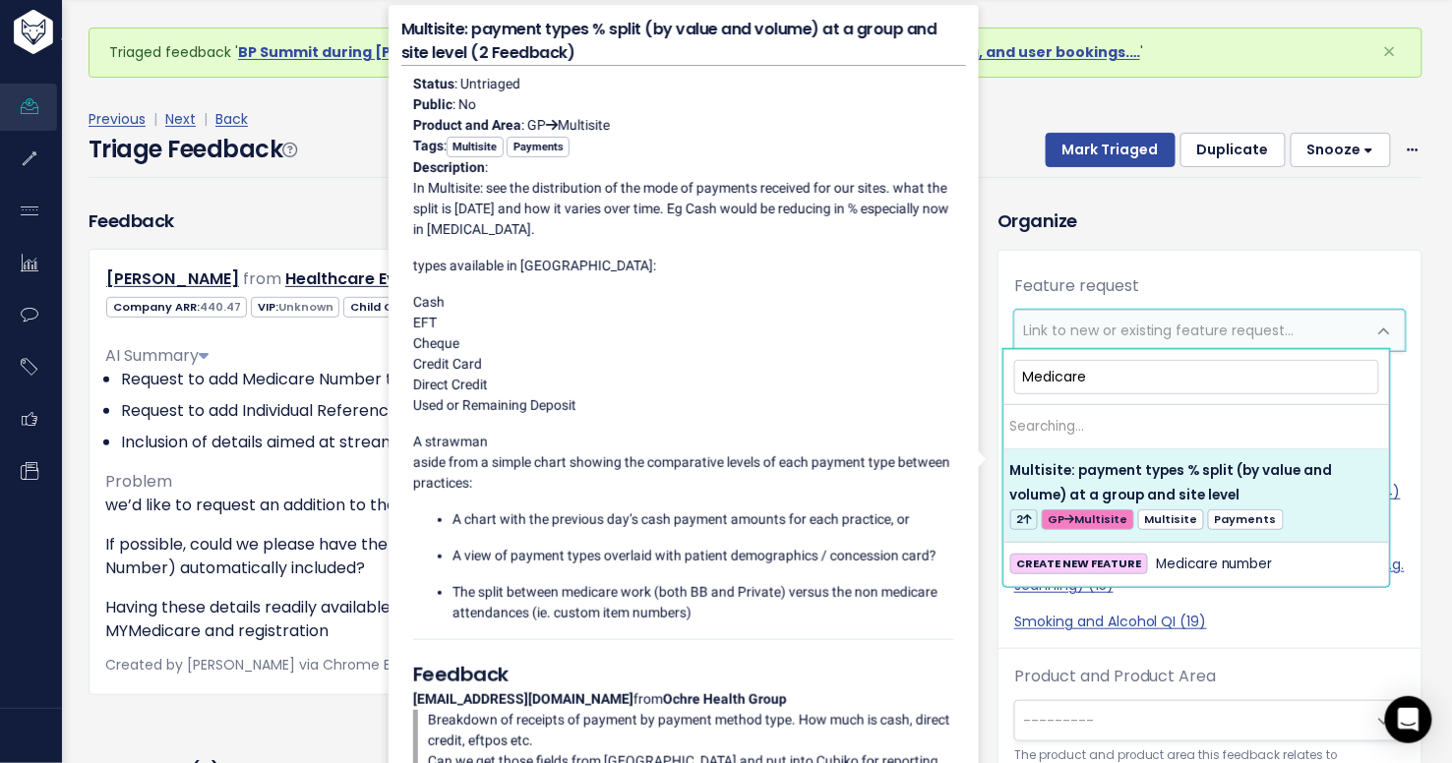
type input "Medicare"
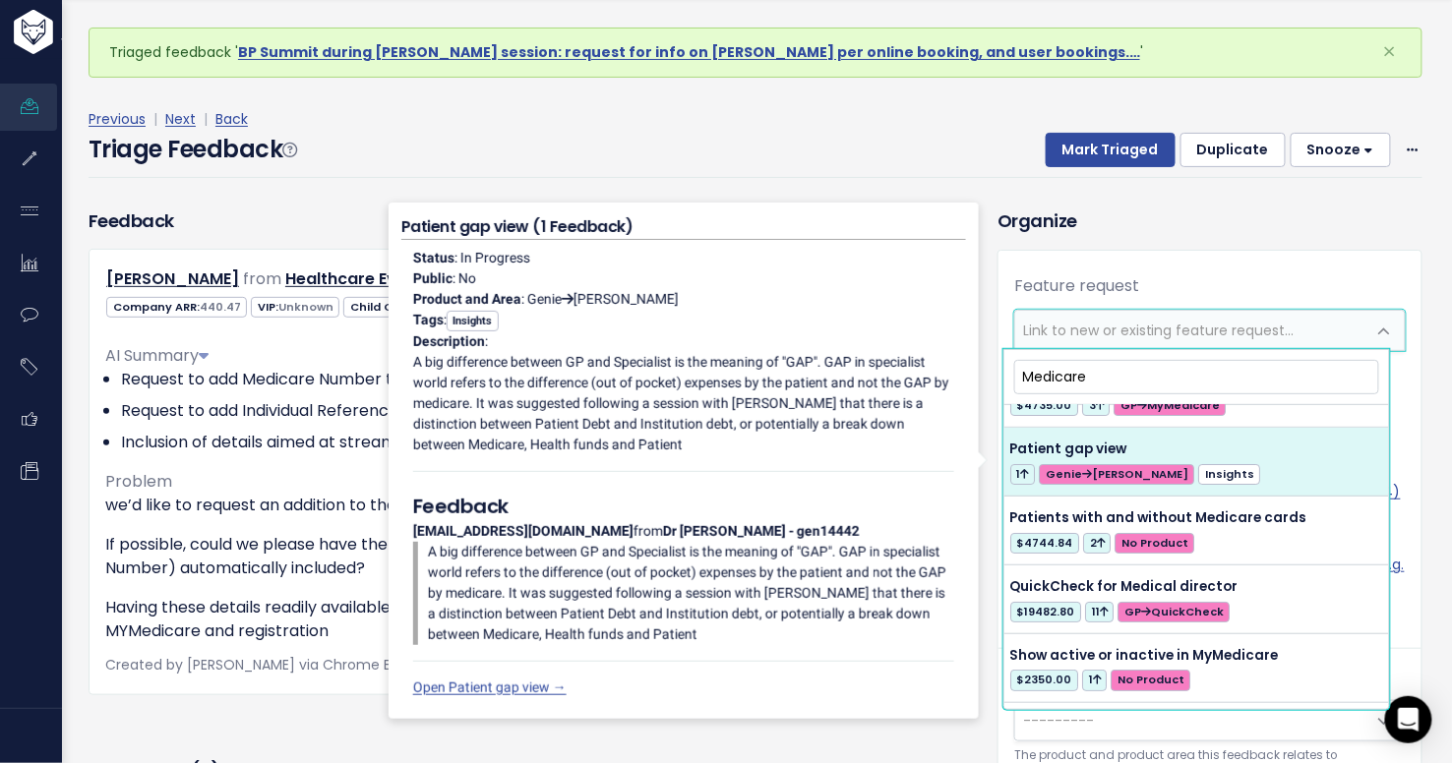
scroll to position [2123, 0]
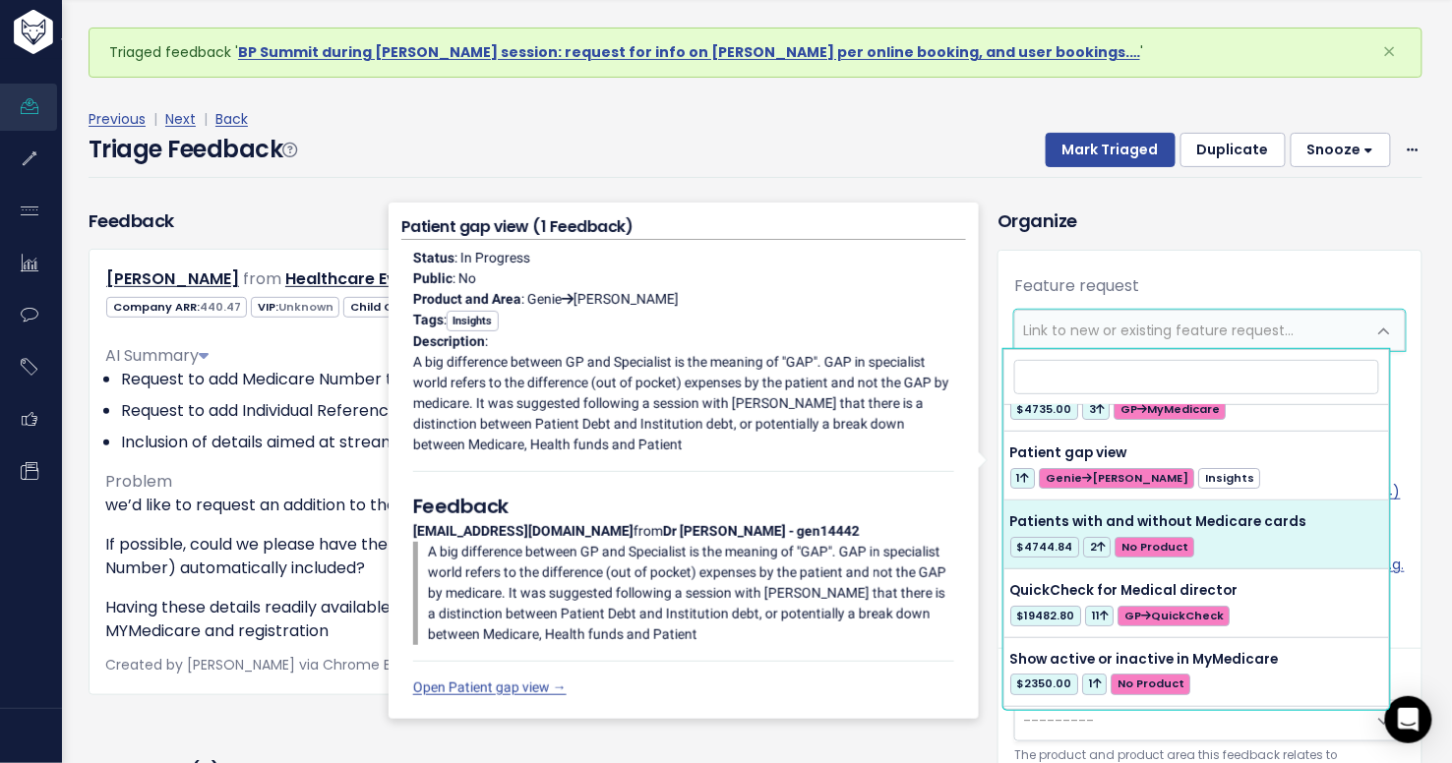
select select "58724"
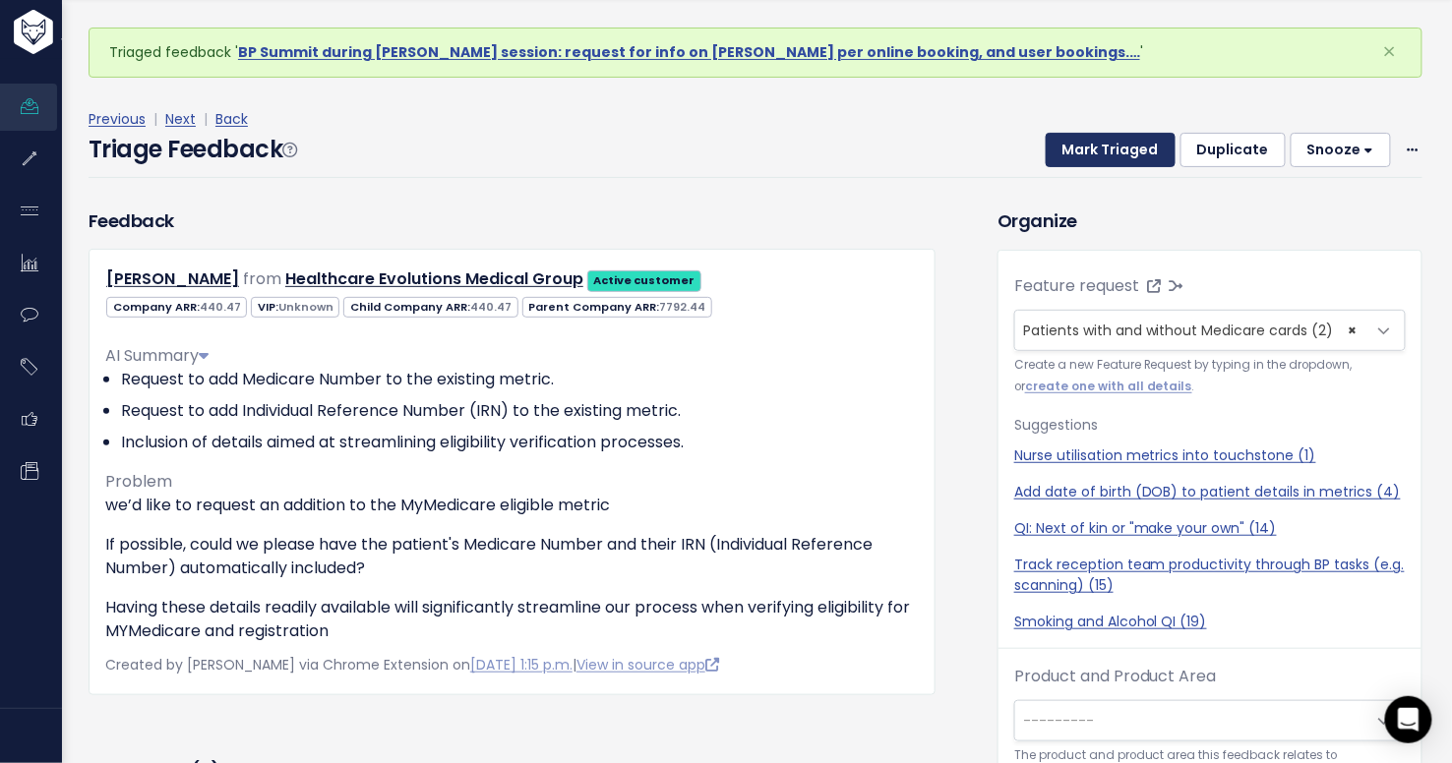
click at [1099, 153] on button "Mark Triaged" at bounding box center [1111, 150] width 130 height 35
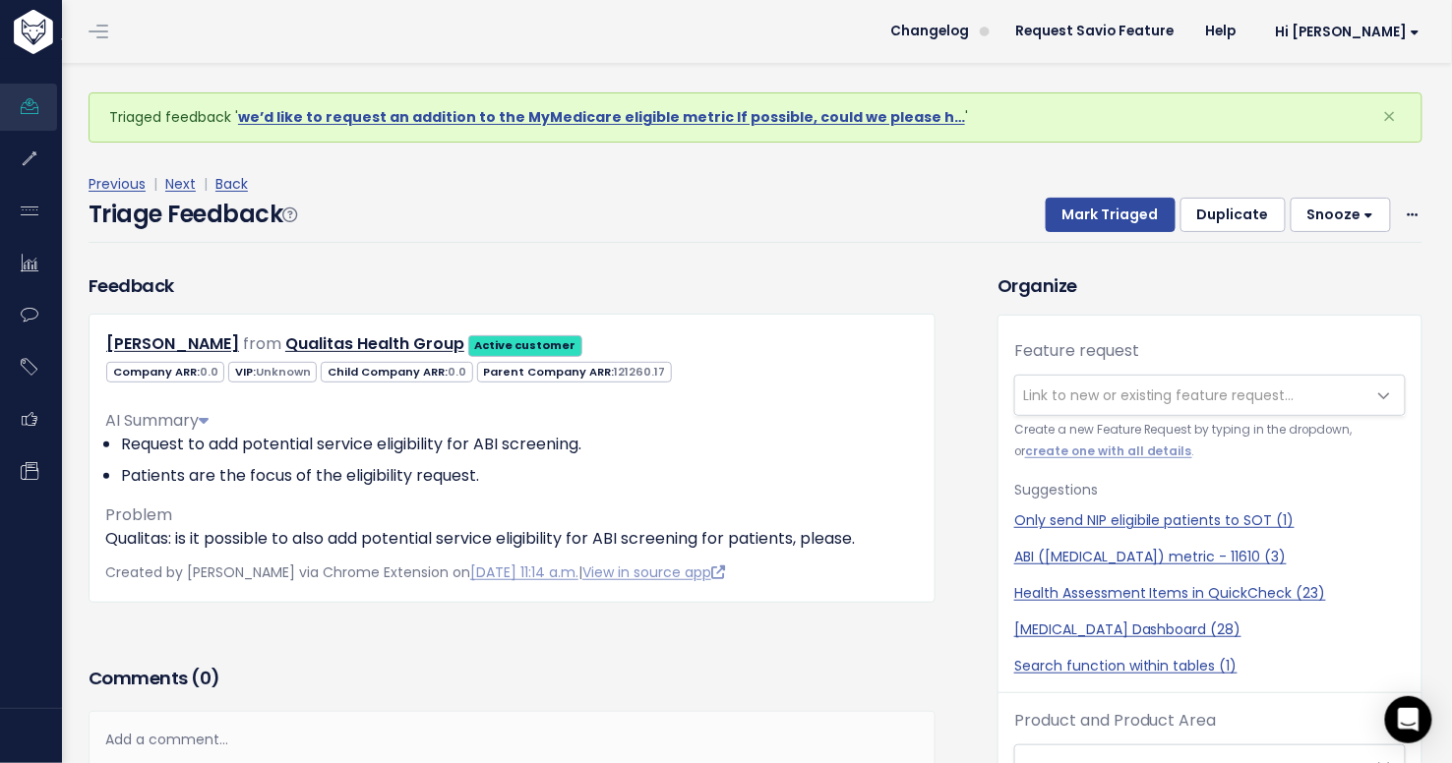
click at [1071, 403] on span "Link to new or existing feature request..." at bounding box center [1190, 395] width 350 height 39
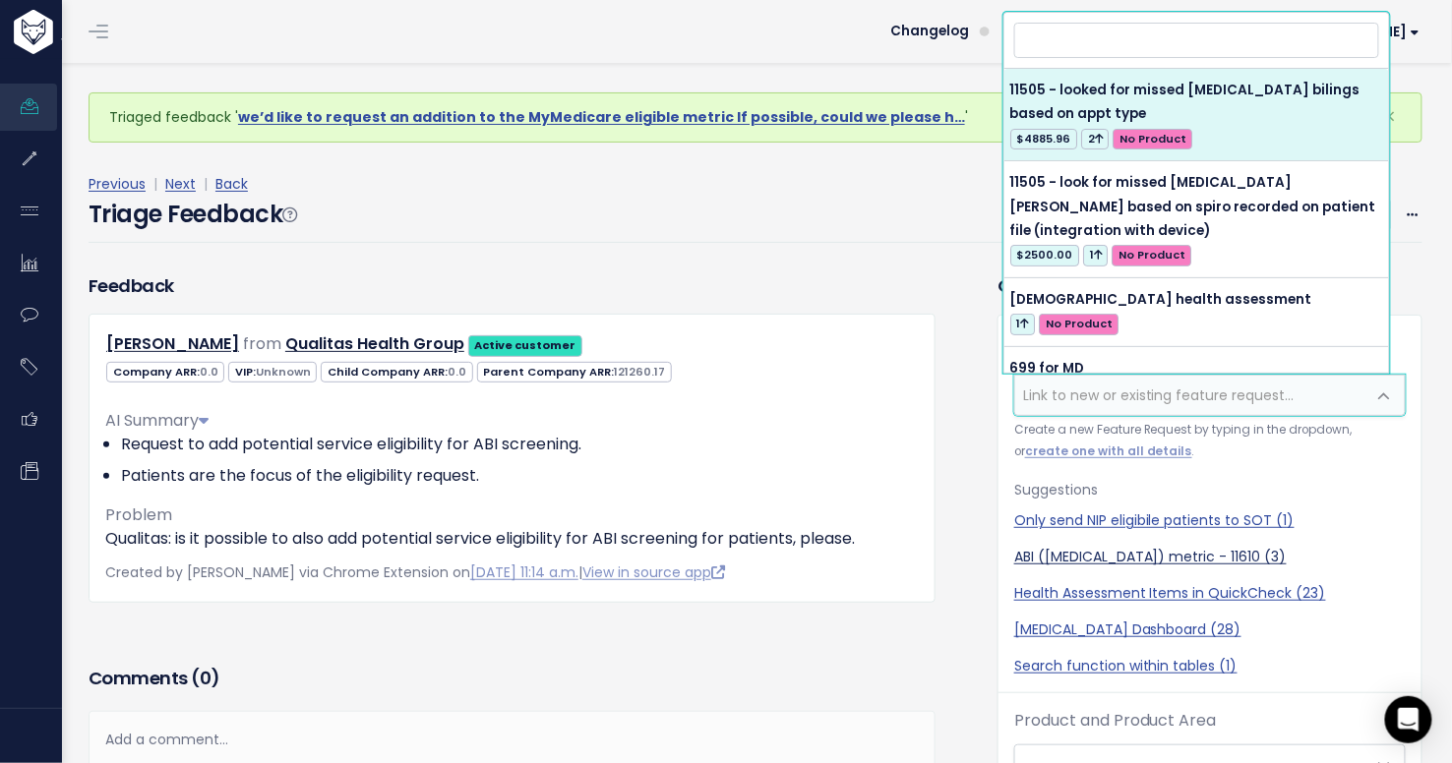
click at [1076, 556] on link "ABI (Ankle Brachial Index) metric - 11610 (3)" at bounding box center [1210, 557] width 392 height 21
select select "11278"
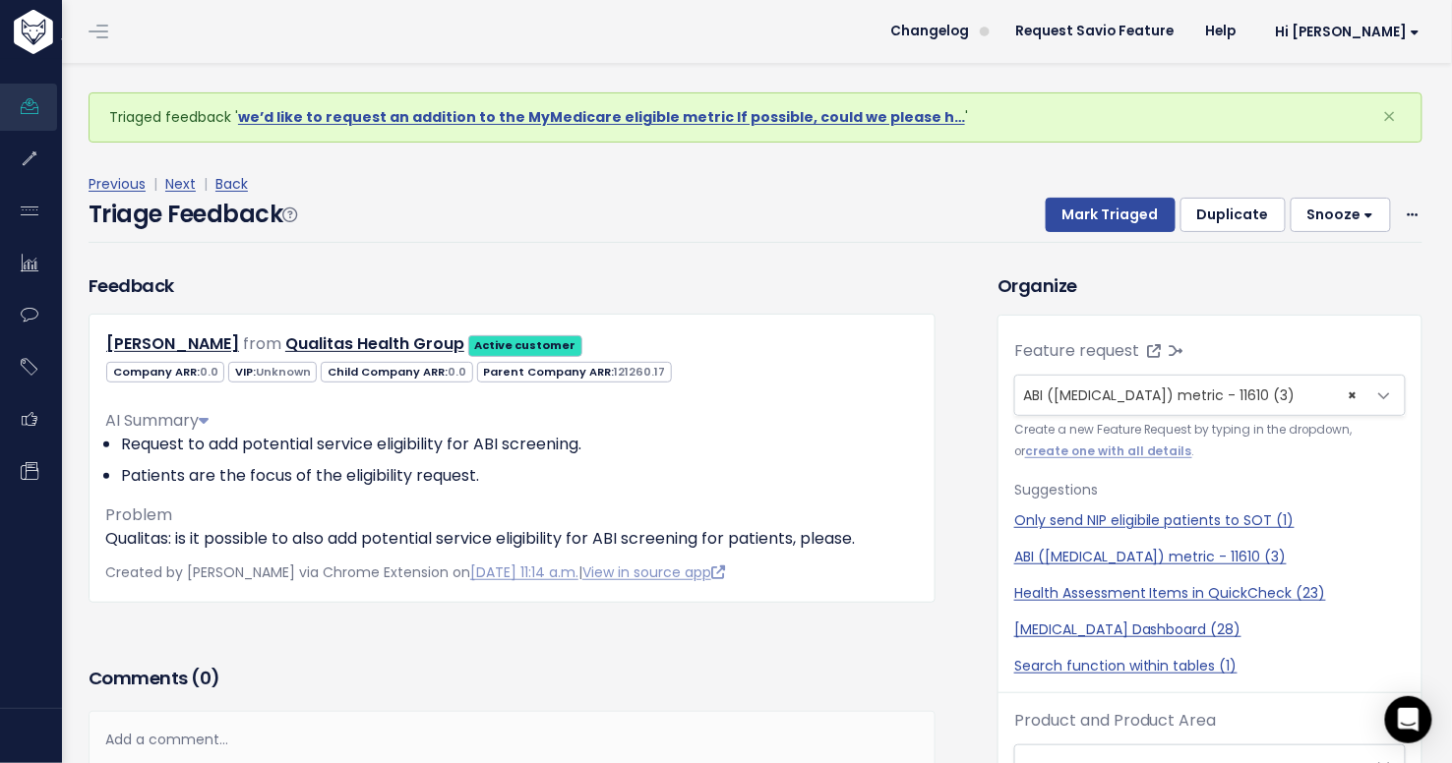
click at [1107, 195] on div "Previous | Next | Back" at bounding box center [756, 184] width 1334 height 25
click at [1107, 211] on button "Mark Triaged" at bounding box center [1111, 215] width 130 height 35
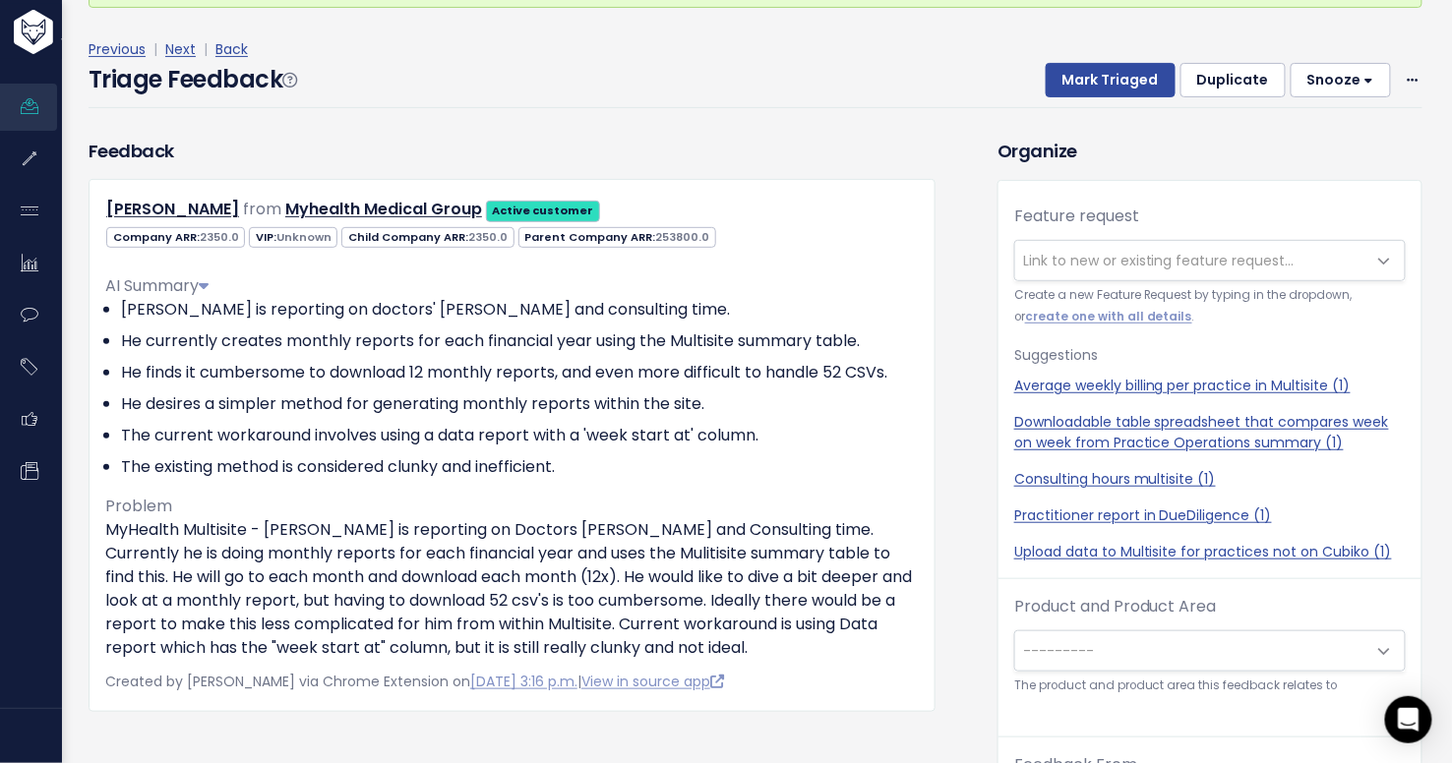
scroll to position [72, 0]
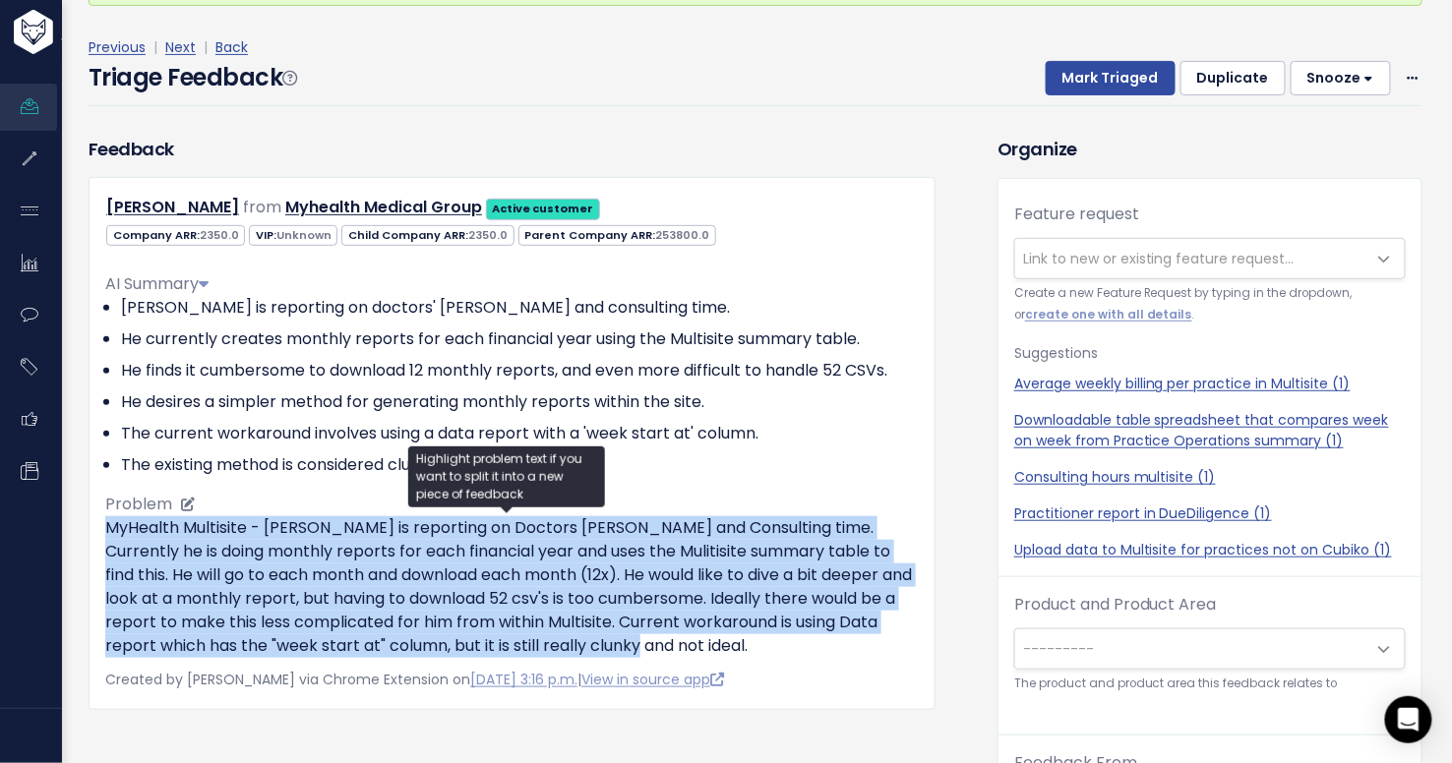
drag, startPoint x: 105, startPoint y: 524, endPoint x: 659, endPoint y: 637, distance: 565.3
click at [659, 637] on p "MyHealth Multisite - Sam is reporting on Doctors billings and Consulting time. …" at bounding box center [512, 587] width 814 height 142
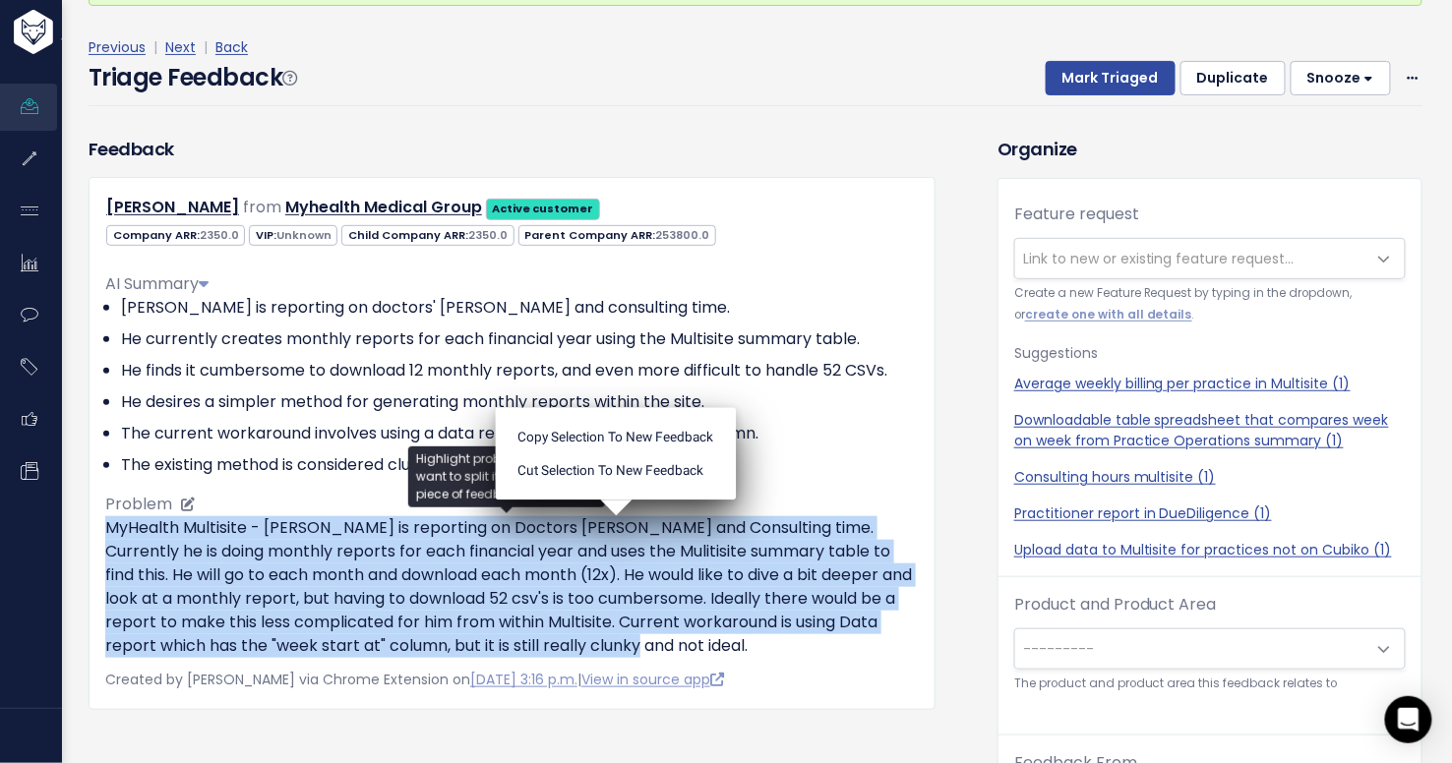
copy p "MyHealth Multisite - Sam is reporting on Doctors billings and Consulting time. …"
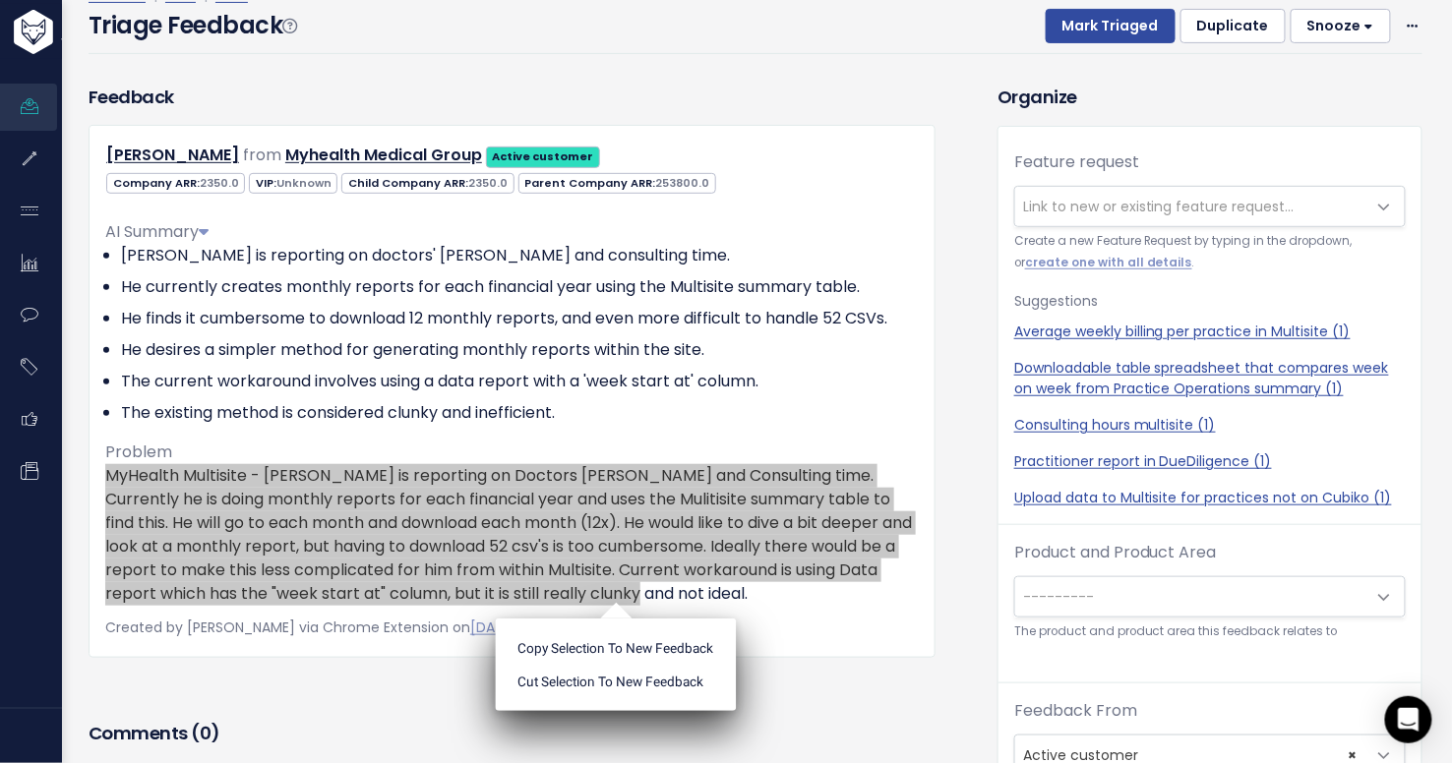
scroll to position [126, 0]
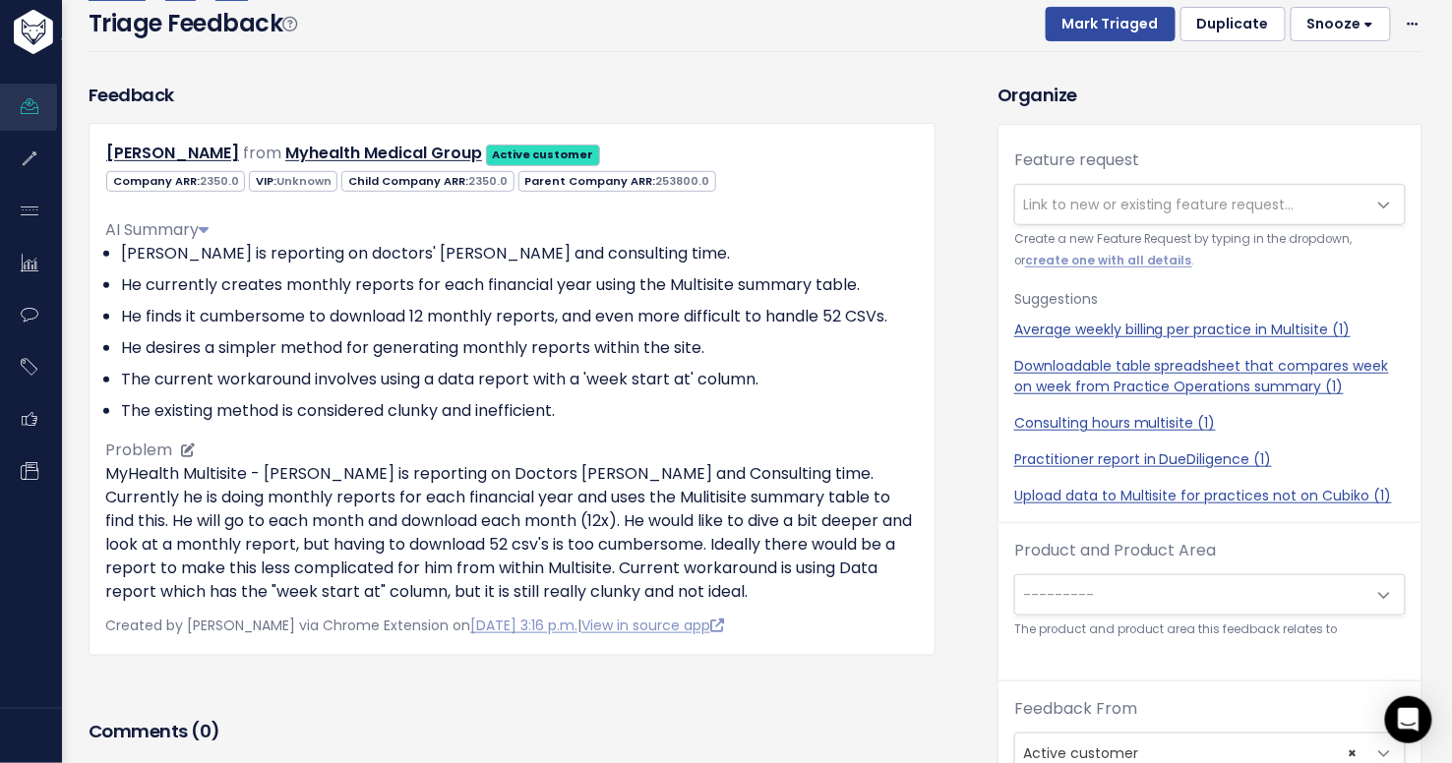
click at [806, 368] on li "The current workaround involves using a data report with a 'week start at' colu…" at bounding box center [520, 380] width 798 height 24
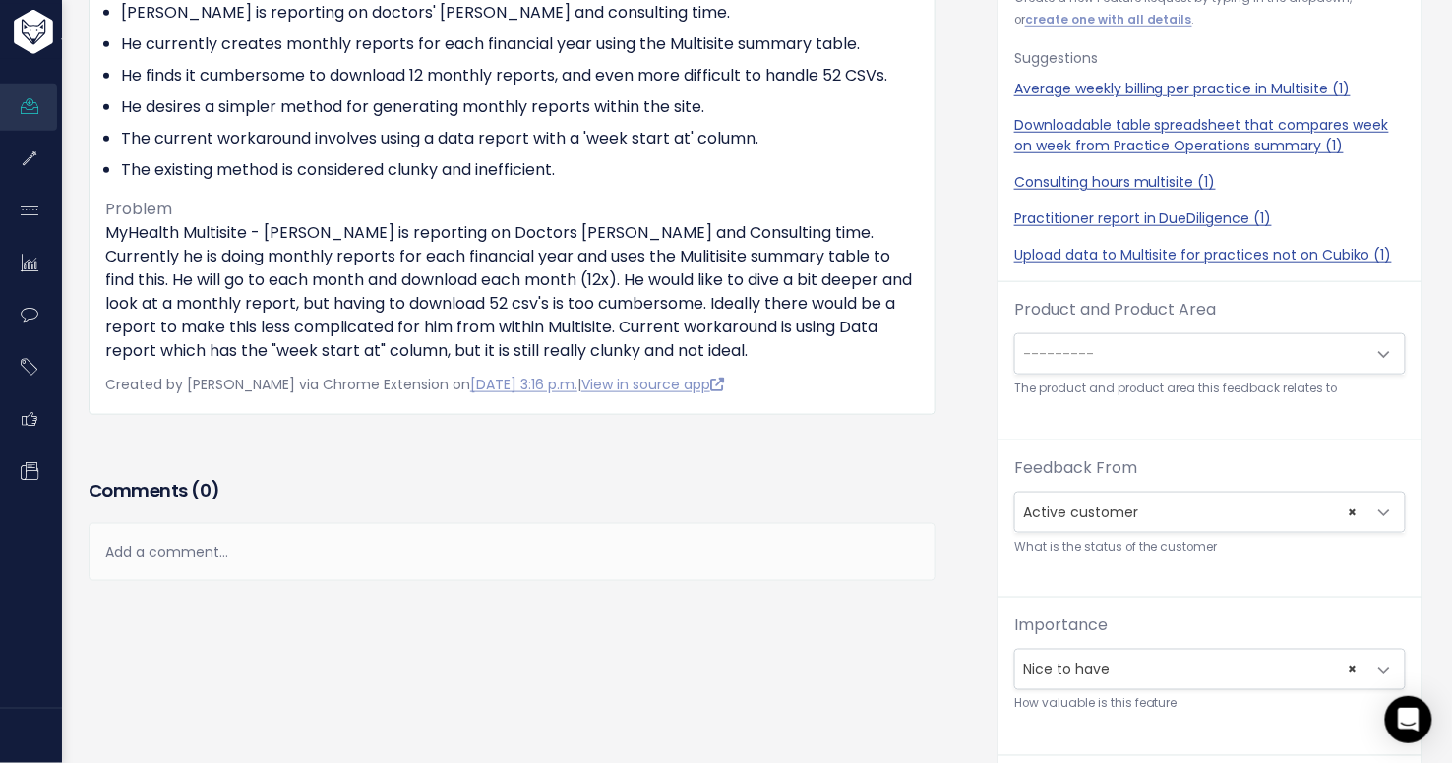
scroll to position [389, 0]
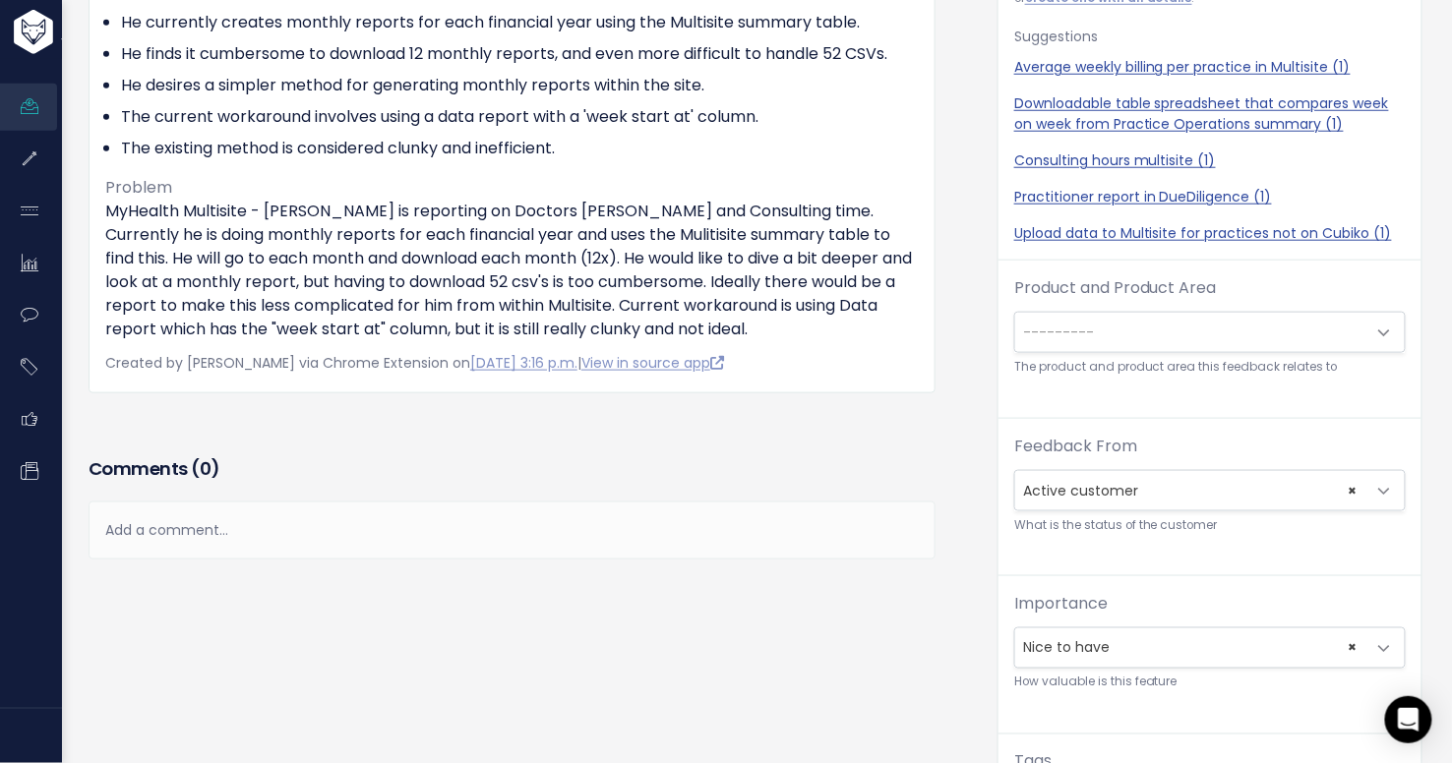
click at [734, 527] on div "Add a comment..." at bounding box center [512, 531] width 847 height 58
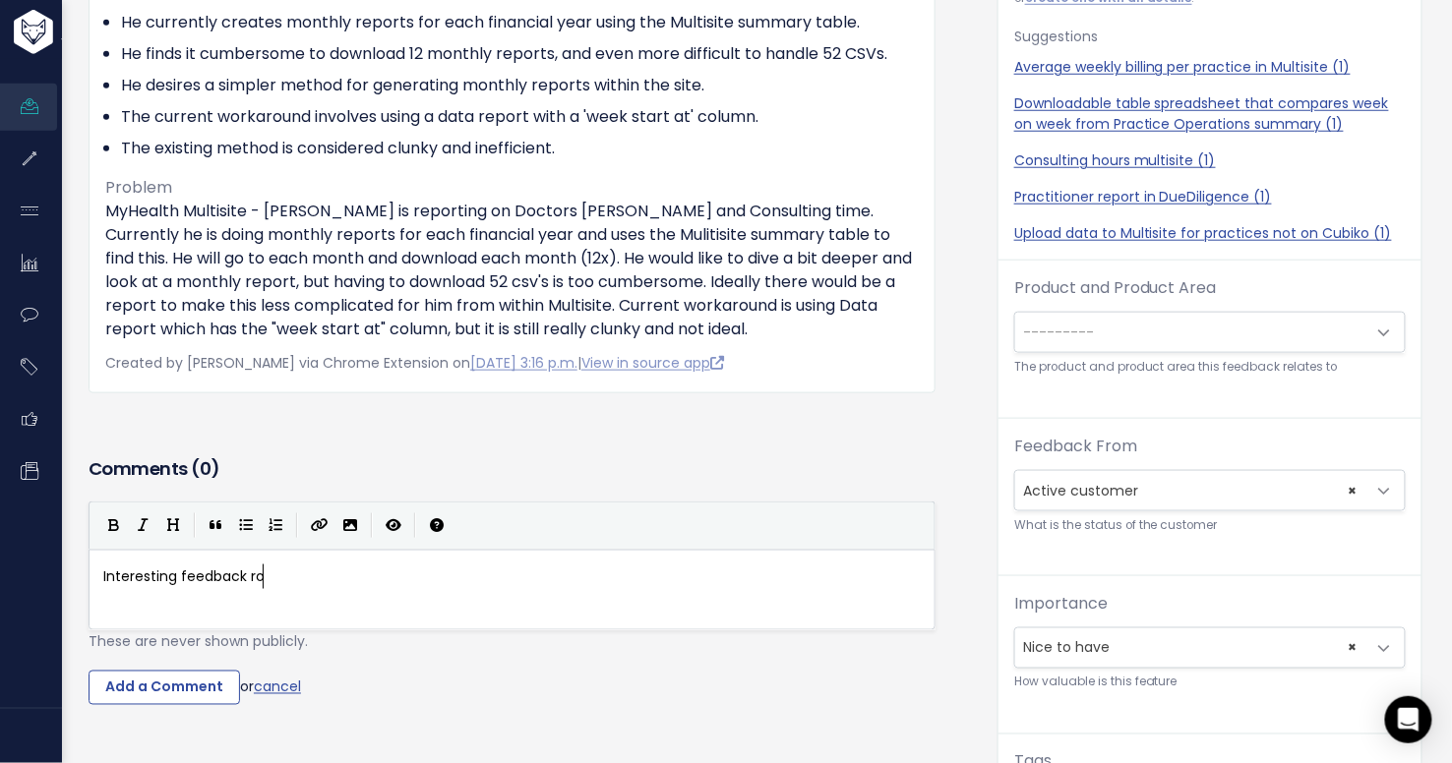
type textarea "Interesting feedback ros,"
type textarea "Ros, the"
type textarea "is feels like it would be c"
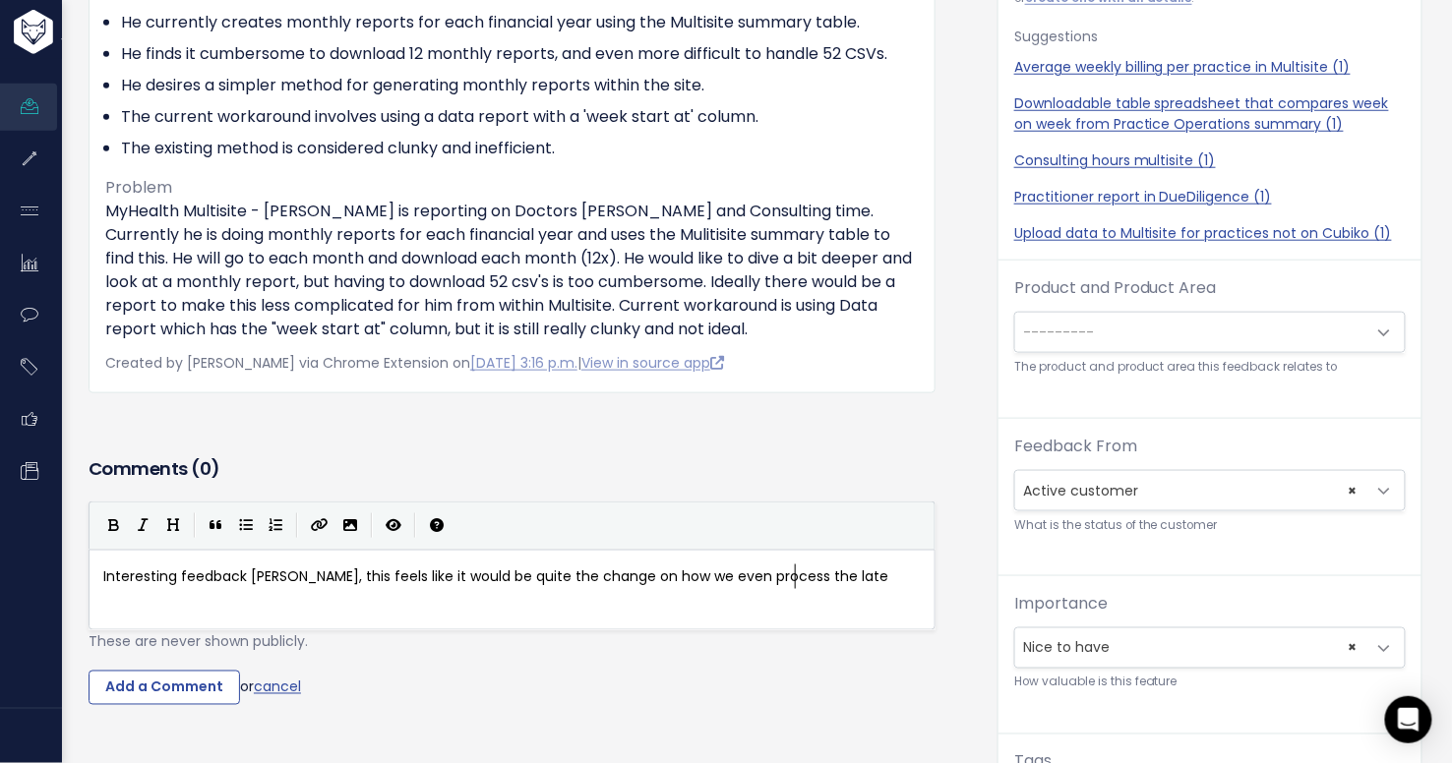
type textarea "quite the change on how we even process the late"
type textarea "d"
type textarea "data let alone access it. Bu t"
type textarea "t we do get a lot of these requires"
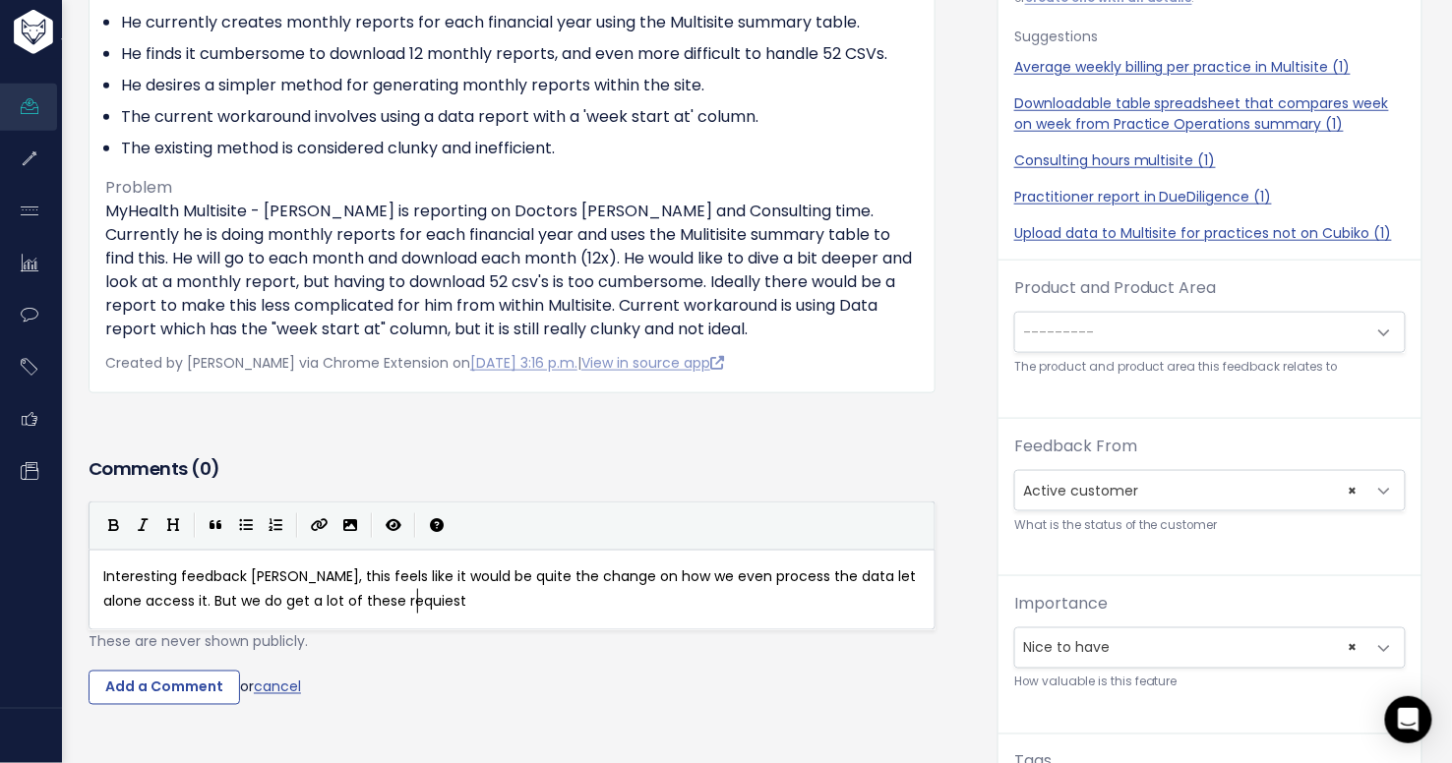
scroll to position [7, 30]
type textarea "ests"
type textarea "ests for large customers, why do they inc"
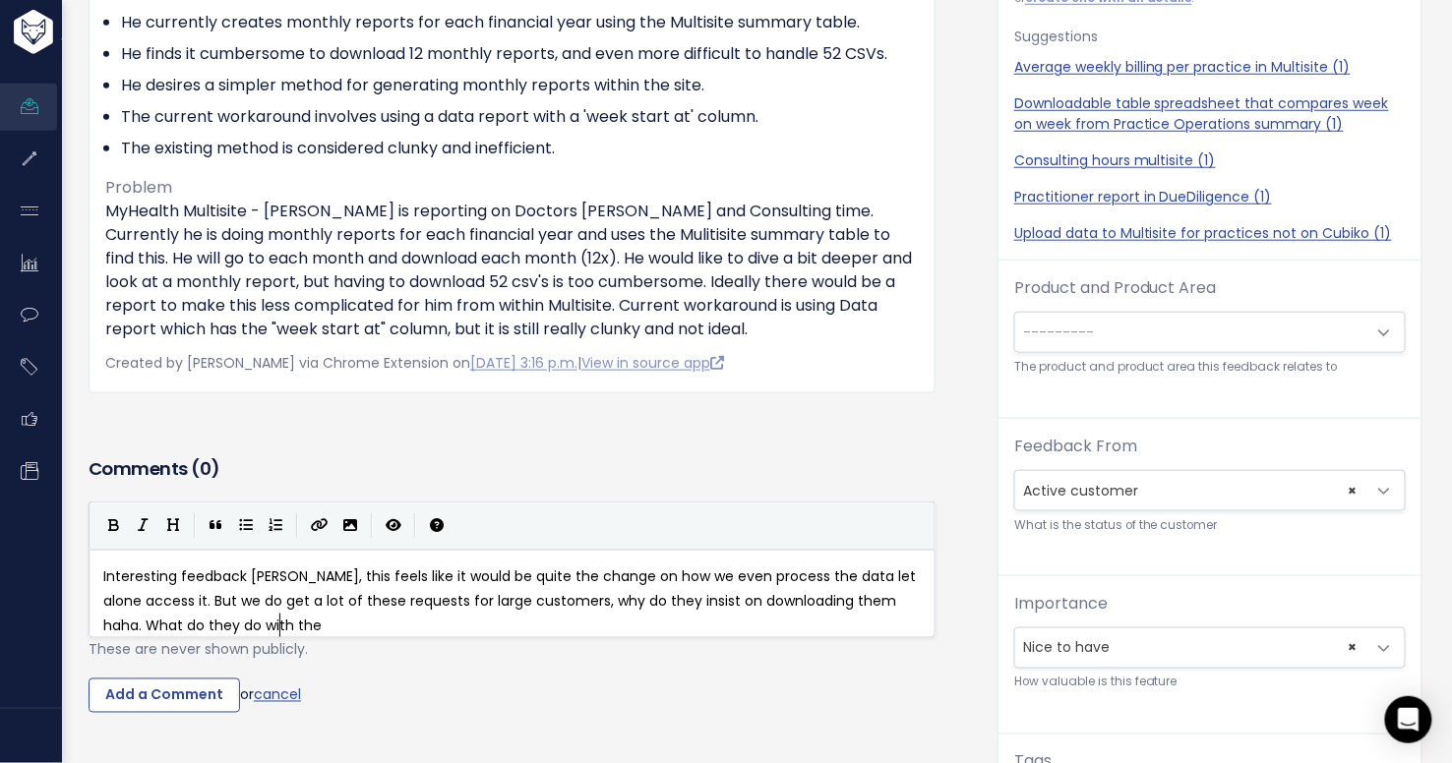
type textarea "sist on downloading them haha. What do they do with the doa"
type textarea "wen"
type textarea "nloads?"
click at [181, 708] on input "Add a Comment" at bounding box center [164, 696] width 151 height 35
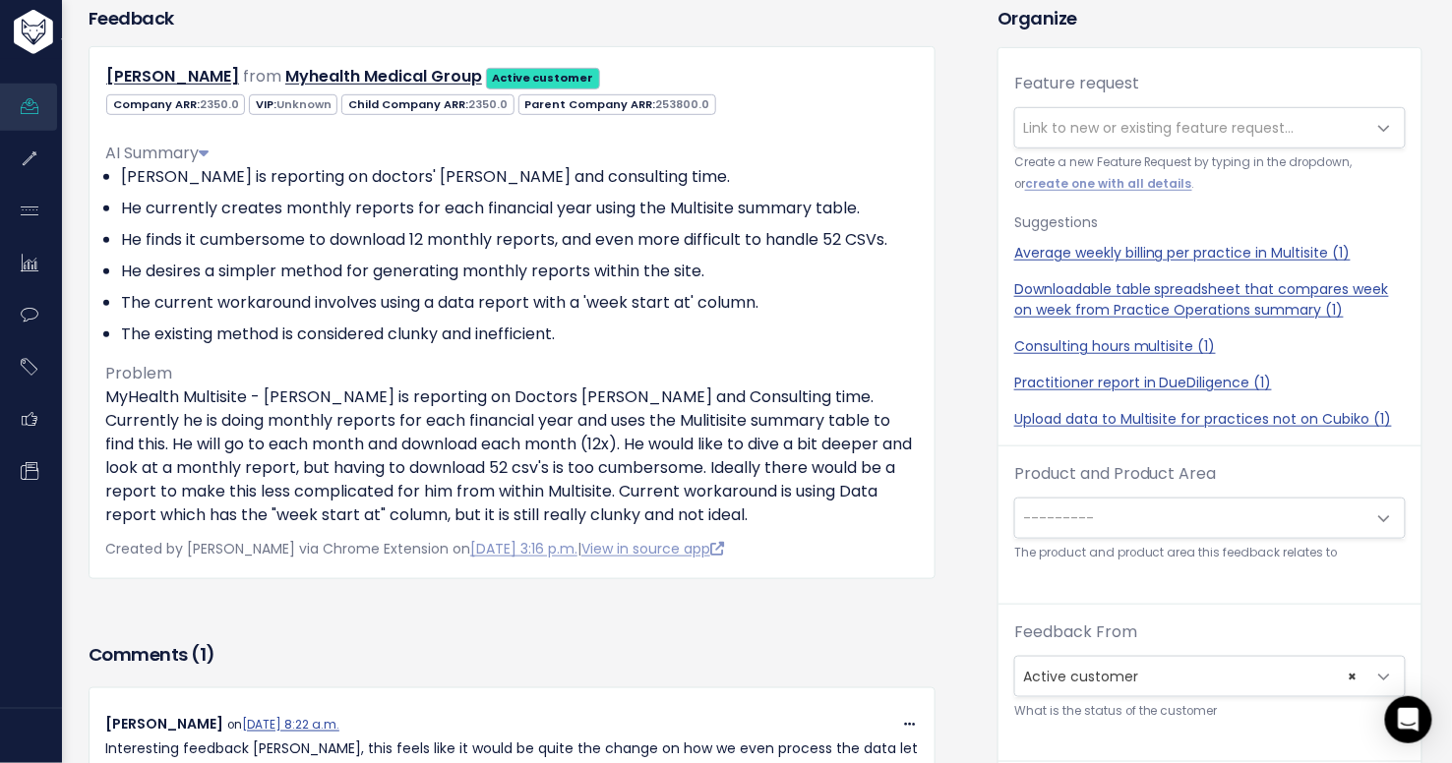
scroll to position [249, 0]
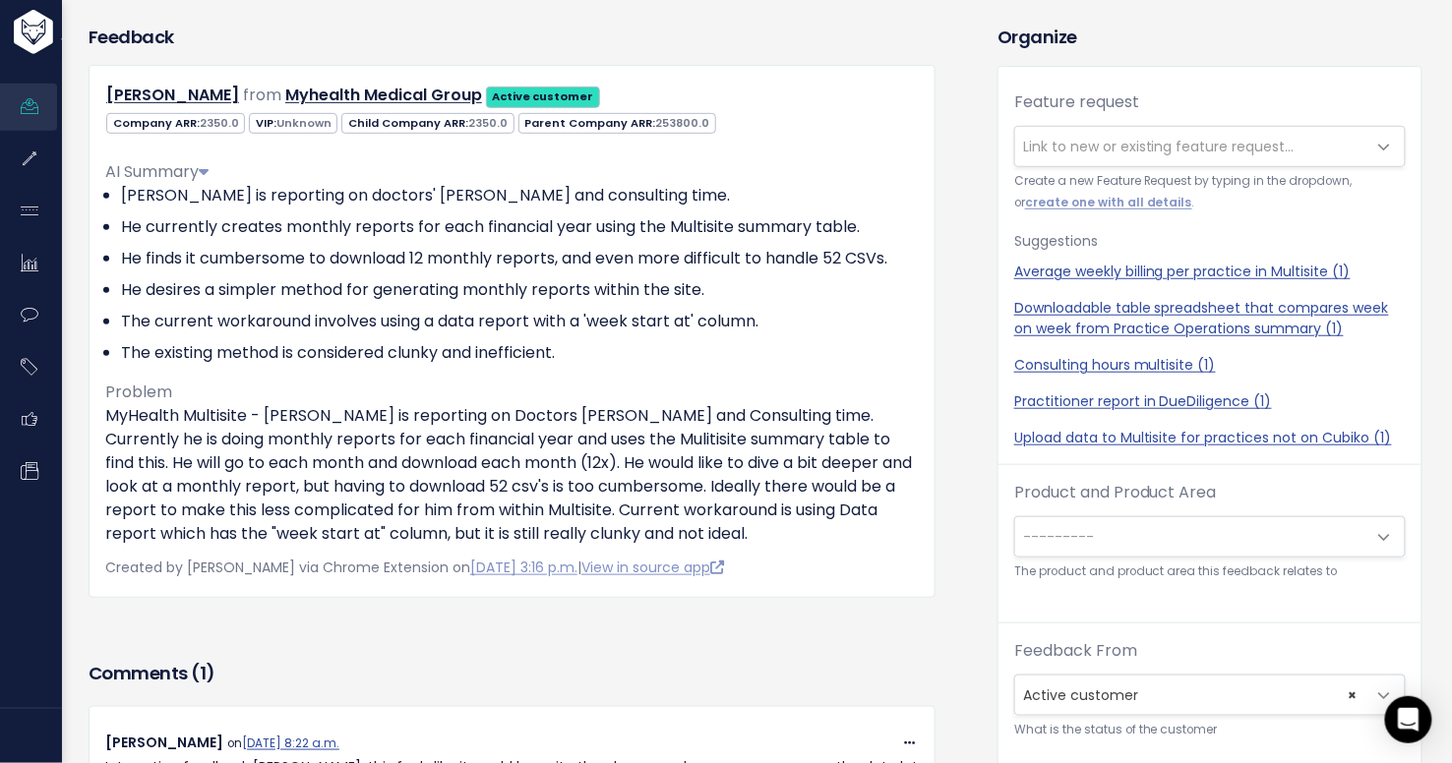
click at [1053, 146] on span "Link to new or existing feature request..." at bounding box center [1159, 147] width 272 height 20
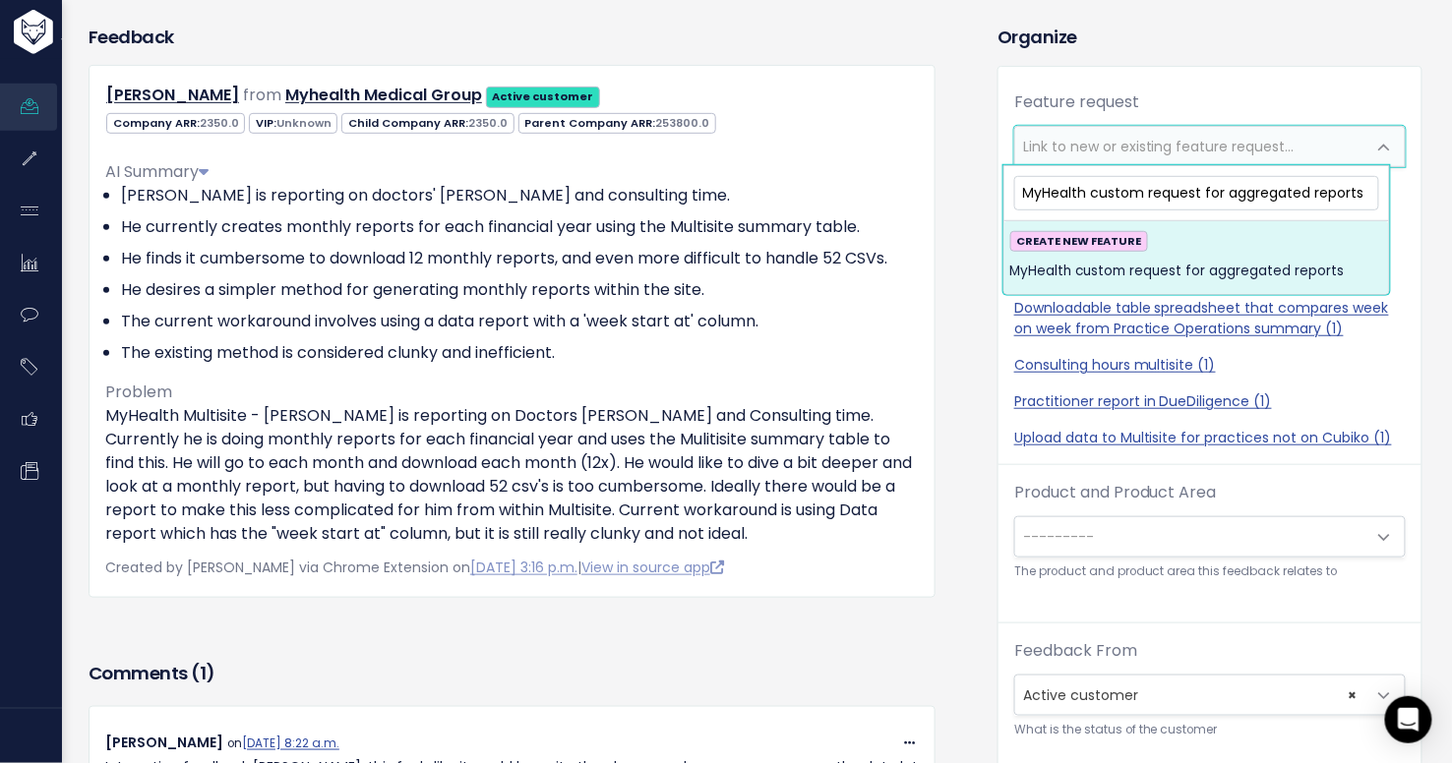
type input "MyHealth custom request for aggregated reports"
click at [1108, 248] on span "CREATE NEW FEATURE" at bounding box center [1079, 241] width 138 height 21
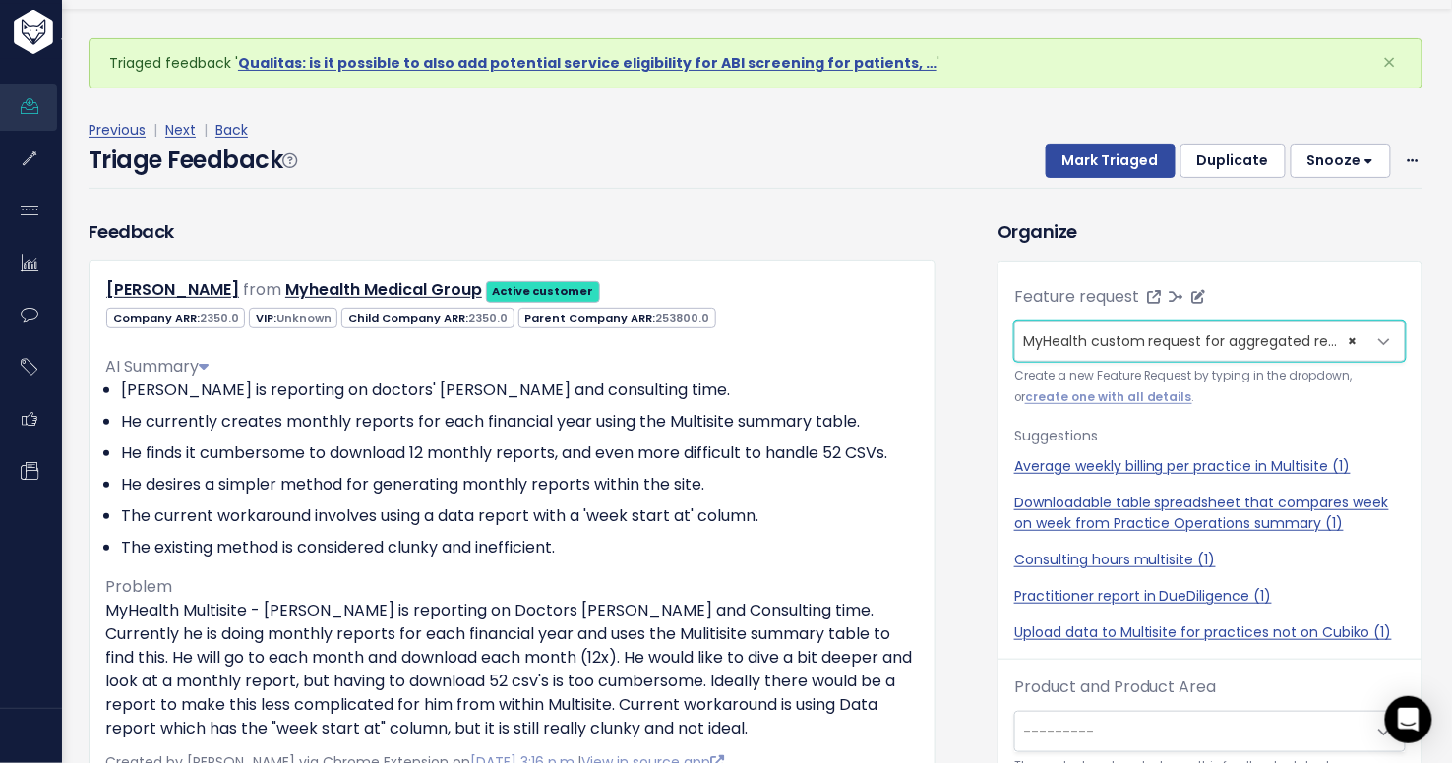
scroll to position [45, 0]
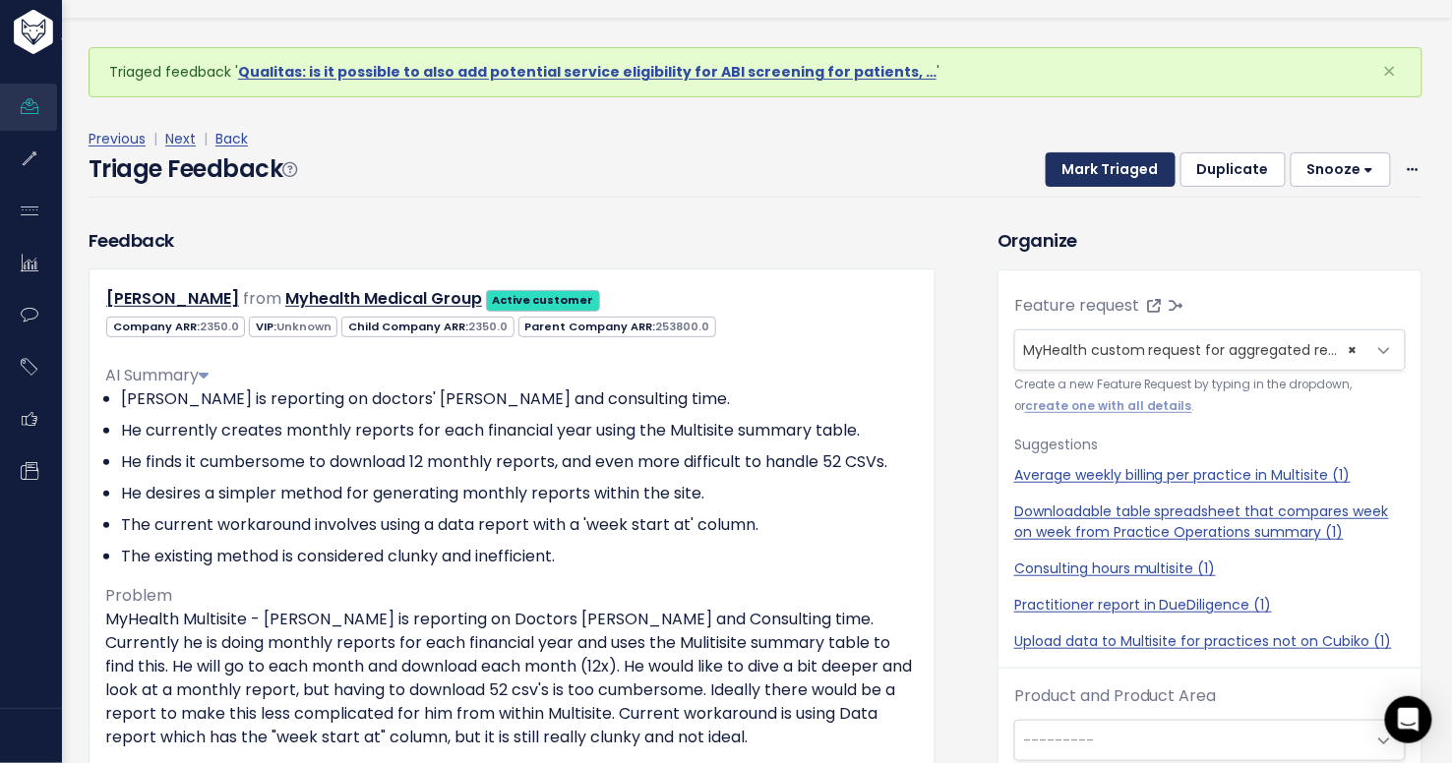
click at [1115, 171] on button "Mark Triaged" at bounding box center [1111, 169] width 130 height 35
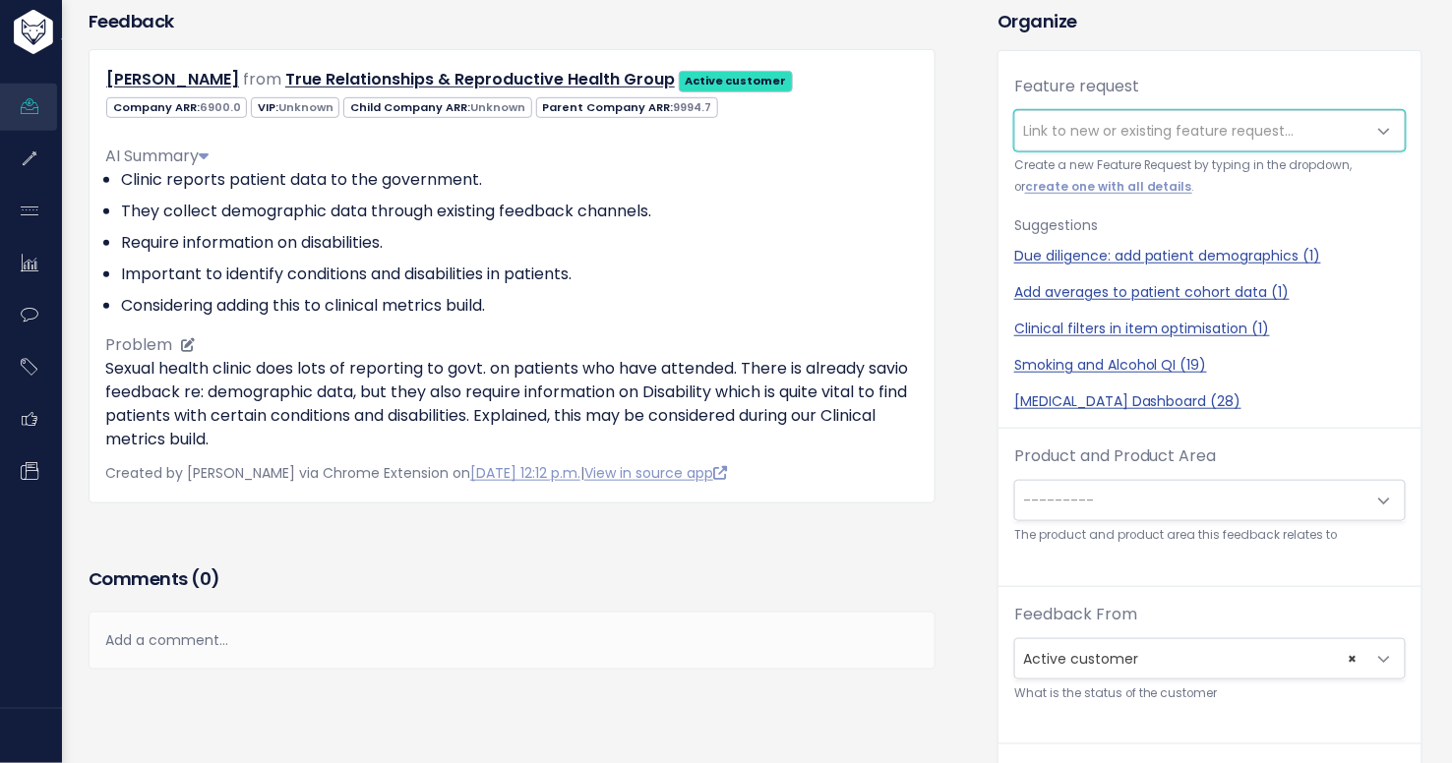
scroll to position [204, 0]
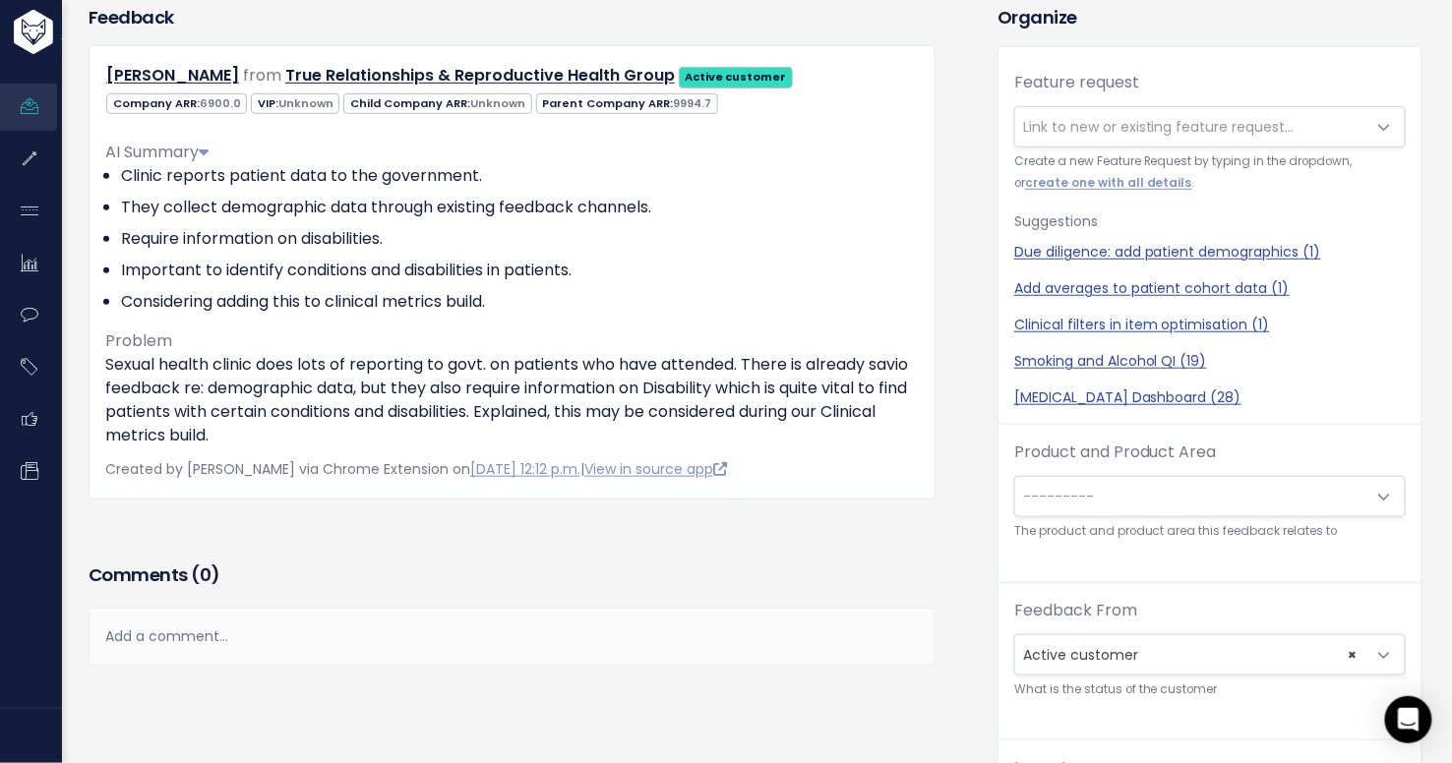
click at [507, 631] on div "Add a comment..." at bounding box center [512, 637] width 847 height 58
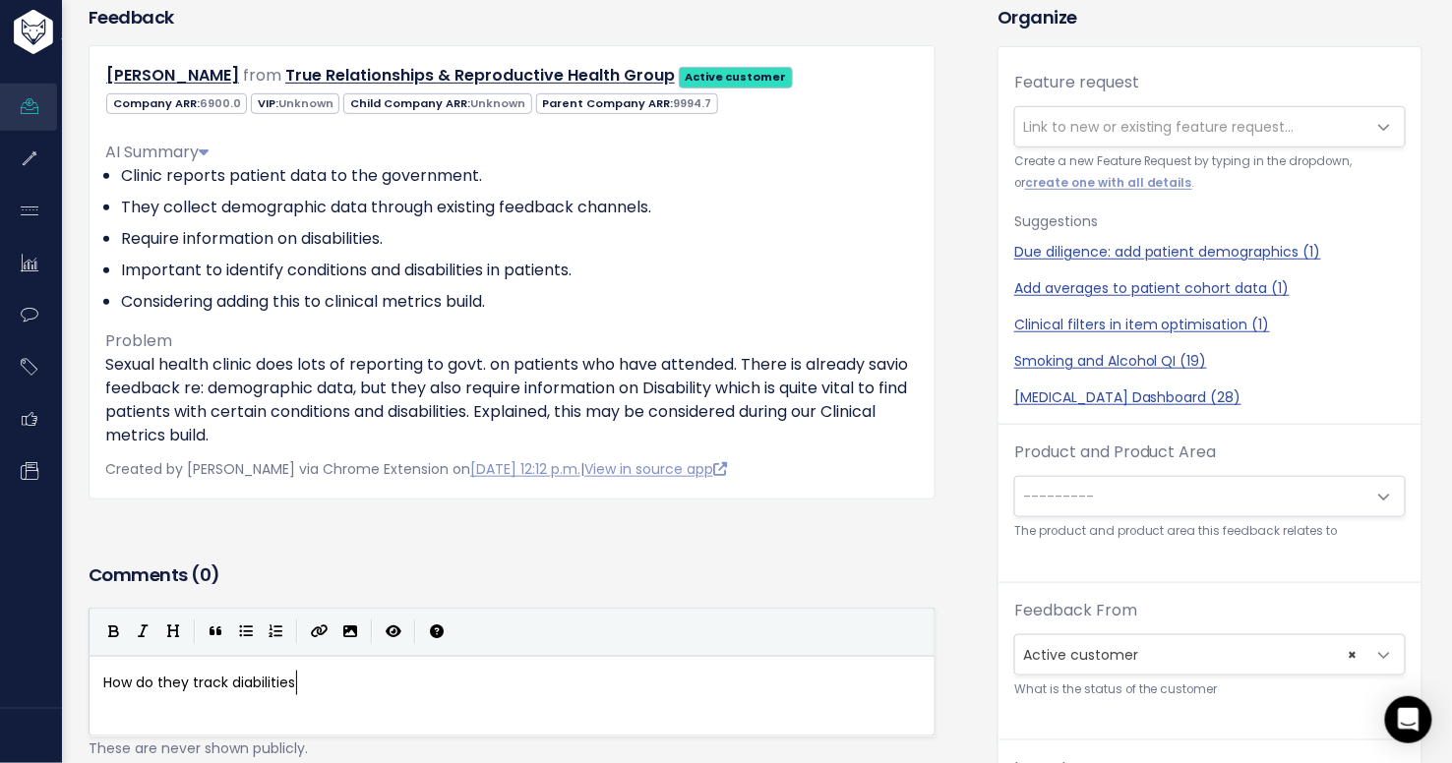
type textarea "How do they track diabilities?"
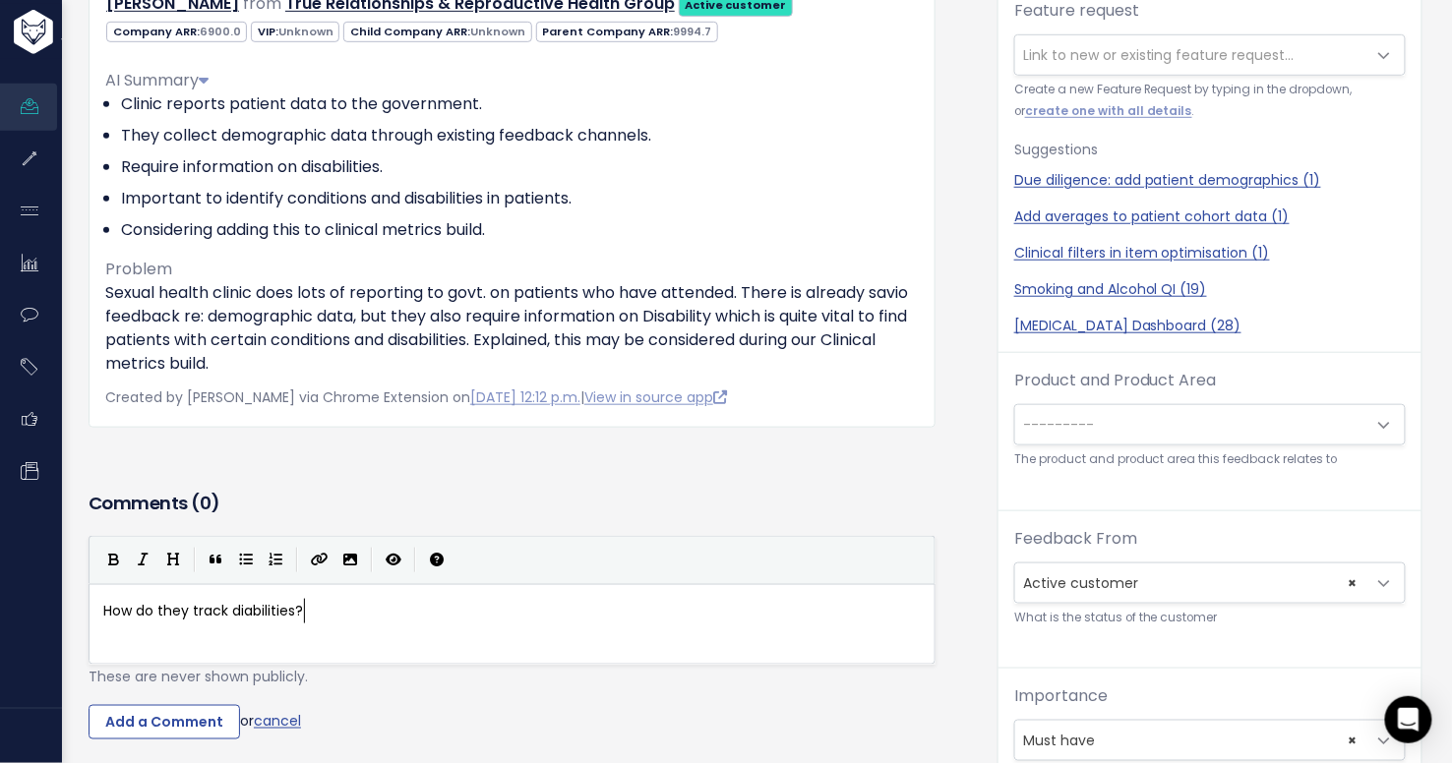
scroll to position [311, 0]
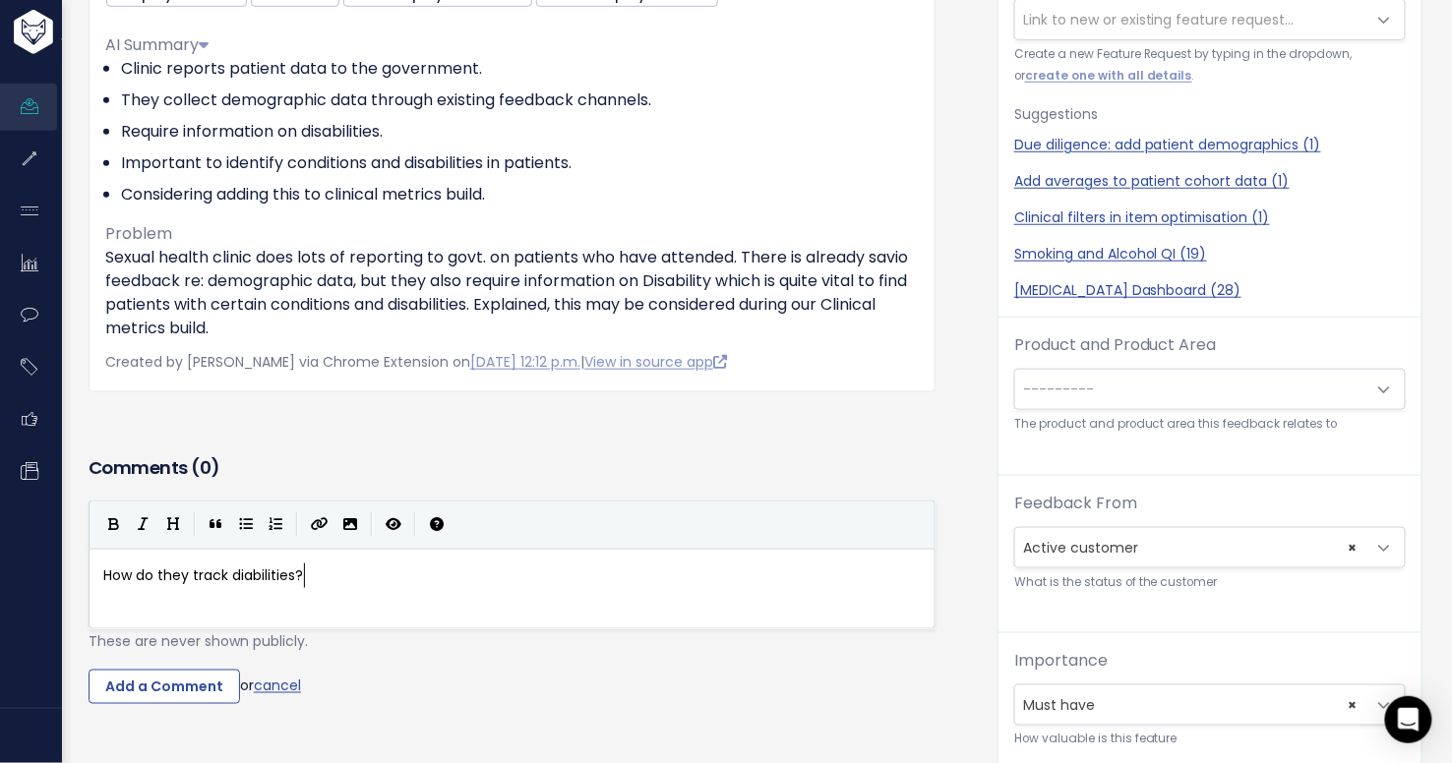
click at [242, 573] on span "How do they track diabilities?" at bounding box center [203, 576] width 200 height 20
type textarea "s"
click at [398, 431] on div "Feedback Courtney Wallingford from True Relationships & Reproductive Health Gro…" at bounding box center [512, 174] width 876 height 554
click at [196, 680] on input "Add a Comment" at bounding box center [164, 687] width 151 height 35
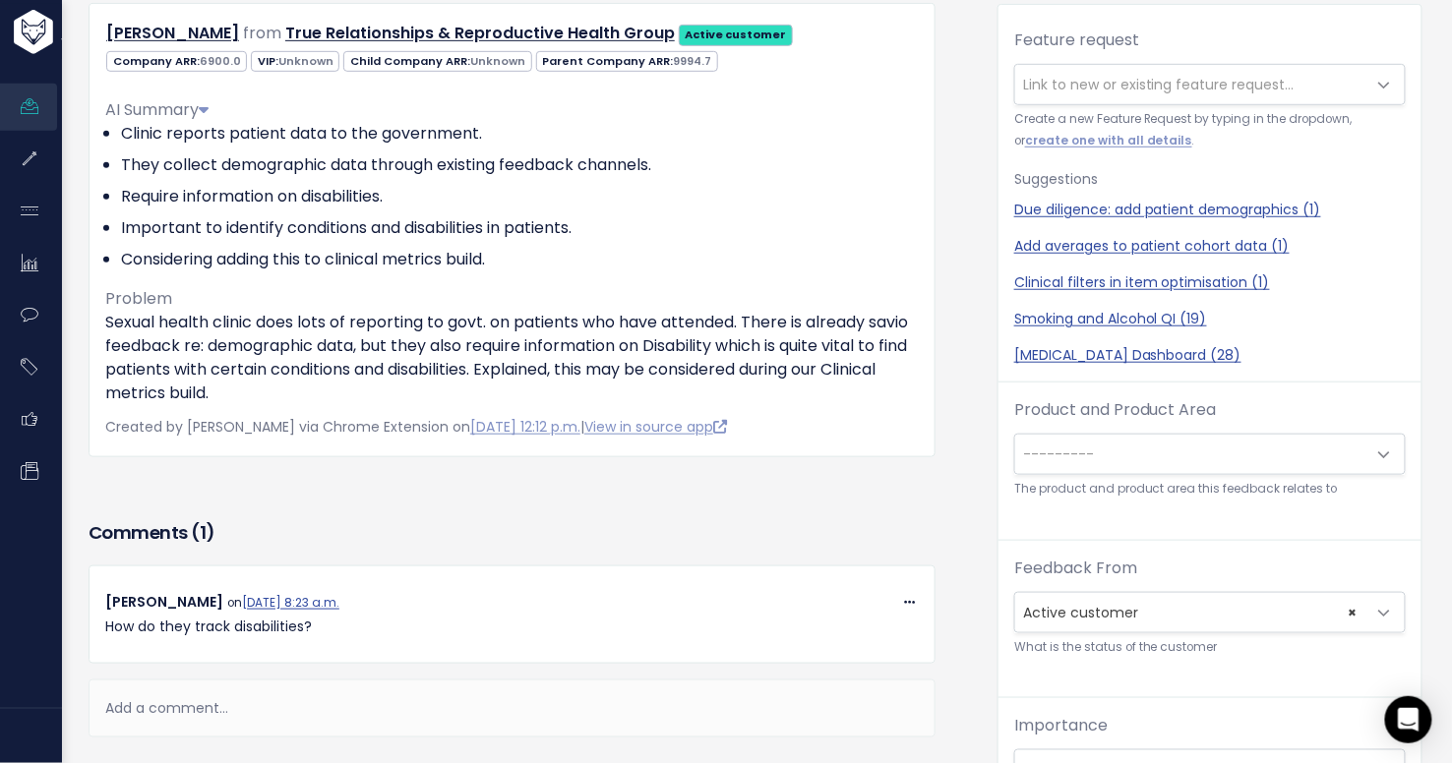
scroll to position [0, 0]
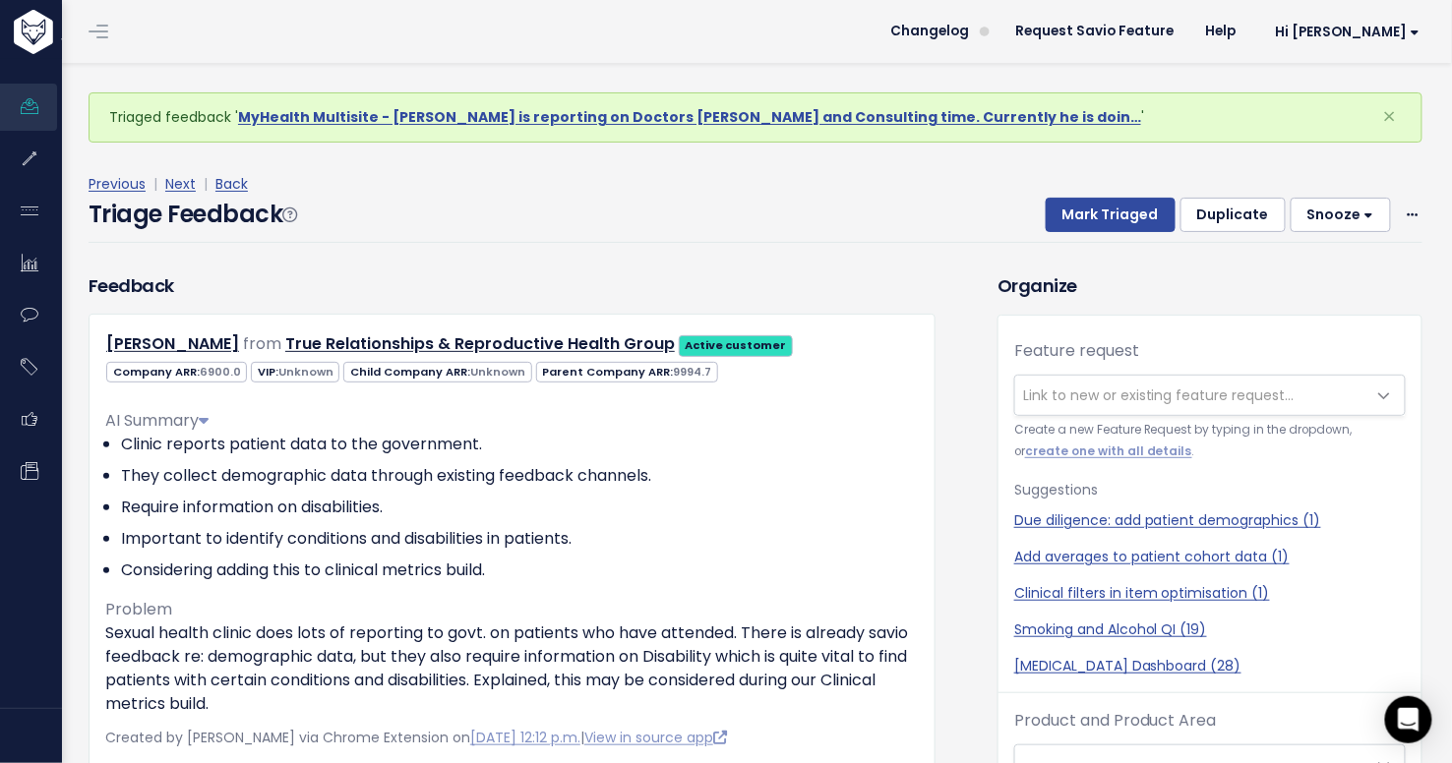
click at [1323, 215] on button "Snooze" at bounding box center [1341, 215] width 100 height 35
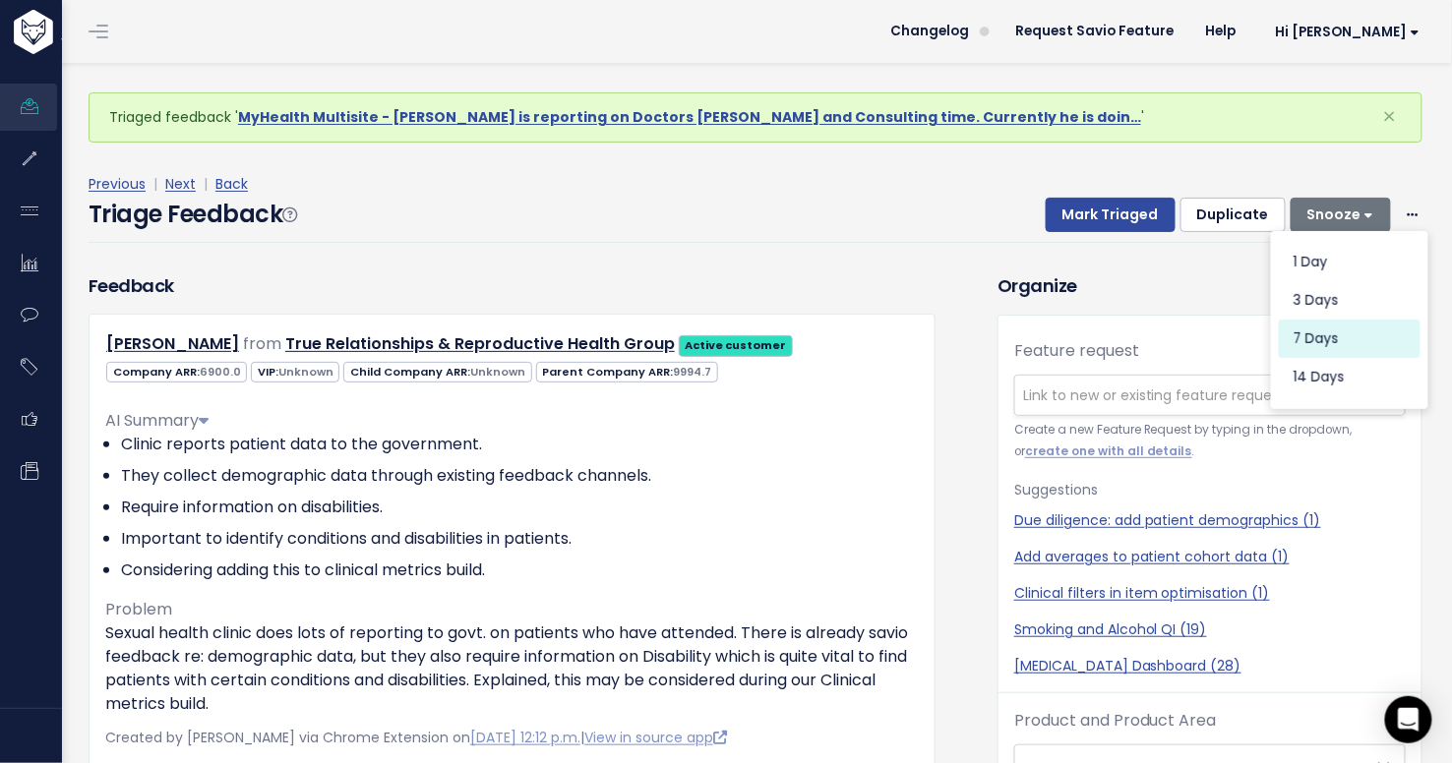
click at [1322, 344] on button "7 days" at bounding box center [1350, 339] width 142 height 38
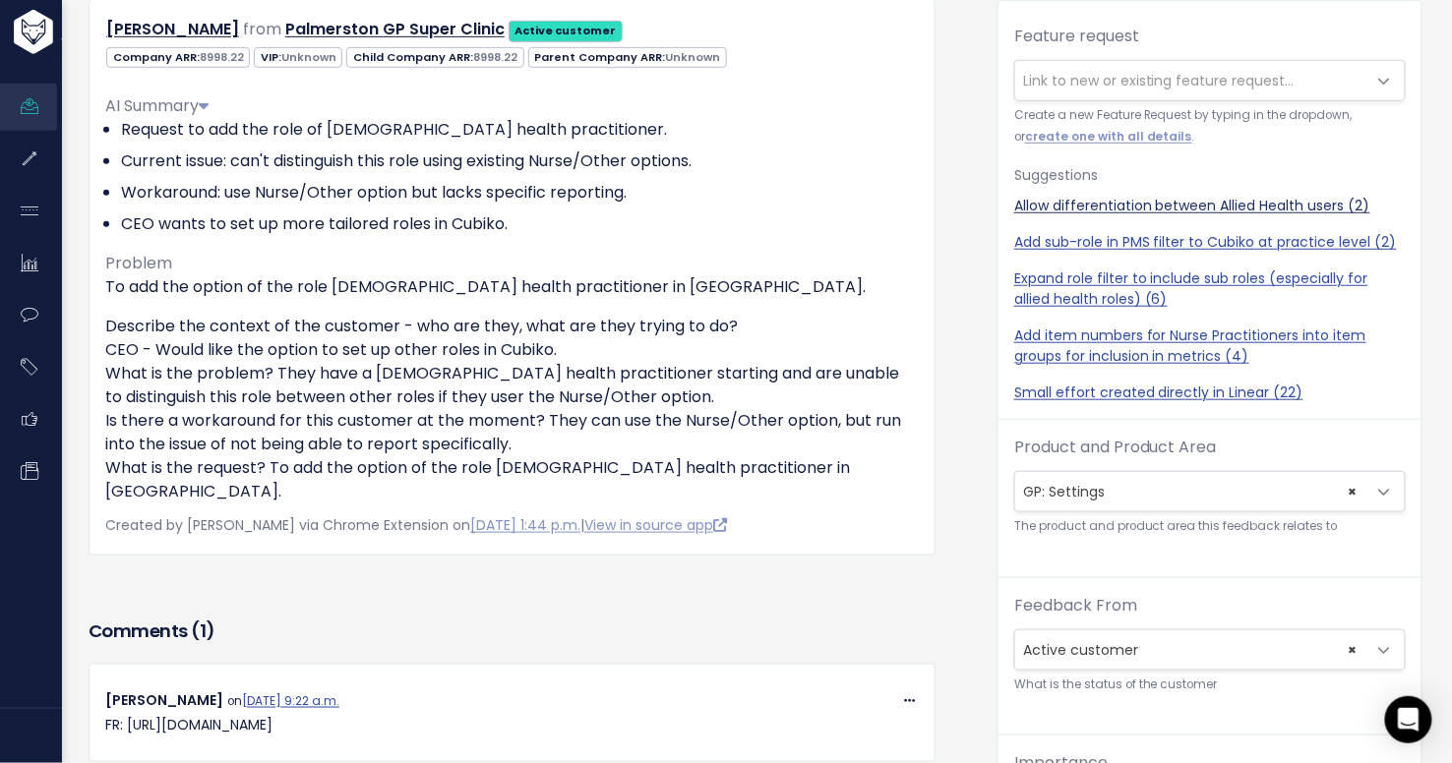
click at [1020, 205] on link "Allow differentiation between Allied Health users (2)" at bounding box center [1210, 206] width 392 height 21
select select "38472"
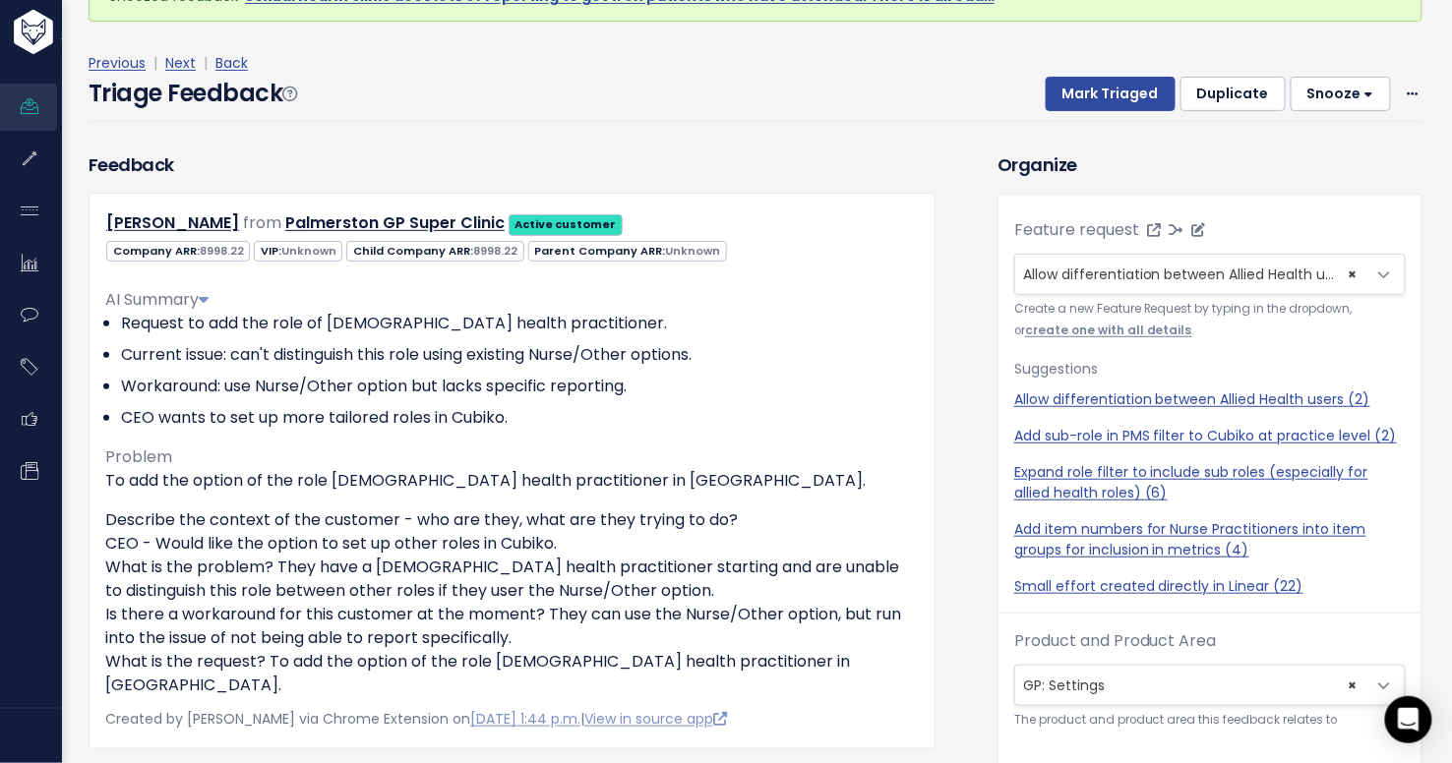
scroll to position [119, 0]
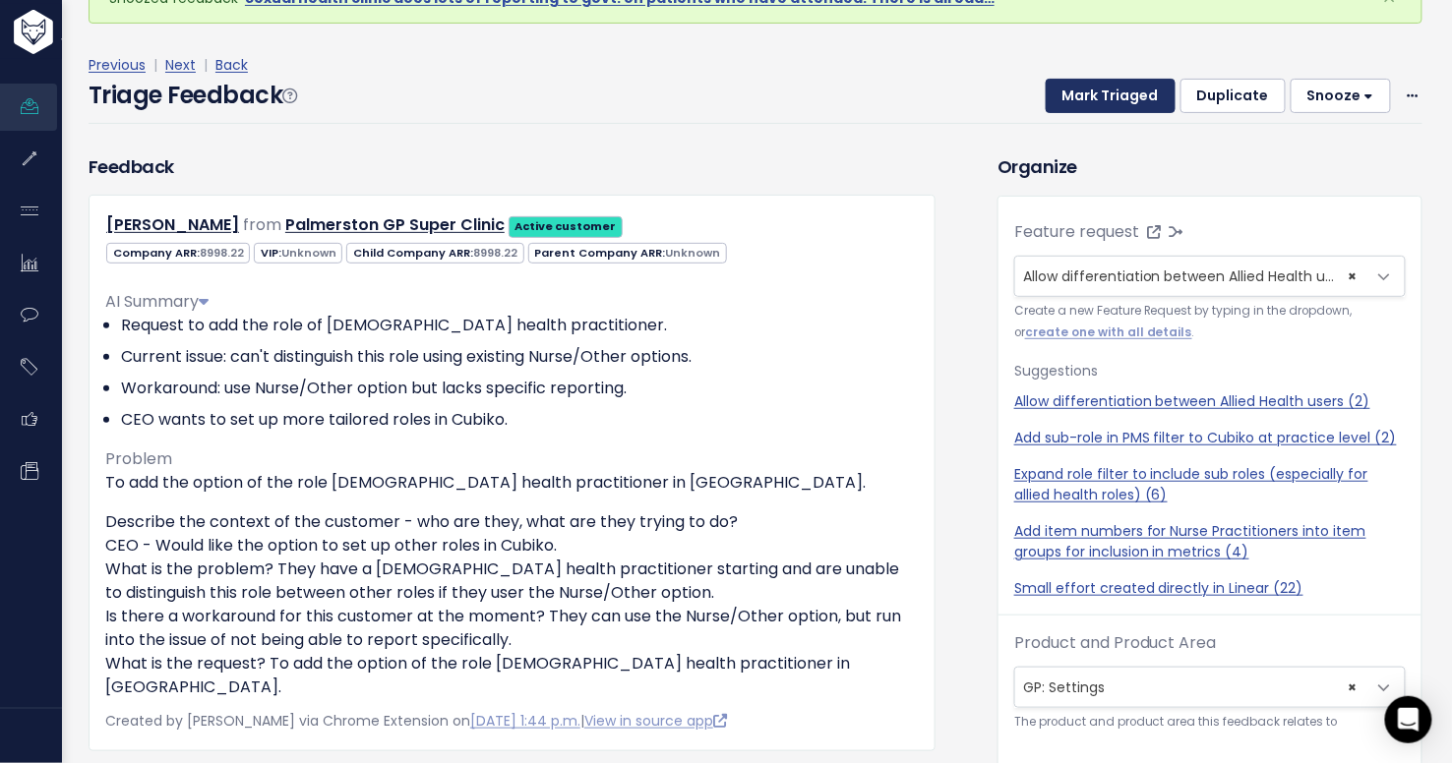
click at [1118, 96] on button "Mark Triaged" at bounding box center [1111, 96] width 130 height 35
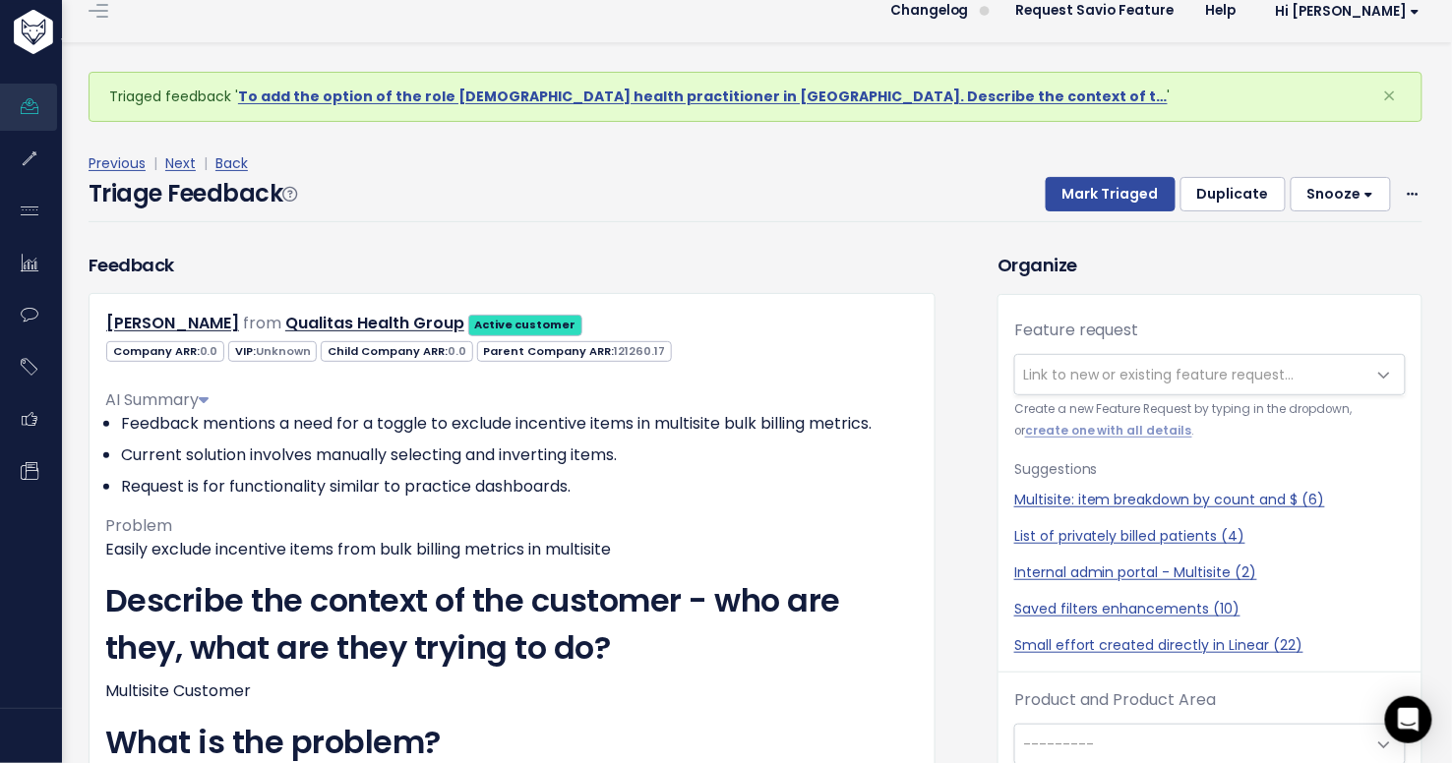
scroll to position [22, 0]
click at [823, 219] on div "Triage Feedback Mark Triaged Duplicate Snooze 1 day 3 days 7 days 14 days Edit …" at bounding box center [756, 198] width 1334 height 46
click at [1043, 380] on span "Link to new or existing feature request..." at bounding box center [1159, 374] width 272 height 20
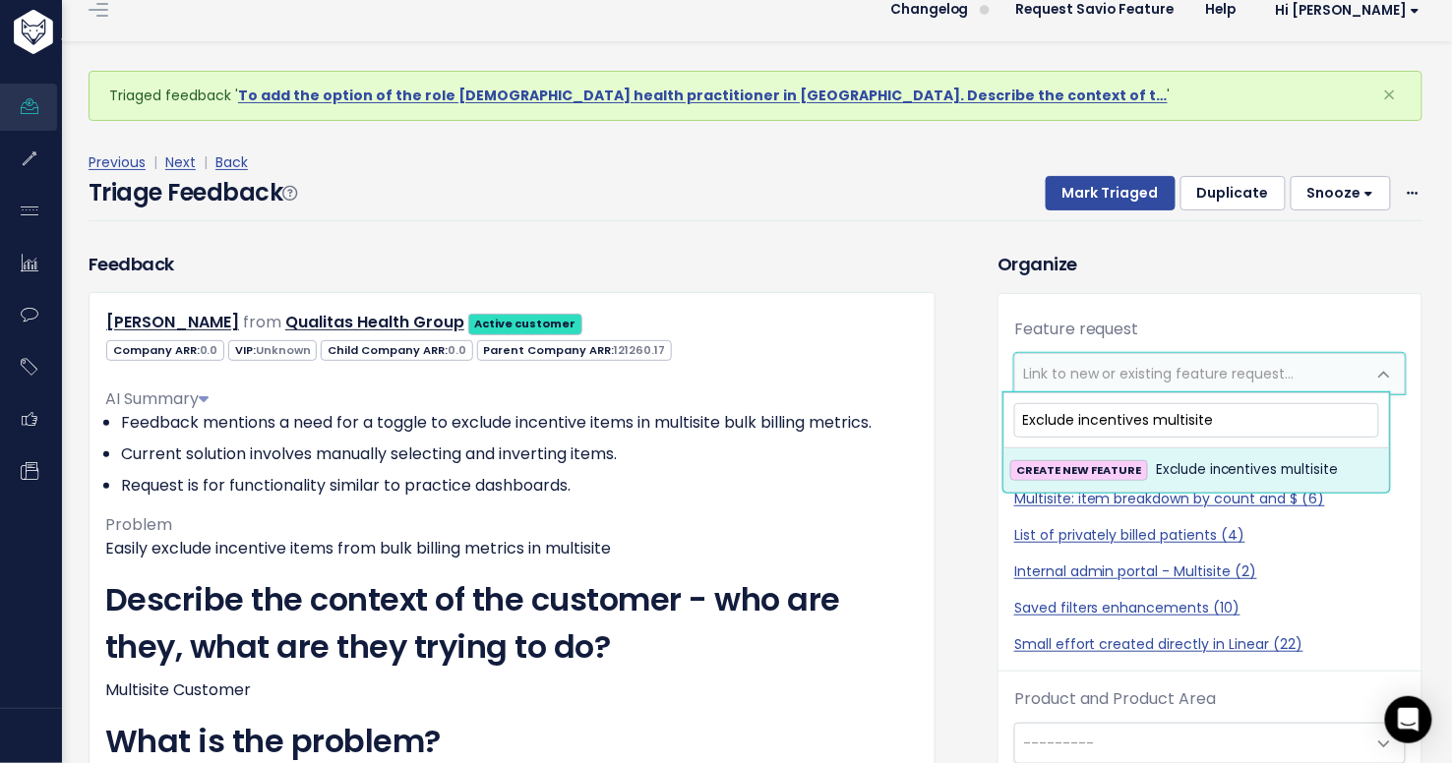
type input "Exclude incentives multisite"
click at [1187, 471] on span "Exclude incentives multisite" at bounding box center [1247, 470] width 183 height 24
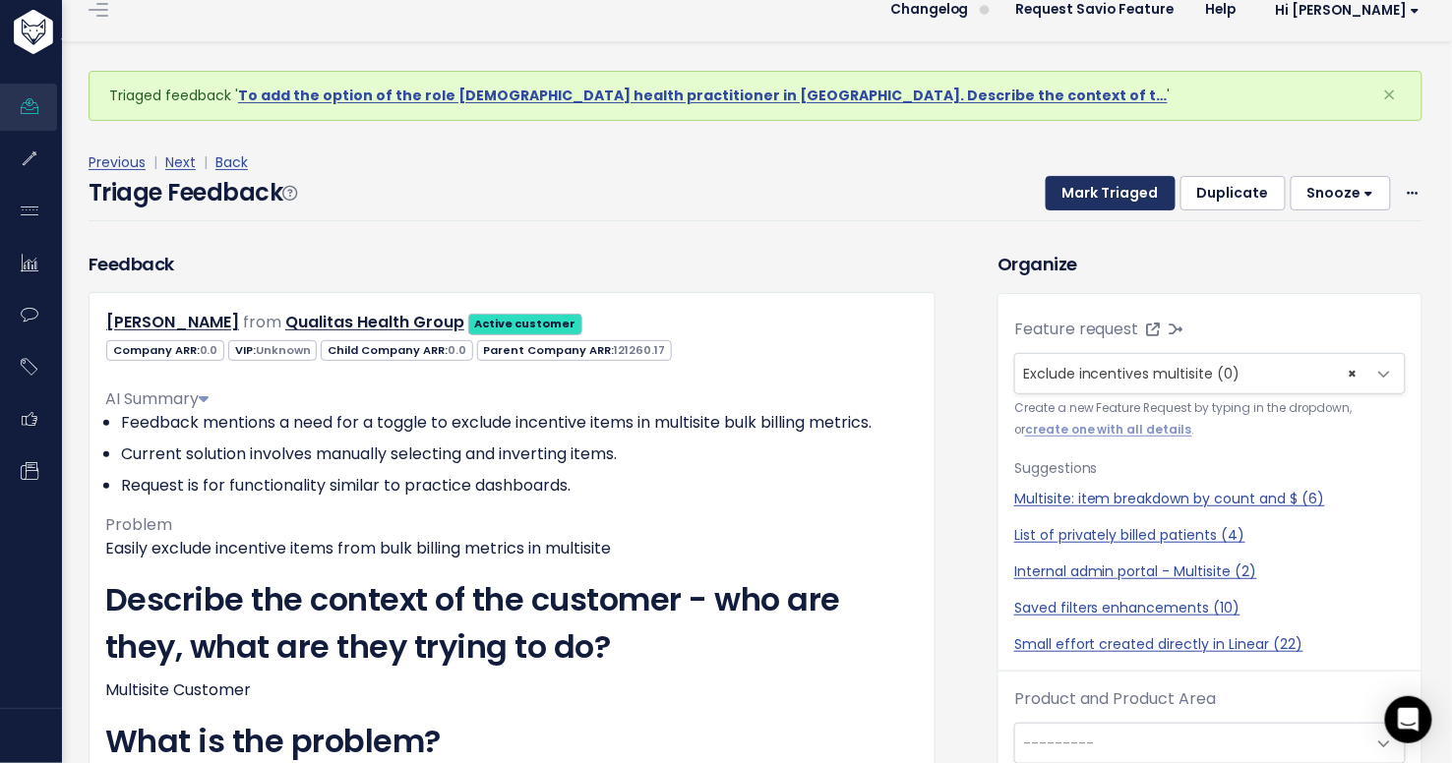
click at [1103, 197] on button "Mark Triaged" at bounding box center [1111, 193] width 130 height 35
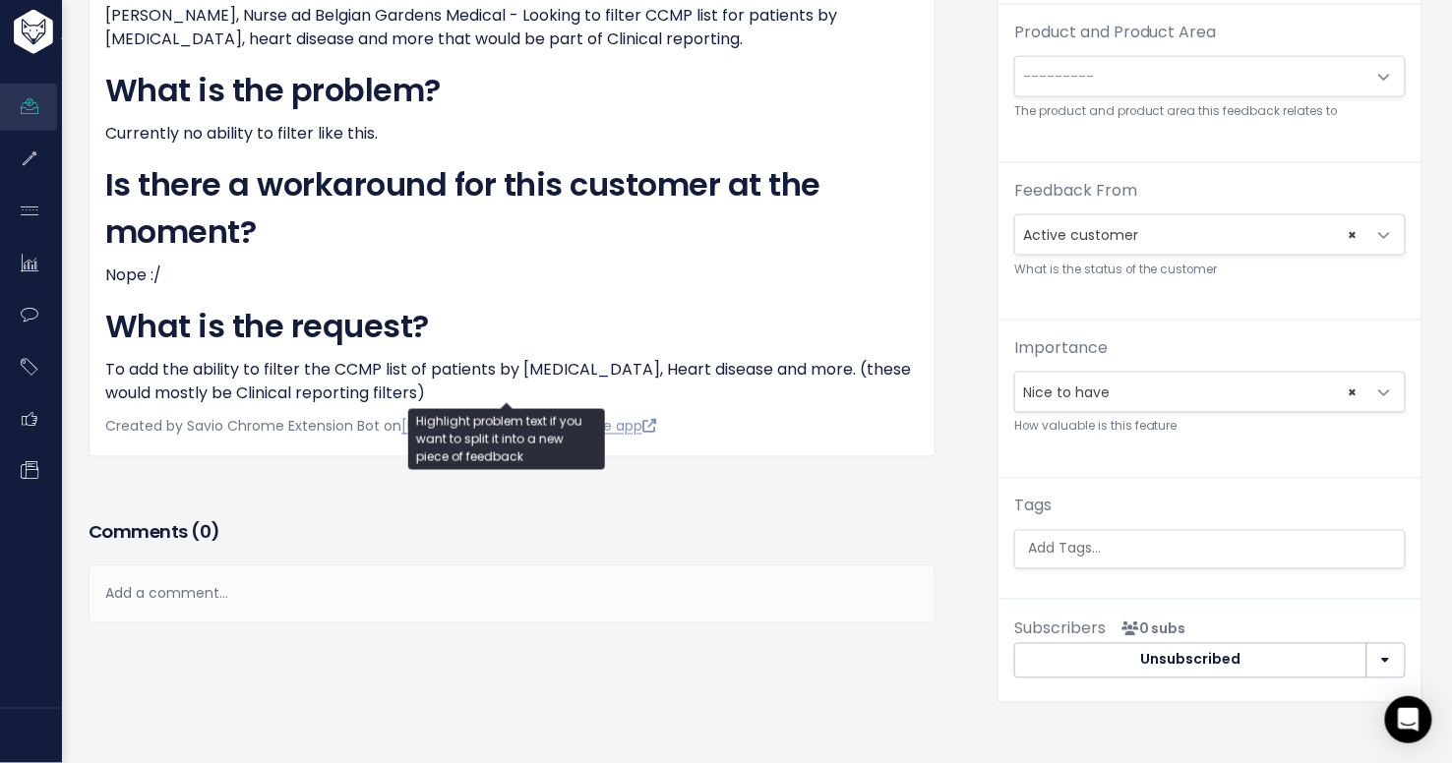
scroll to position [626, 0]
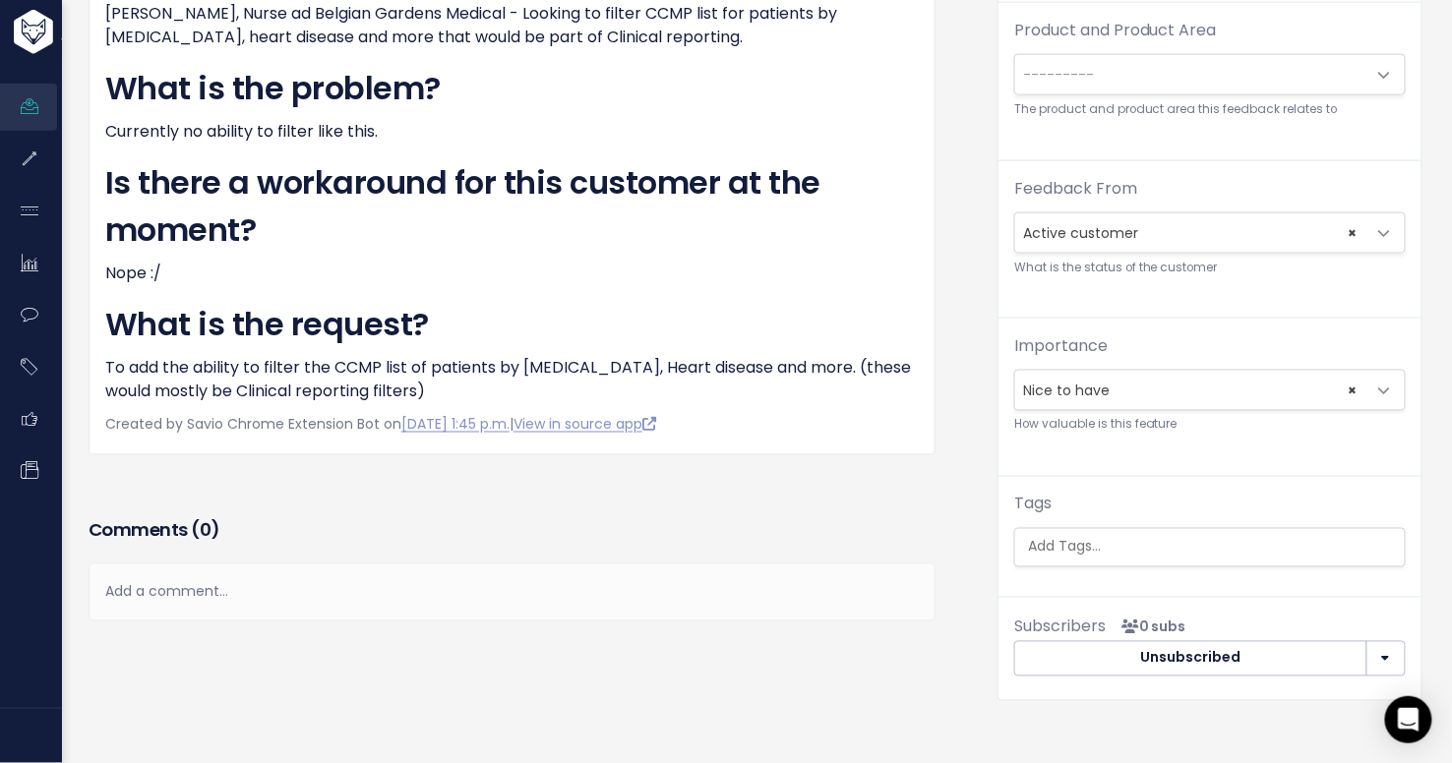
click at [311, 583] on div "Add a comment..." at bounding box center [512, 593] width 847 height 58
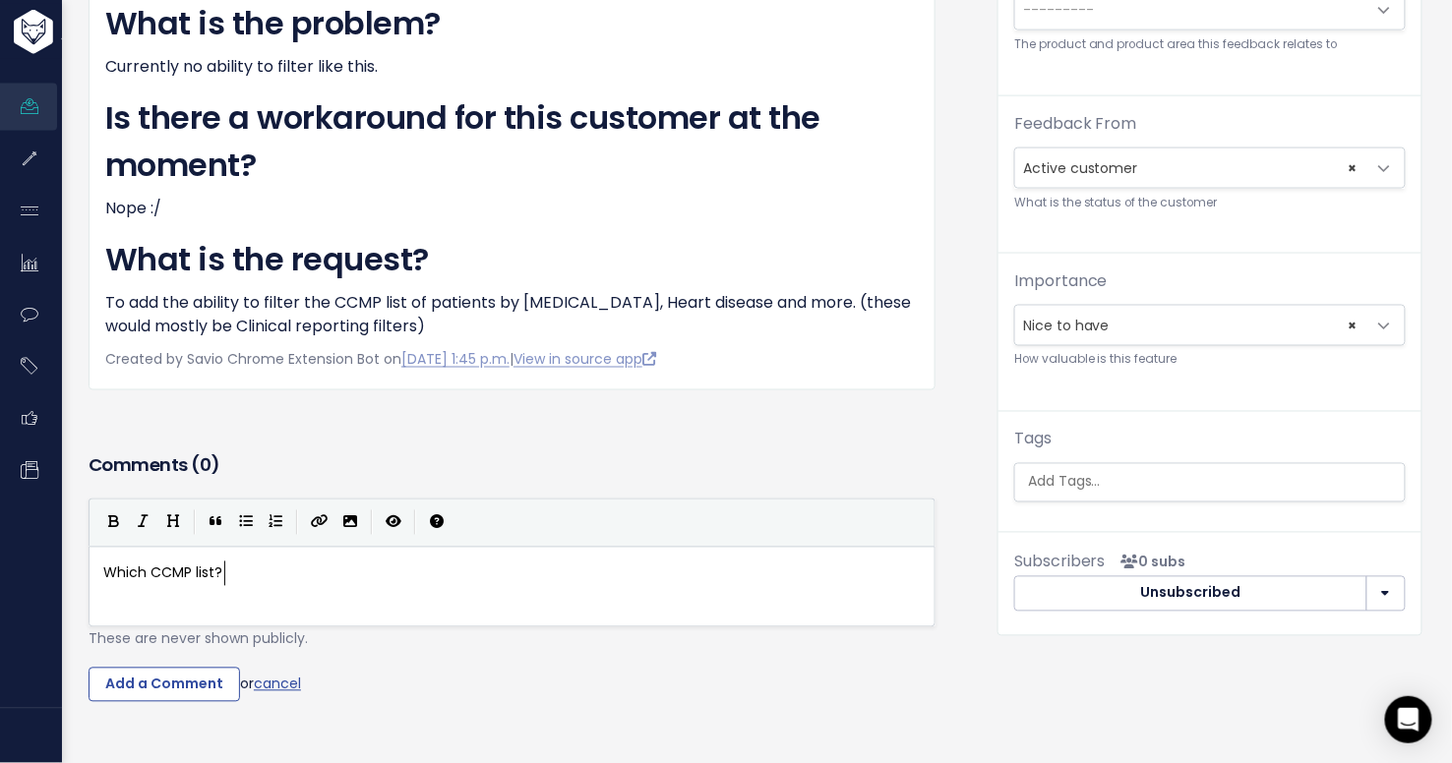
scroll to position [807, 0]
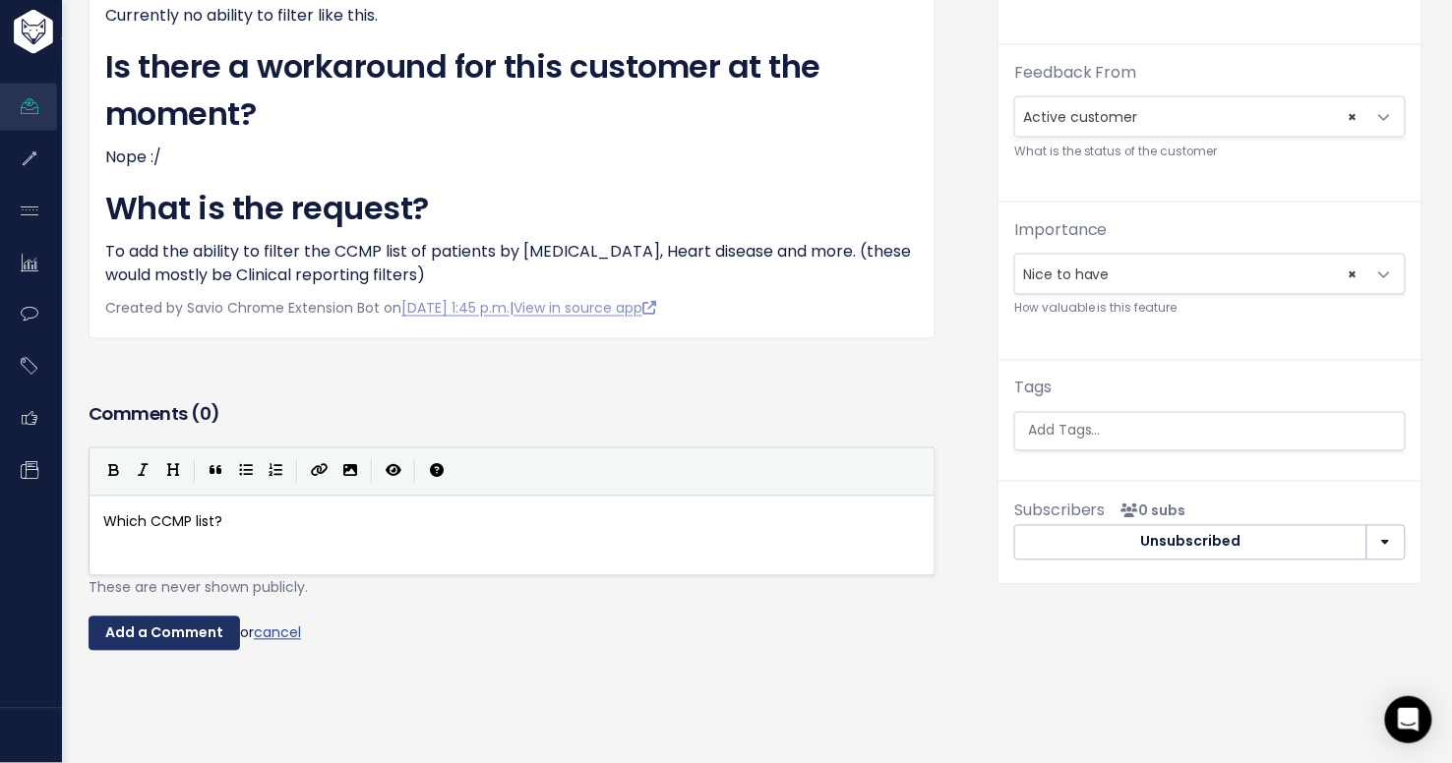
type textarea "Which CCMP list?"
click at [188, 630] on input "Add a Comment" at bounding box center [164, 634] width 151 height 35
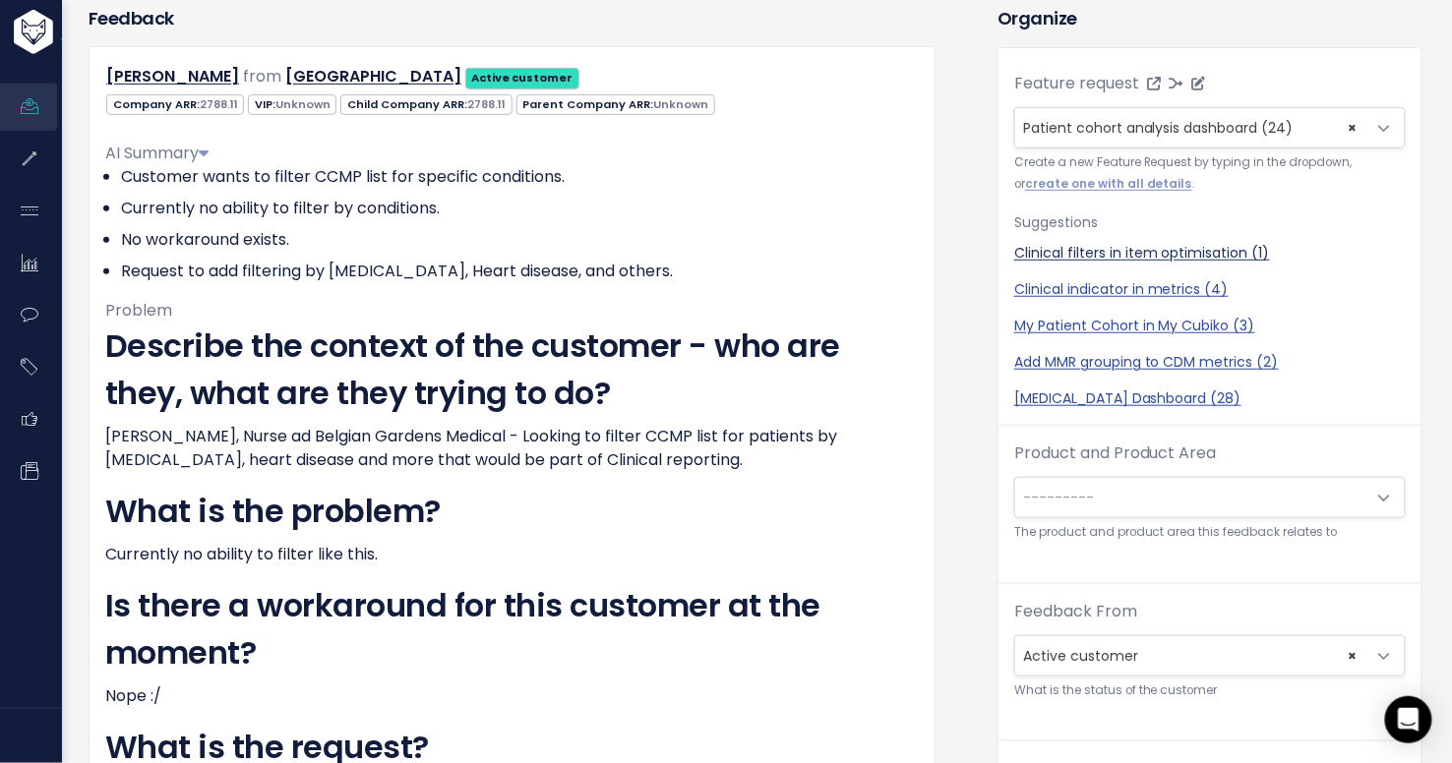
scroll to position [219, 0]
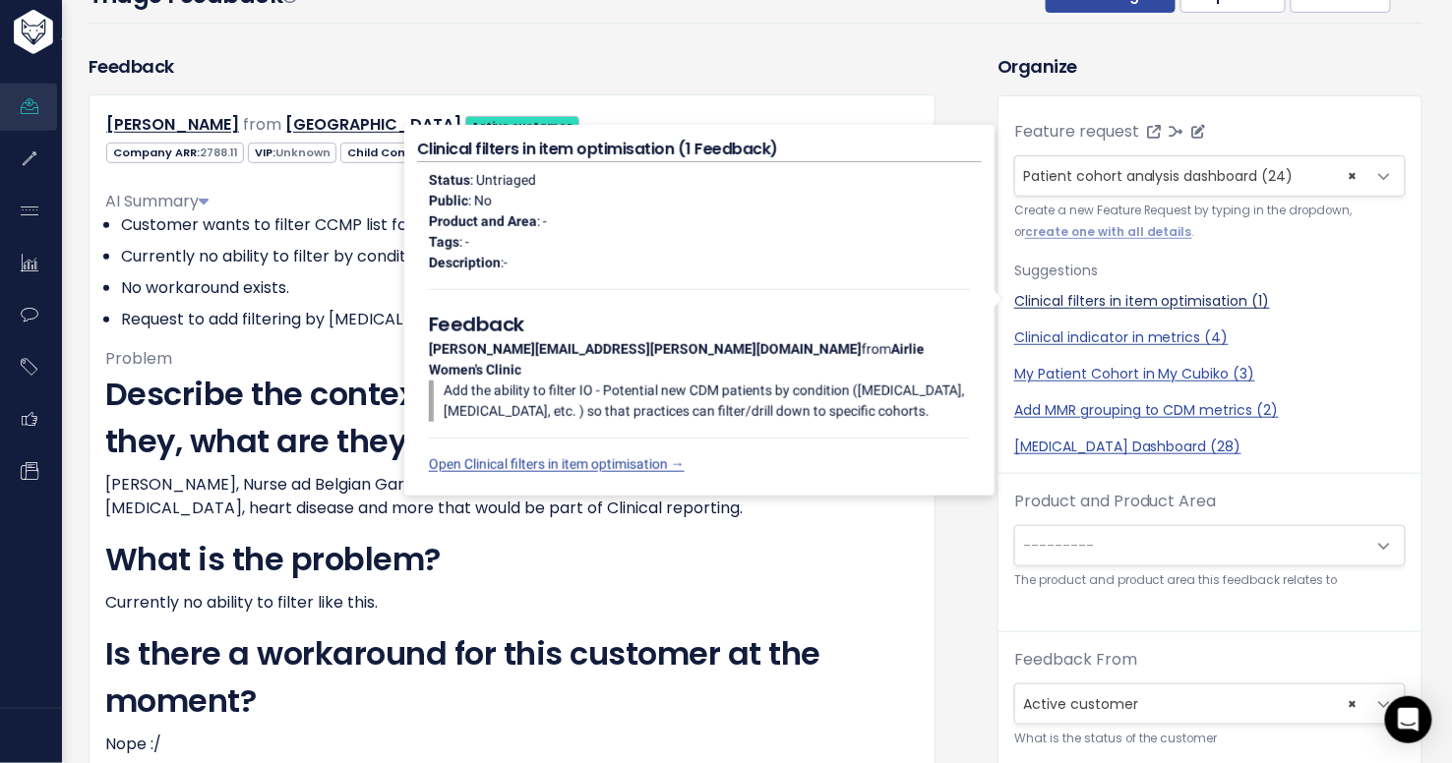
click at [1128, 294] on link "Clinical filters in item optimisation (1)" at bounding box center [1210, 301] width 392 height 21
select select "47612"
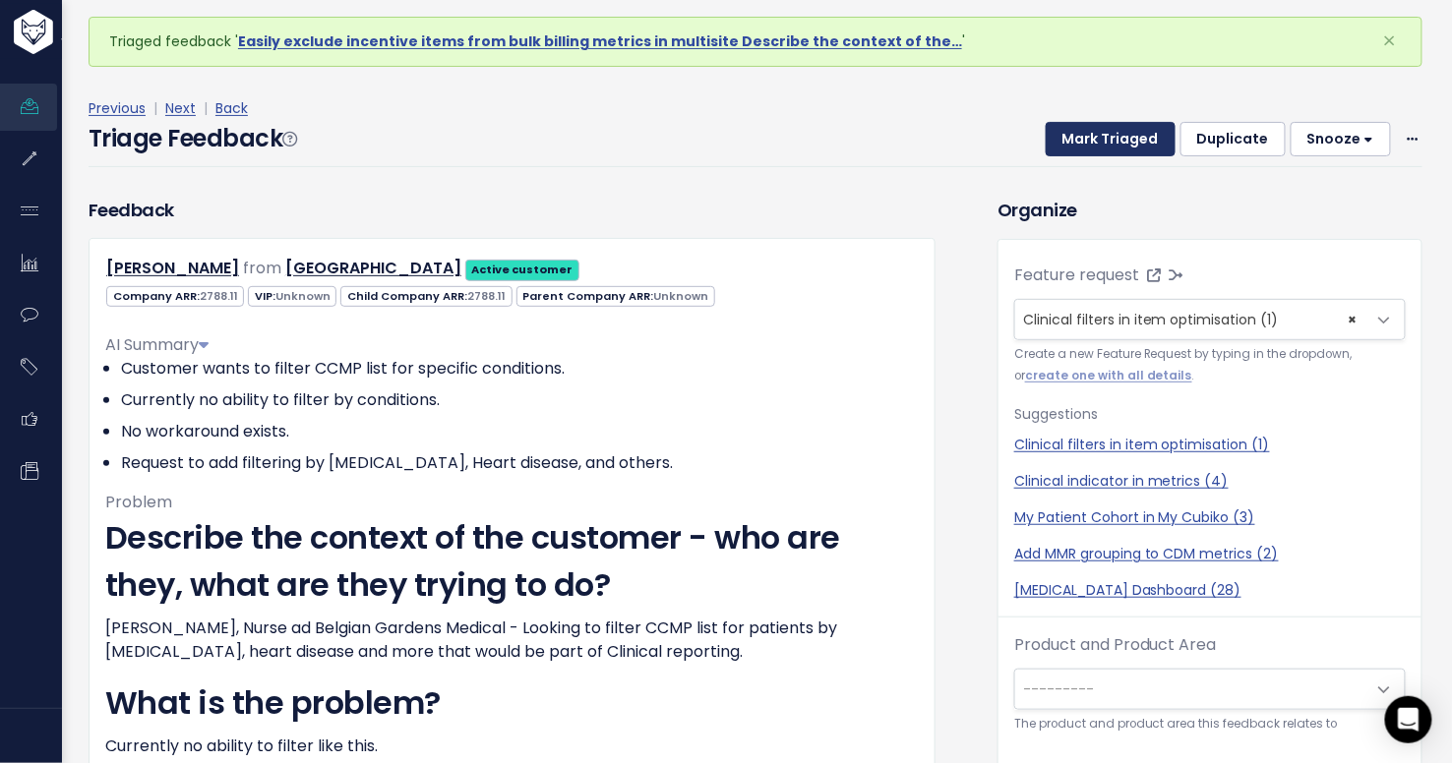
scroll to position [70, 0]
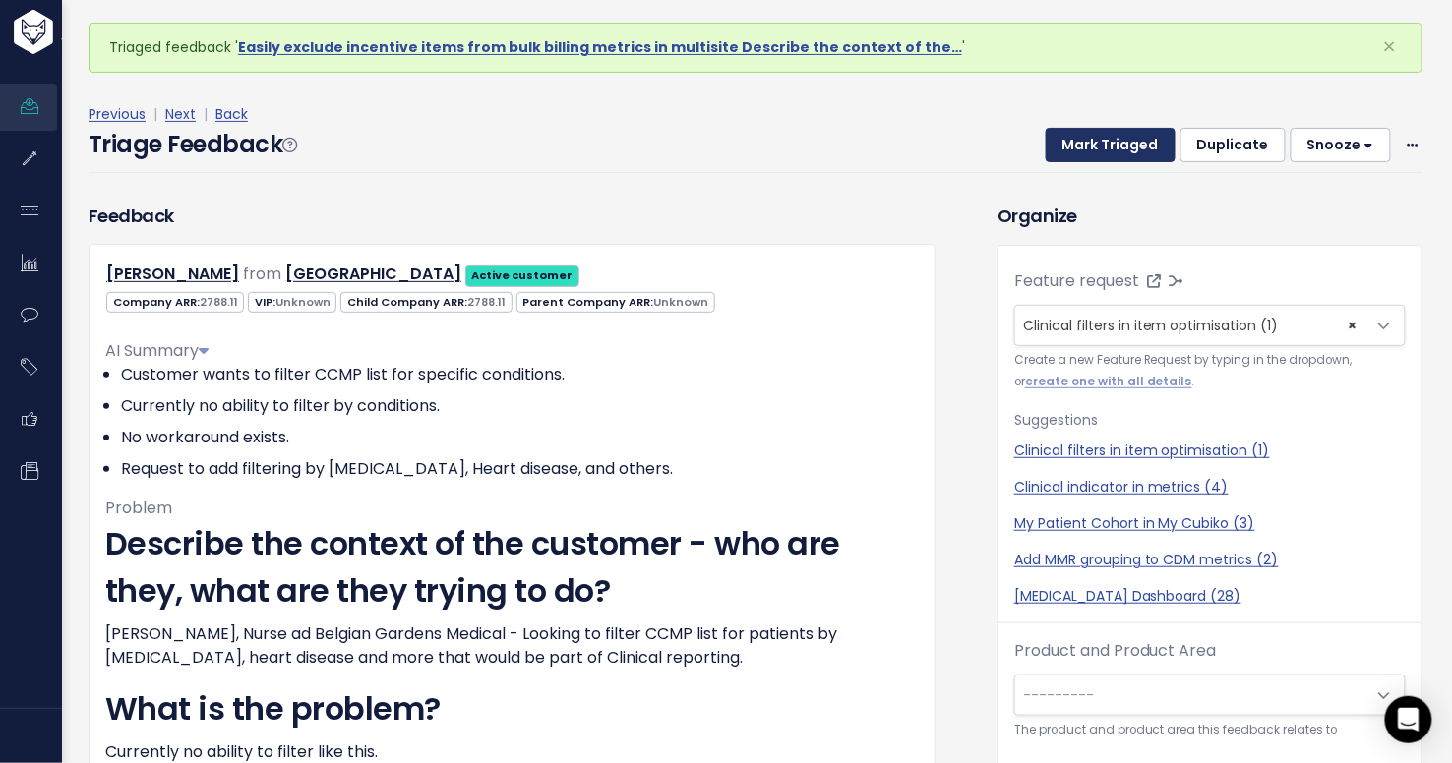
click at [1094, 137] on button "Mark Triaged" at bounding box center [1111, 145] width 130 height 35
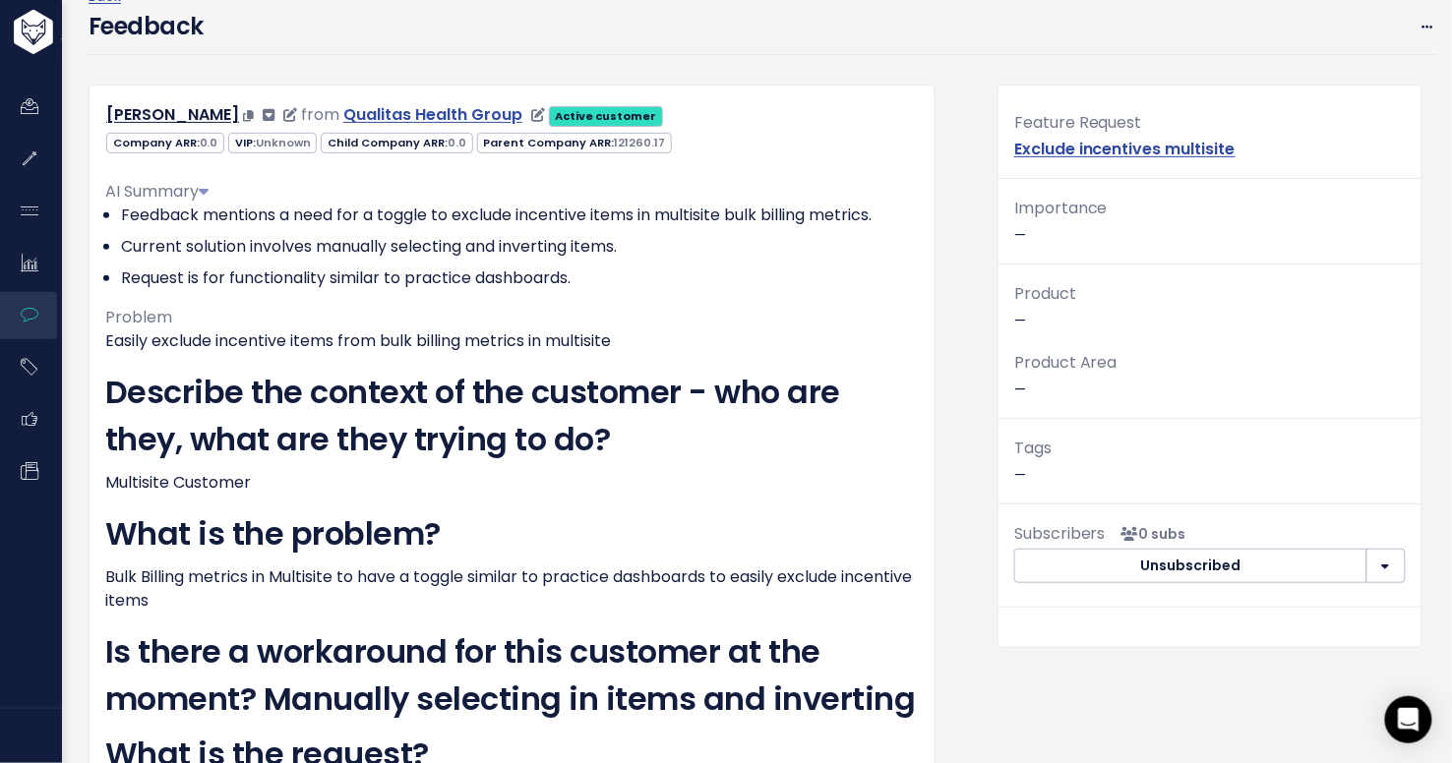
scroll to position [96, 0]
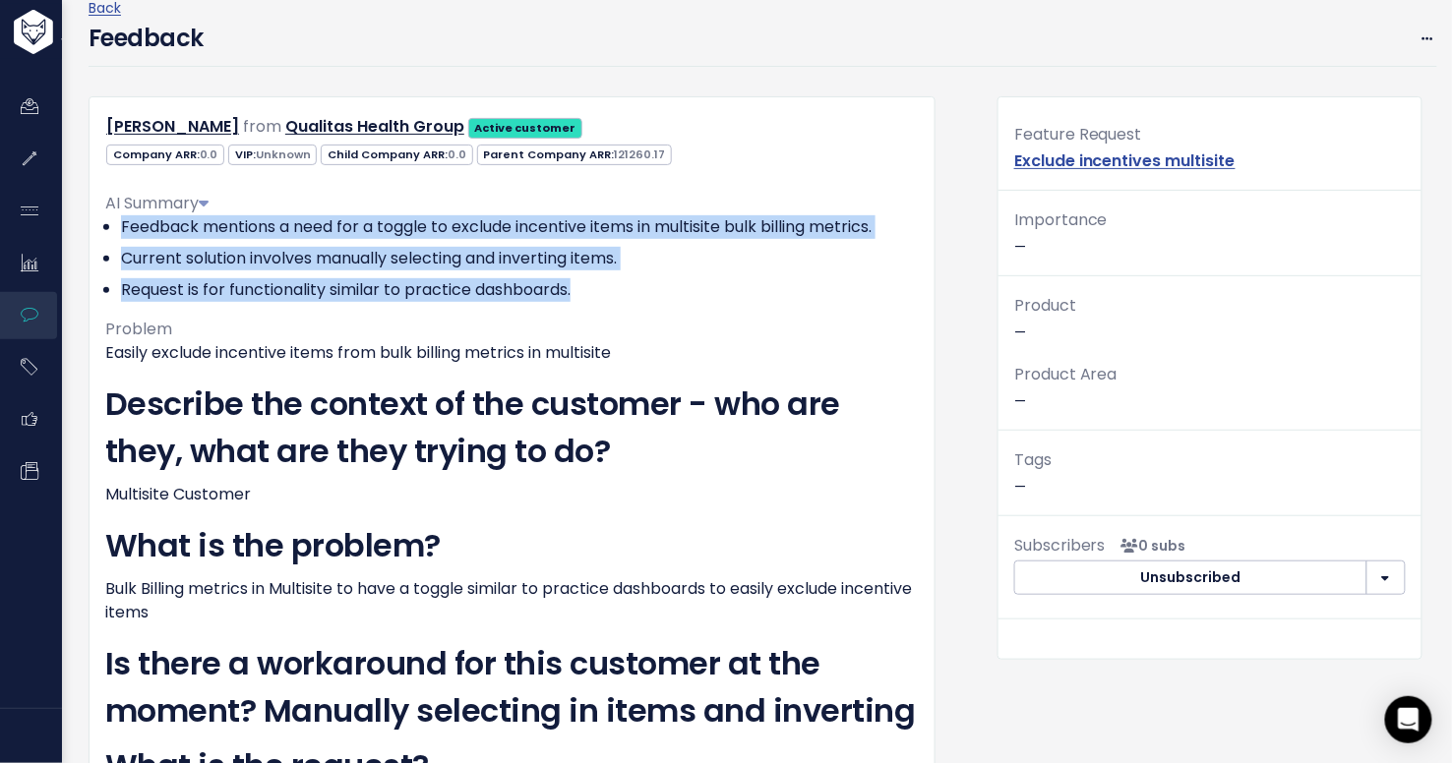
drag, startPoint x: 120, startPoint y: 225, endPoint x: 590, endPoint y: 291, distance: 474.8
click at [590, 291] on ul "Feedback mentions a need for a toggle to exclude incentive items in multisite b…" at bounding box center [512, 258] width 814 height 87
copy ul "Feedback mentions a need for a toggle to exclude incentive items in multisite b…"
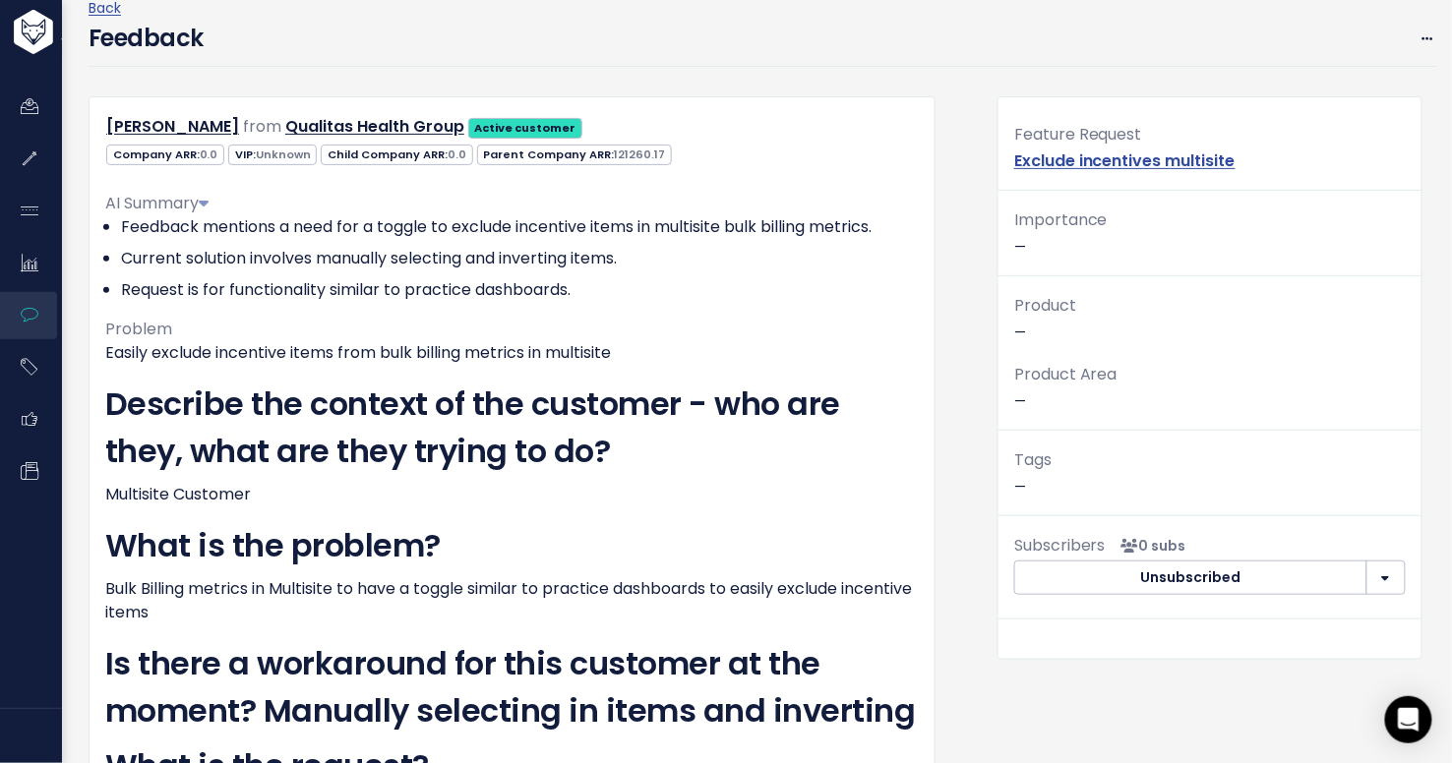
click at [703, 344] on p "Easily exclude incentive items from bulk billing metrics in multisite" at bounding box center [512, 353] width 814 height 24
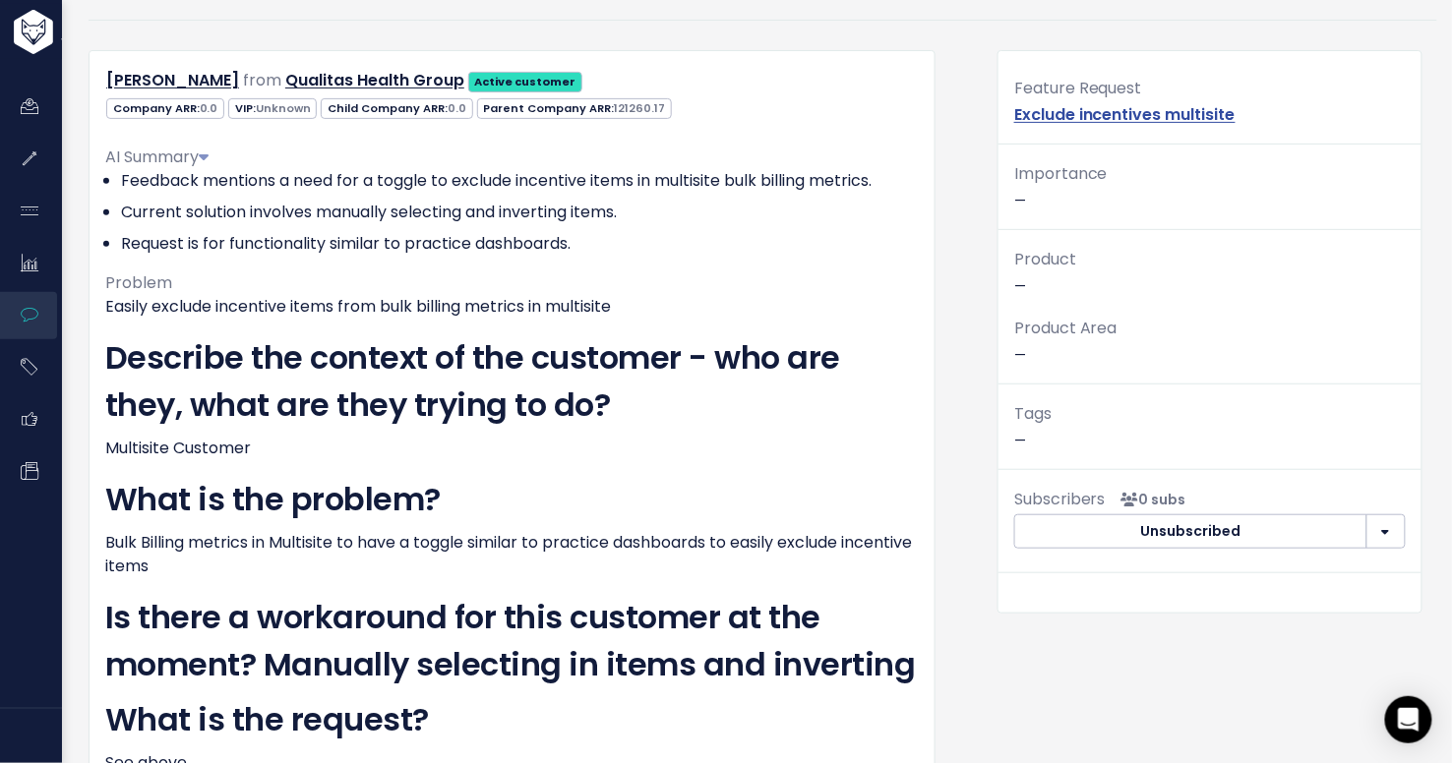
scroll to position [115, 0]
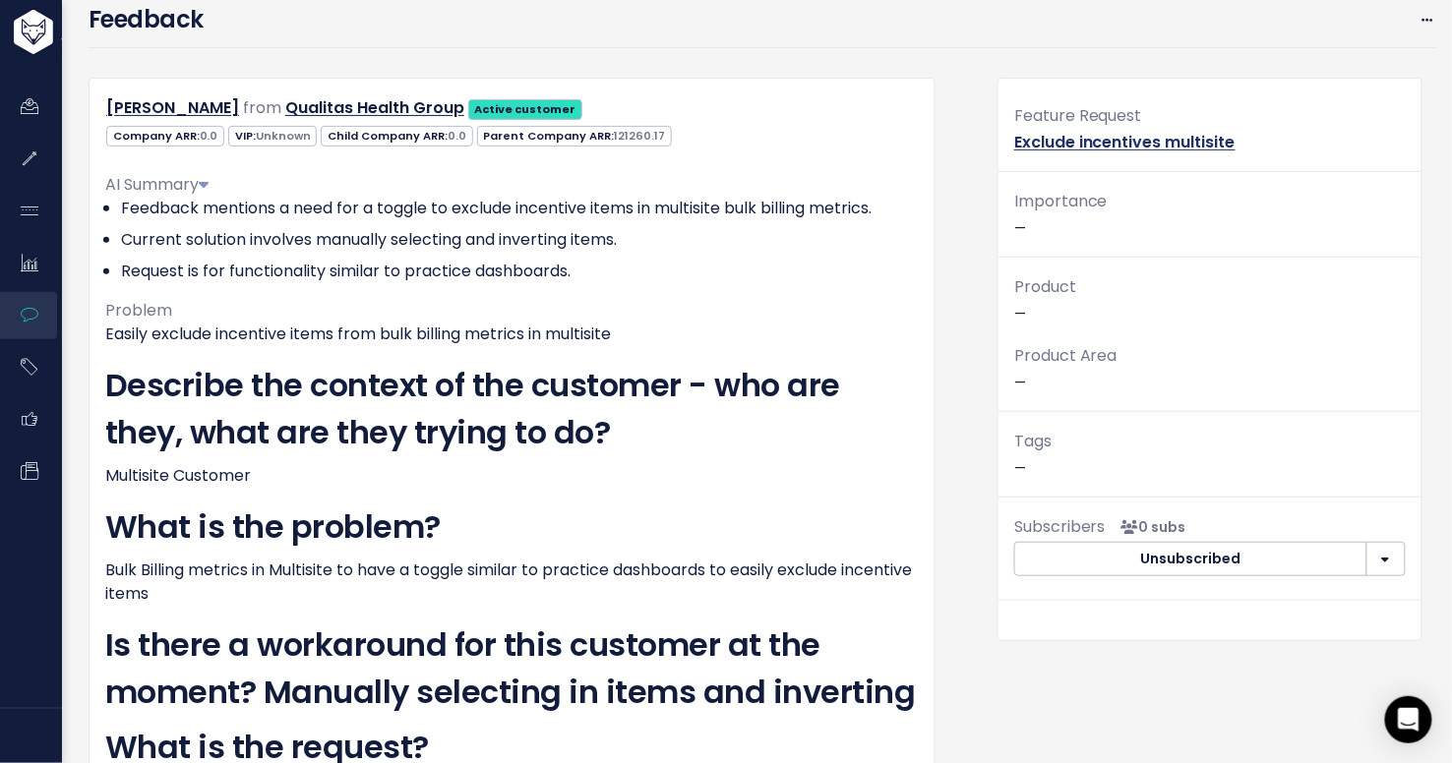
click at [1052, 141] on link "Exclude incentives multisite" at bounding box center [1124, 142] width 221 height 23
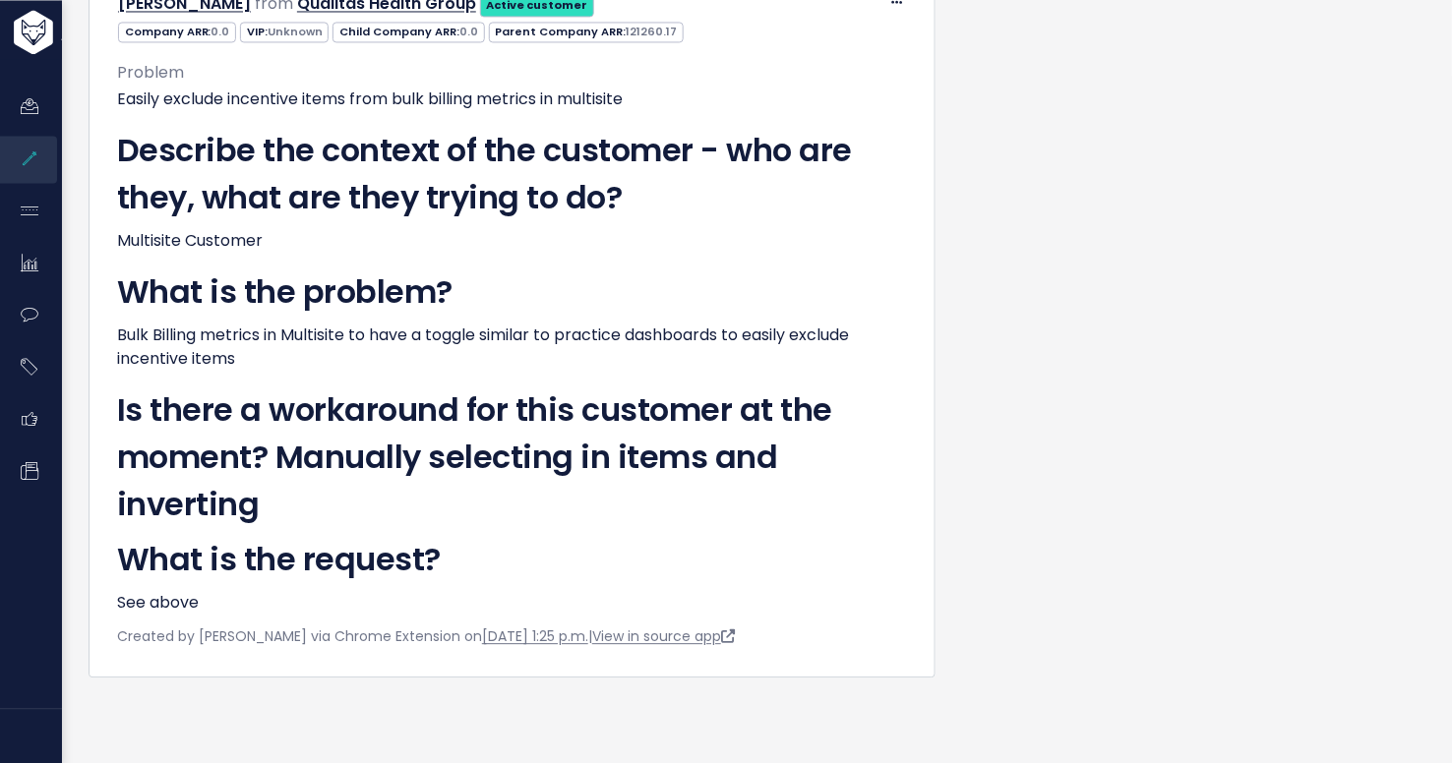
scroll to position [1201, 0]
